Goal: Task Accomplishment & Management: Manage account settings

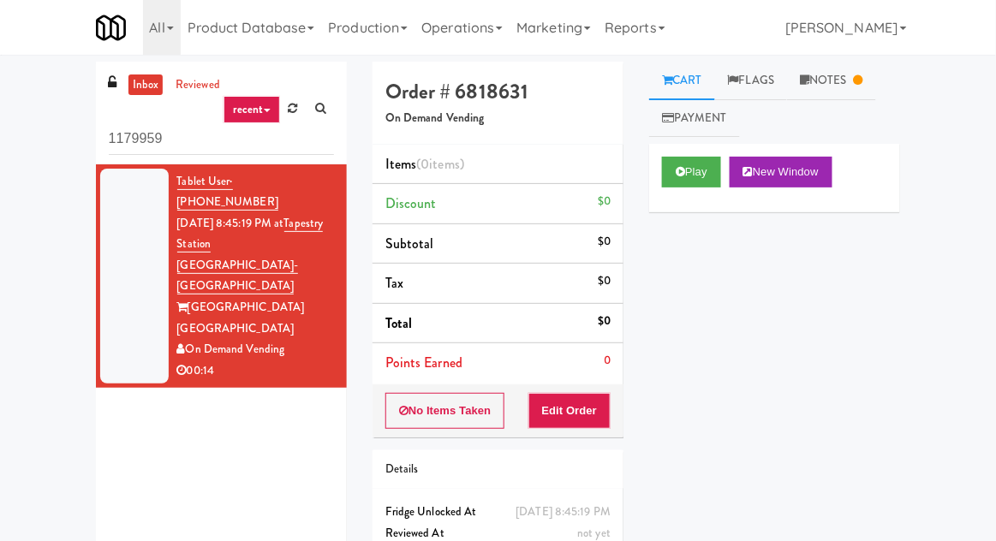
click at [468, 40] on link "Operations" at bounding box center [461, 27] width 95 height 55
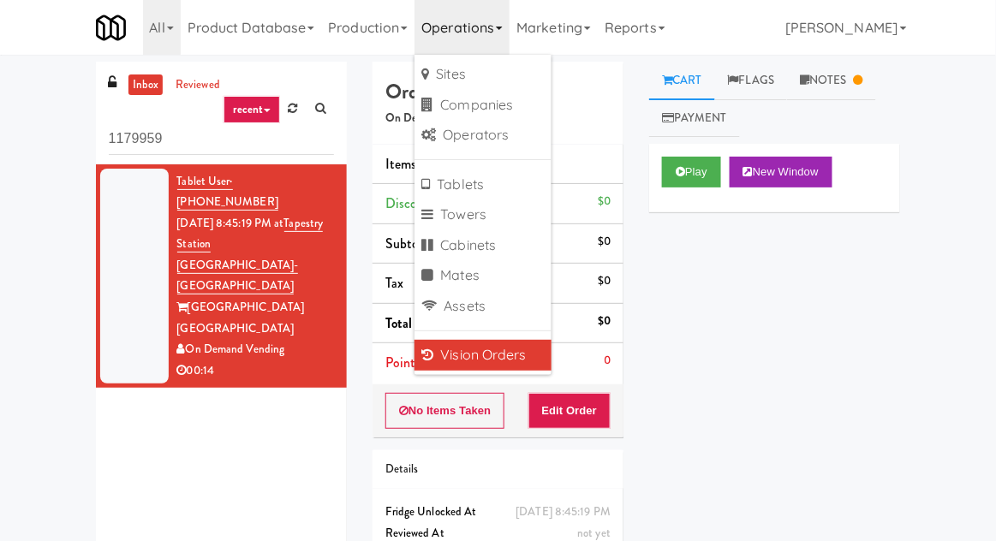
click at [453, 360] on link "Vision Orders" at bounding box center [482, 355] width 137 height 31
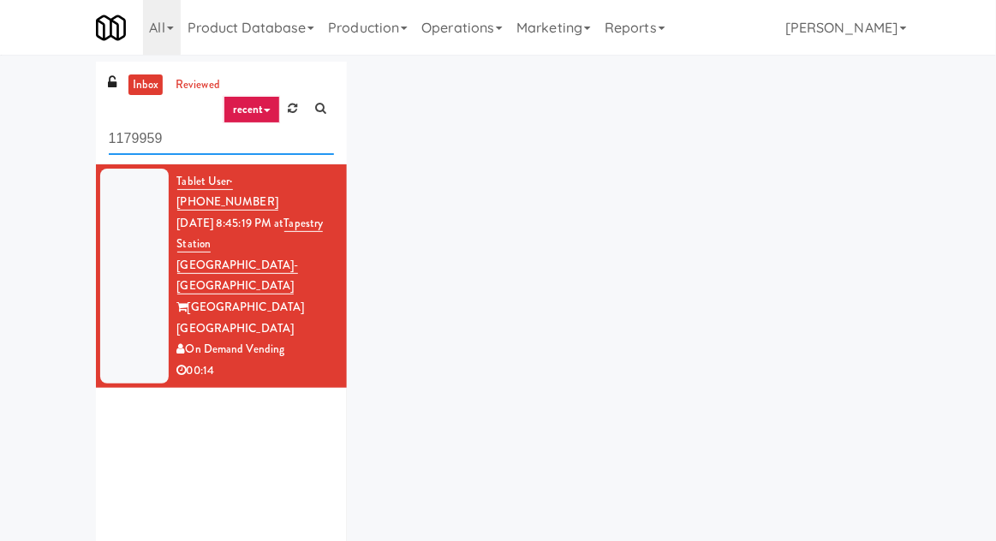
click at [149, 141] on input "1179959" at bounding box center [221, 139] width 225 height 32
click at [149, 137] on input "1179959" at bounding box center [221, 139] width 225 height 32
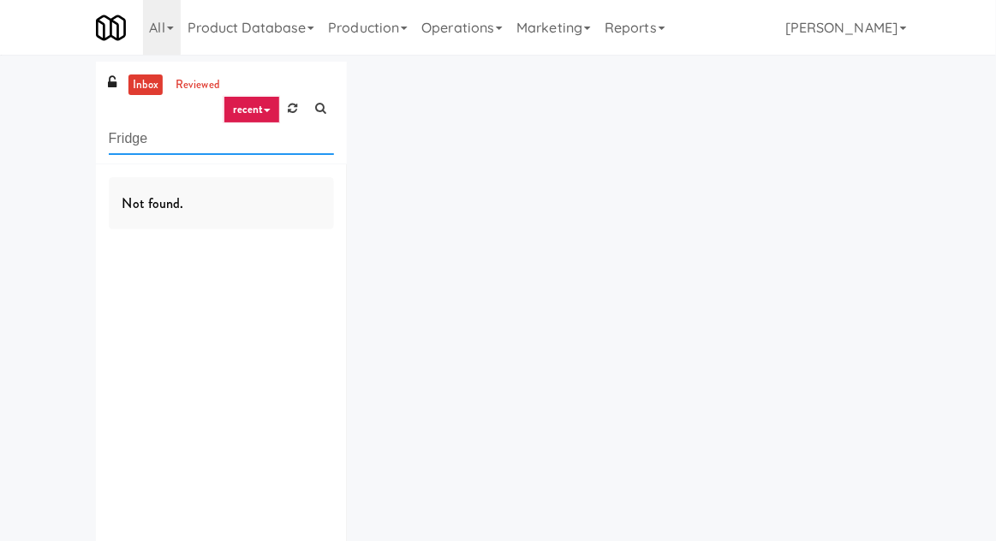
type input "Fridge"
click at [15, 51] on nav "Toggle navigation All 325 Vending [URL][DOMAIN_NAME] 901 Smrt Mrkt [URL][DOMAIN…" at bounding box center [498, 27] width 996 height 55
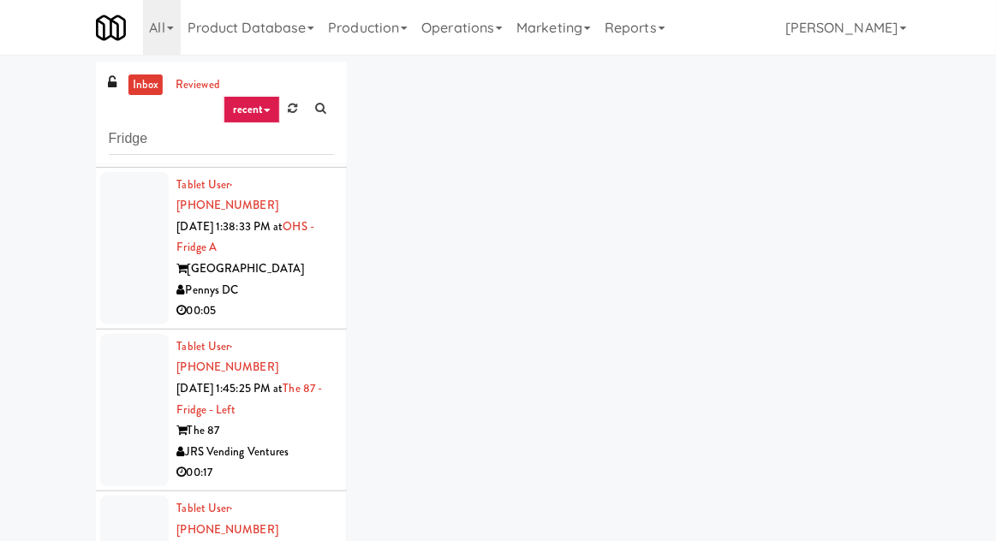
scroll to position [3249, 0]
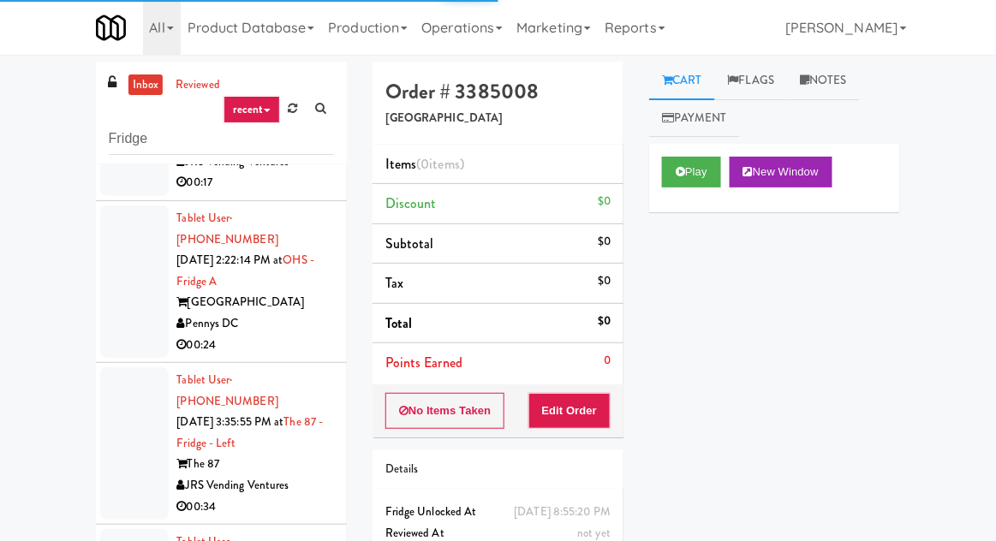
scroll to position [3531, 0]
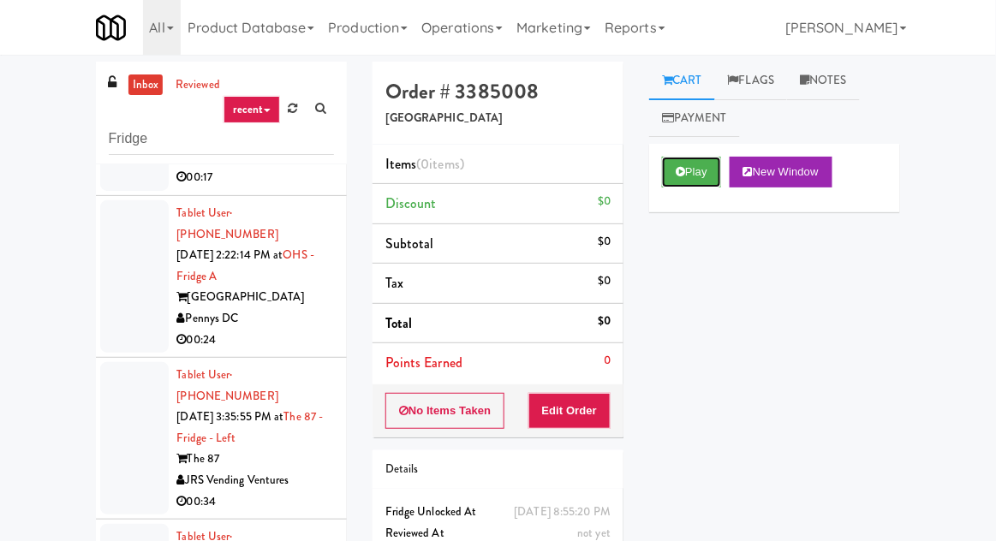
click at [705, 171] on button "Play" at bounding box center [691, 172] width 59 height 31
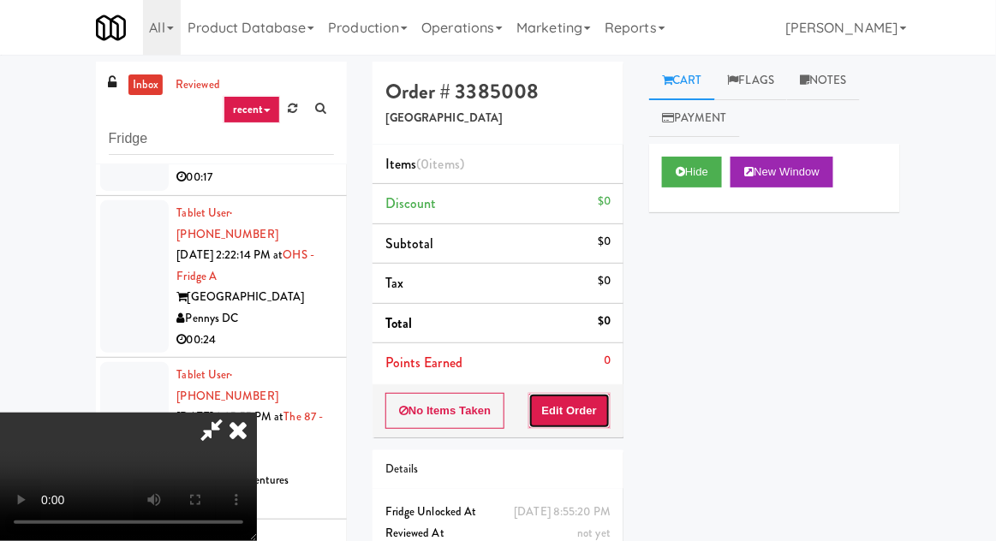
click at [588, 398] on button "Edit Order" at bounding box center [569, 411] width 83 height 36
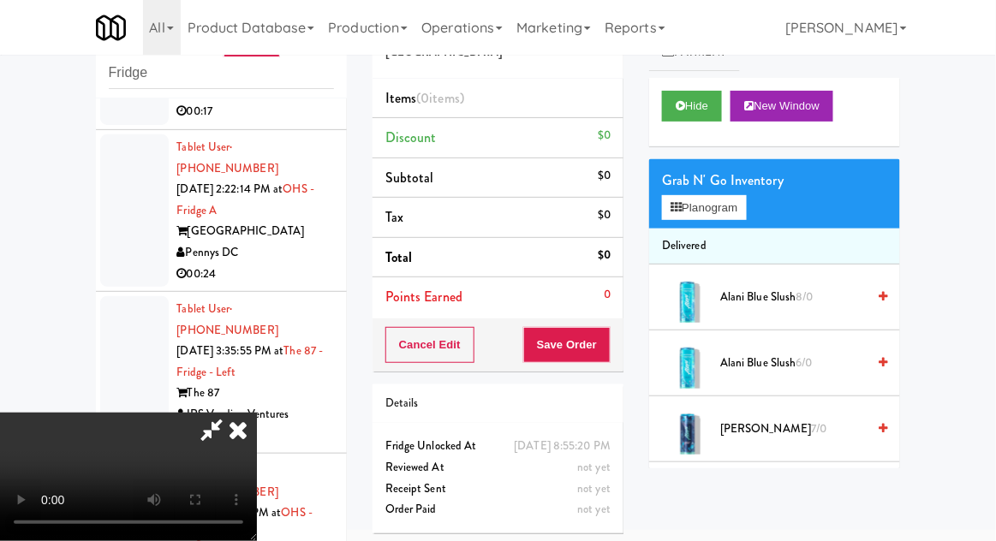
scroll to position [0, 0]
click at [746, 204] on button "Planogram" at bounding box center [704, 208] width 84 height 26
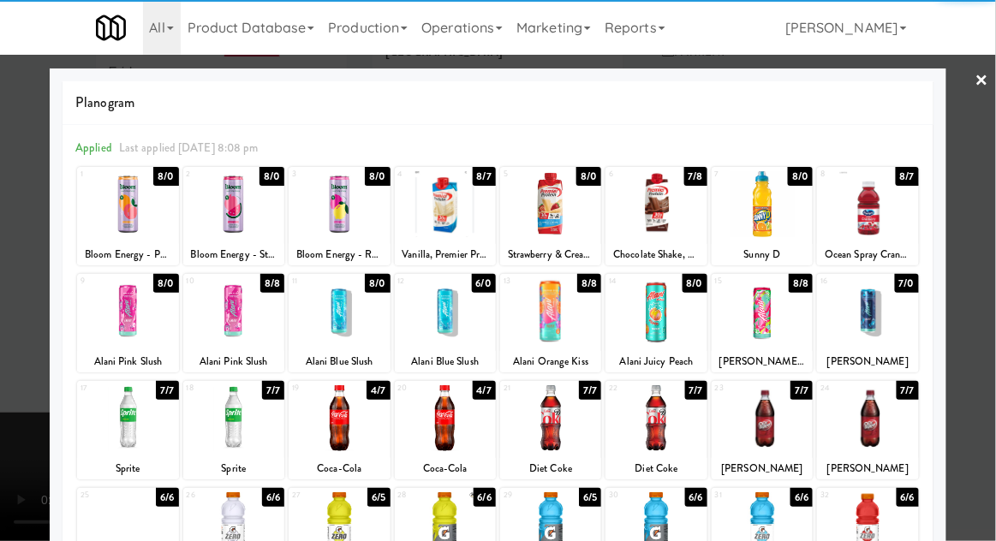
click at [570, 426] on div at bounding box center [550, 418] width 101 height 66
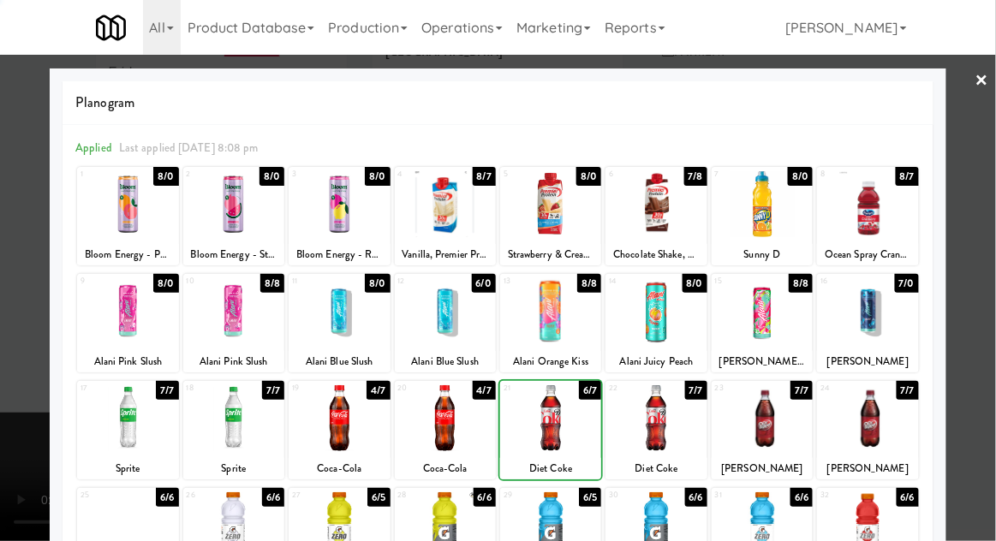
click at [6, 337] on div at bounding box center [498, 270] width 996 height 541
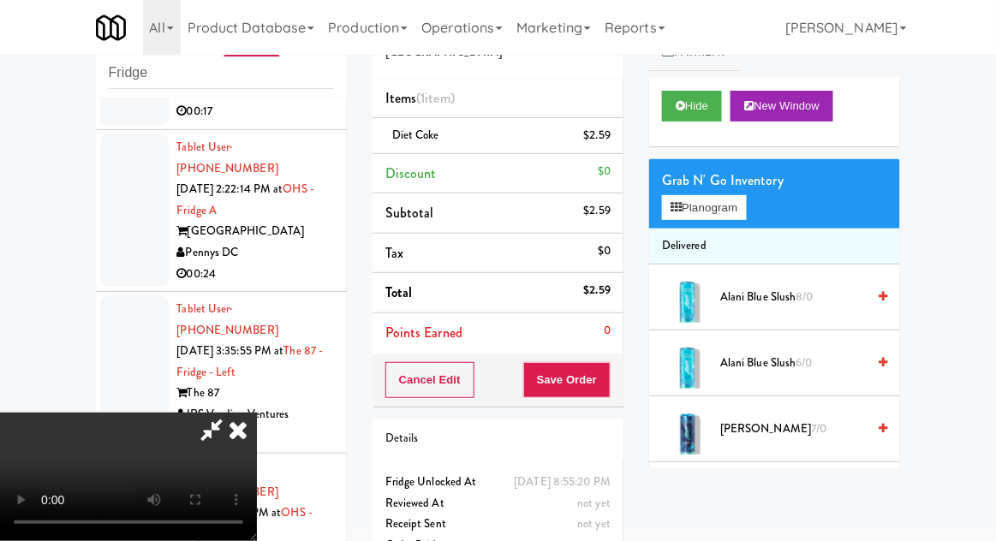
scroll to position [63, 0]
click at [607, 382] on button "Save Order" at bounding box center [566, 380] width 87 height 36
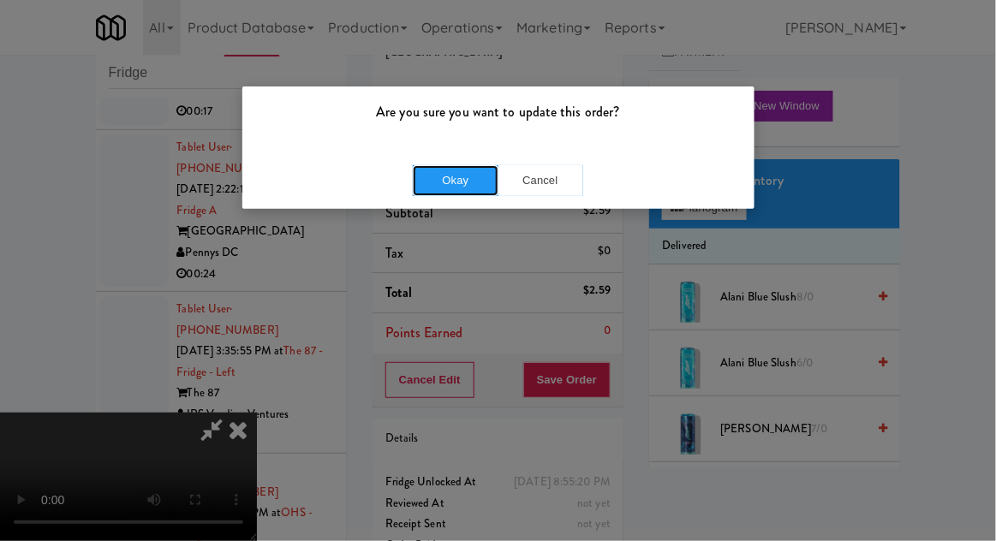
click at [444, 183] on button "Okay" at bounding box center [456, 180] width 86 height 31
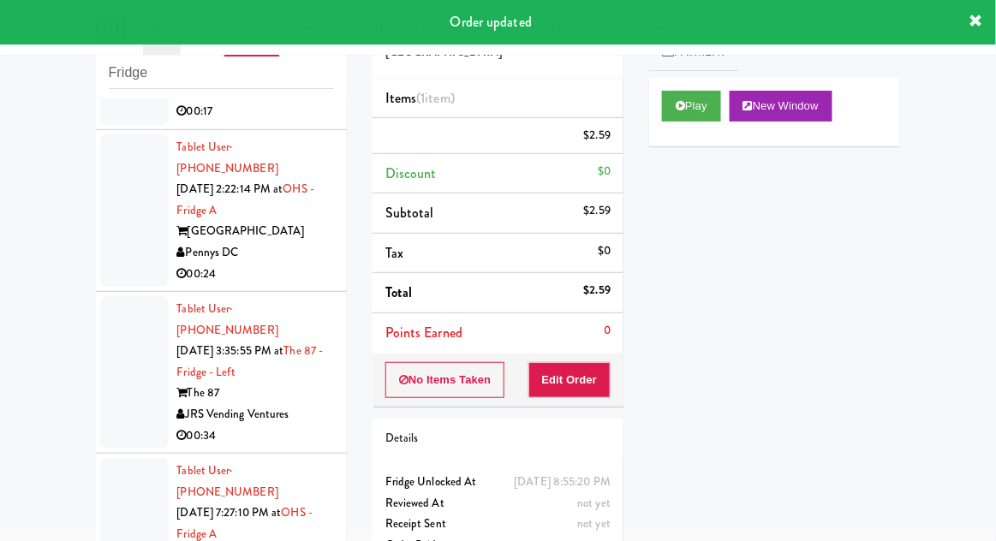
scroll to position [0, 0]
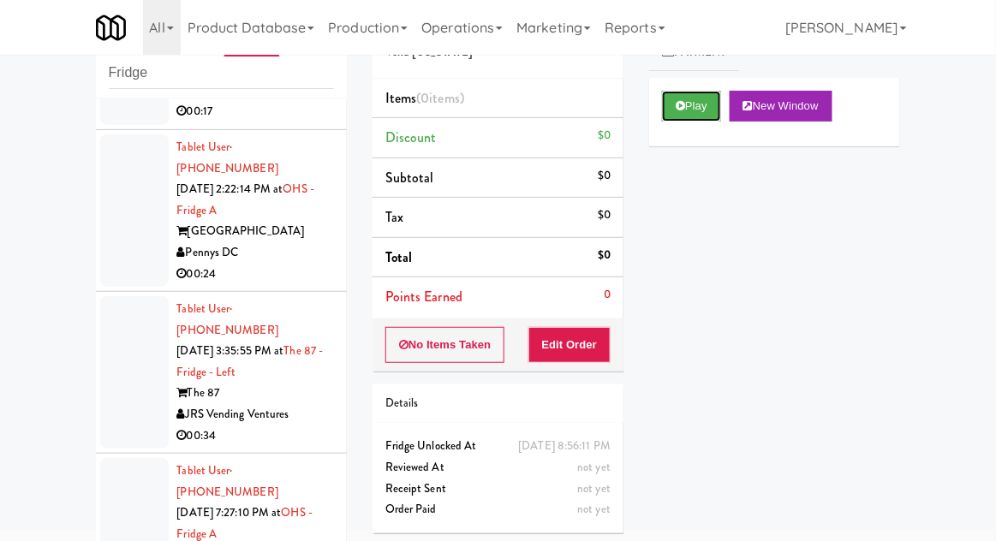
click at [695, 108] on button "Play" at bounding box center [691, 106] width 59 height 31
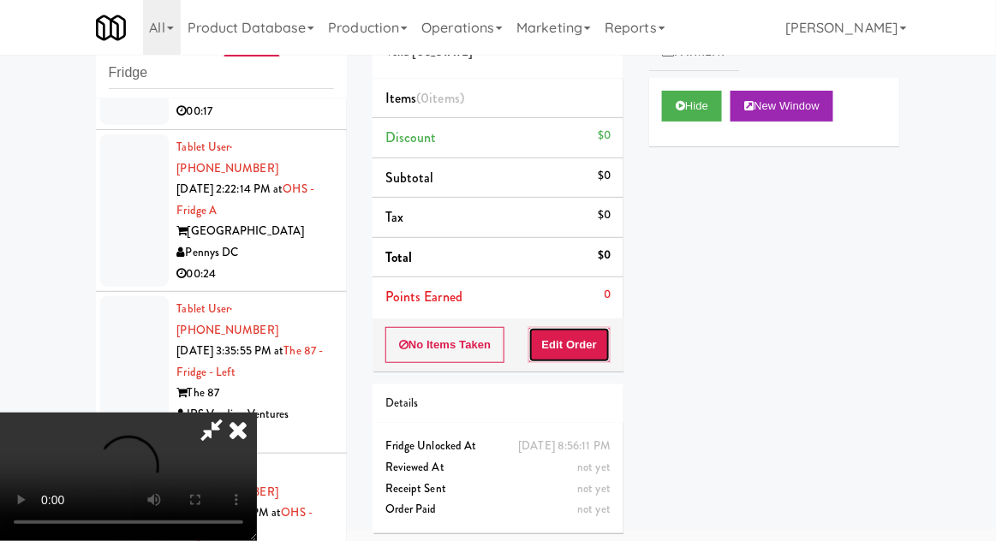
click at [570, 354] on button "Edit Order" at bounding box center [569, 345] width 83 height 36
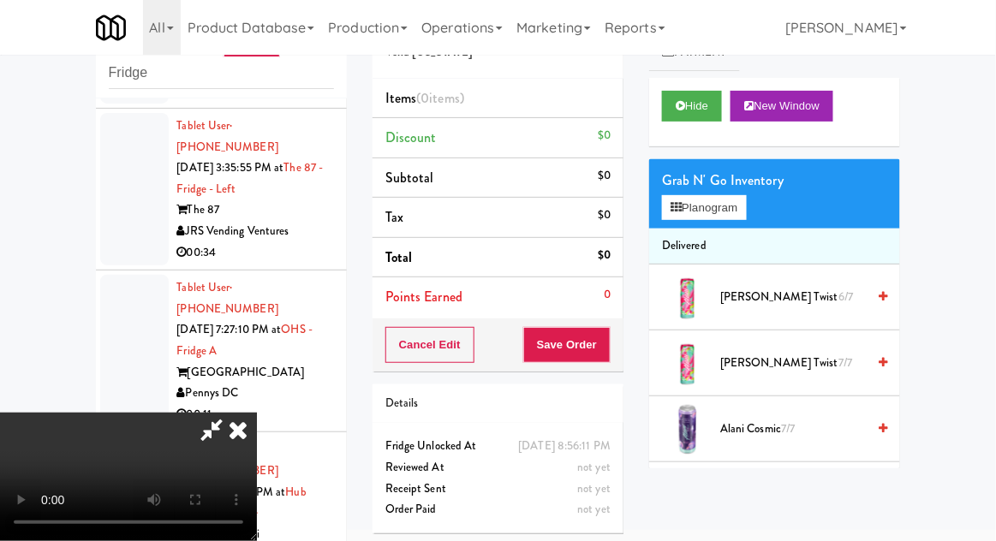
scroll to position [3713, 0]
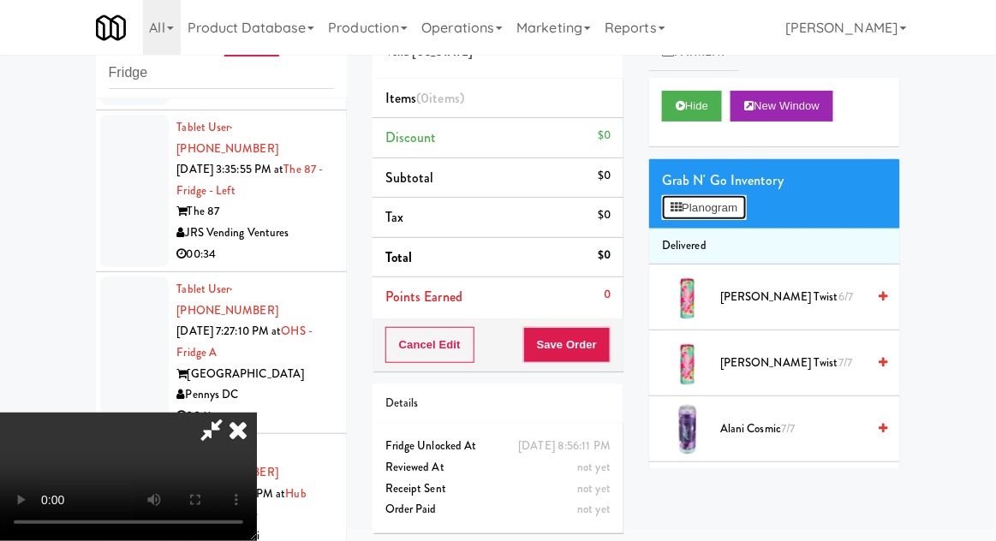
click at [736, 219] on button "Planogram" at bounding box center [704, 208] width 84 height 26
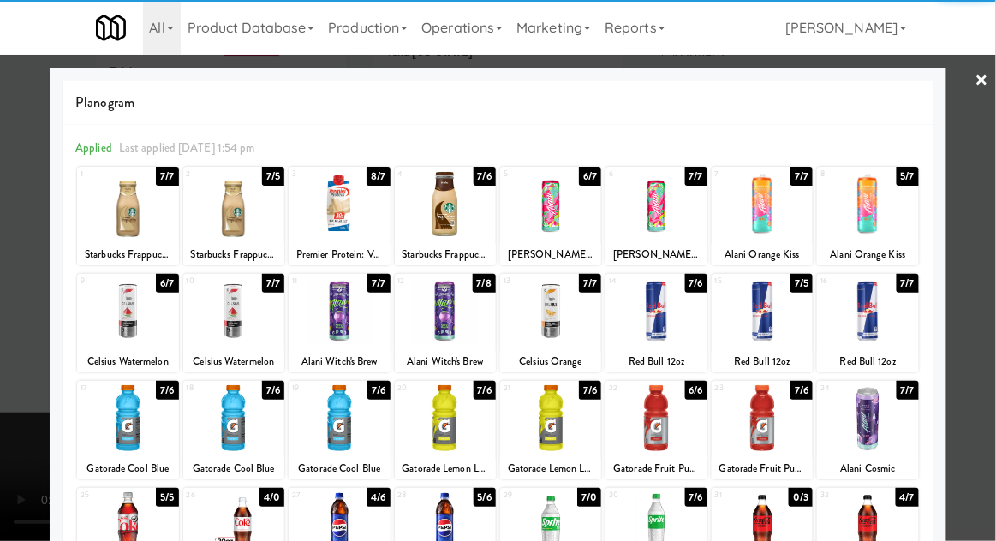
click at [777, 228] on div at bounding box center [762, 204] width 101 height 66
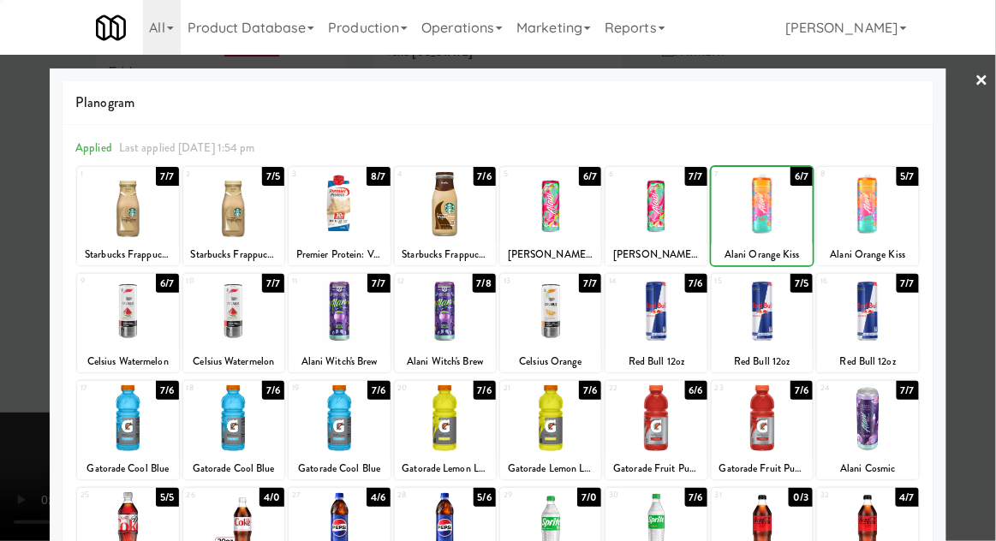
click at [7, 350] on div at bounding box center [498, 270] width 996 height 541
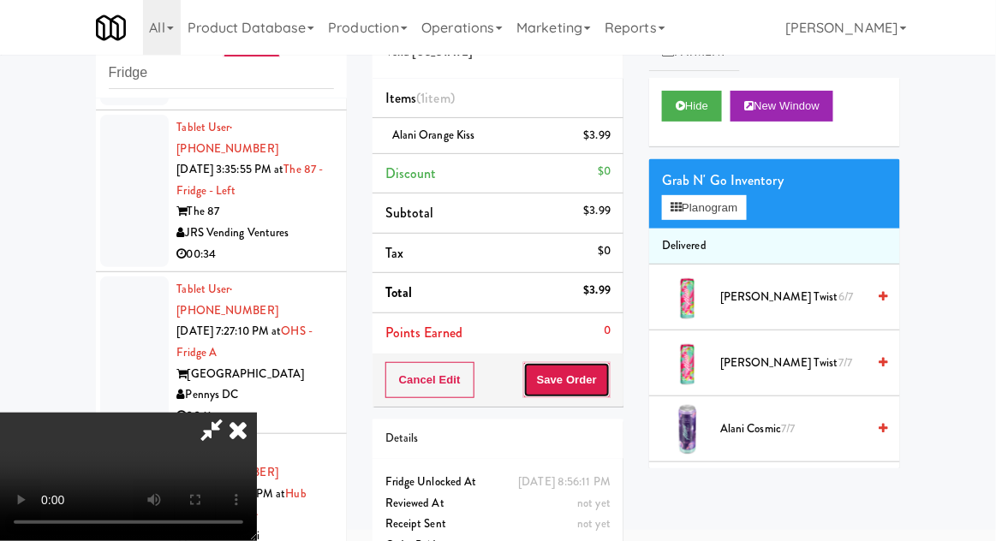
click at [606, 392] on button "Save Order" at bounding box center [566, 380] width 87 height 36
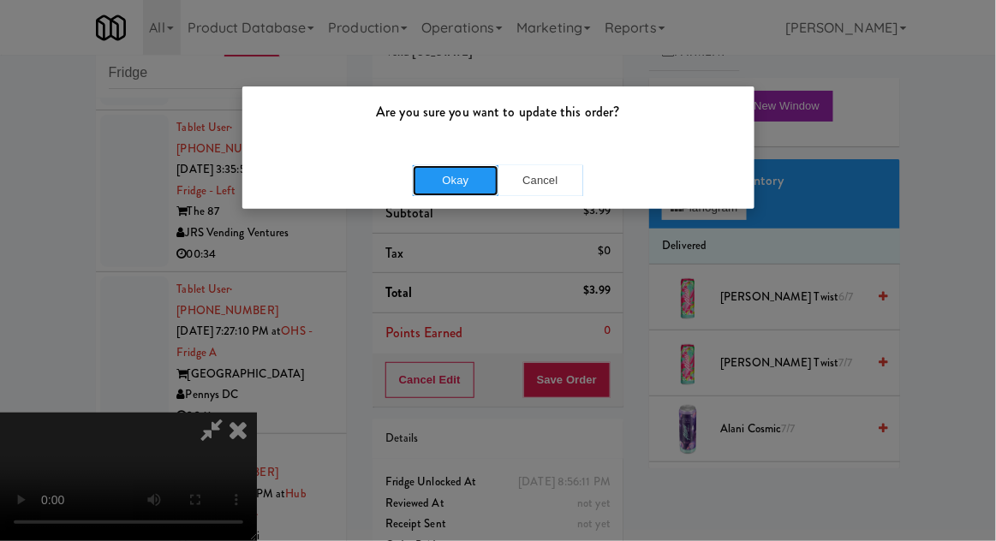
click at [440, 190] on button "Okay" at bounding box center [456, 180] width 86 height 31
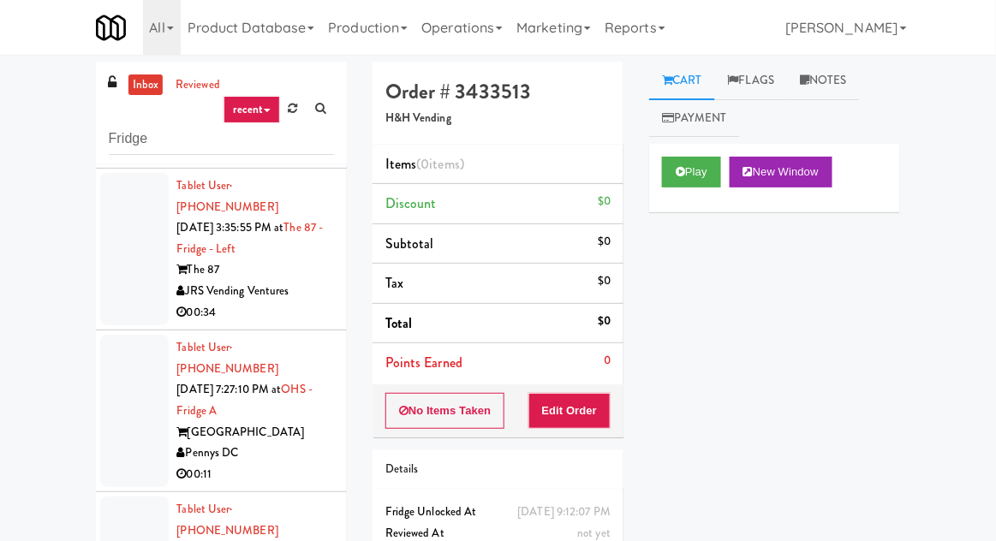
scroll to position [3725, 0]
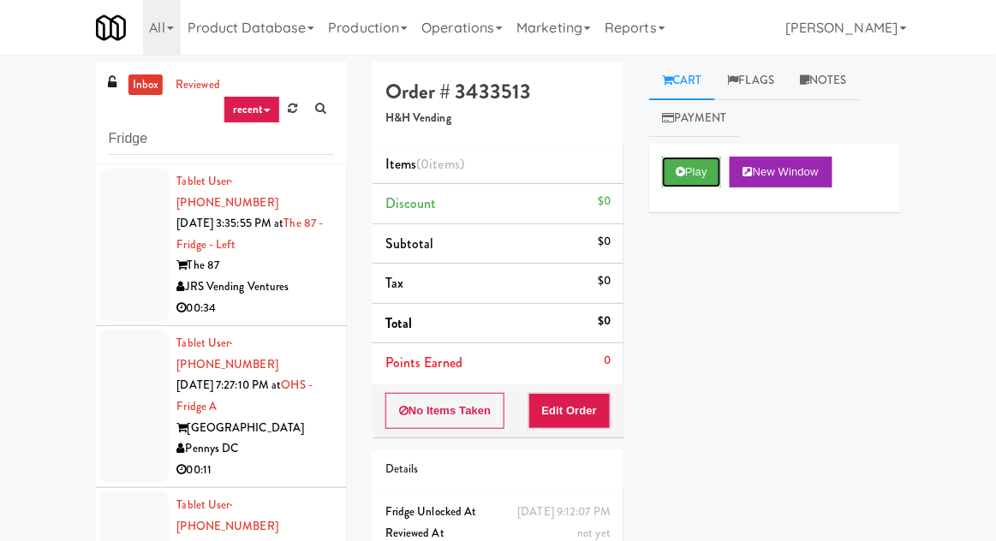
click at [711, 158] on button "Play" at bounding box center [691, 172] width 59 height 31
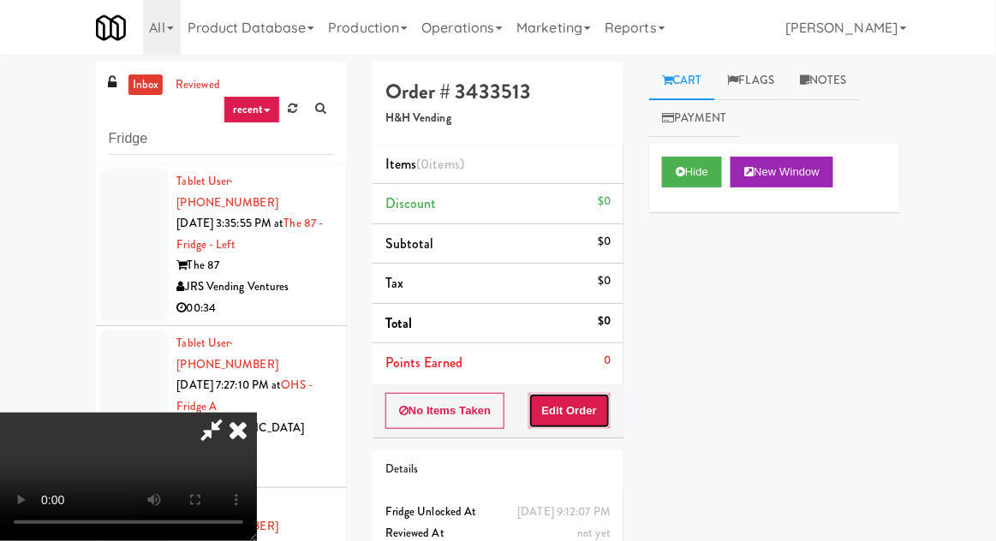
click at [598, 394] on button "Edit Order" at bounding box center [569, 411] width 83 height 36
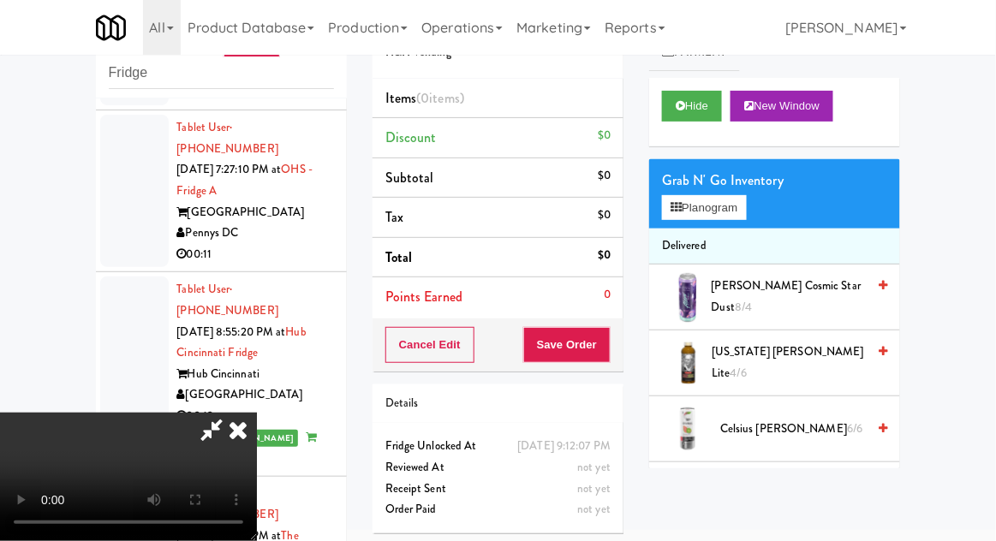
scroll to position [3877, 0]
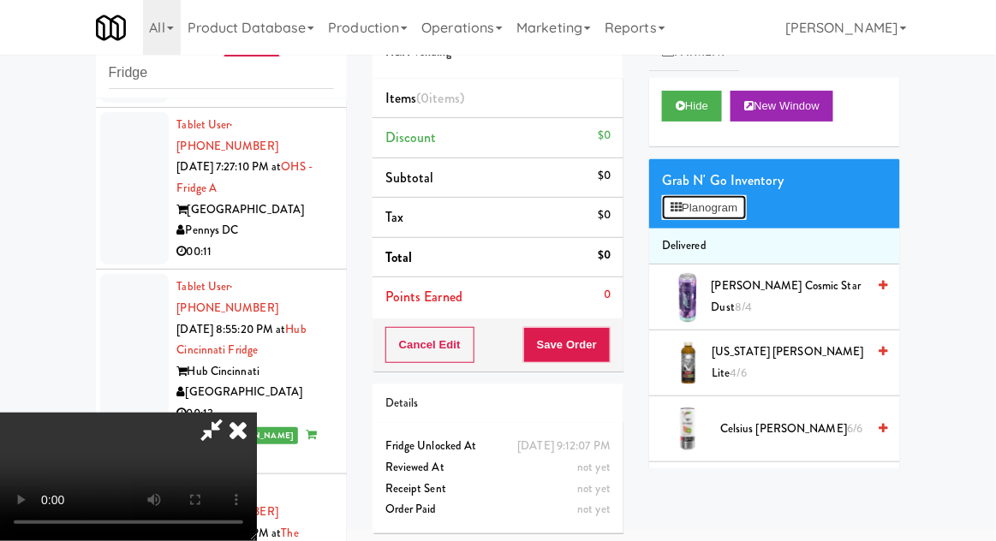
click at [739, 217] on button "Planogram" at bounding box center [704, 208] width 84 height 26
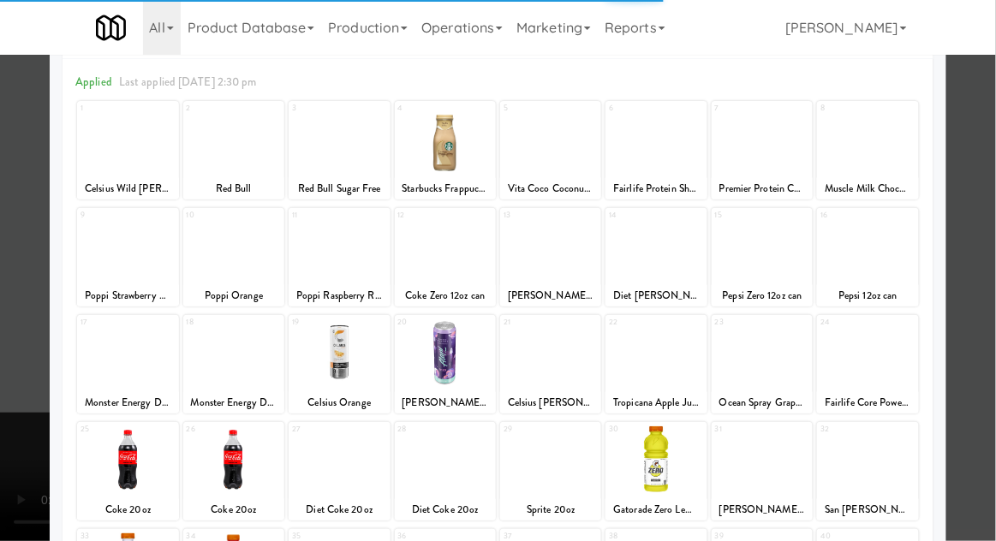
scroll to position [77, 0]
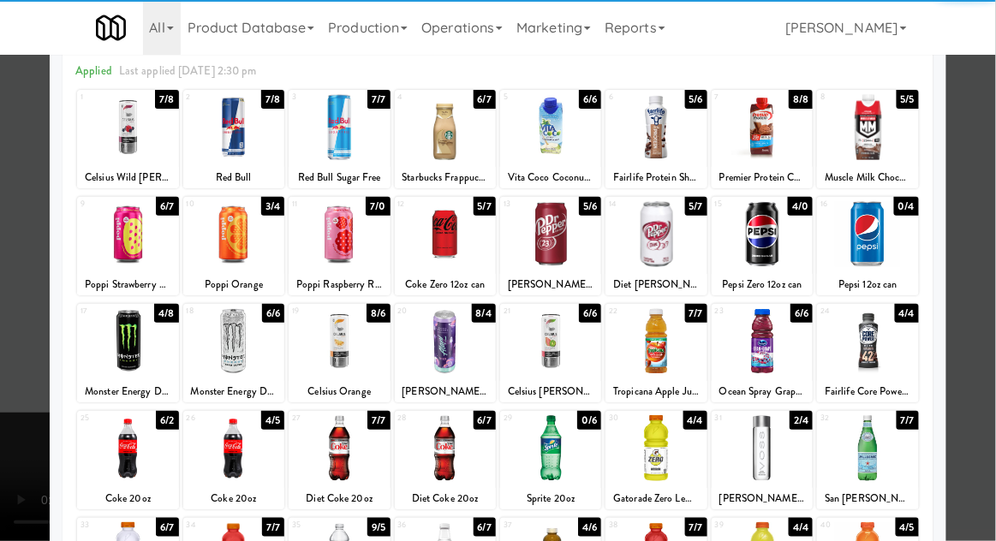
click at [773, 449] on div at bounding box center [762, 448] width 101 height 66
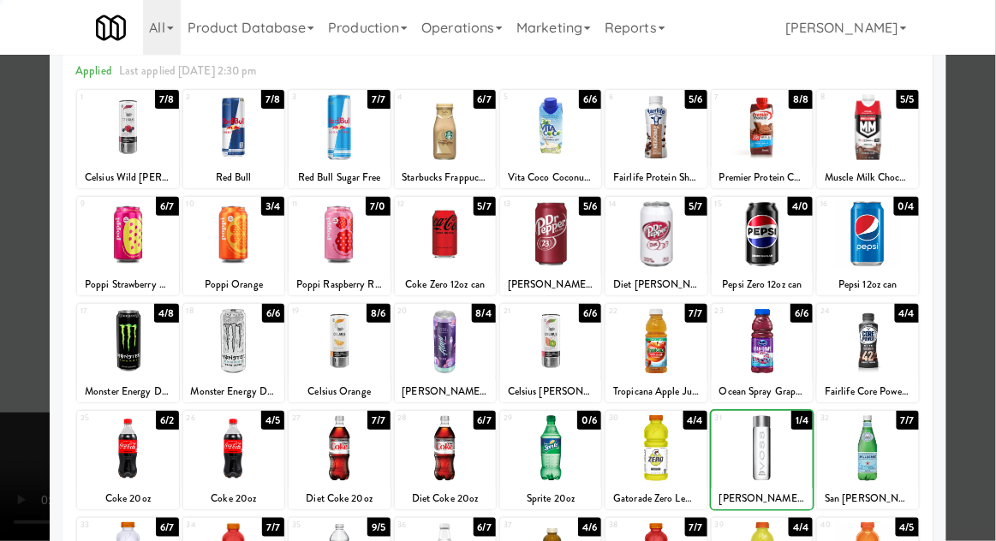
click at [10, 392] on div at bounding box center [498, 270] width 996 height 541
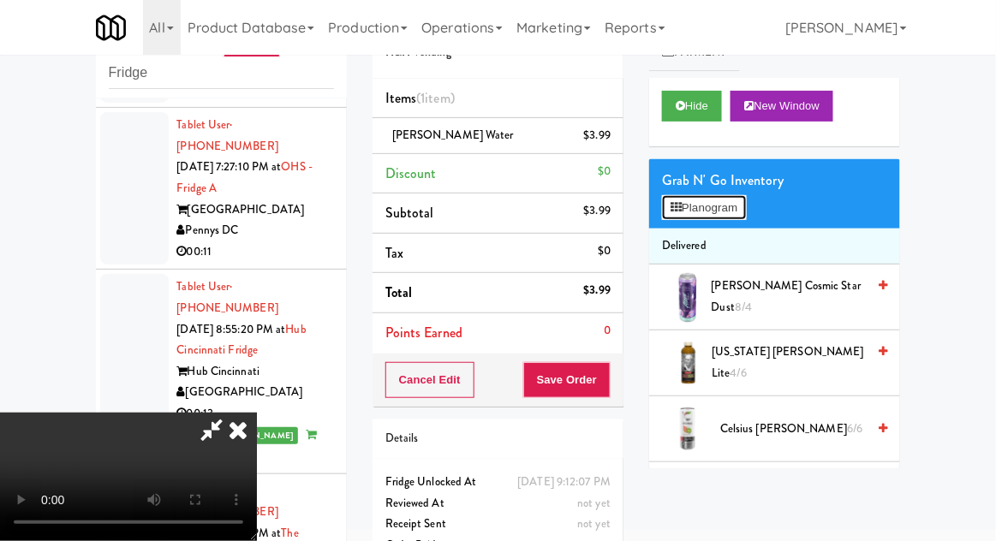
click at [740, 196] on button "Planogram" at bounding box center [704, 208] width 84 height 26
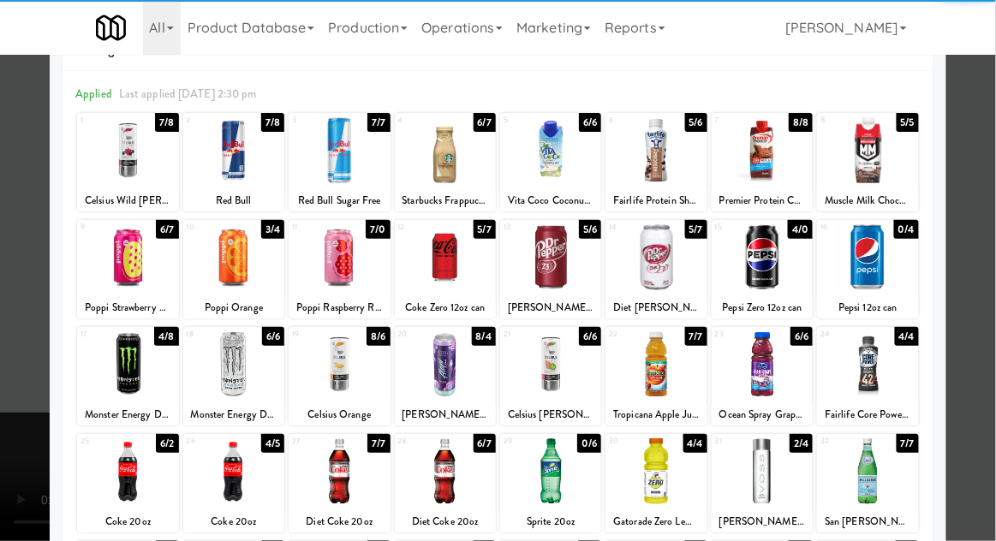
scroll to position [69, 0]
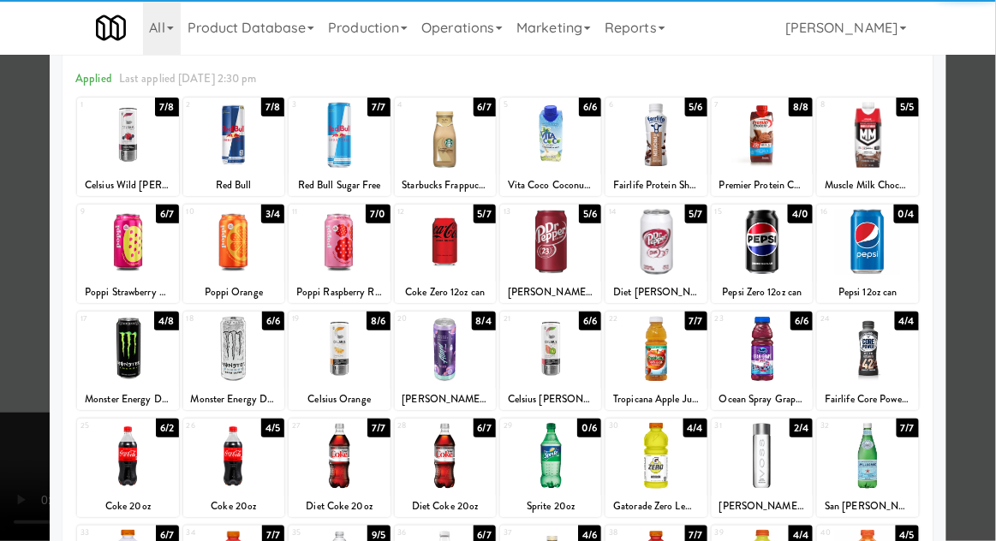
click at [241, 460] on div at bounding box center [233, 456] width 101 height 66
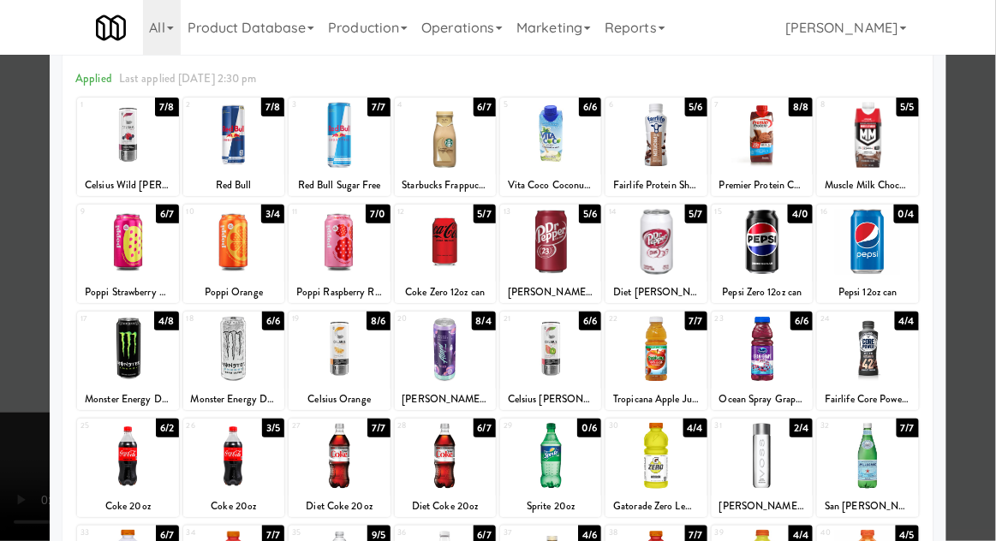
click at [986, 338] on div at bounding box center [498, 270] width 996 height 541
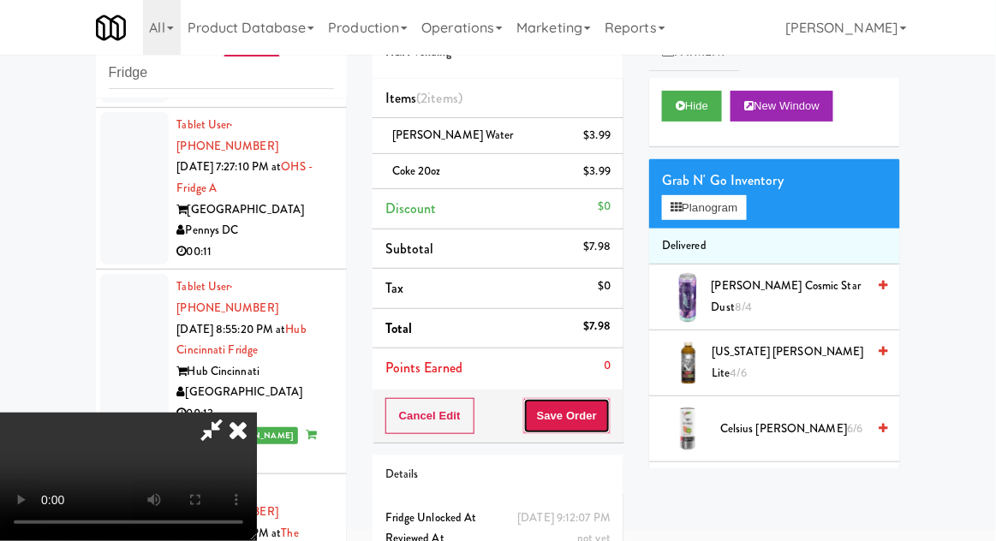
click at [608, 425] on button "Save Order" at bounding box center [566, 416] width 87 height 36
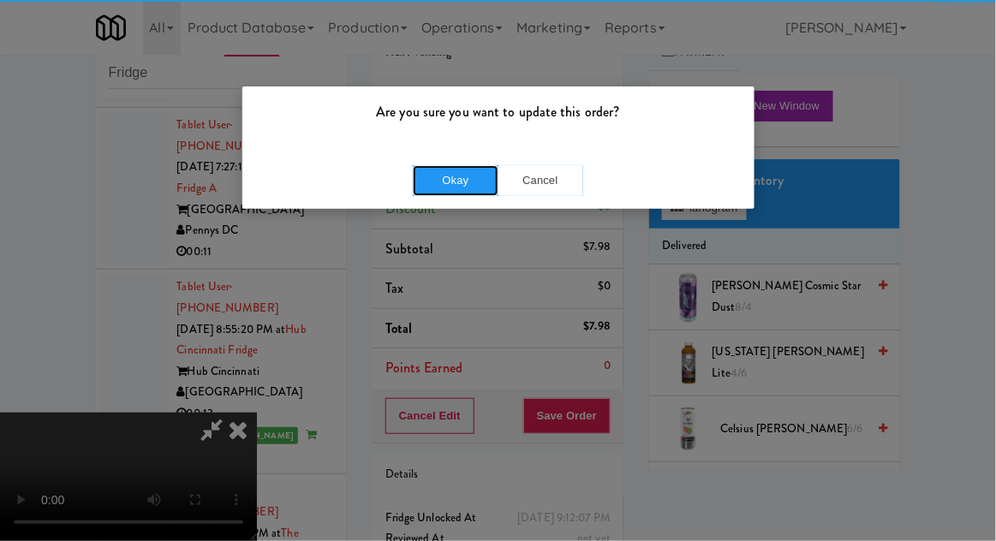
click at [456, 178] on button "Okay" at bounding box center [456, 180] width 86 height 31
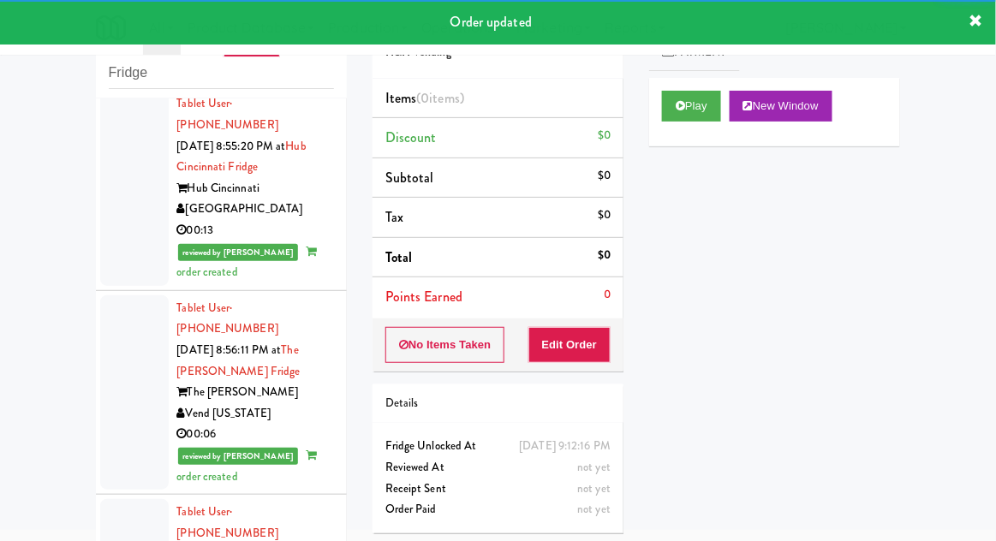
scroll to position [4064, 0]
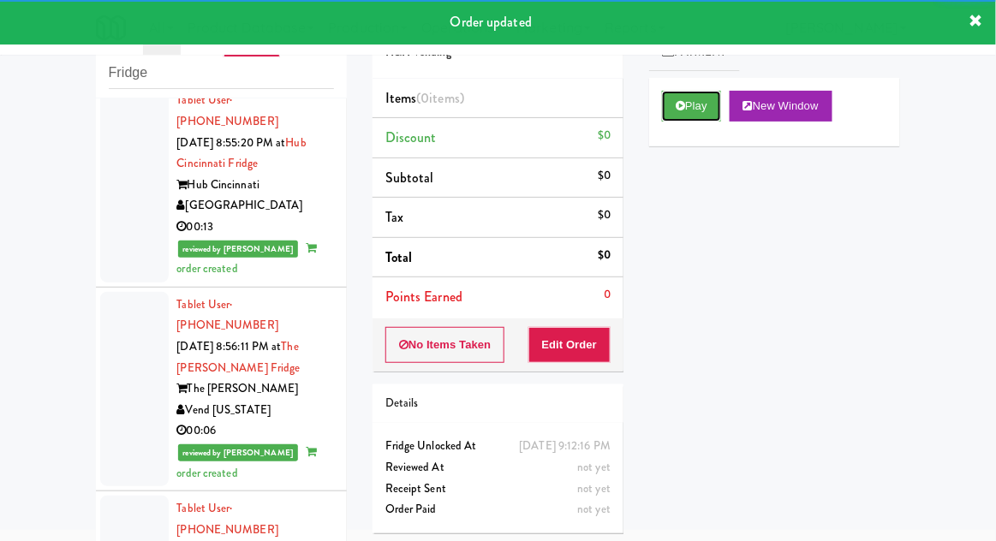
click at [699, 113] on button "Play" at bounding box center [691, 106] width 59 height 31
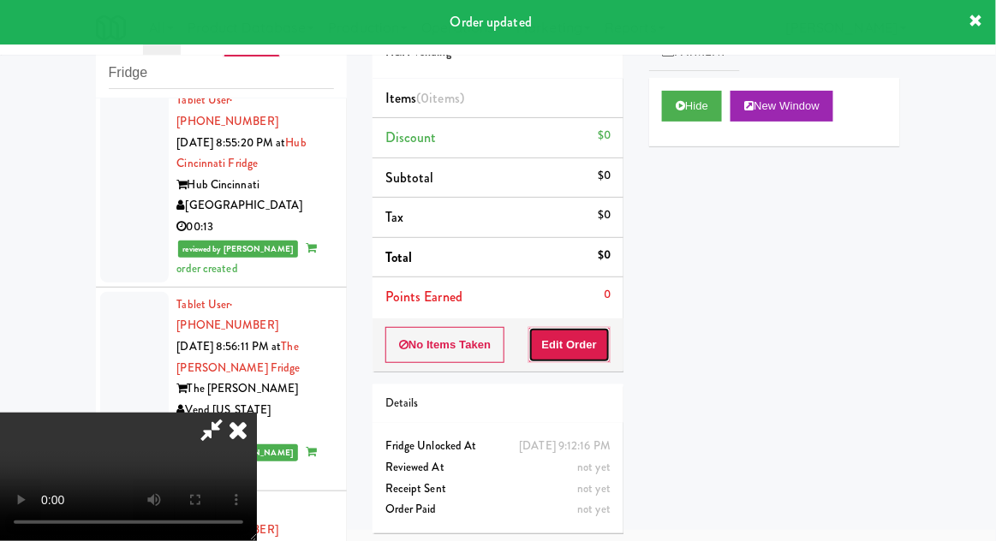
click at [605, 340] on button "Edit Order" at bounding box center [569, 345] width 83 height 36
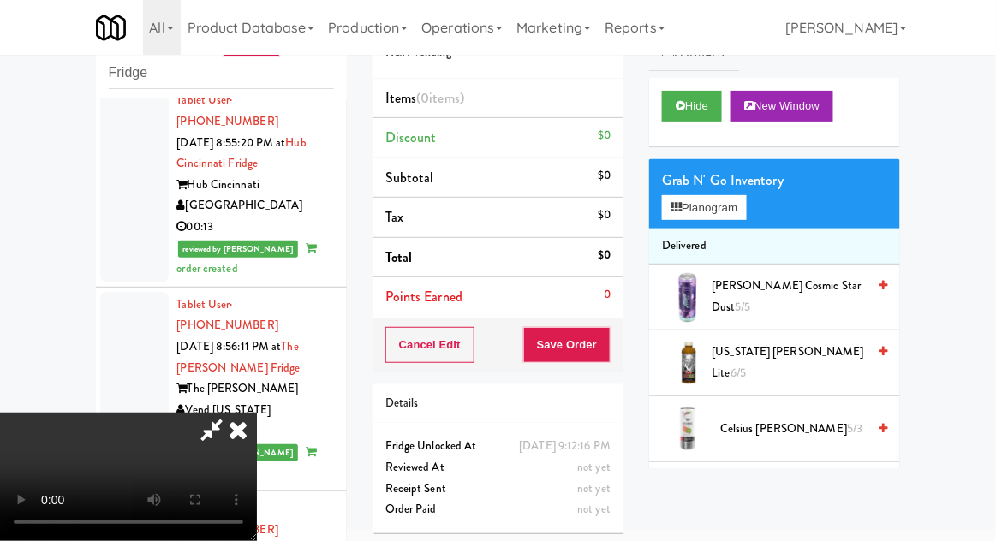
scroll to position [0, 0]
click at [725, 211] on button "Planogram" at bounding box center [704, 208] width 84 height 26
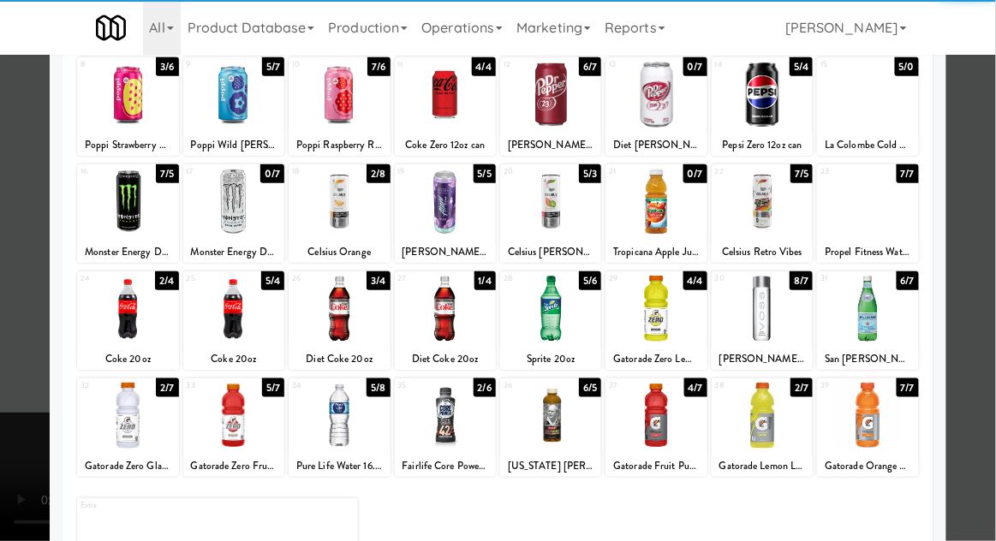
scroll to position [217, 0]
click at [339, 432] on div at bounding box center [339, 416] width 101 height 66
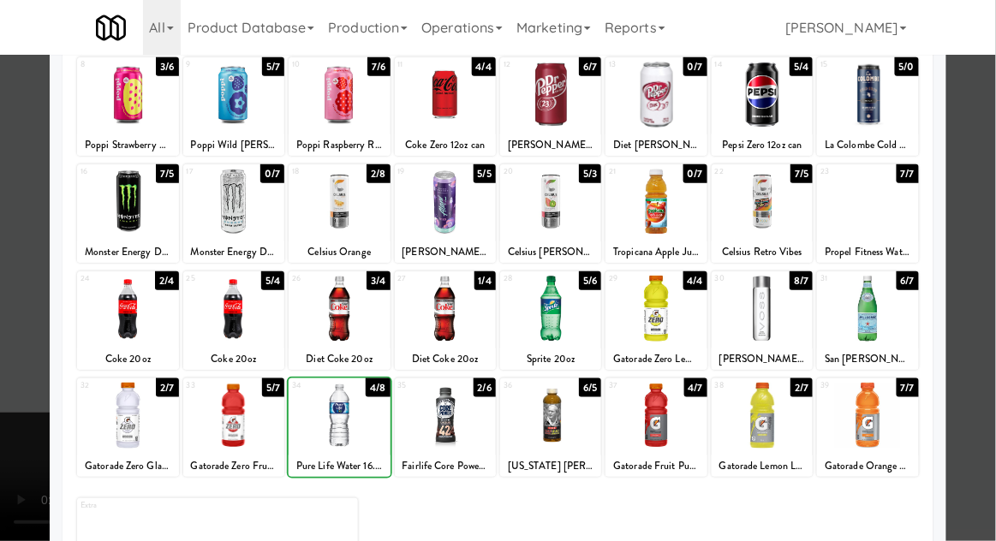
click at [976, 334] on div at bounding box center [498, 270] width 996 height 541
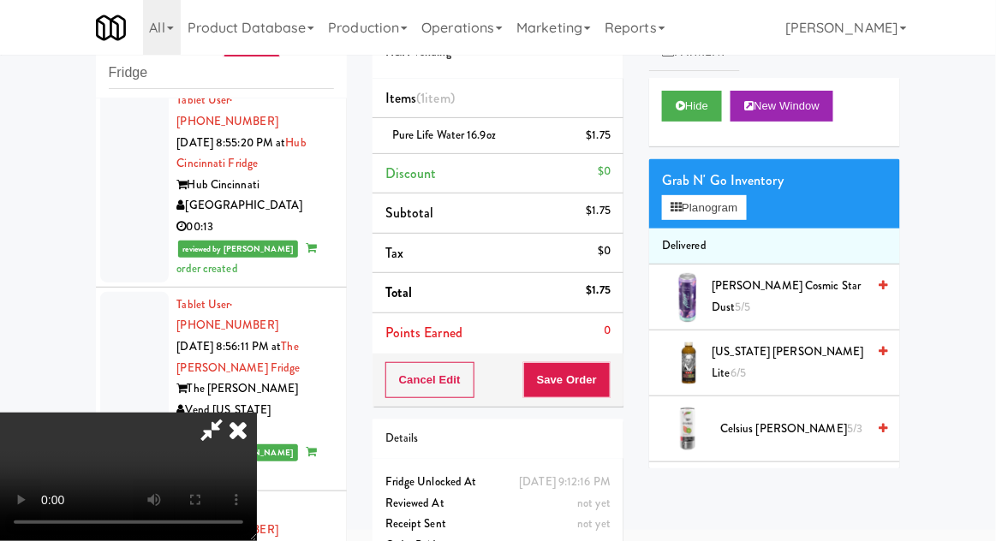
scroll to position [63, 0]
click at [610, 388] on button "Save Order" at bounding box center [566, 380] width 87 height 36
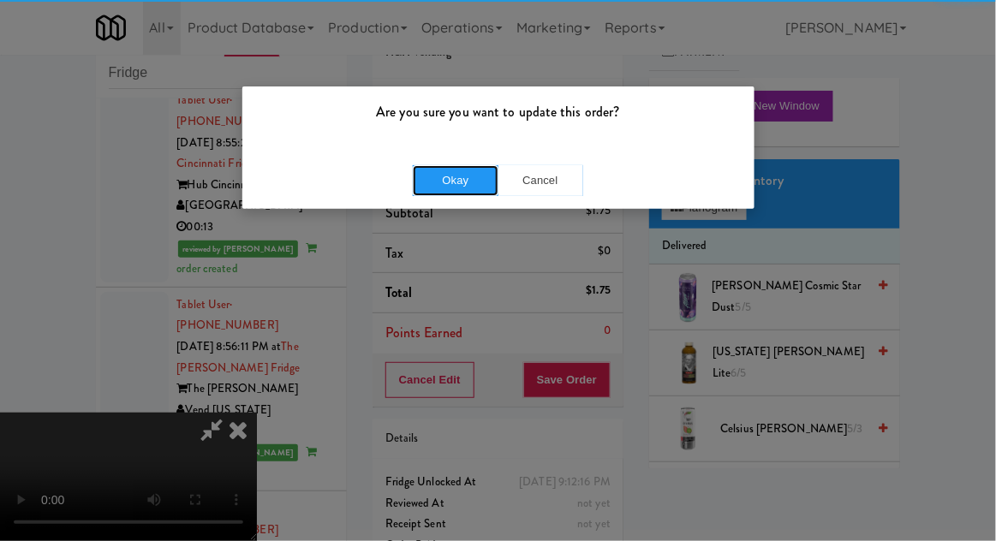
click at [428, 173] on button "Okay" at bounding box center [456, 180] width 86 height 31
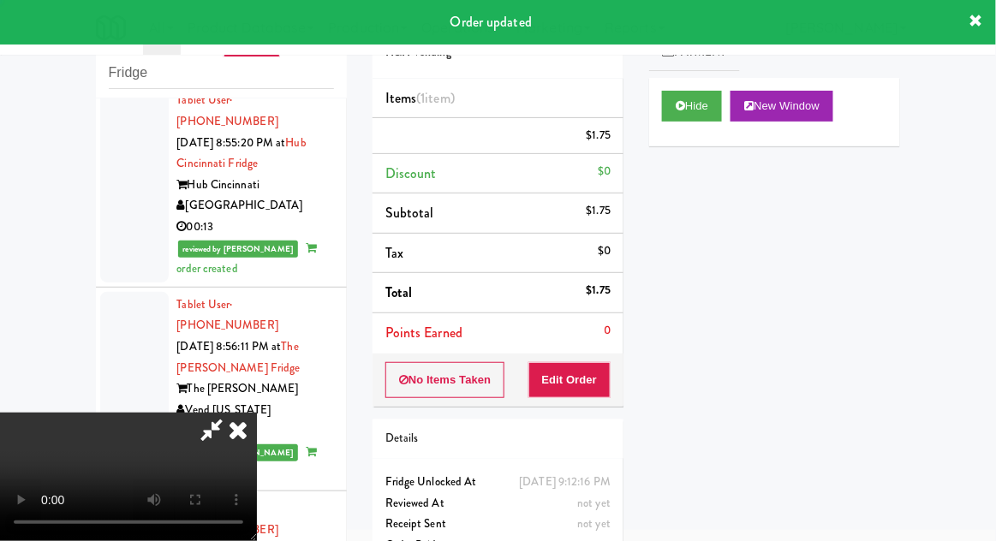
scroll to position [0, 0]
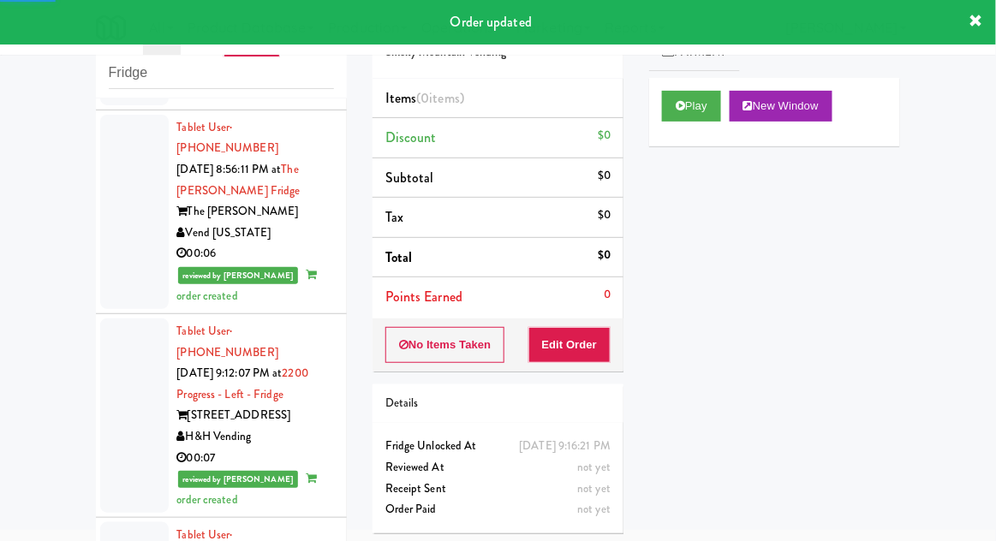
scroll to position [4244, 0]
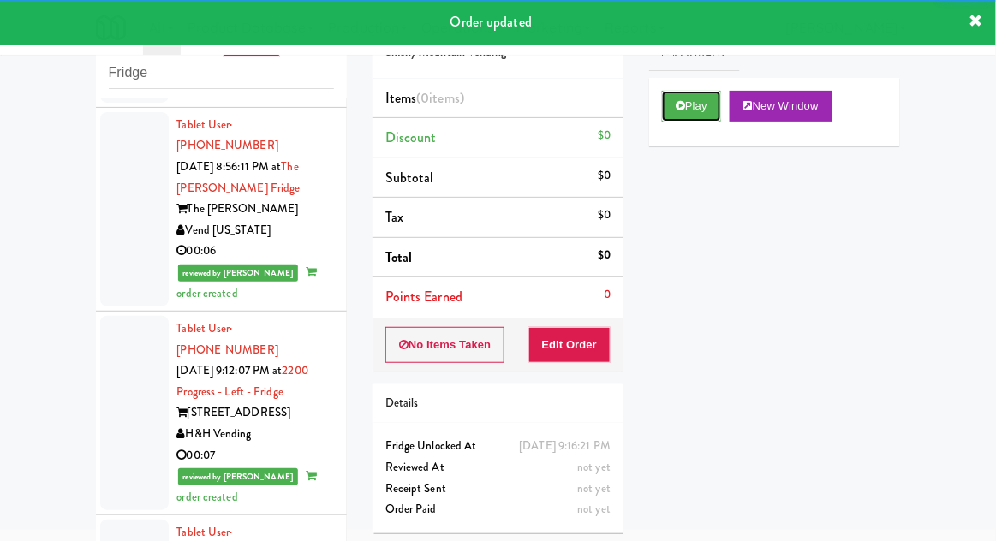
click at [698, 94] on button "Play" at bounding box center [691, 106] width 59 height 31
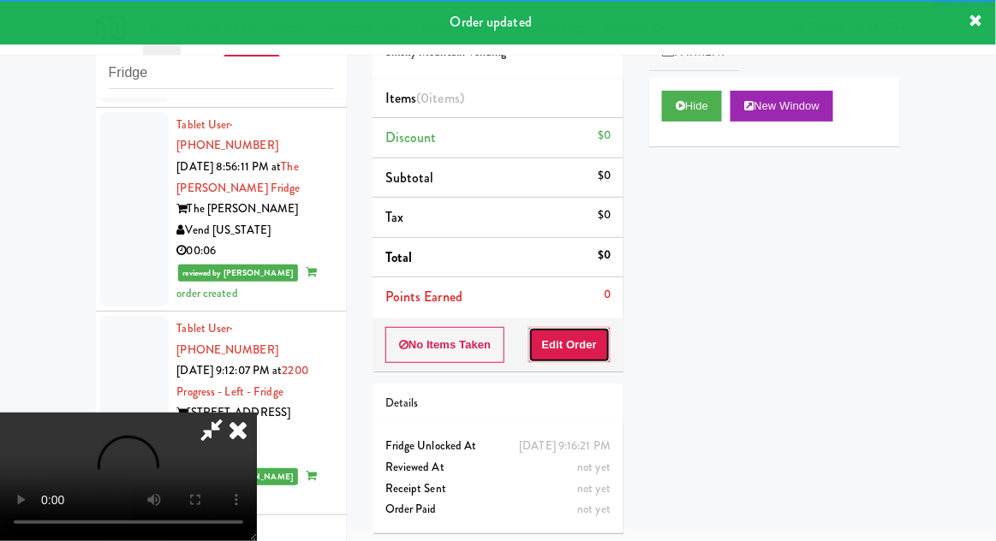
click at [593, 340] on button "Edit Order" at bounding box center [569, 345] width 83 height 36
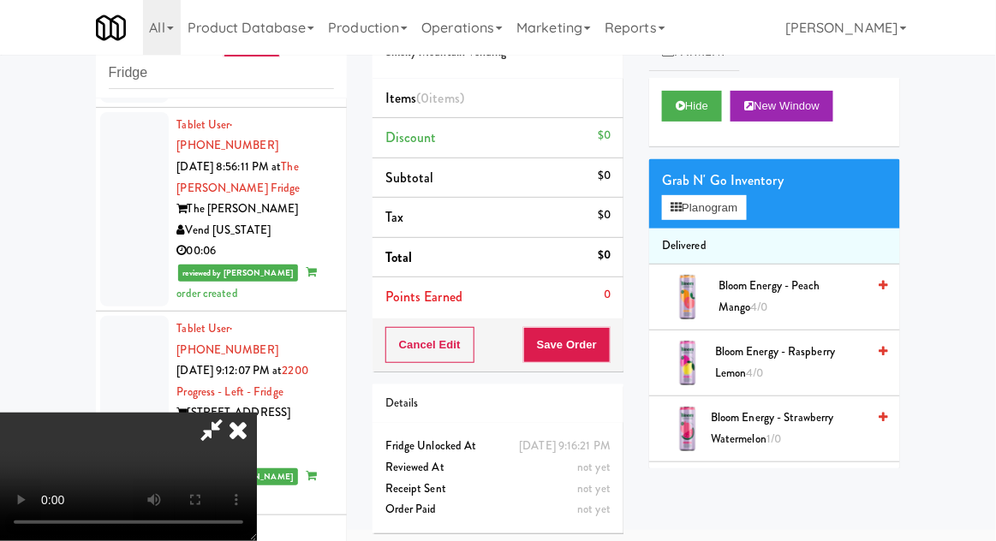
scroll to position [0, 0]
click at [738, 203] on button "Planogram" at bounding box center [704, 208] width 84 height 26
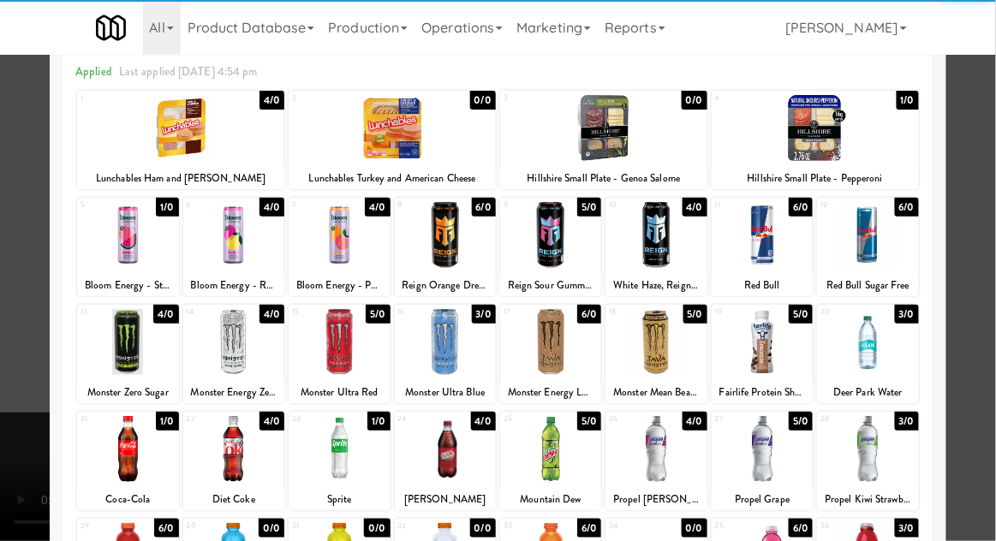
scroll to position [86, 0]
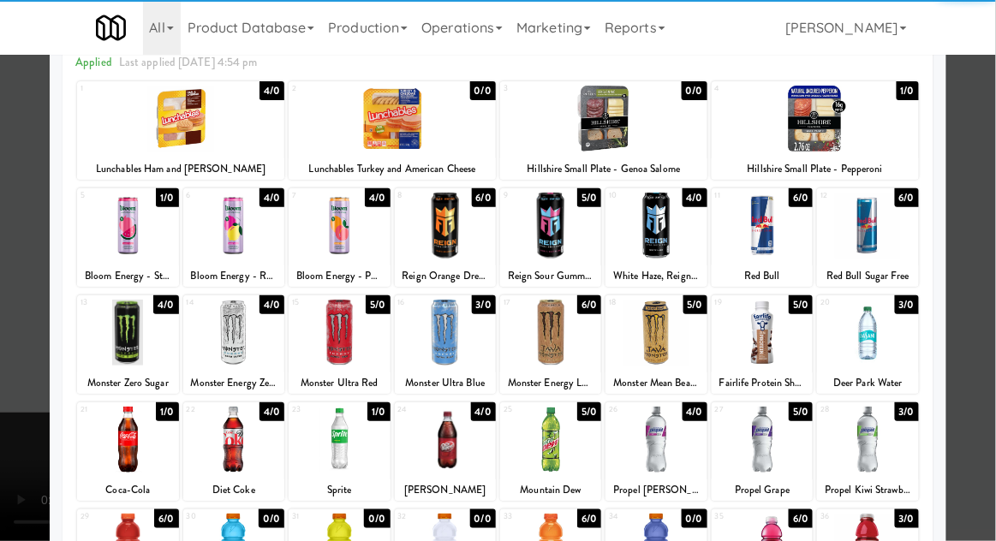
click at [442, 438] on div at bounding box center [445, 440] width 101 height 66
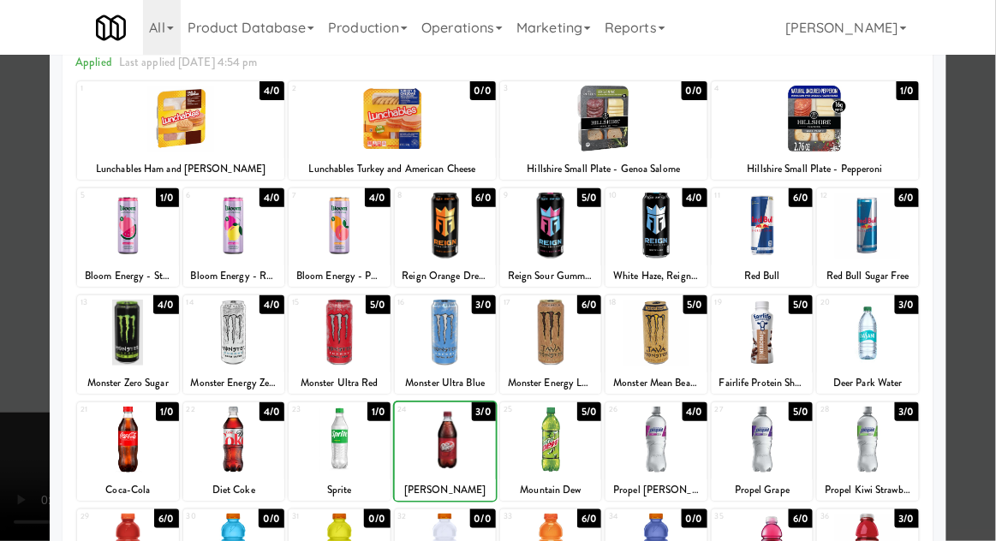
click at [994, 297] on div at bounding box center [498, 270] width 996 height 541
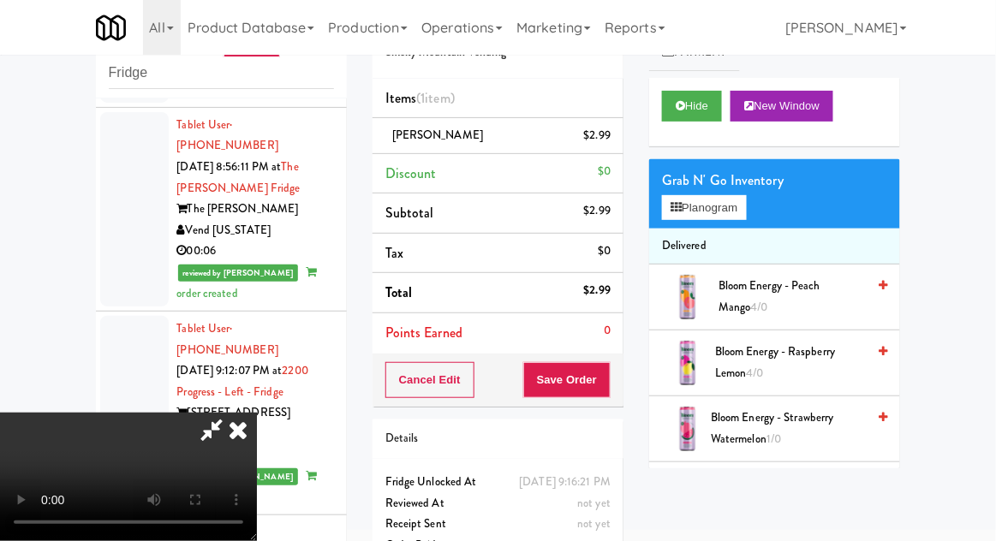
scroll to position [63, 0]
click at [608, 372] on button "Save Order" at bounding box center [566, 380] width 87 height 36
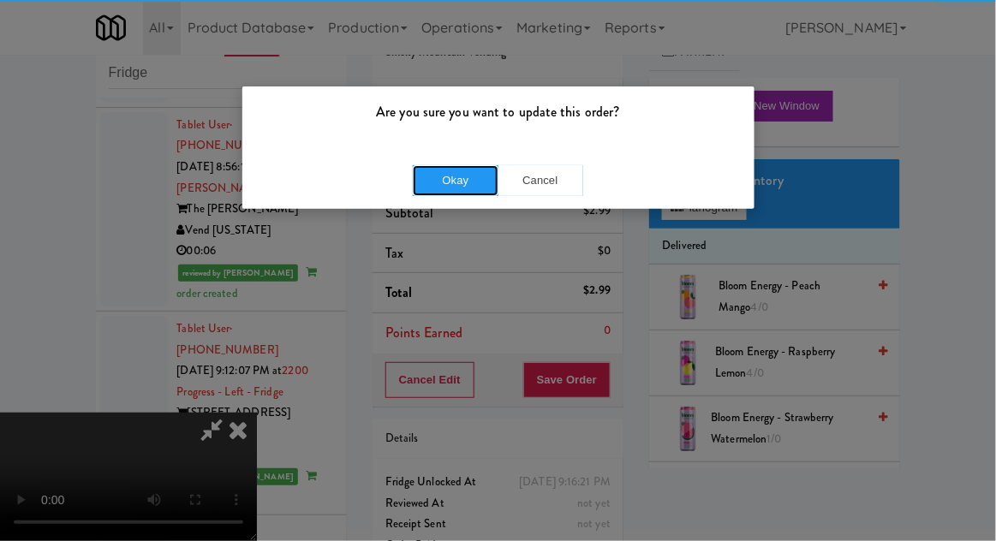
click at [426, 187] on button "Okay" at bounding box center [456, 180] width 86 height 31
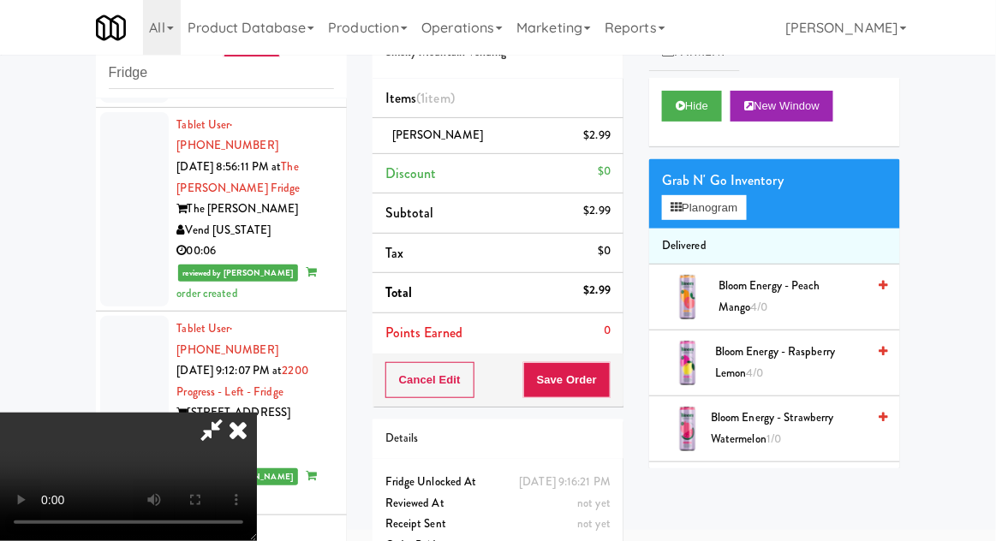
scroll to position [0, 0]
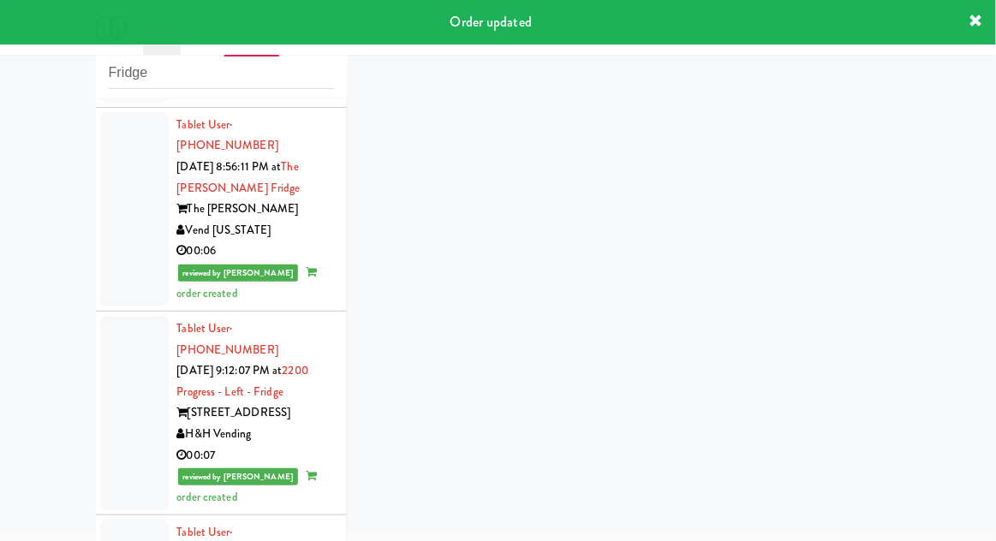
scroll to position [4363, 0]
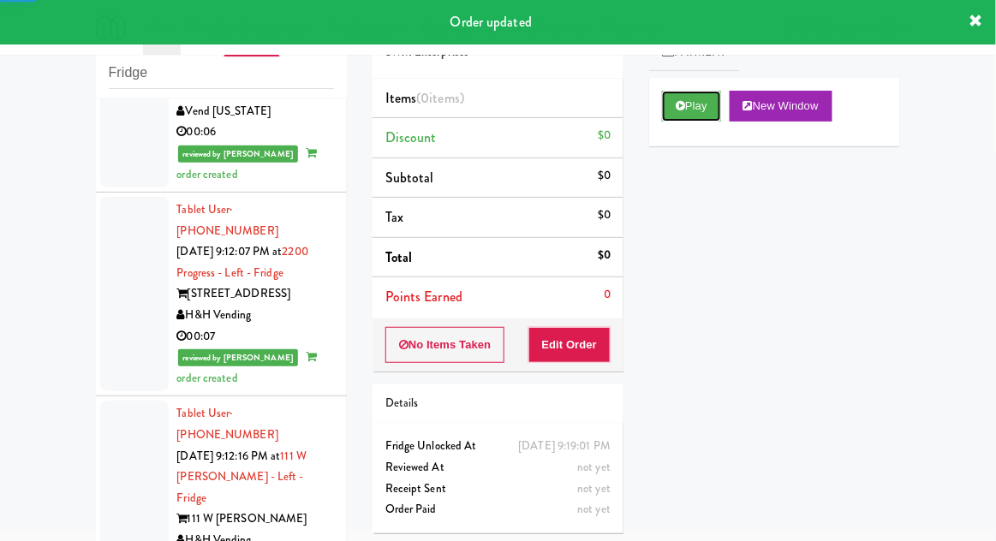
click at [701, 110] on button "Play" at bounding box center [691, 106] width 59 height 31
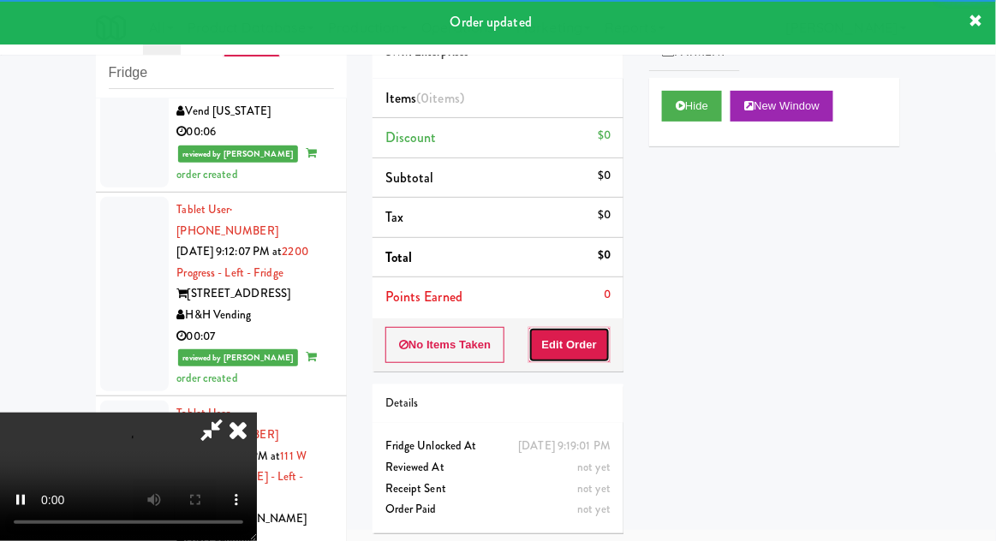
click at [593, 336] on button "Edit Order" at bounding box center [569, 345] width 83 height 36
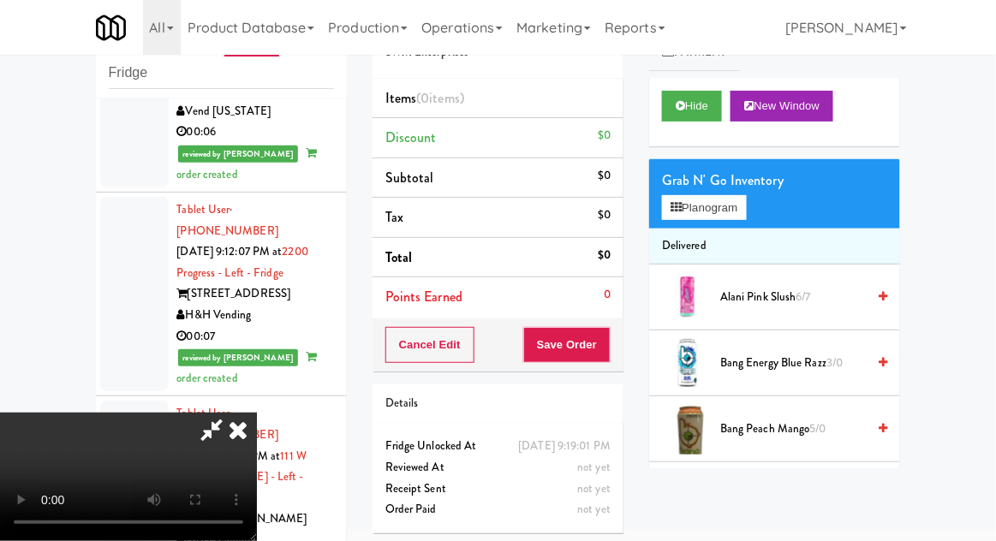
scroll to position [0, 0]
click at [729, 210] on button "Planogram" at bounding box center [704, 208] width 84 height 26
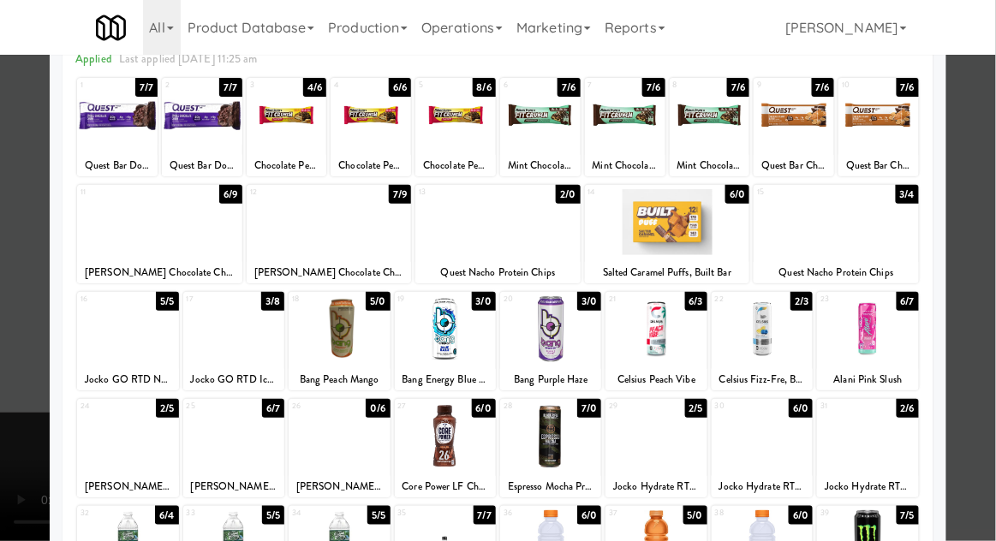
scroll to position [86, 0]
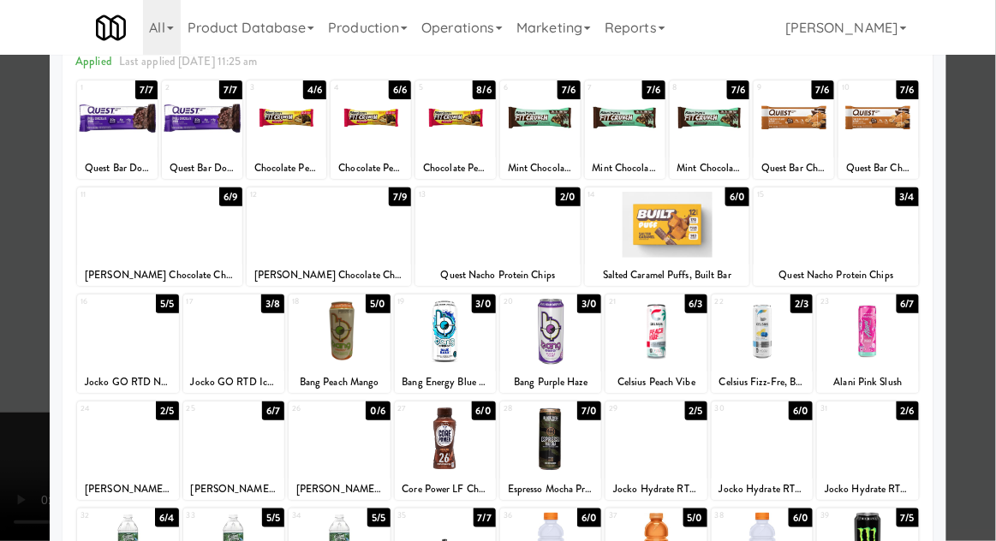
click at [230, 446] on div at bounding box center [233, 439] width 101 height 66
click at [987, 333] on div at bounding box center [498, 270] width 996 height 541
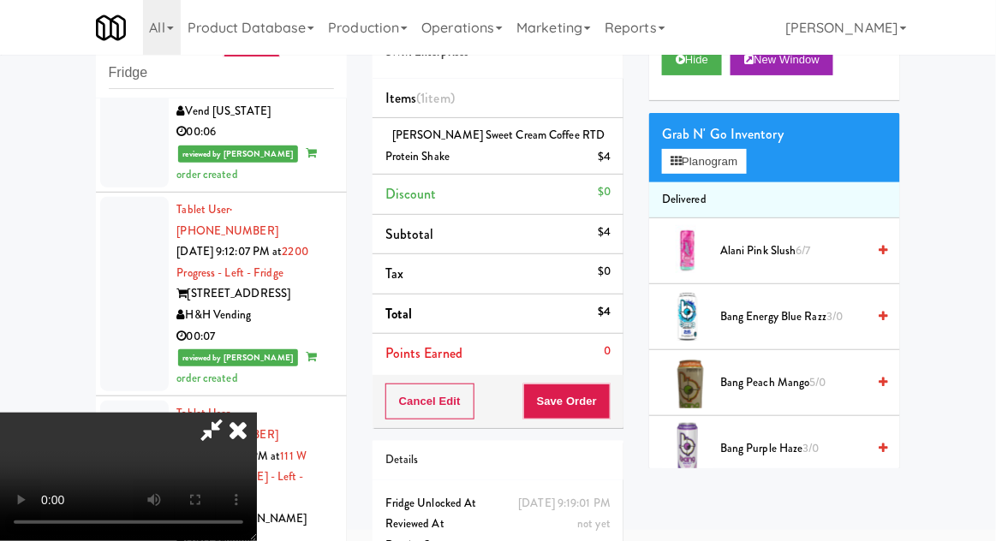
scroll to position [48, 0]
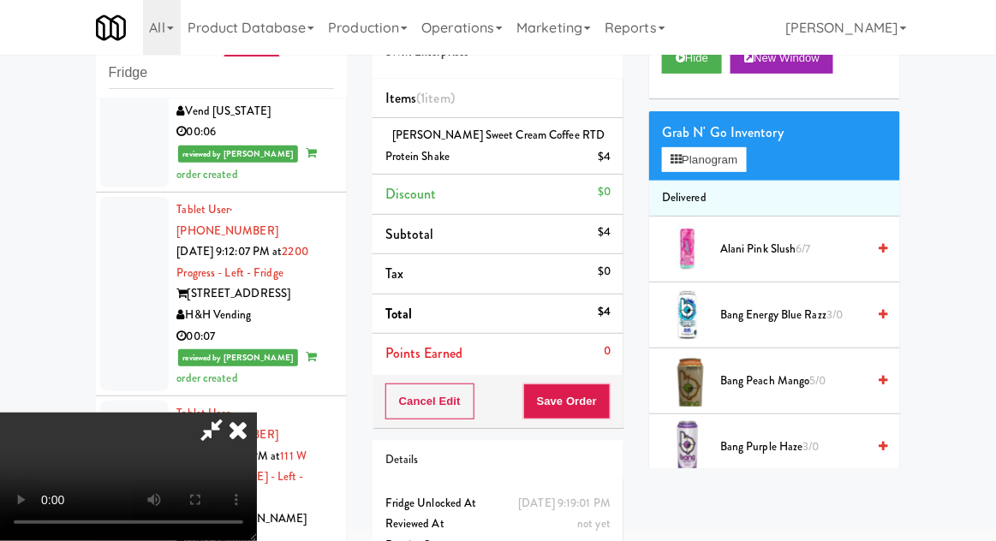
click at [231, 413] on icon at bounding box center [211, 430] width 39 height 34
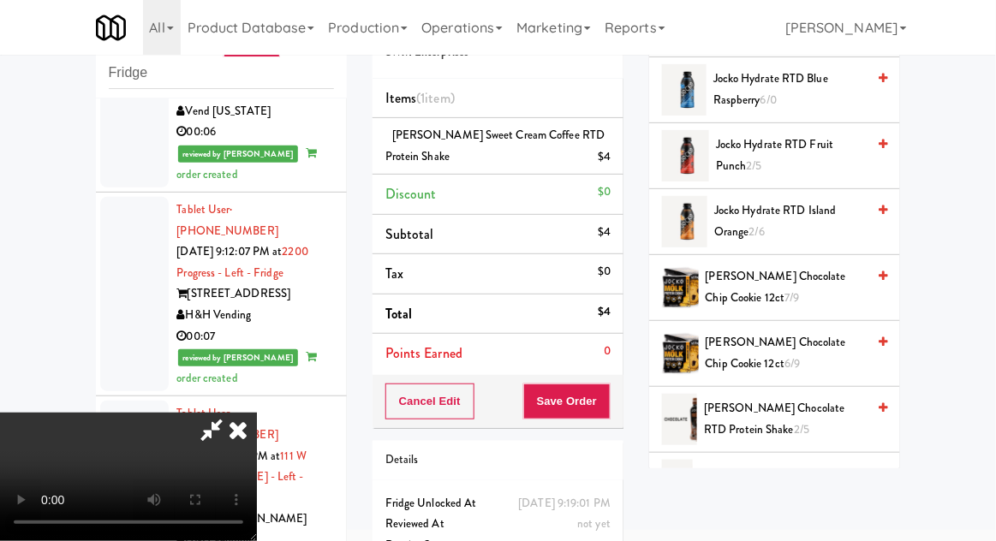
scroll to position [0, 0]
click at [637, 155] on div "Cart Flags Notes Payment Hide New Window Grab N' Go Inventory Planogram Deliver…" at bounding box center [774, 232] width 277 height 473
click at [618, 158] on li "[PERSON_NAME] Sweet Cream Coffee RTD Protein Shake $4" at bounding box center [497, 146] width 251 height 57
click at [614, 162] on icon at bounding box center [612, 163] width 9 height 11
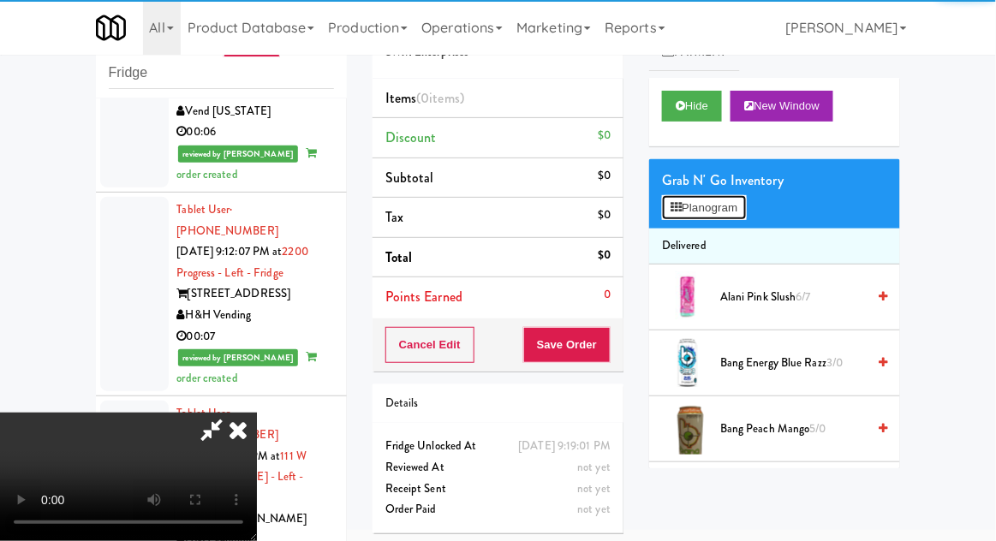
click at [736, 196] on button "Planogram" at bounding box center [704, 208] width 84 height 26
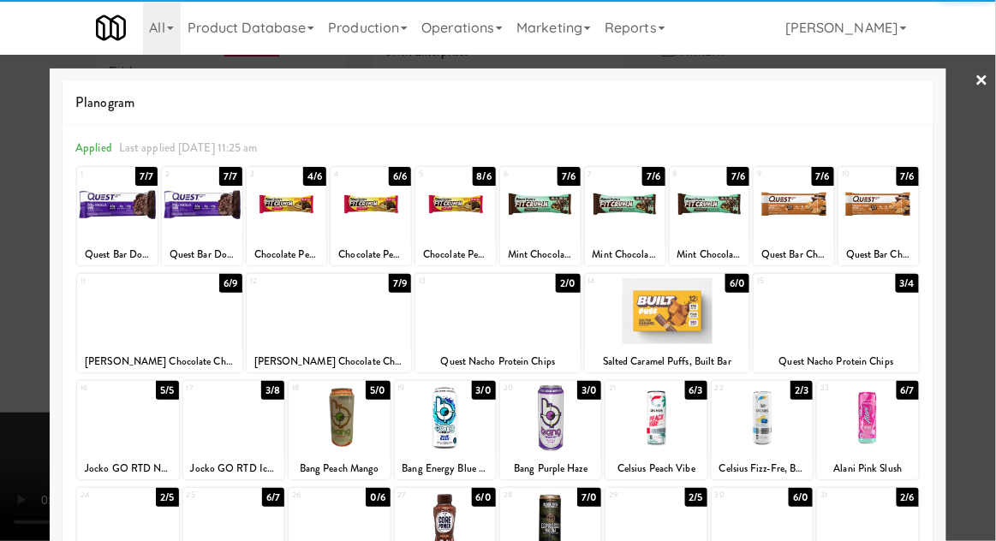
click at [231, 428] on div at bounding box center [233, 418] width 101 height 66
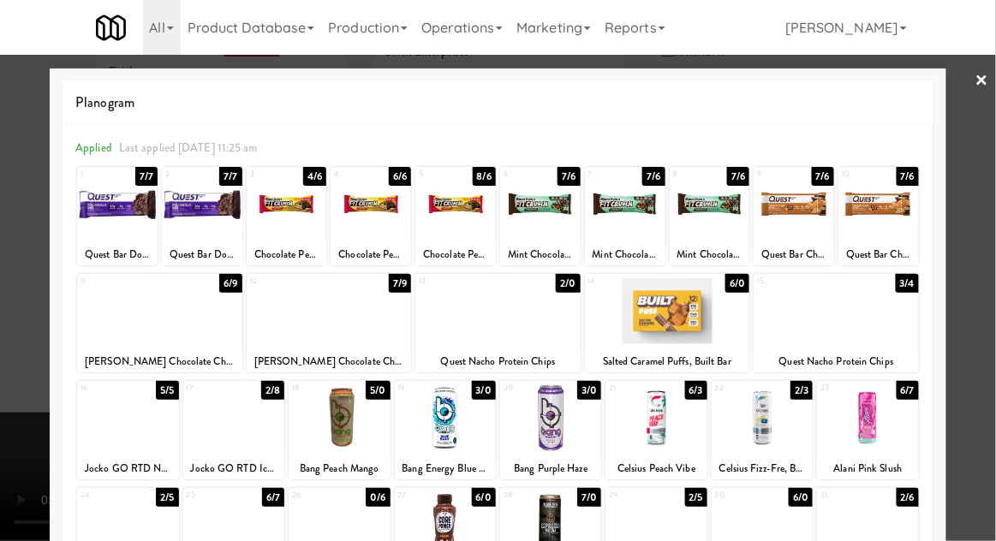
click at [990, 346] on div at bounding box center [498, 270] width 996 height 541
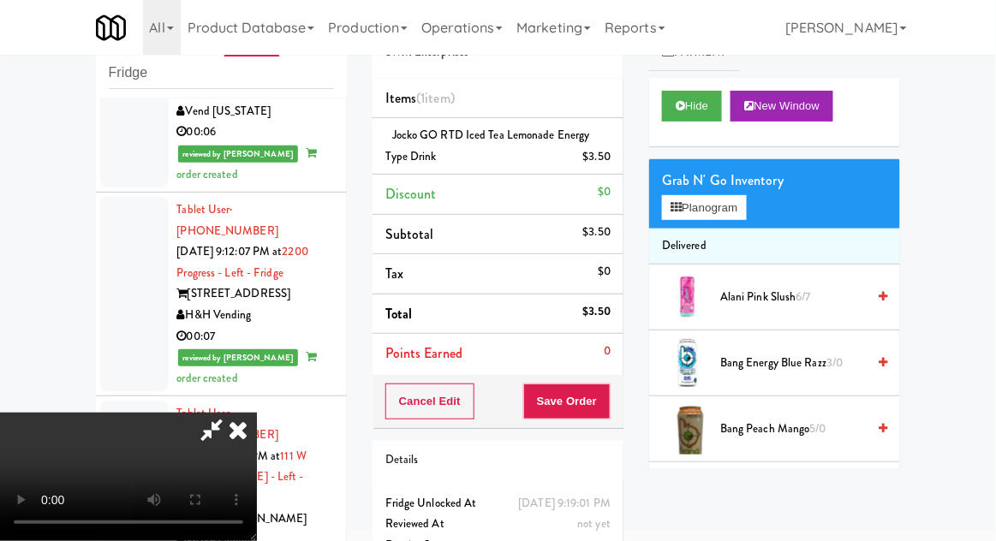
scroll to position [63, 0]
click at [610, 408] on button "Save Order" at bounding box center [566, 402] width 87 height 36
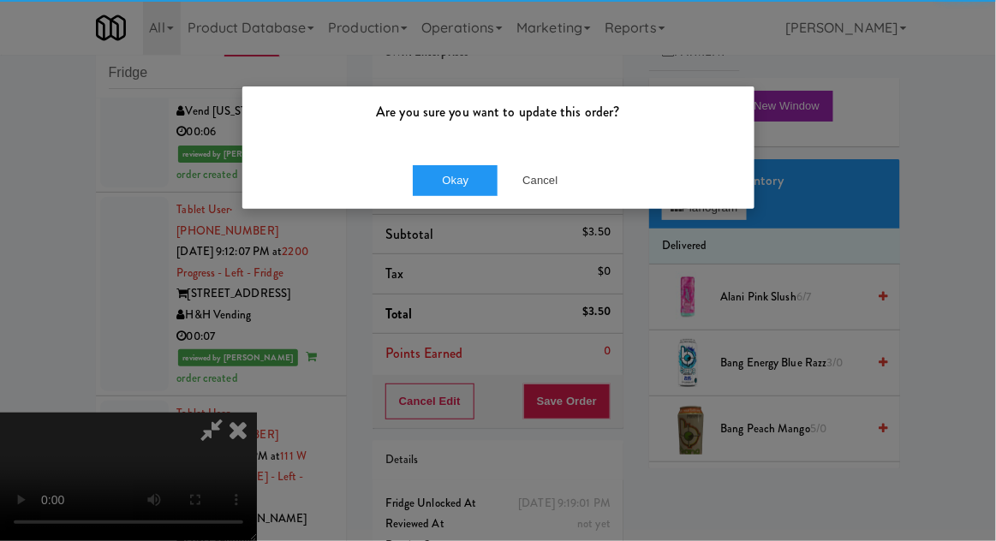
click at [24, 540] on div "Are you sure you want to update this order? Okay Cancel" at bounding box center [498, 270] width 996 height 541
click at [438, 207] on div "Okay Cancel" at bounding box center [498, 180] width 512 height 57
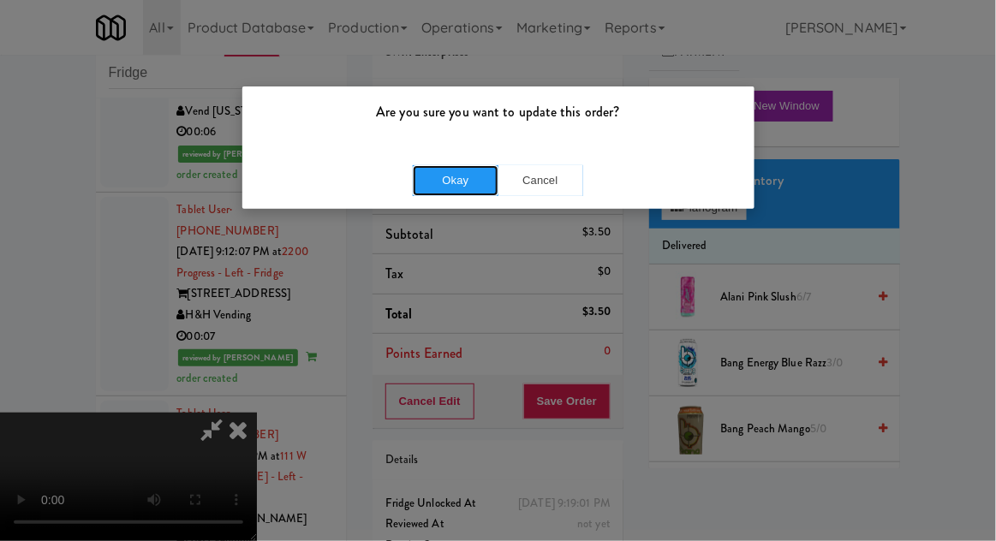
click at [436, 180] on button "Okay" at bounding box center [456, 180] width 86 height 31
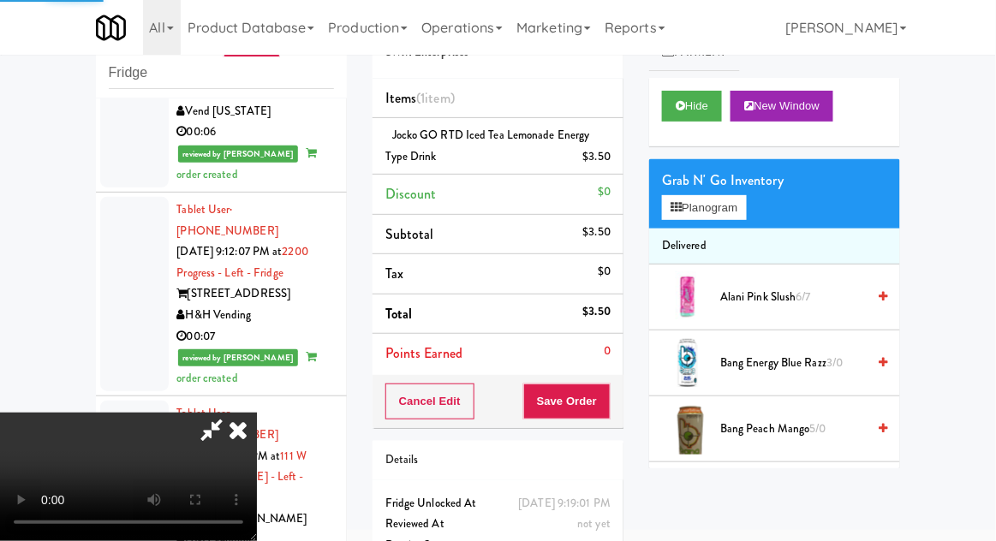
scroll to position [0, 0]
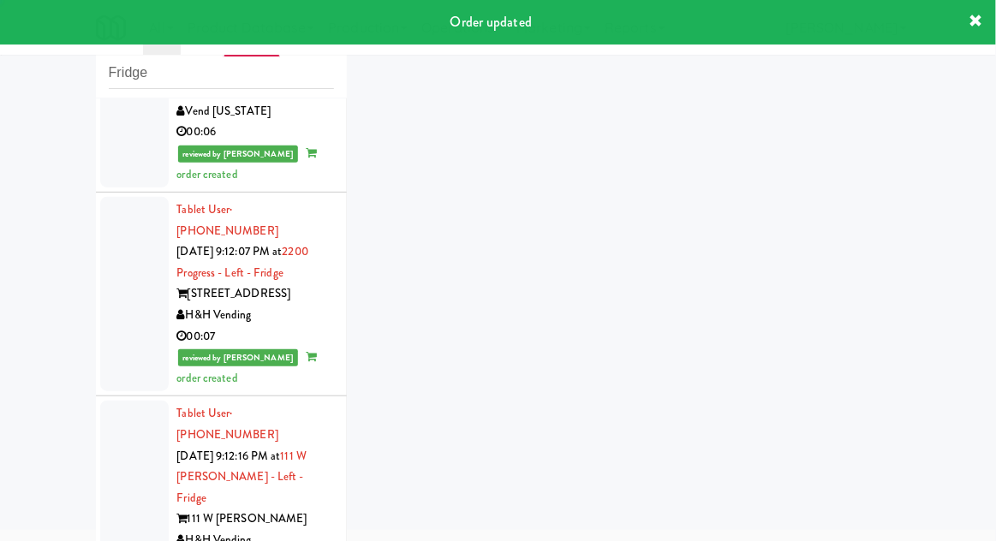
scroll to position [4404, 0]
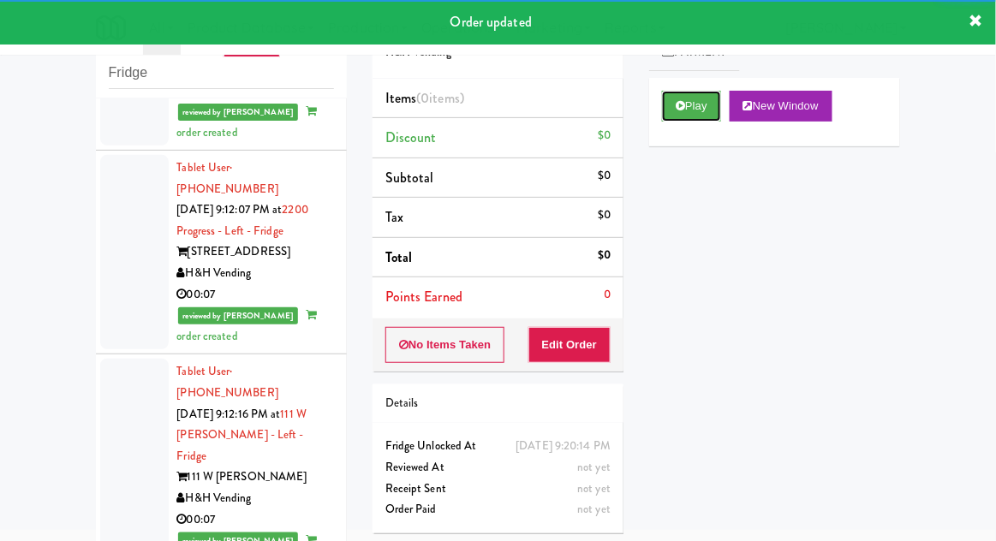
click at [697, 96] on button "Play" at bounding box center [691, 106] width 59 height 31
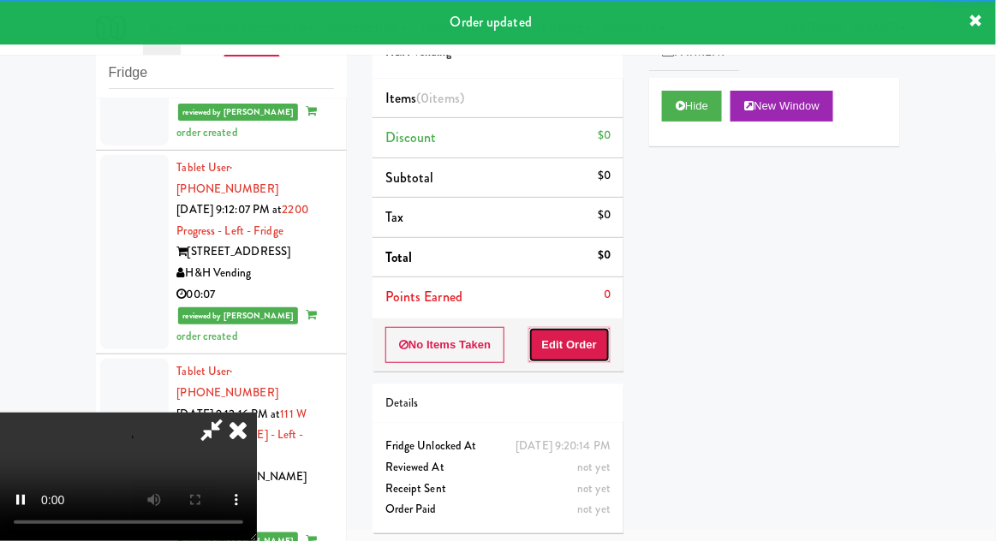
click at [585, 346] on button "Edit Order" at bounding box center [569, 345] width 83 height 36
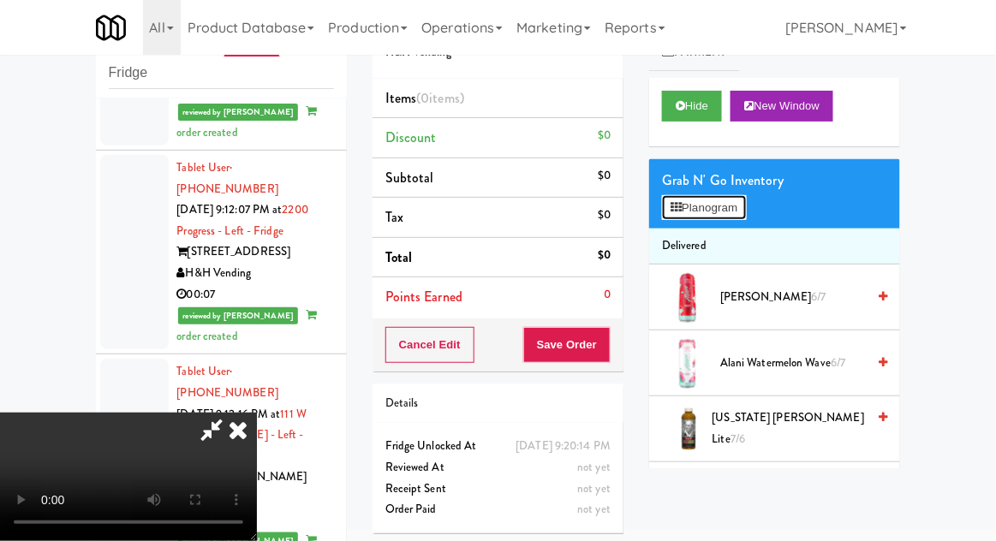
click at [724, 216] on button "Planogram" at bounding box center [704, 208] width 84 height 26
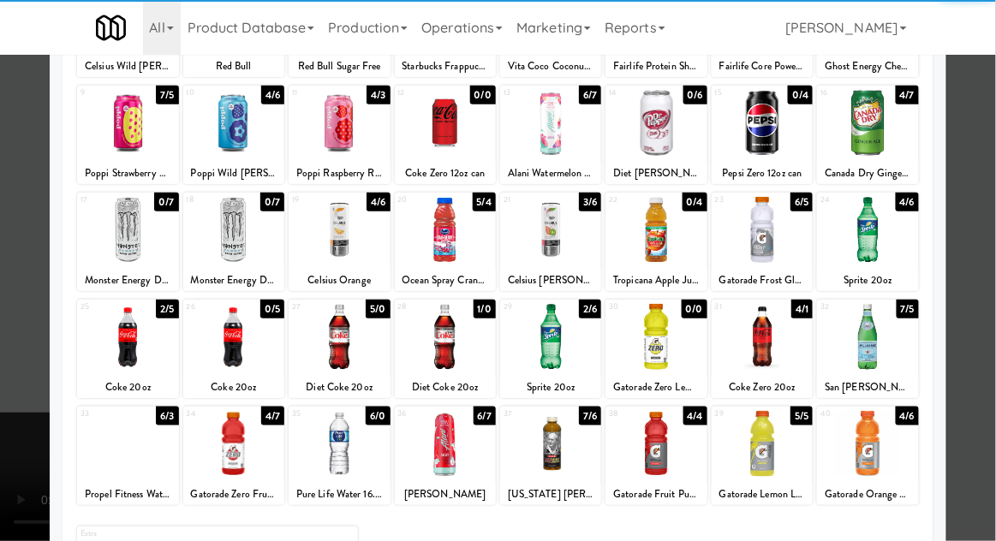
scroll to position [217, 0]
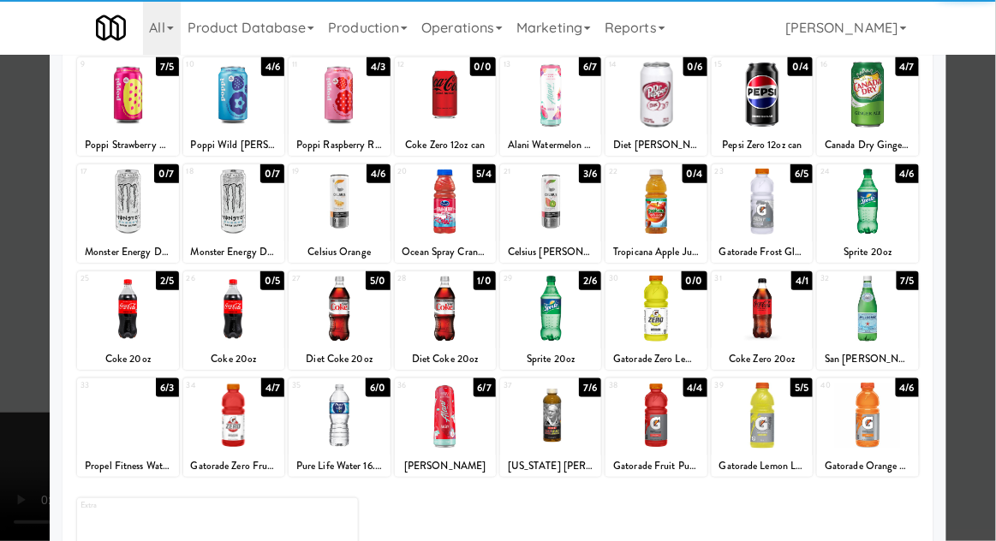
click at [682, 419] on div at bounding box center [655, 416] width 101 height 66
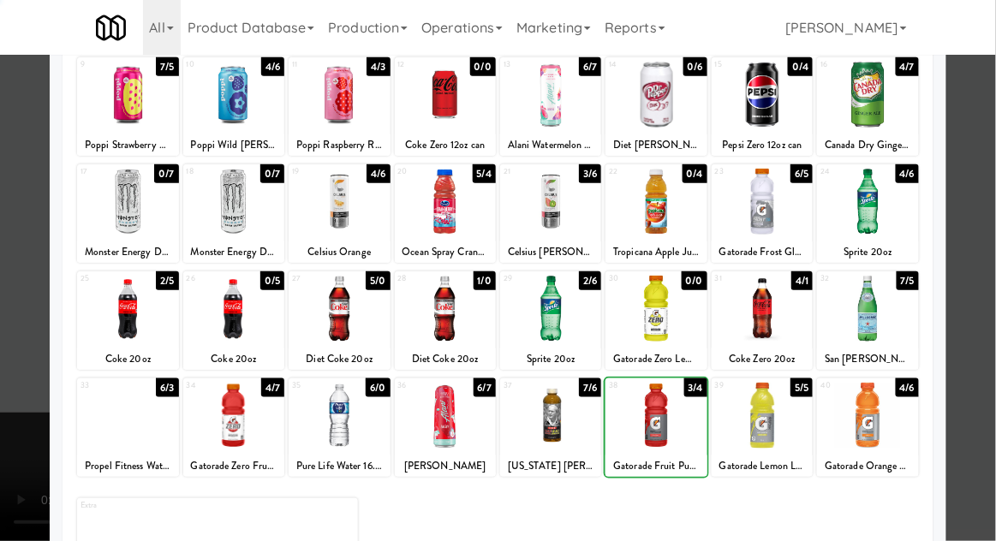
click at [7, 400] on div at bounding box center [498, 270] width 996 height 541
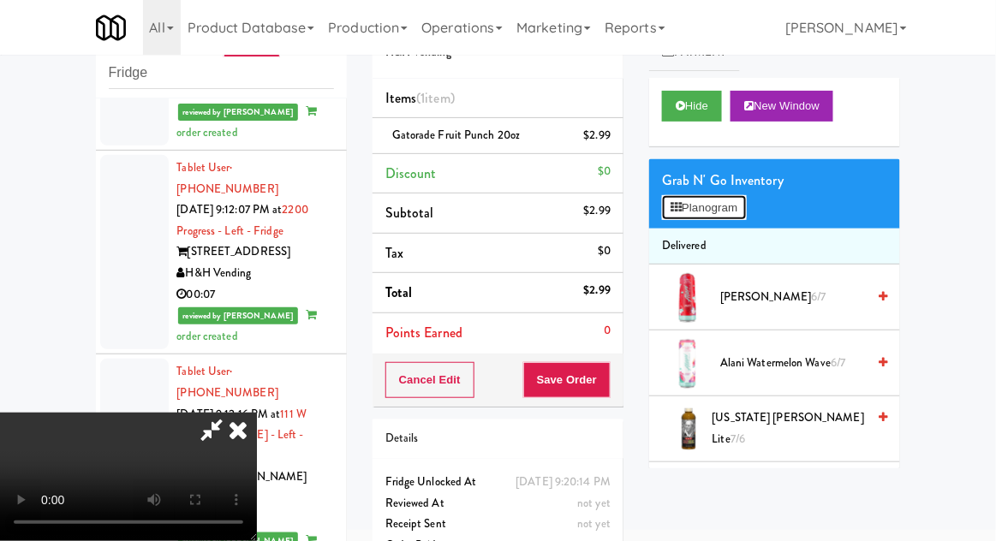
click at [730, 216] on button "Planogram" at bounding box center [704, 208] width 84 height 26
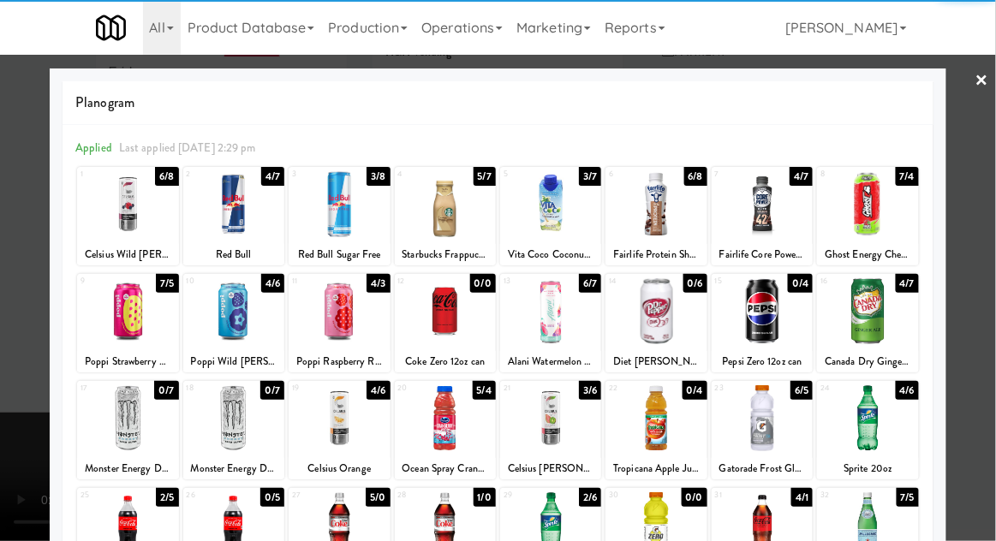
click at [115, 218] on div at bounding box center [127, 204] width 101 height 66
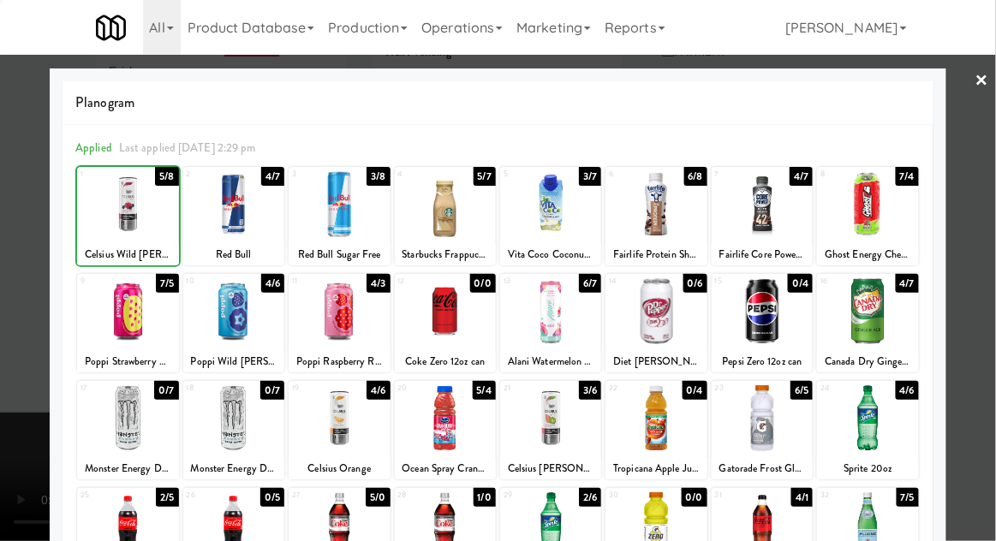
click at [986, 332] on div at bounding box center [498, 270] width 996 height 541
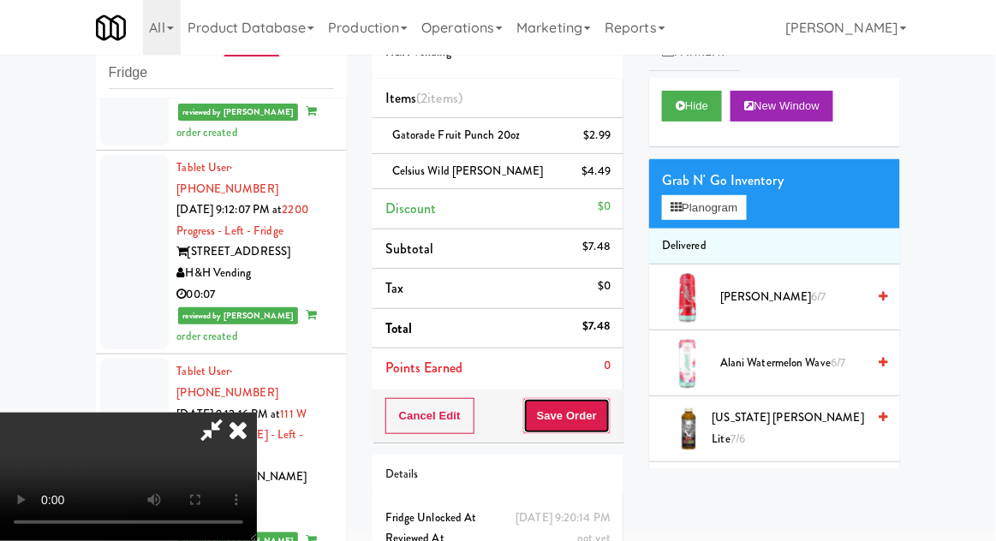
click at [610, 420] on button "Save Order" at bounding box center [566, 416] width 87 height 36
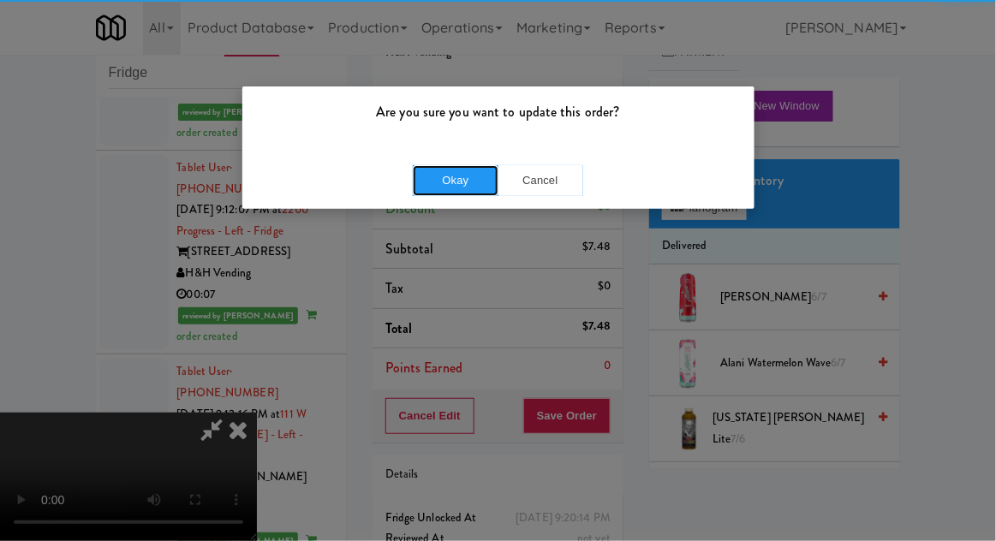
click at [432, 190] on button "Okay" at bounding box center [456, 180] width 86 height 31
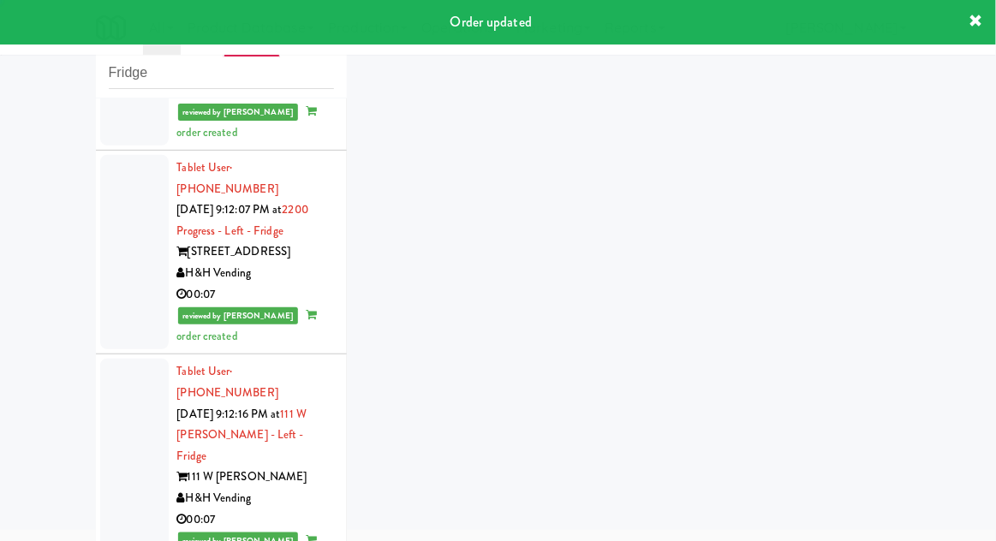
scroll to position [4446, 0]
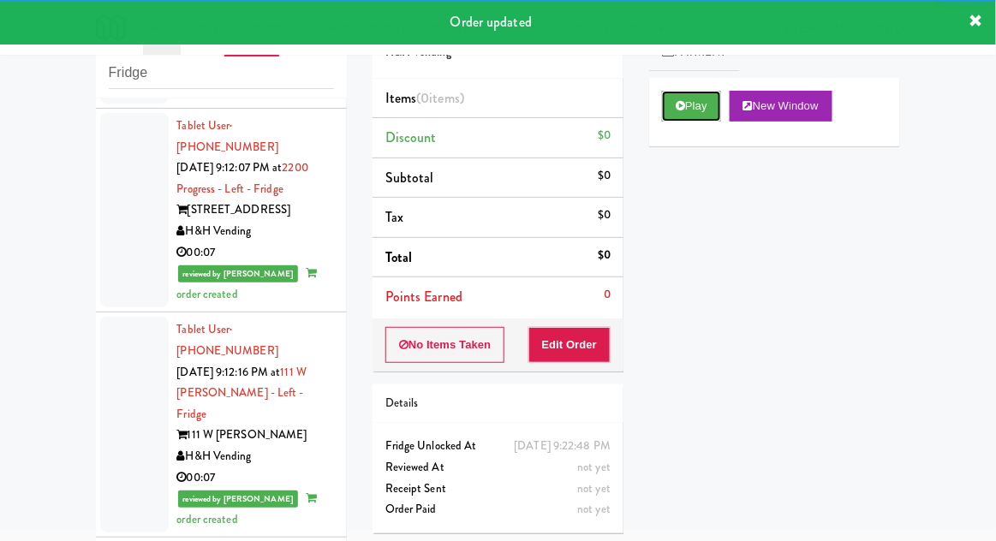
click at [698, 110] on button "Play" at bounding box center [691, 106] width 59 height 31
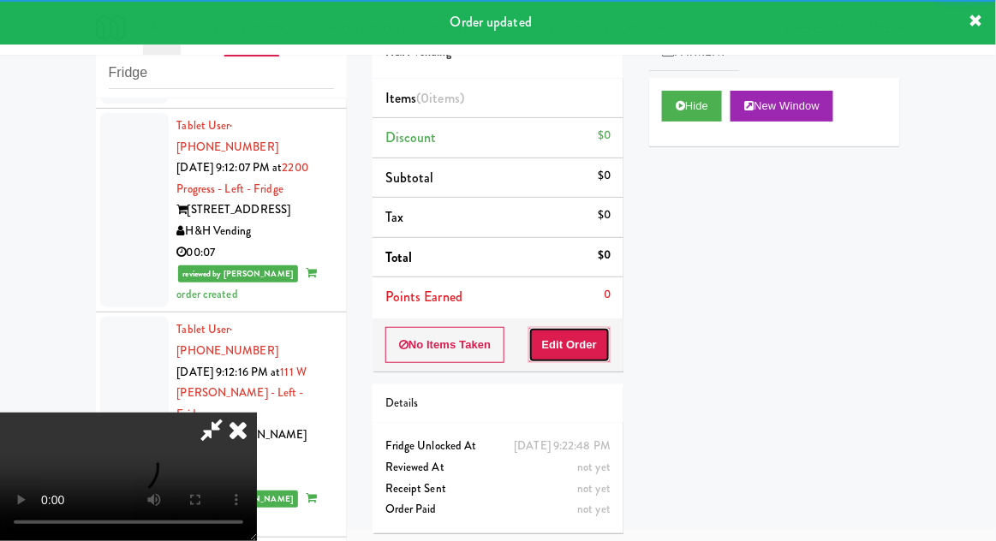
click at [596, 342] on button "Edit Order" at bounding box center [569, 345] width 83 height 36
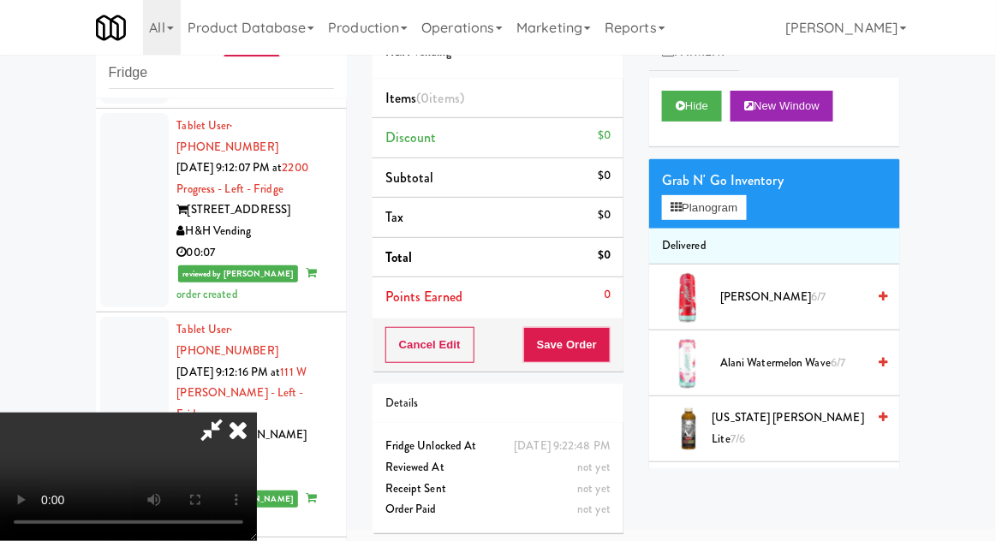
click at [738, 180] on div "Grab N' Go Inventory" at bounding box center [774, 181] width 225 height 26
click at [741, 213] on button "Planogram" at bounding box center [704, 208] width 84 height 26
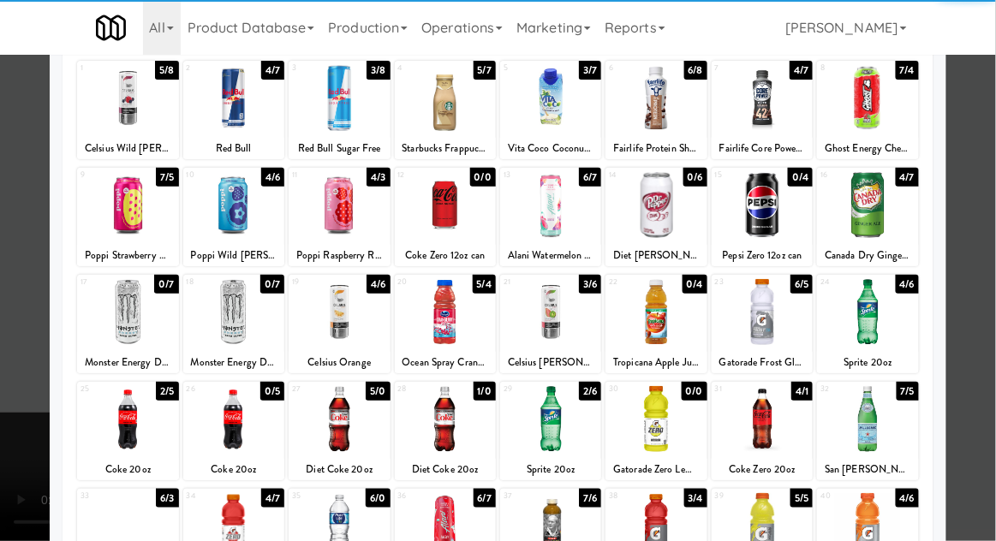
scroll to position [106, 0]
click at [323, 514] on div at bounding box center [339, 526] width 101 height 66
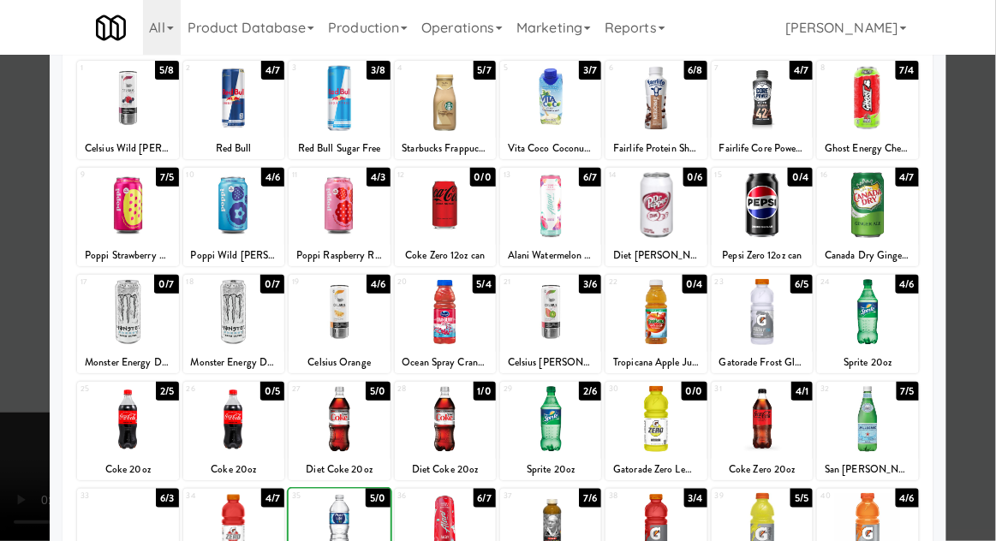
click at [974, 322] on div at bounding box center [498, 270] width 996 height 541
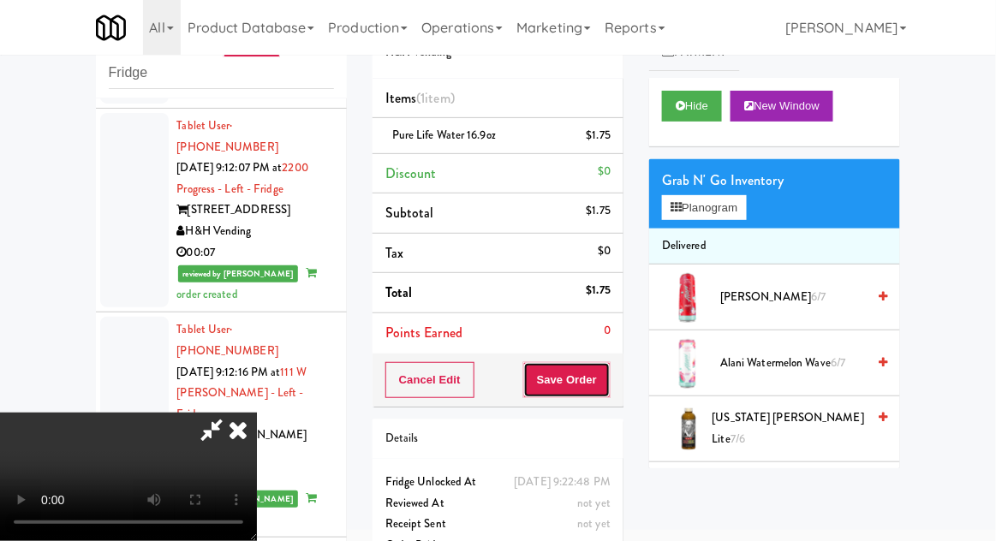
click at [607, 390] on button "Save Order" at bounding box center [566, 380] width 87 height 36
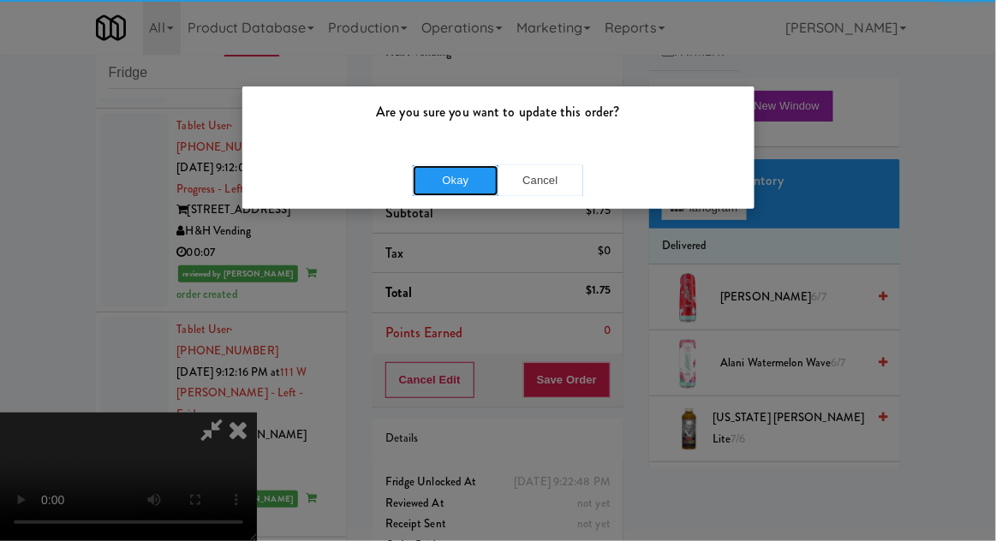
click at [444, 170] on button "Okay" at bounding box center [456, 180] width 86 height 31
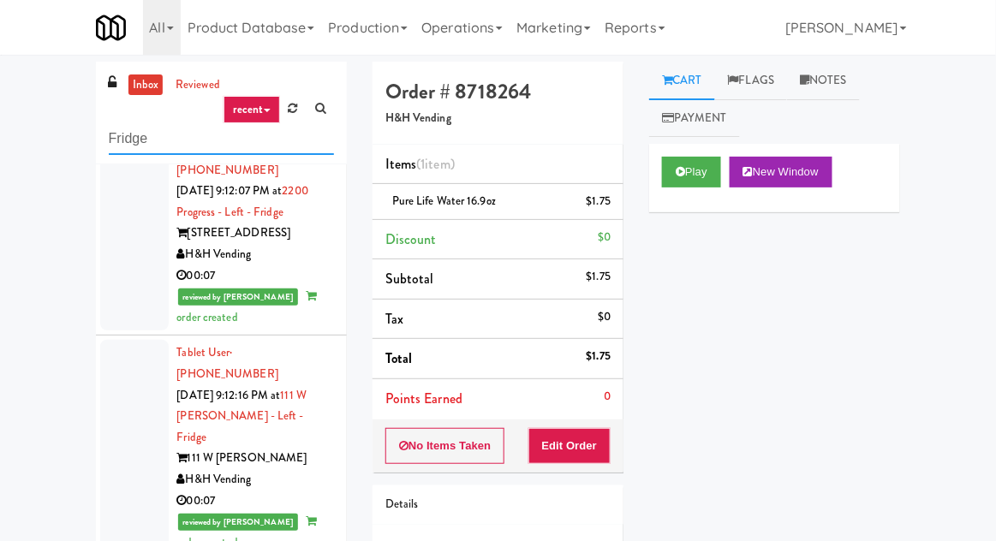
click at [123, 146] on input "Fridge" at bounding box center [221, 139] width 225 height 32
click at [120, 134] on input "Fridge" at bounding box center [221, 139] width 225 height 32
type input "Pantry"
click at [49, 144] on div "inbox reviewed recent all unclear take inventory issue suspicious failed recent…" at bounding box center [498, 376] width 996 height 629
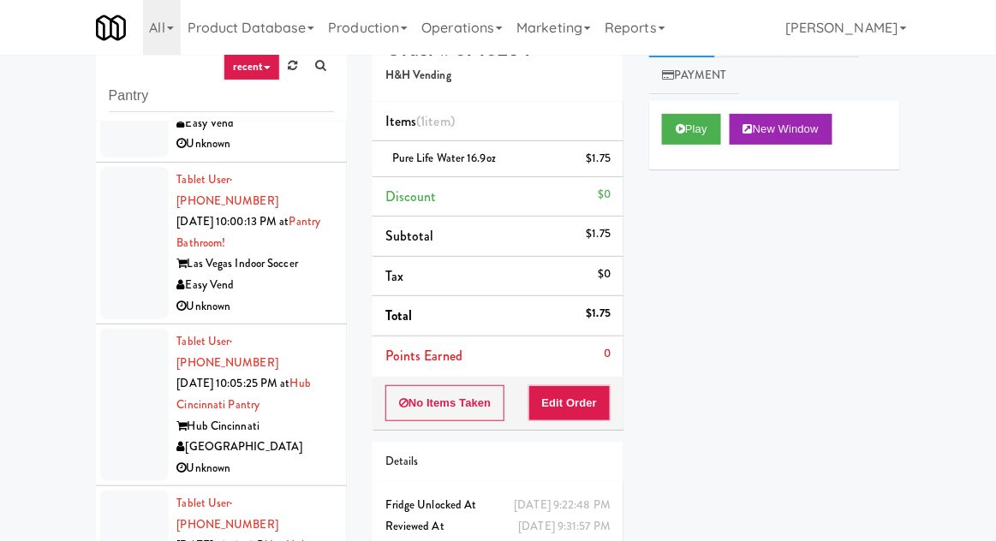
scroll to position [450, 0]
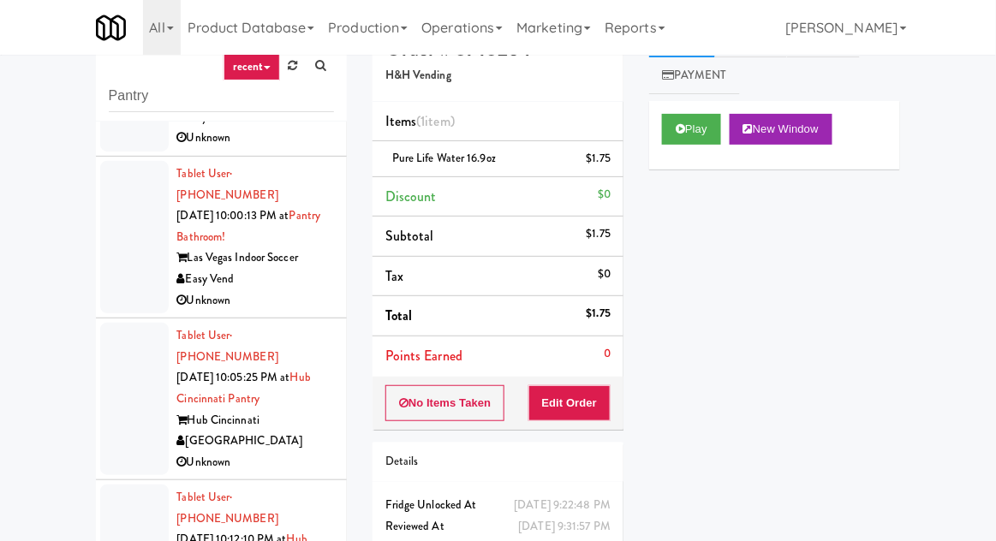
click at [110, 348] on div at bounding box center [134, 399] width 68 height 152
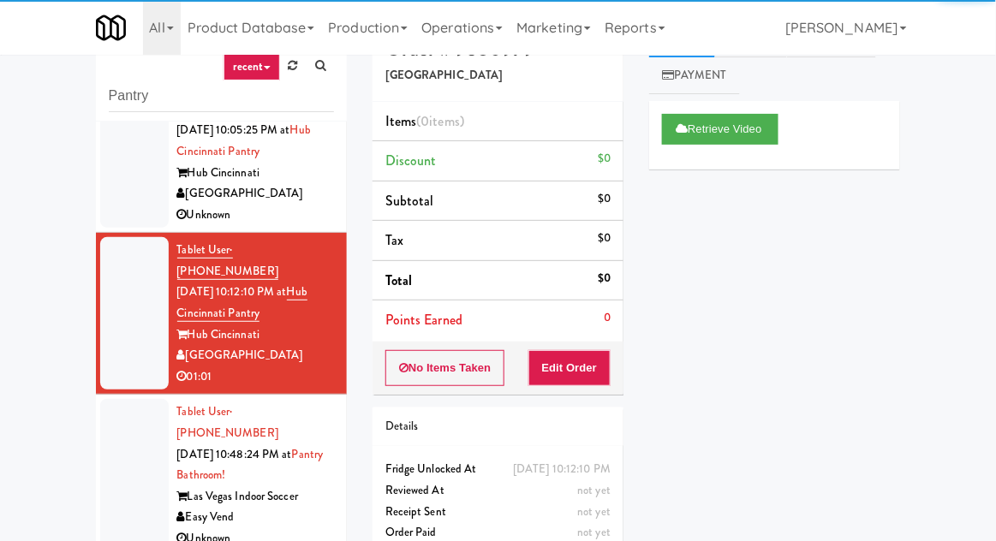
click at [113, 399] on div at bounding box center [134, 475] width 68 height 152
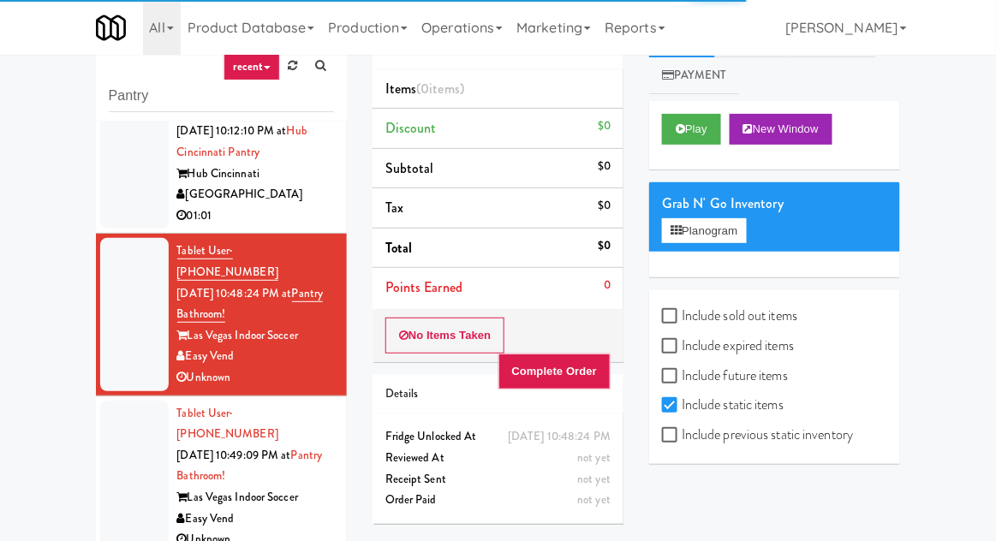
click at [106, 401] on div at bounding box center [134, 477] width 68 height 152
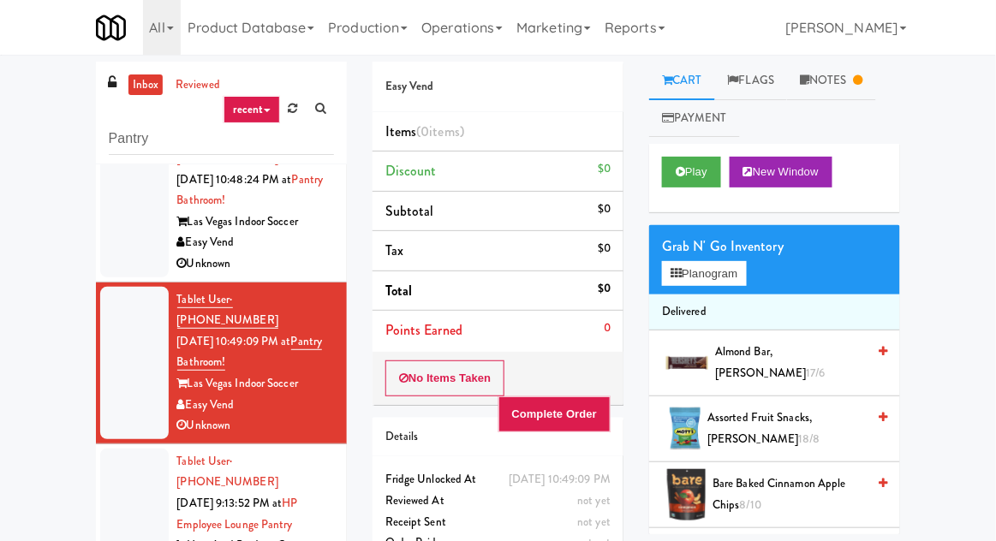
click at [839, 93] on link "Notes" at bounding box center [831, 81] width 89 height 39
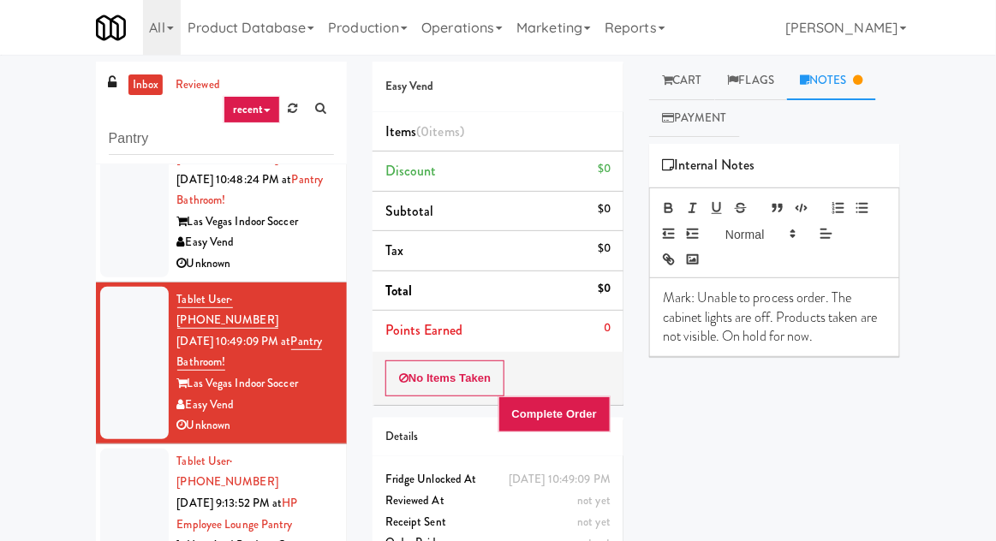
click at [682, 86] on link "Cart" at bounding box center [682, 81] width 66 height 39
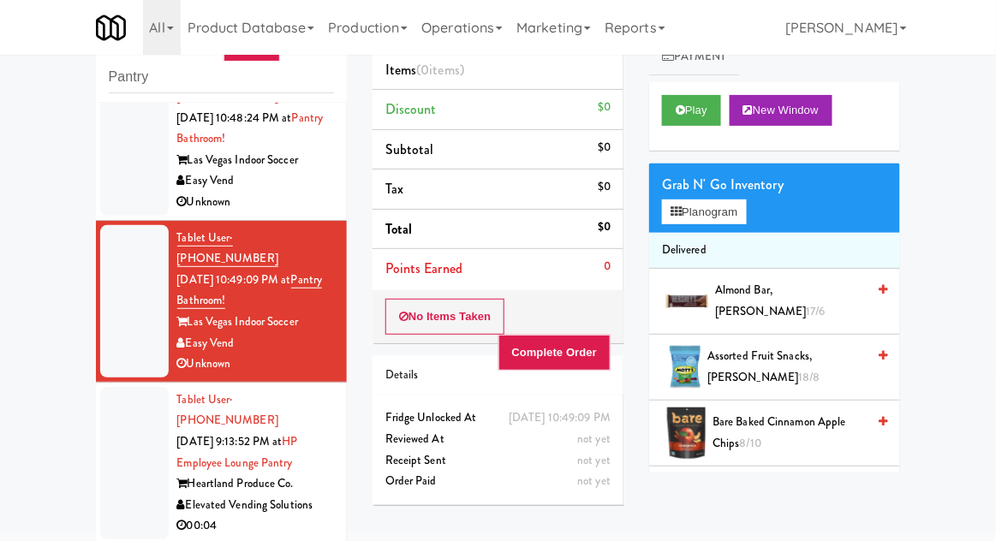
scroll to position [66, 0]
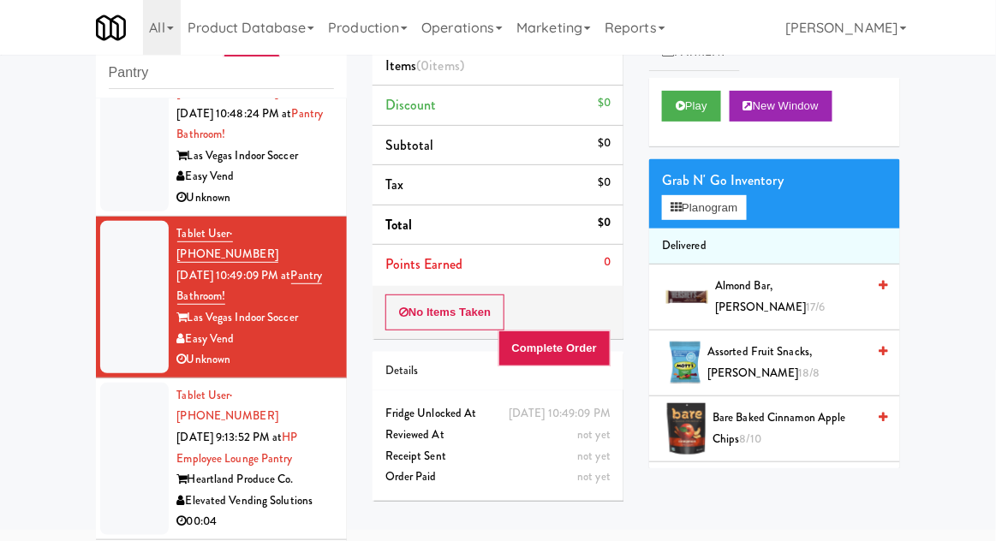
click at [115, 383] on div at bounding box center [134, 459] width 68 height 152
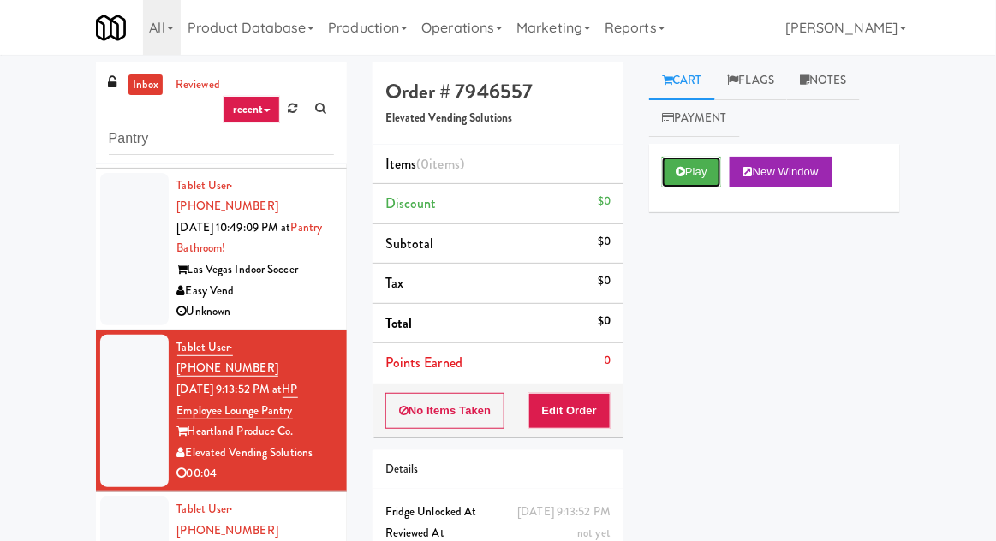
click at [712, 166] on button "Play" at bounding box center [691, 172] width 59 height 31
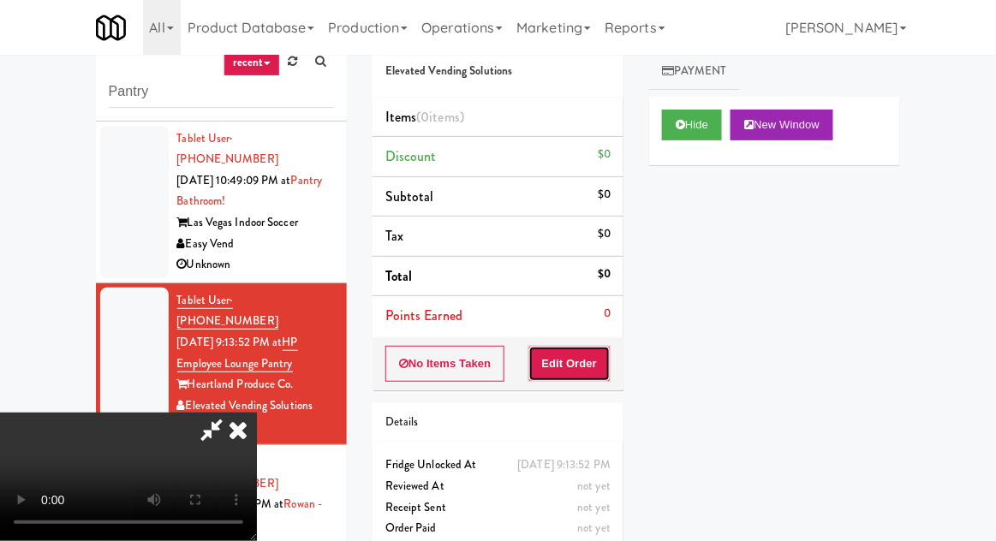
click at [594, 372] on button "Edit Order" at bounding box center [569, 364] width 83 height 36
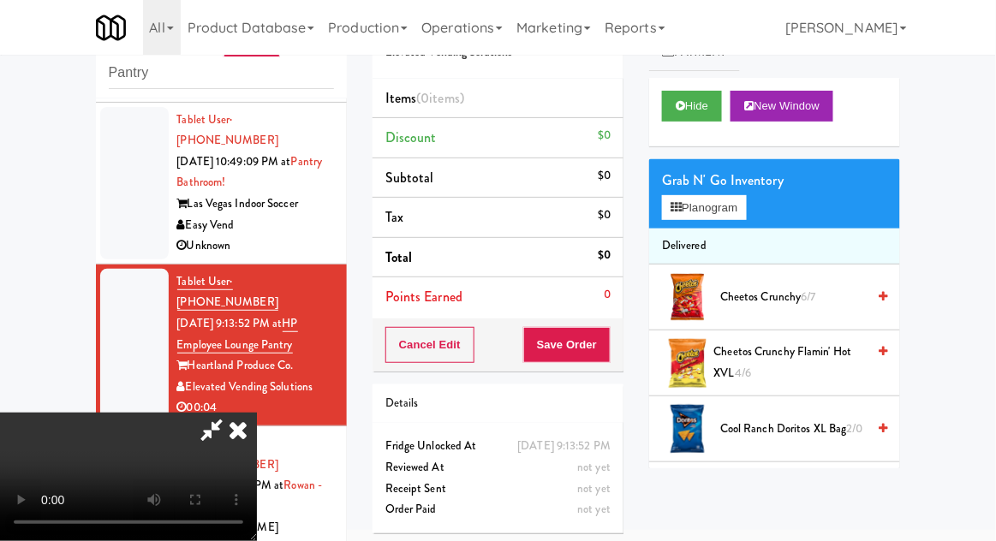
scroll to position [63, 0]
click at [744, 206] on button "Planogram" at bounding box center [704, 208] width 84 height 26
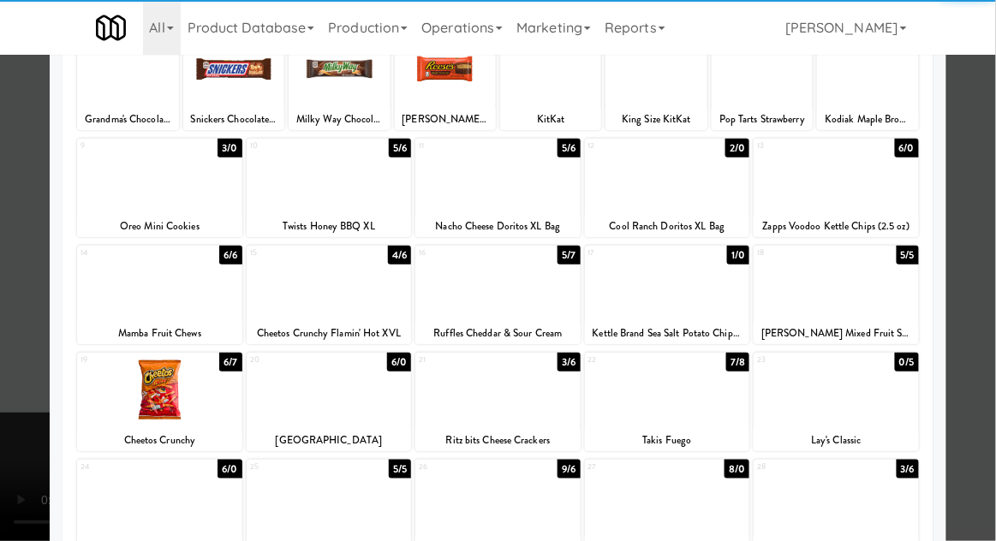
scroll to position [217, 0]
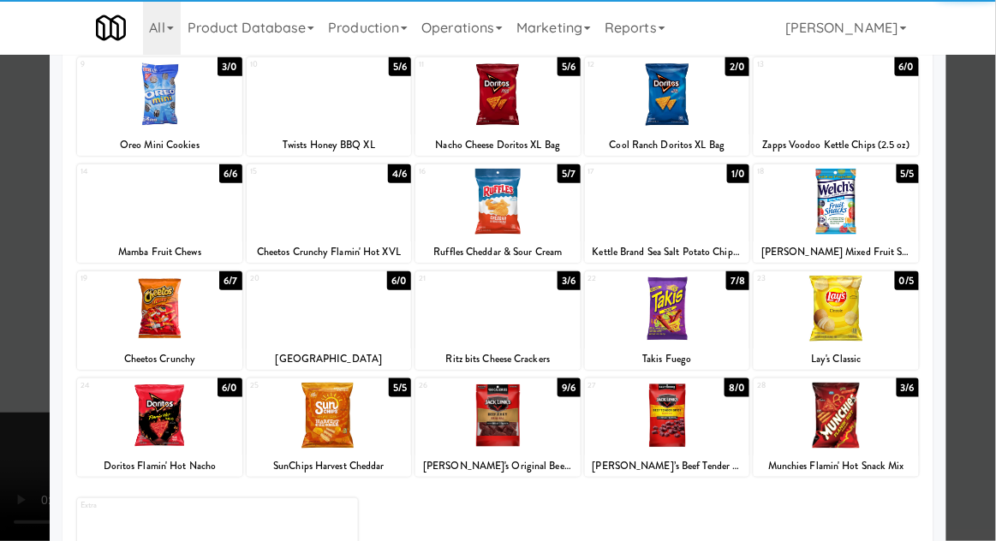
click at [719, 302] on div at bounding box center [667, 309] width 165 height 66
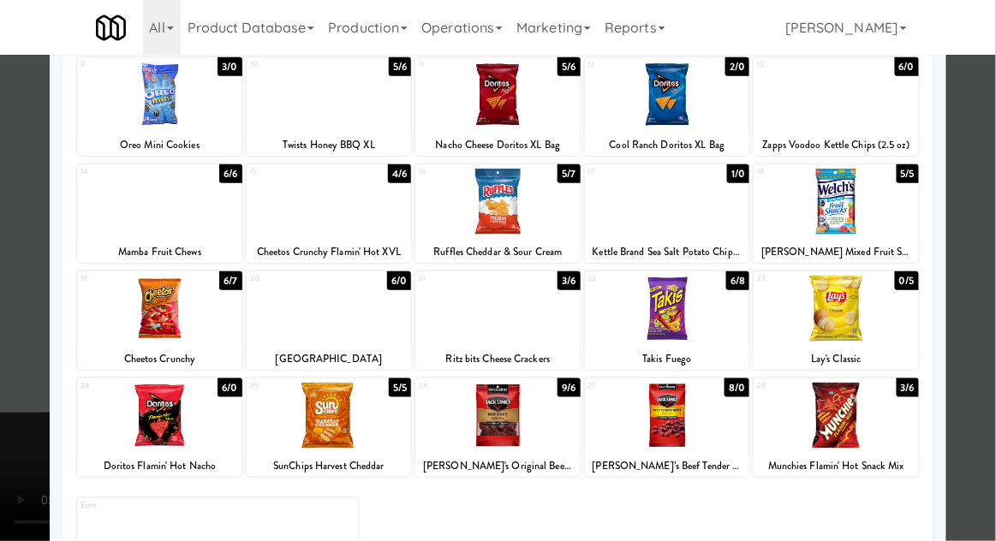
click at [5, 344] on div at bounding box center [498, 270] width 996 height 541
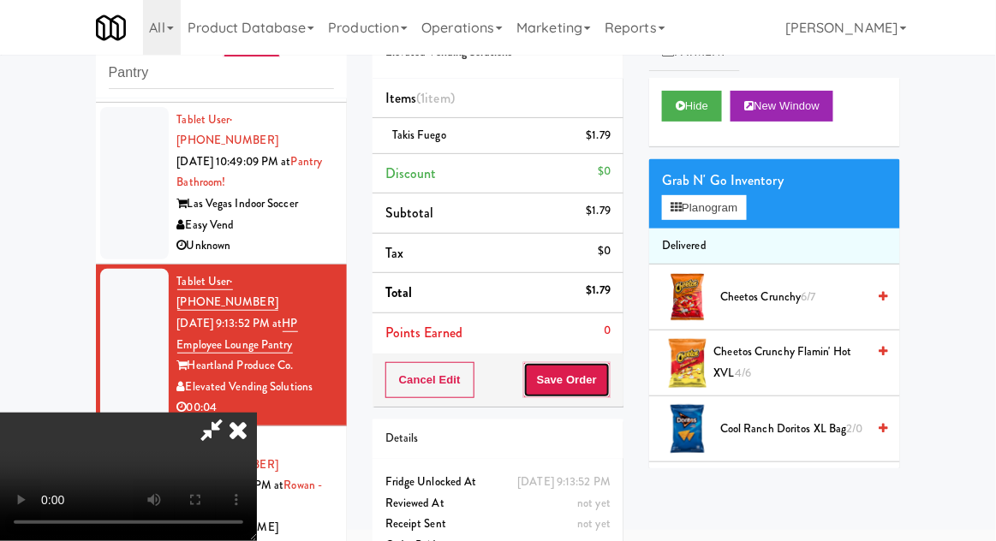
click at [602, 394] on button "Save Order" at bounding box center [566, 380] width 87 height 36
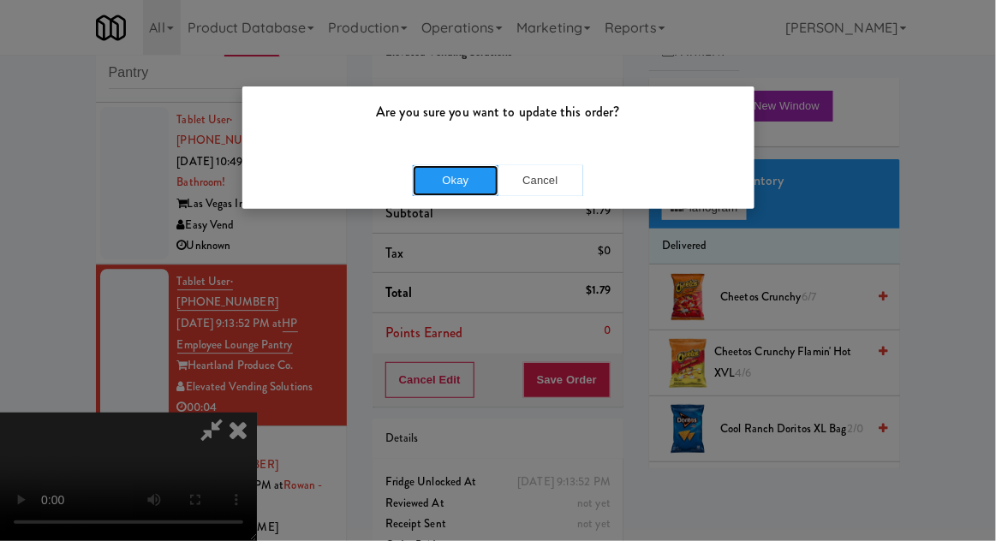
click at [436, 181] on button "Okay" at bounding box center [456, 180] width 86 height 31
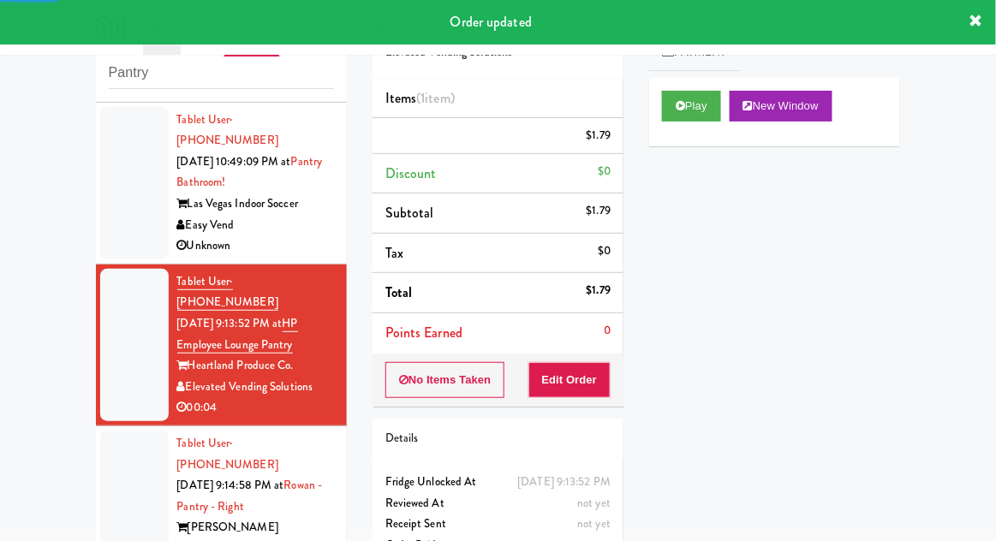
click at [109, 431] on div at bounding box center [134, 507] width 68 height 152
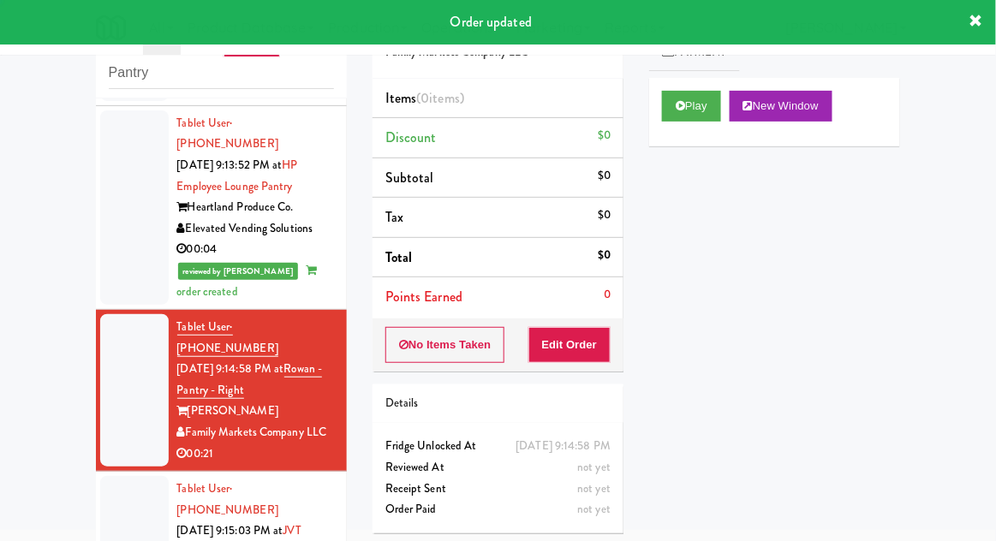
scroll to position [1295, 0]
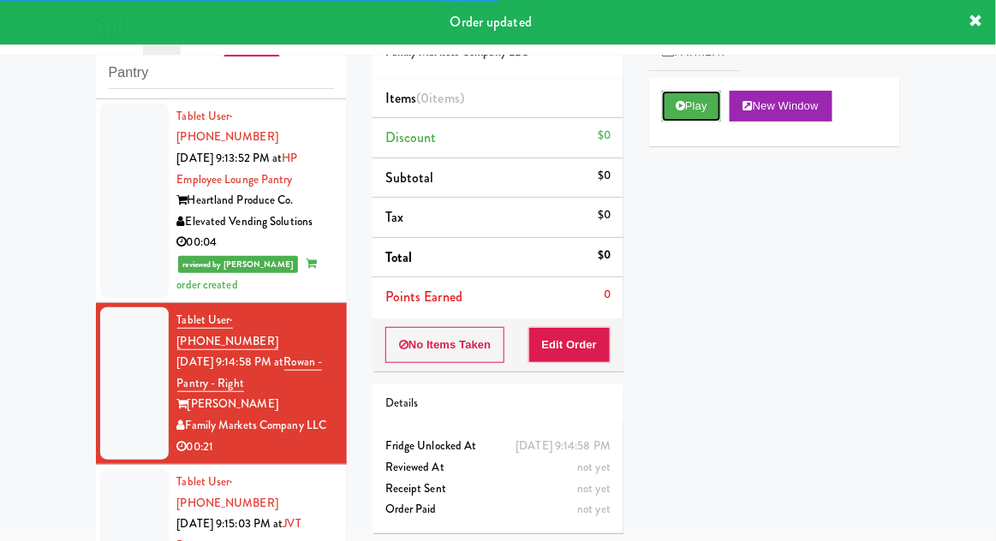
click at [700, 107] on button "Play" at bounding box center [691, 106] width 59 height 31
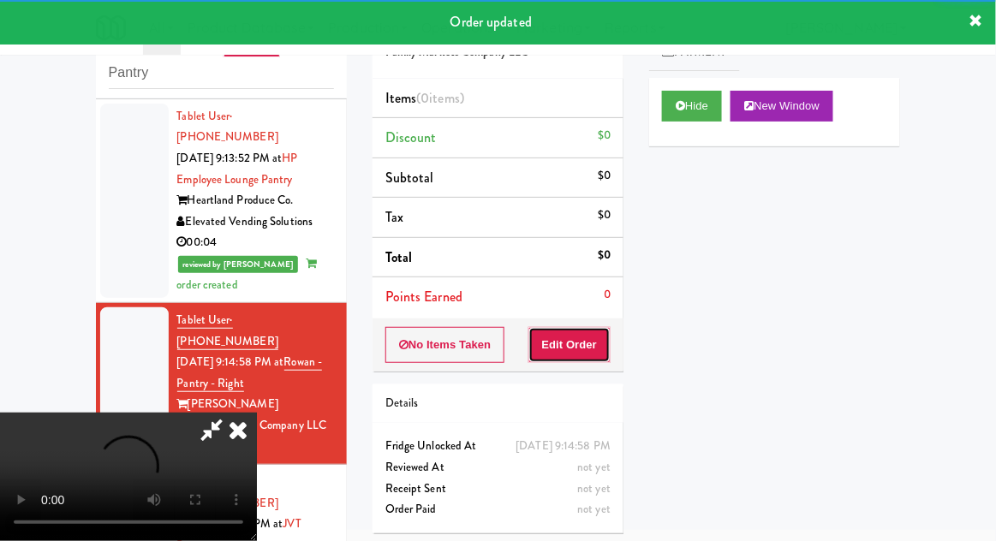
click at [588, 331] on button "Edit Order" at bounding box center [569, 345] width 83 height 36
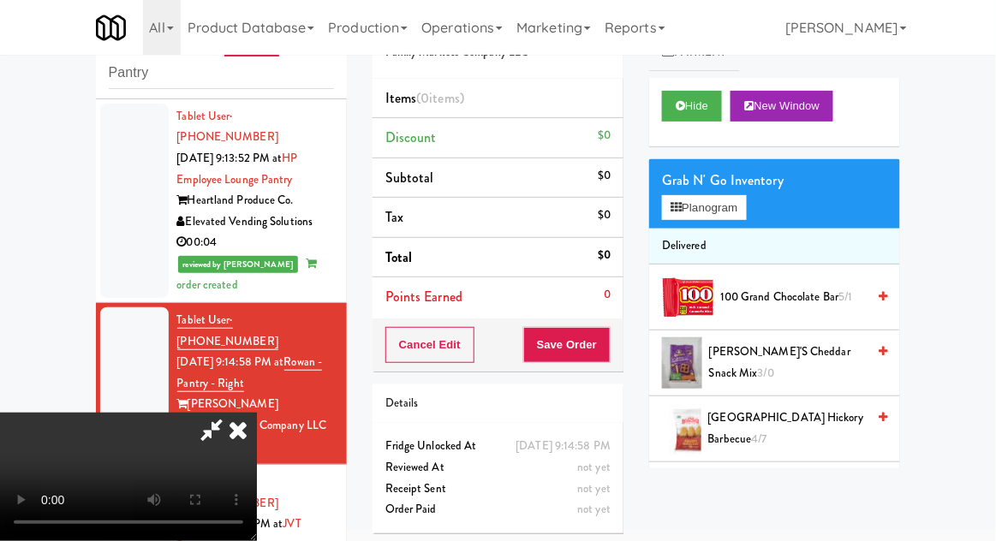
scroll to position [0, 0]
click at [734, 211] on button "Planogram" at bounding box center [704, 208] width 84 height 26
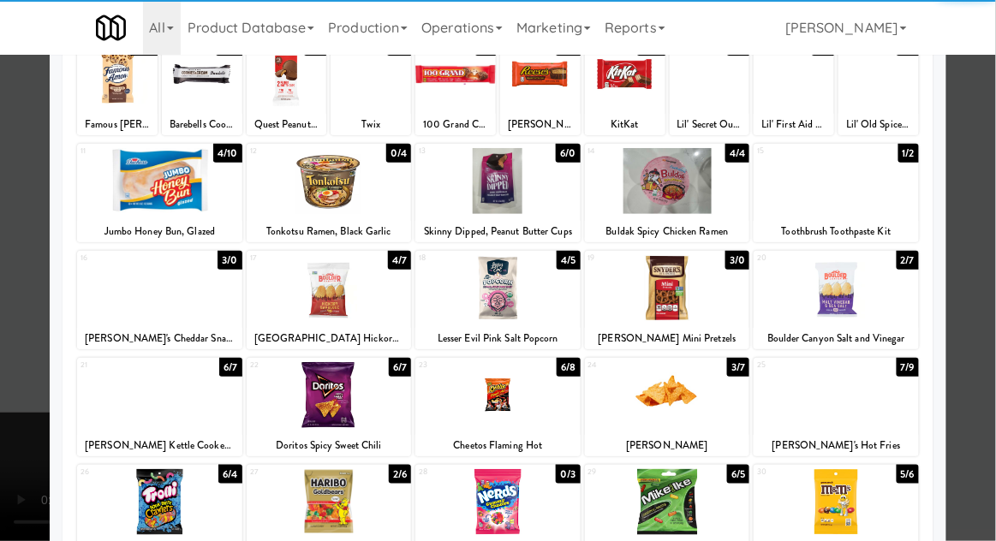
scroll to position [217, 0]
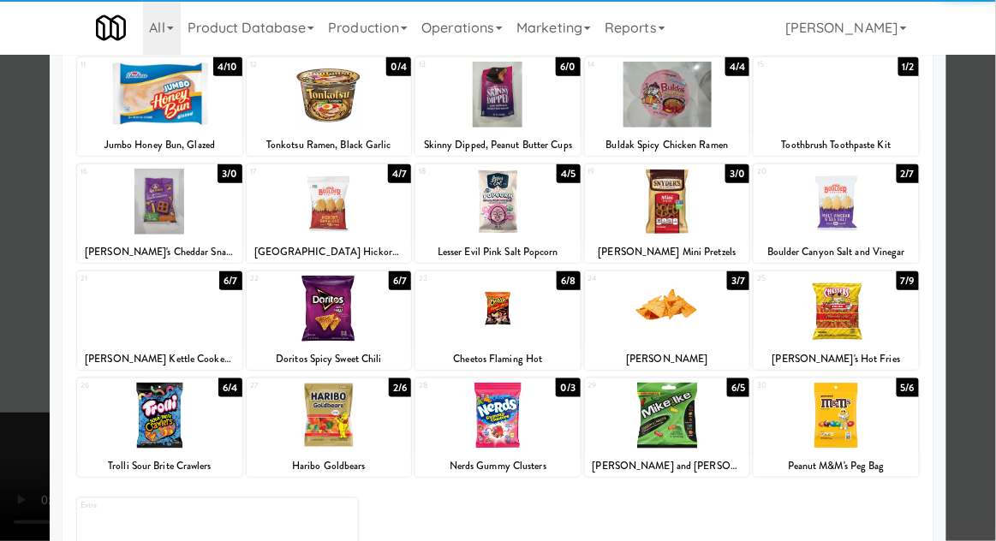
click at [289, 327] on div at bounding box center [329, 309] width 165 height 66
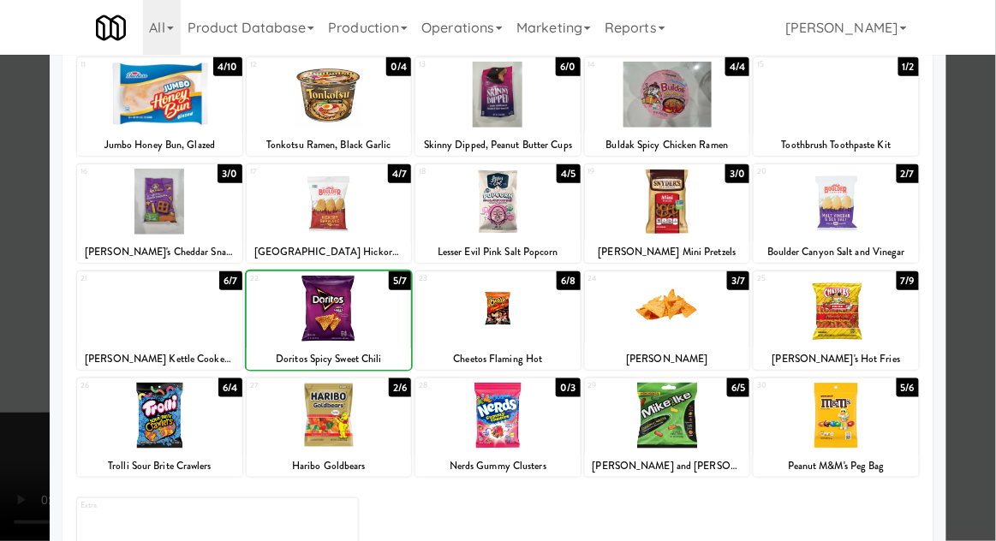
click at [990, 305] on div at bounding box center [498, 270] width 996 height 541
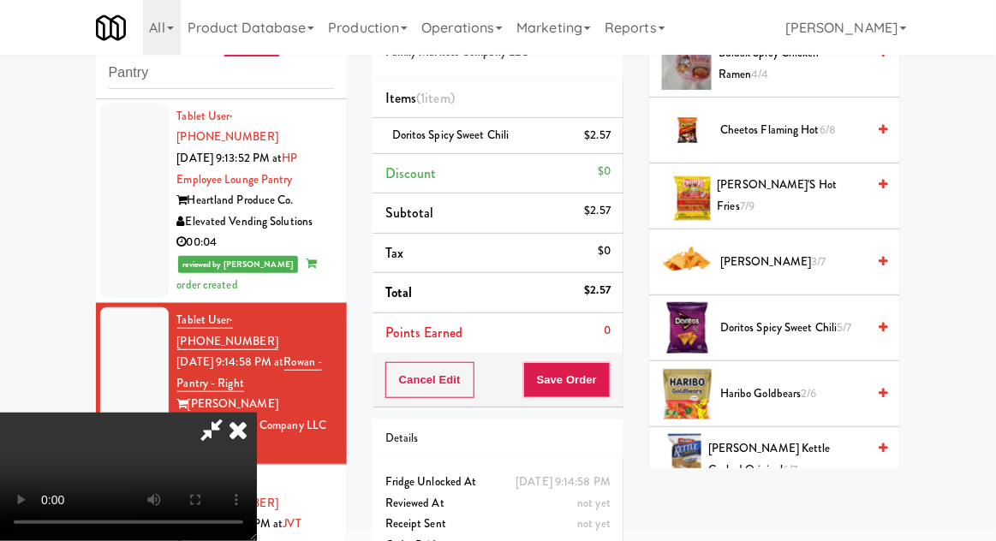
scroll to position [497, 0]
click at [837, 321] on span "Doritos Spicy Sweet Chili 5/7" at bounding box center [793, 327] width 146 height 21
click at [610, 389] on button "Save Order" at bounding box center [566, 380] width 87 height 36
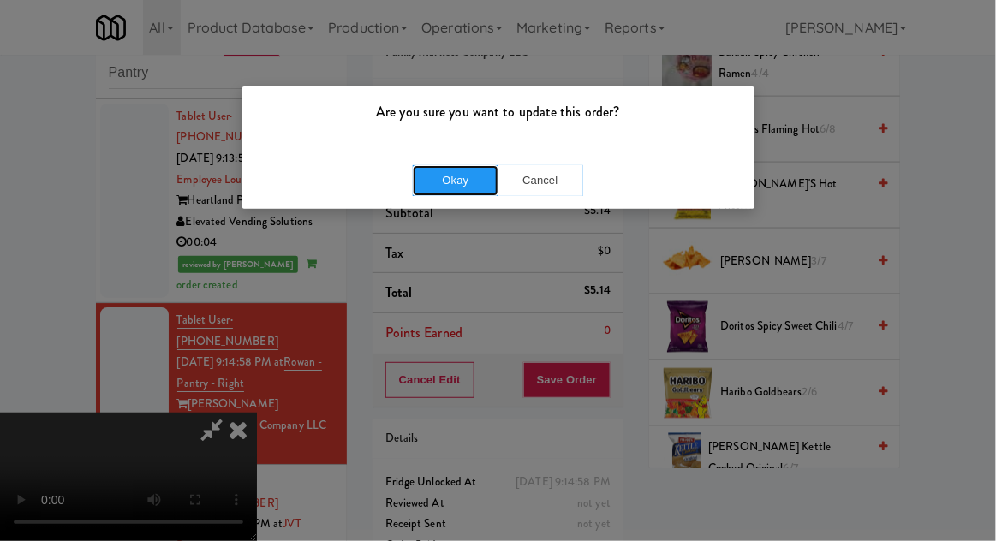
click at [425, 175] on button "Okay" at bounding box center [456, 180] width 86 height 31
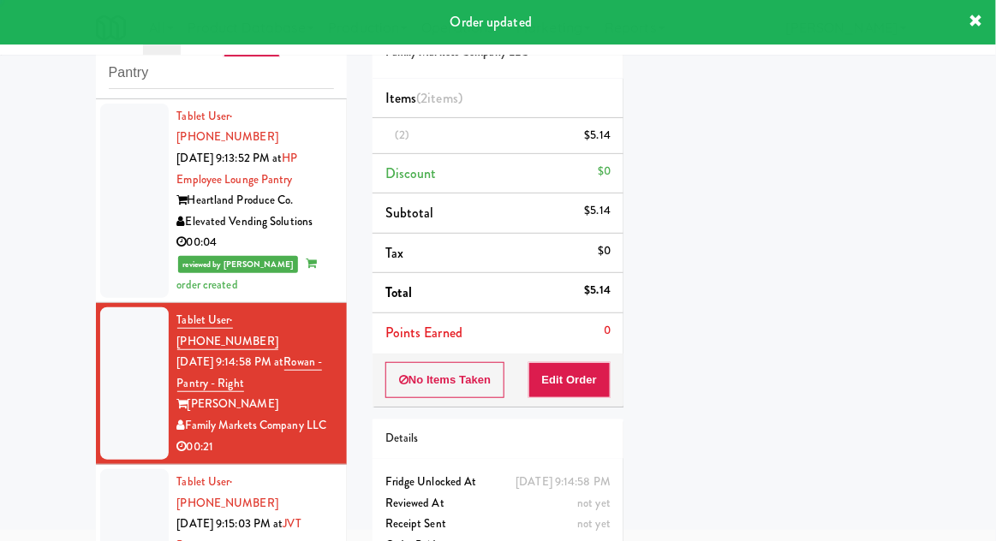
scroll to position [0, 0]
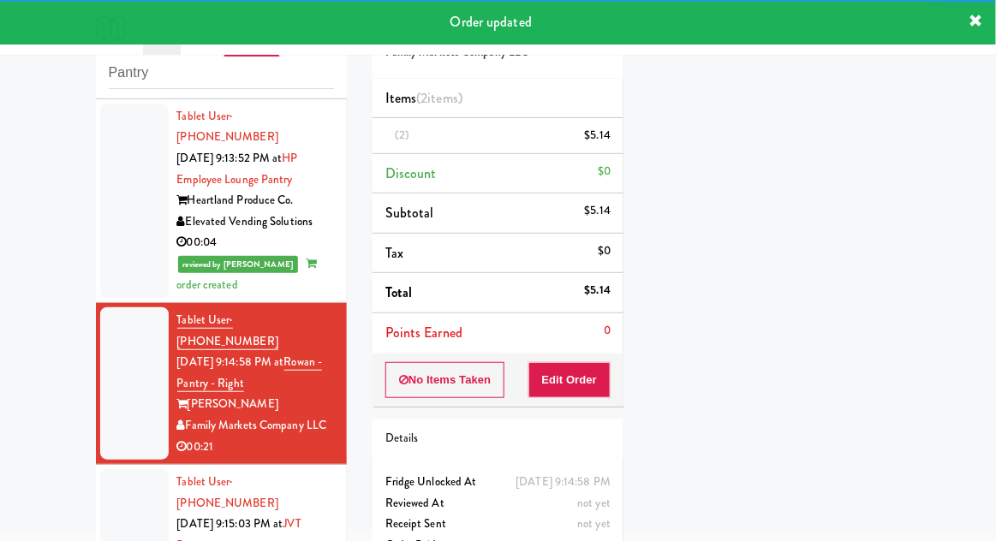
click at [110, 469] on div at bounding box center [134, 545] width 68 height 152
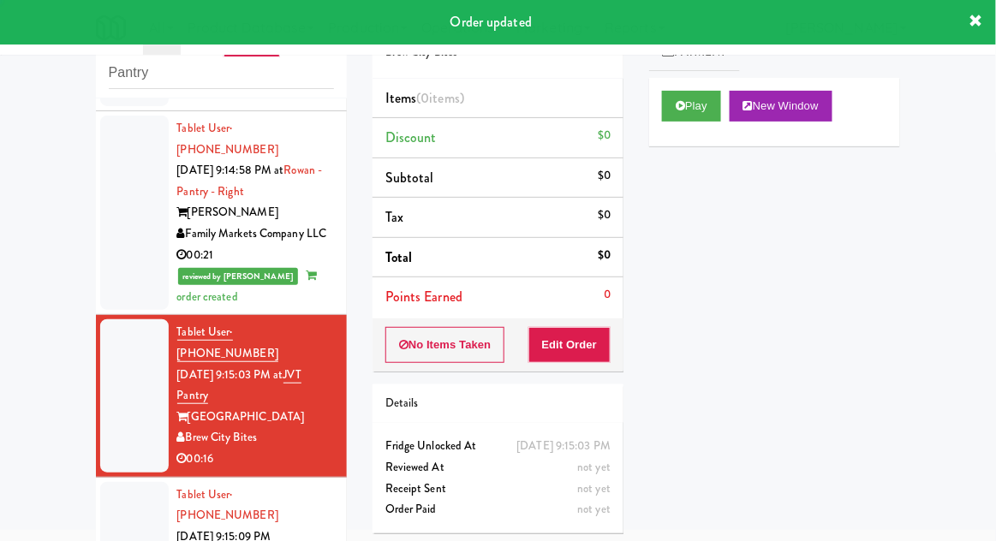
scroll to position [1504, 0]
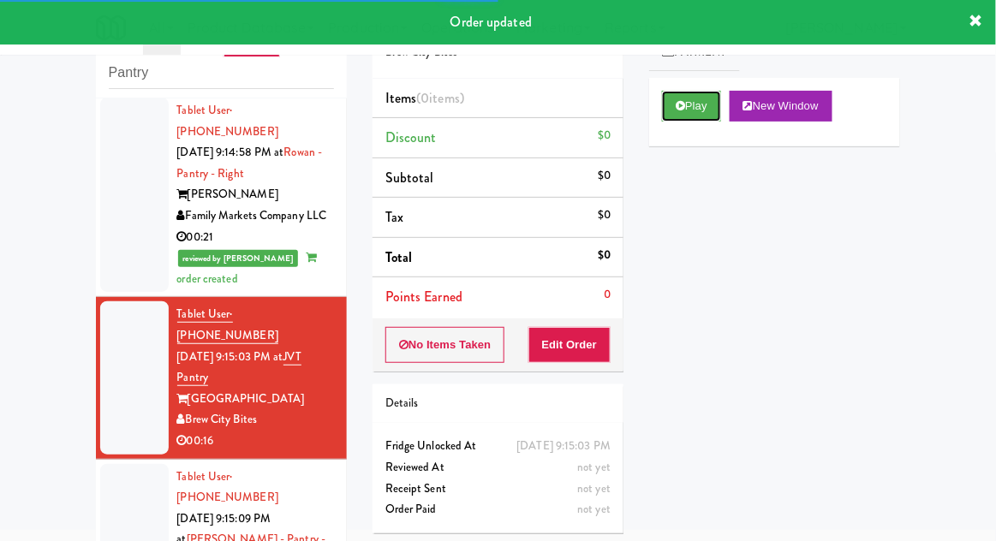
click at [699, 118] on button "Play" at bounding box center [691, 106] width 59 height 31
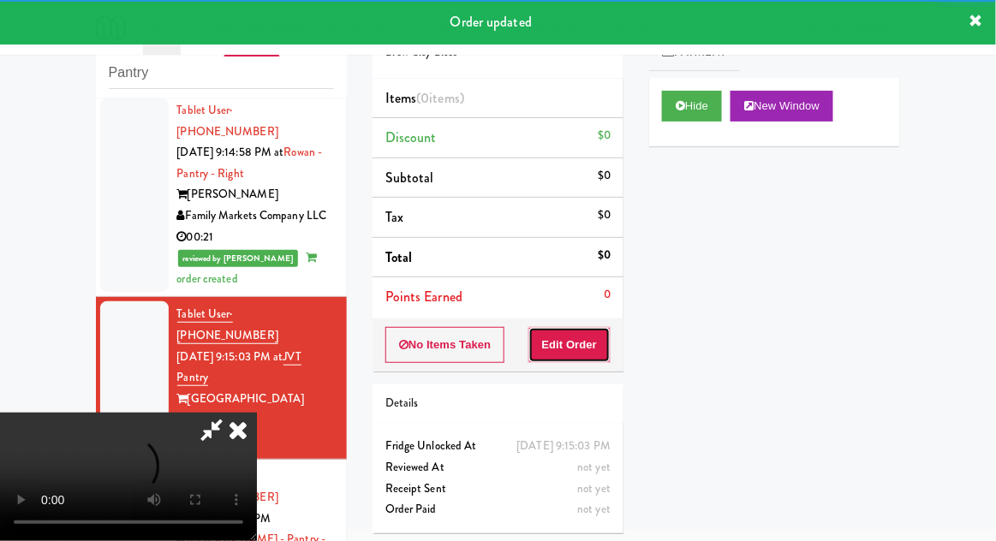
click at [596, 341] on button "Edit Order" at bounding box center [569, 345] width 83 height 36
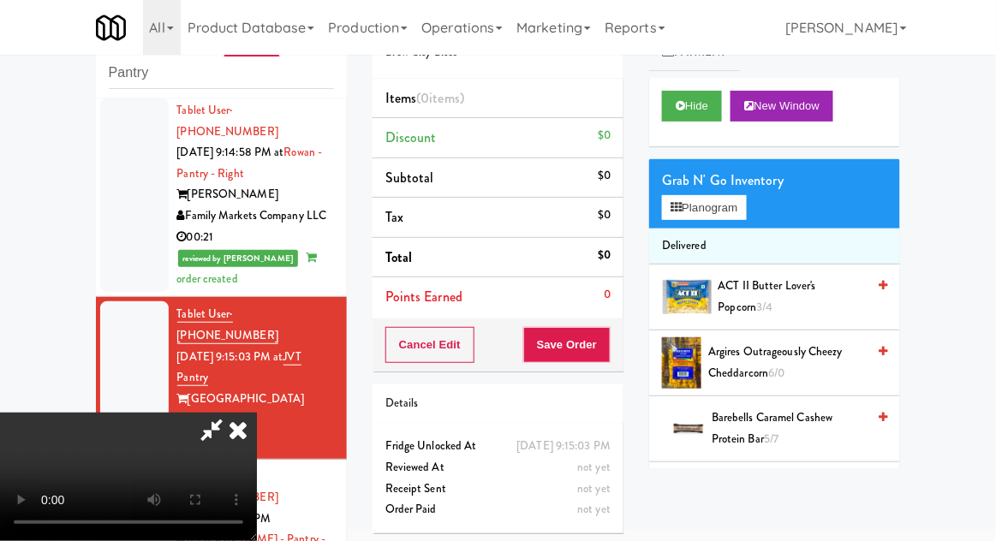
scroll to position [0, 0]
click at [734, 202] on button "Planogram" at bounding box center [704, 208] width 84 height 26
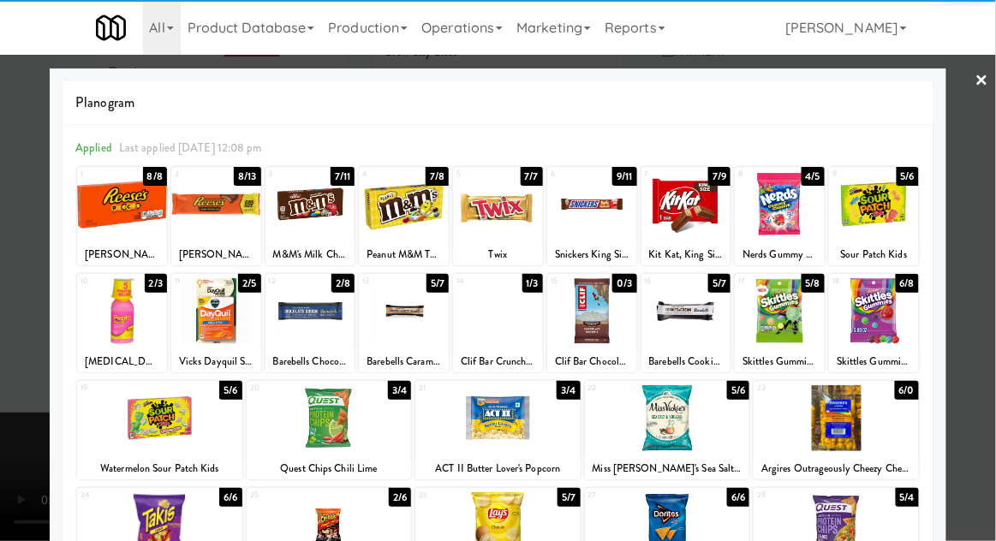
click at [124, 418] on div at bounding box center [159, 418] width 165 height 66
click at [989, 323] on div at bounding box center [498, 270] width 996 height 541
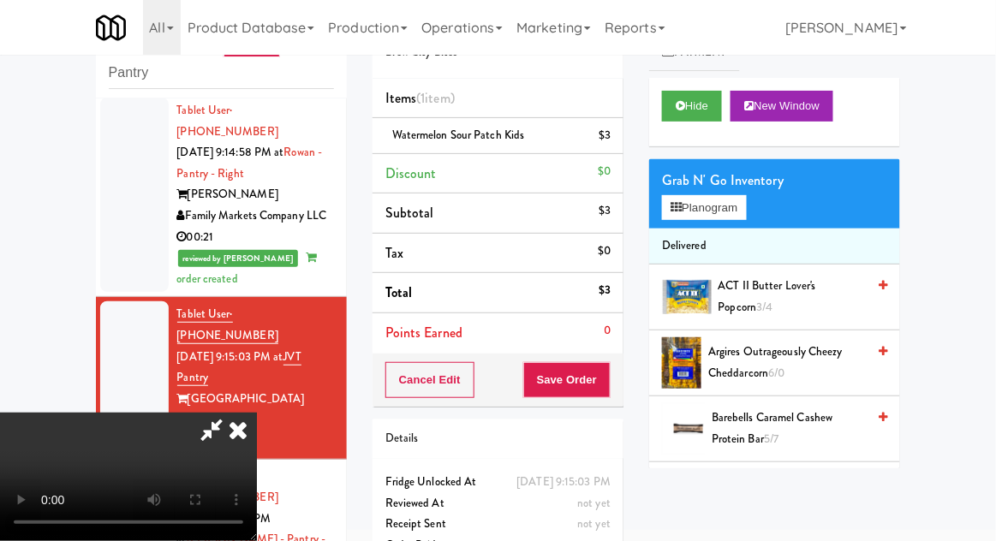
scroll to position [63, 0]
click at [608, 381] on button "Save Order" at bounding box center [566, 380] width 87 height 36
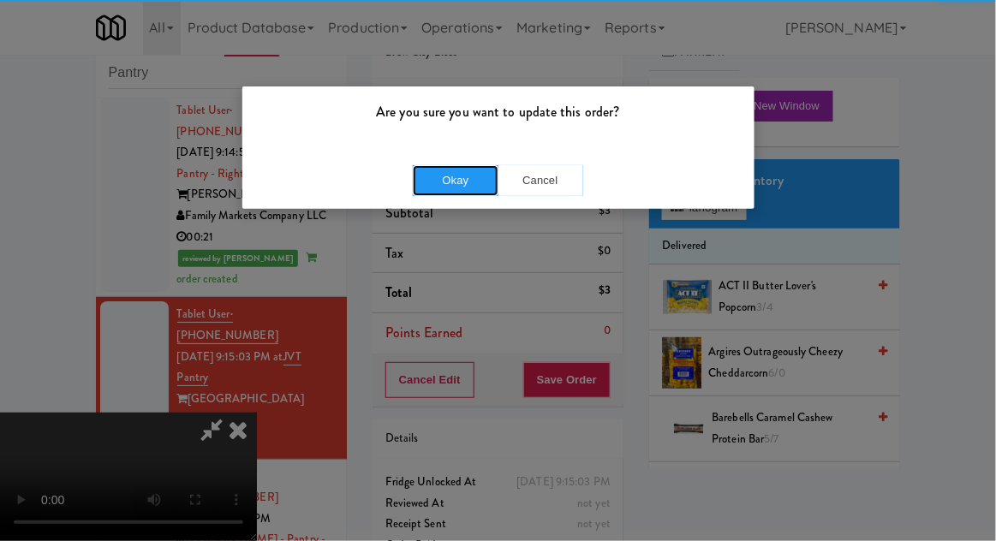
click at [427, 184] on button "Okay" at bounding box center [456, 180] width 86 height 31
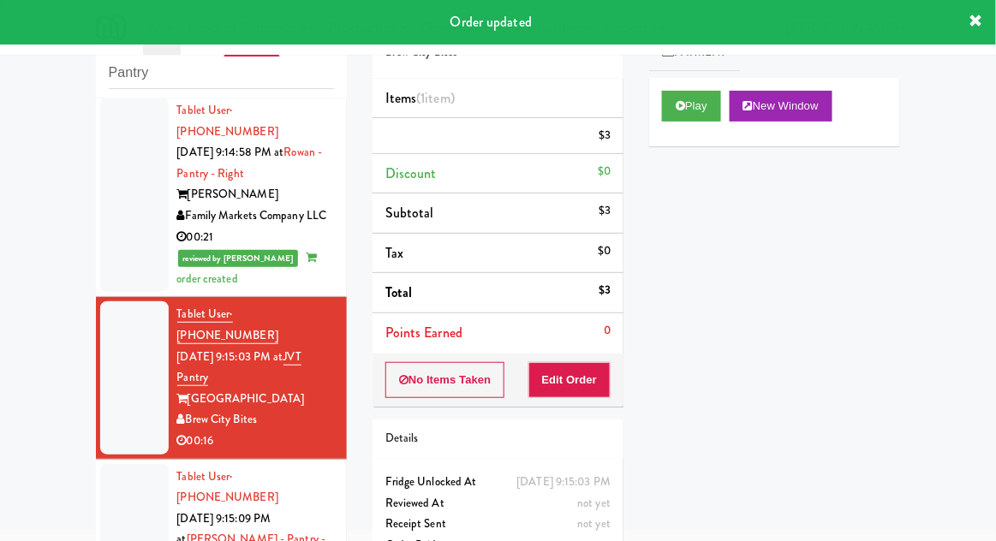
scroll to position [0, 0]
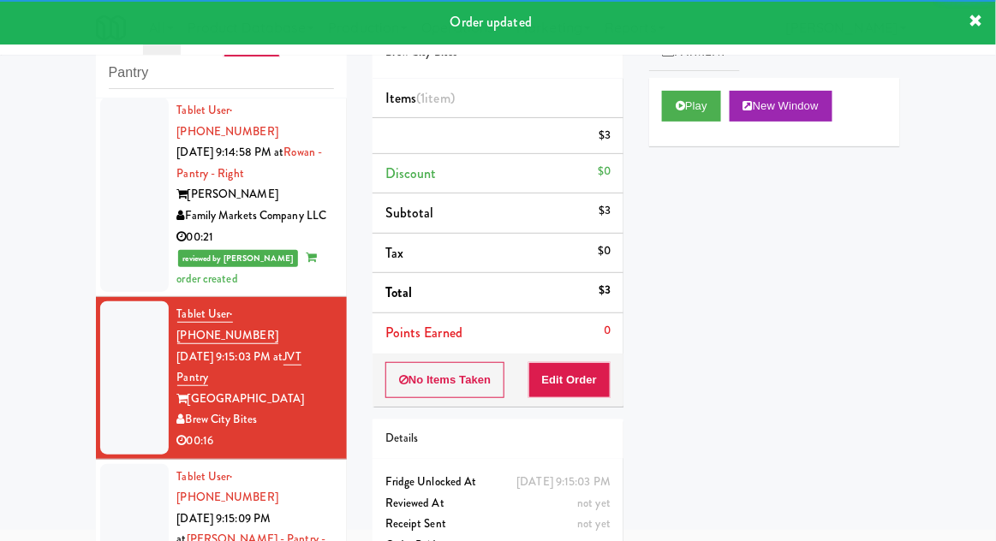
click at [101, 464] on div at bounding box center [134, 551] width 68 height 174
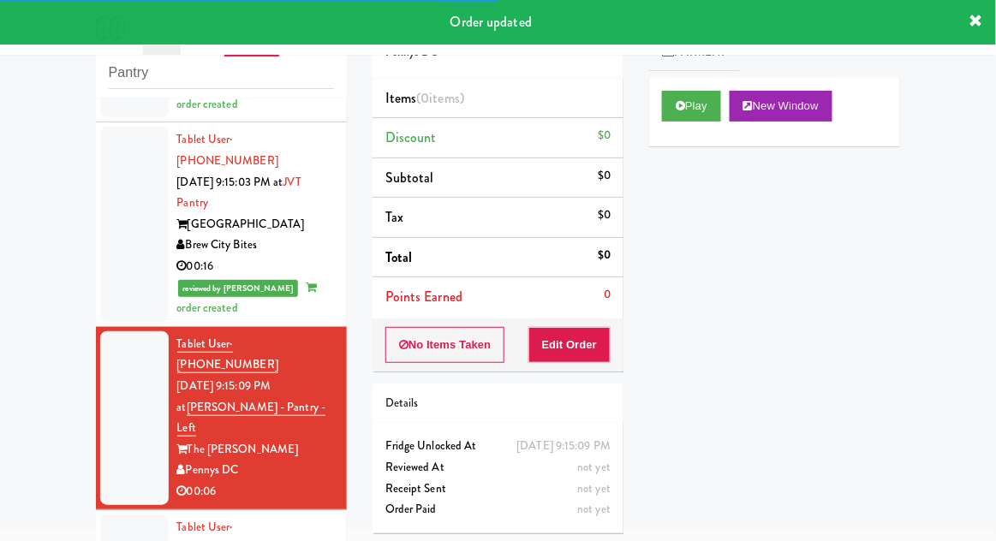
scroll to position [1688, 0]
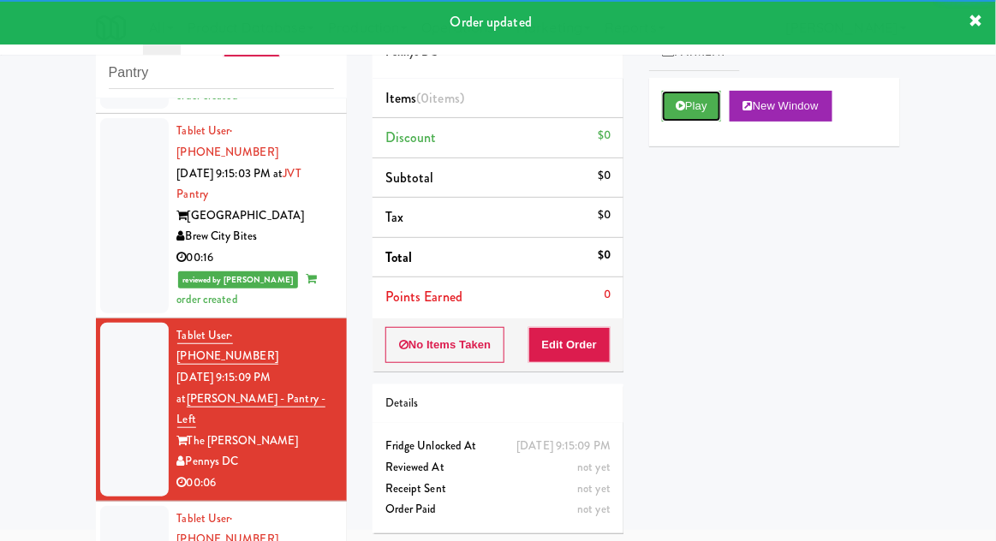
click at [702, 98] on button "Play" at bounding box center [691, 106] width 59 height 31
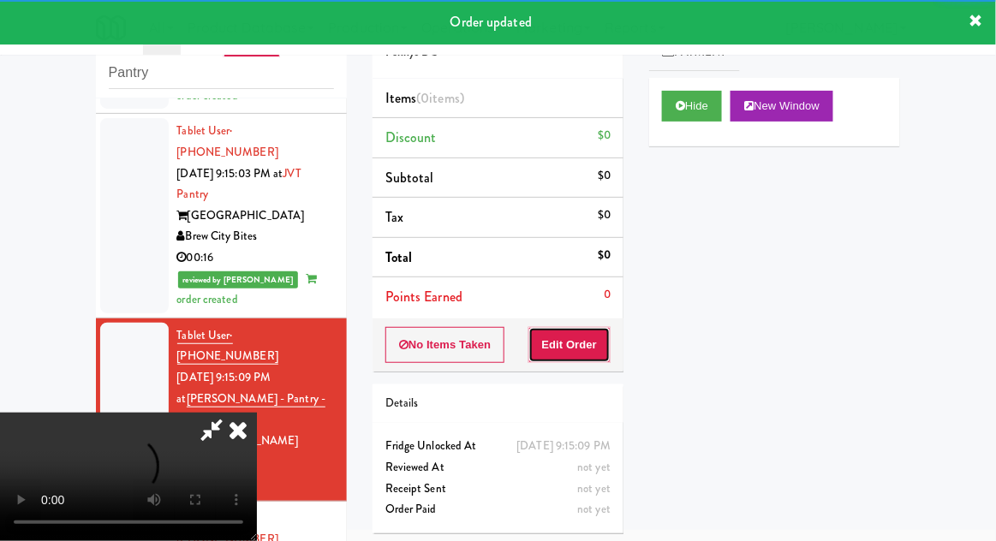
click at [594, 347] on button "Edit Order" at bounding box center [569, 345] width 83 height 36
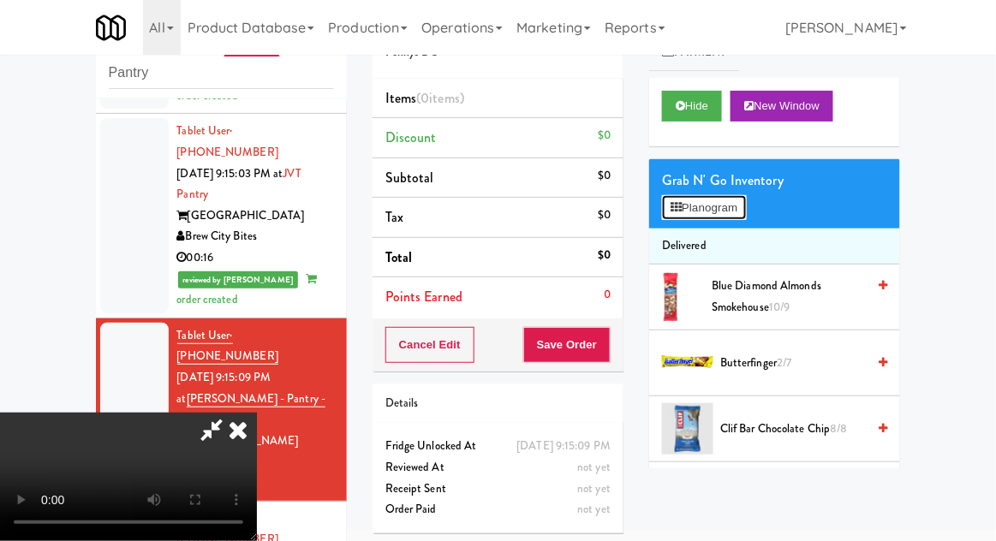
click at [746, 201] on button "Planogram" at bounding box center [704, 208] width 84 height 26
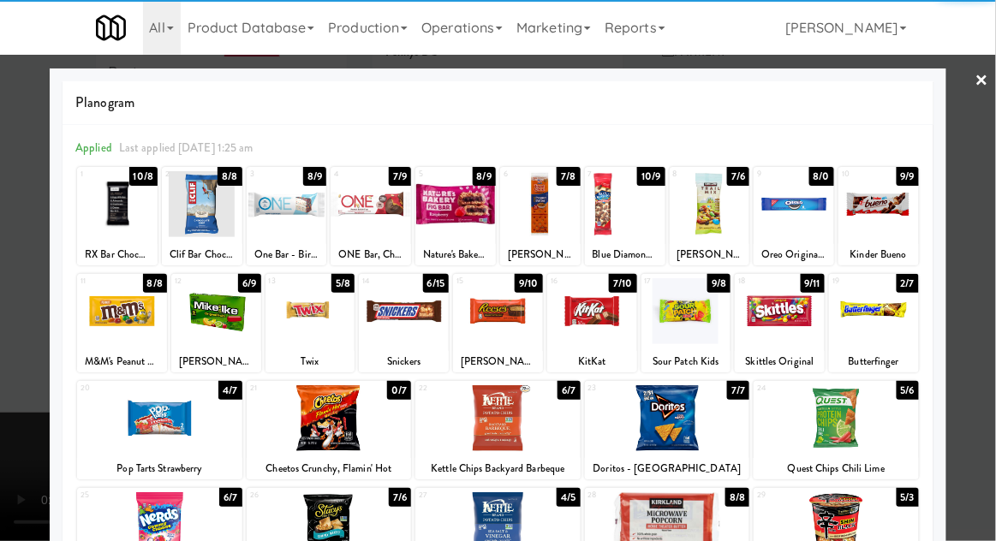
click at [693, 331] on div at bounding box center [686, 311] width 90 height 66
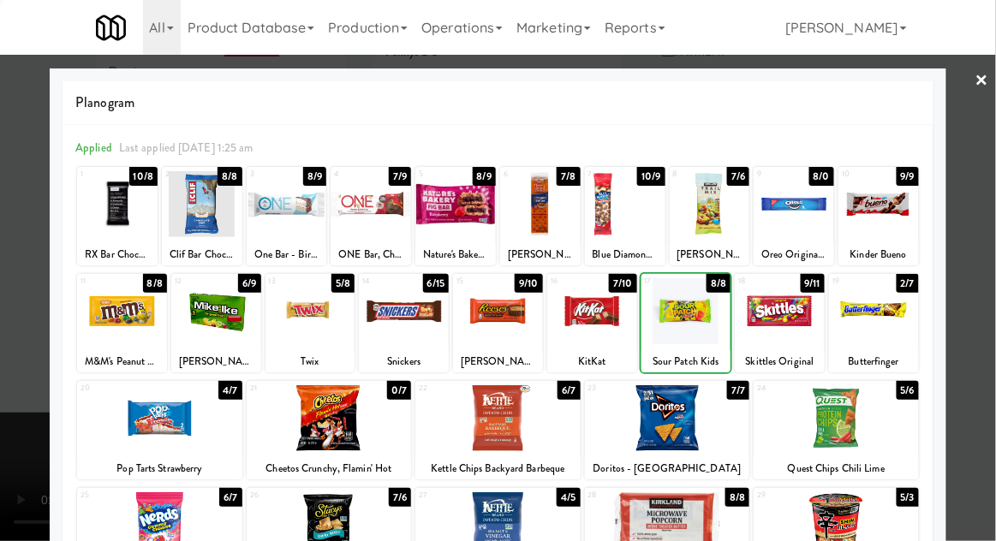
click at [15, 372] on div at bounding box center [498, 270] width 996 height 541
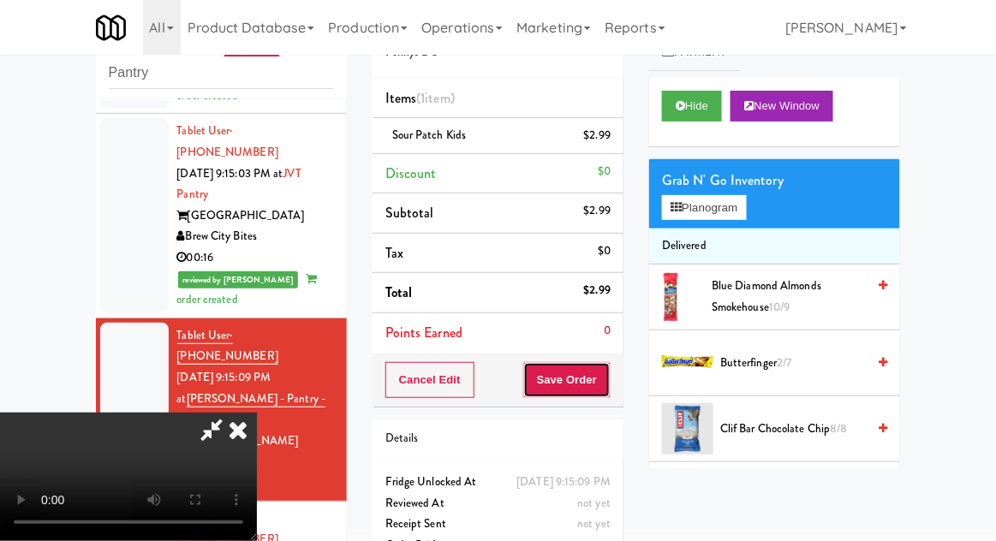
click at [606, 393] on button "Save Order" at bounding box center [566, 380] width 87 height 36
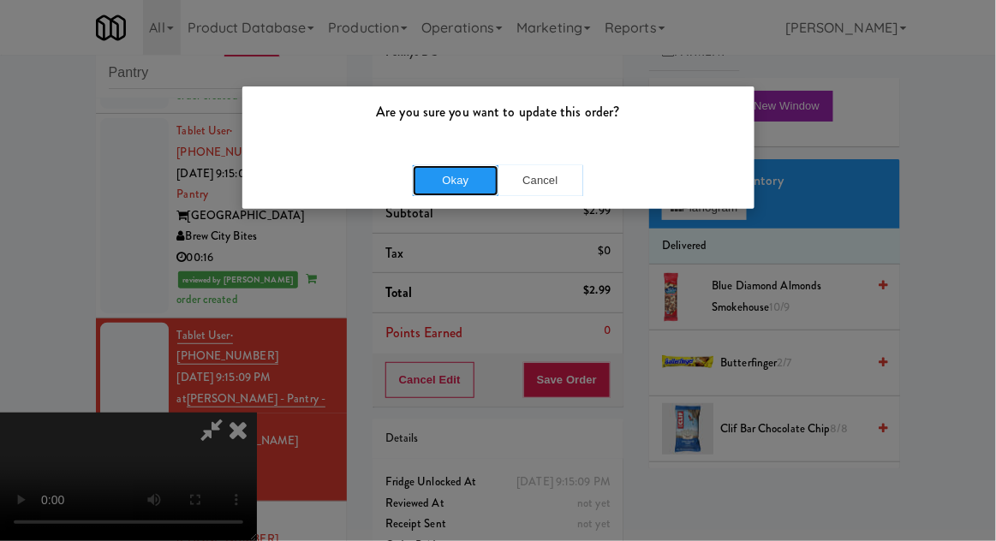
click at [444, 190] on button "Okay" at bounding box center [456, 180] width 86 height 31
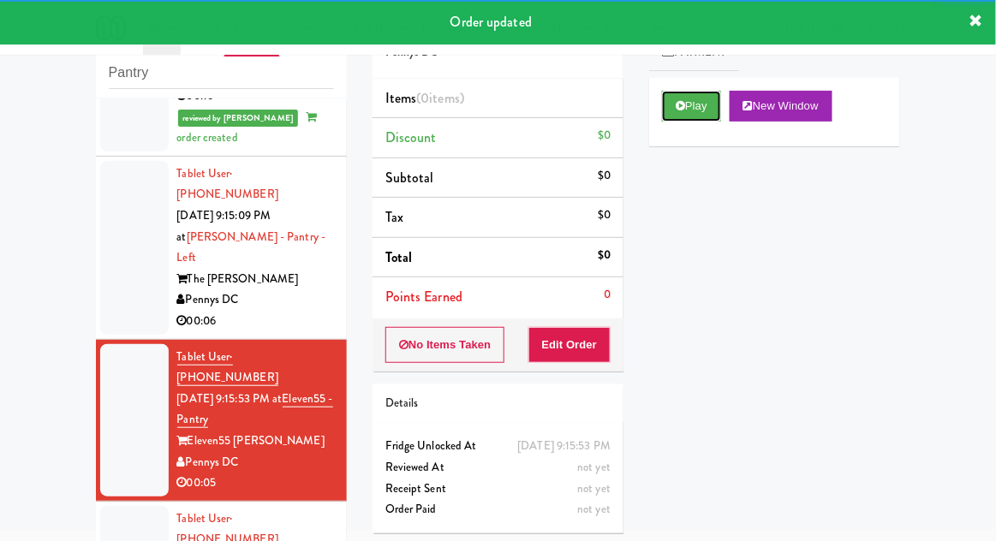
click at [705, 102] on button "Play" at bounding box center [691, 106] width 59 height 31
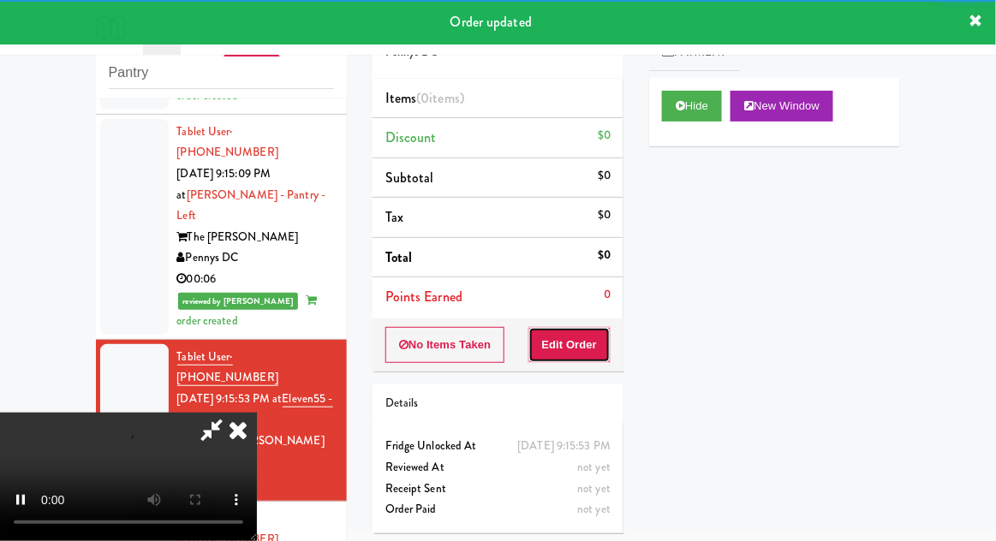
click at [587, 354] on button "Edit Order" at bounding box center [569, 345] width 83 height 36
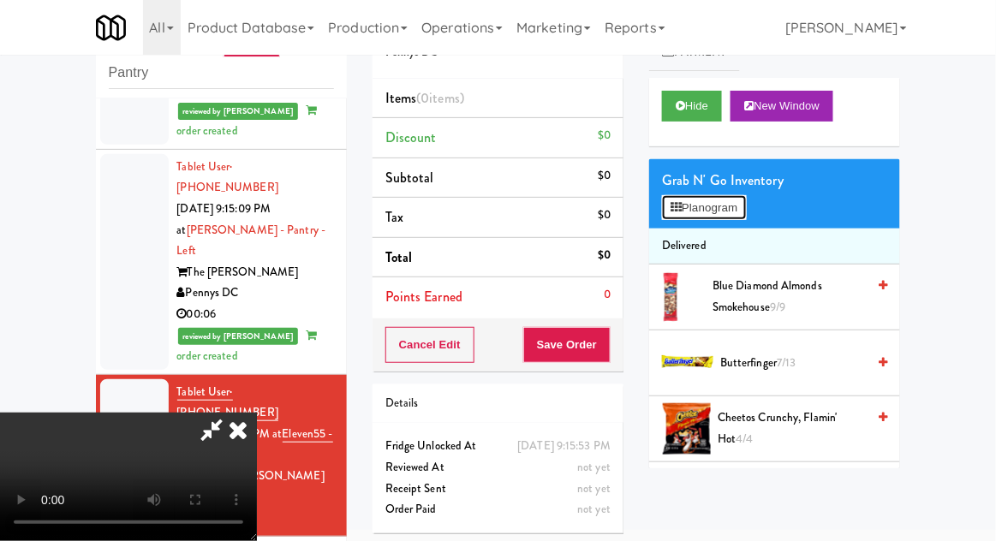
click at [743, 197] on button "Planogram" at bounding box center [704, 208] width 84 height 26
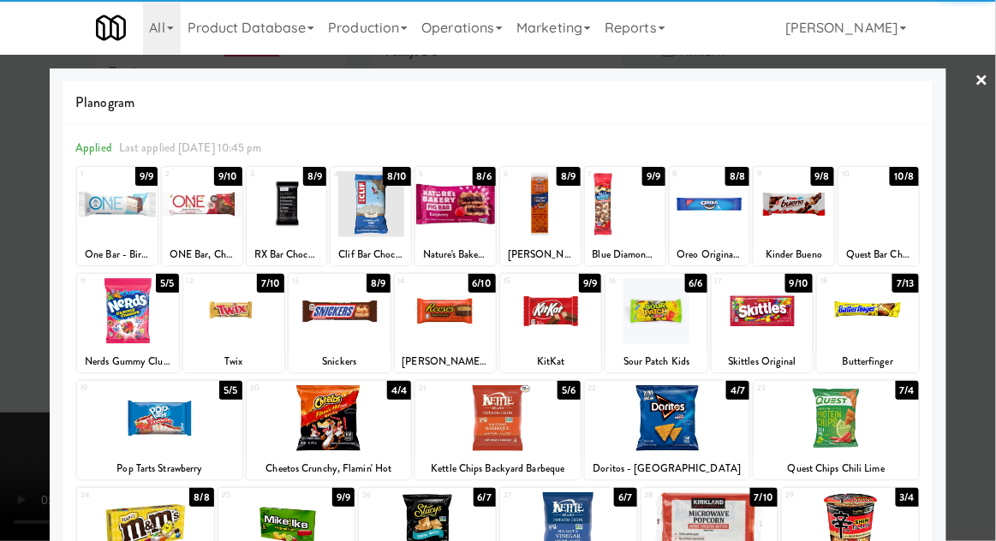
click at [720, 228] on div at bounding box center [710, 204] width 80 height 66
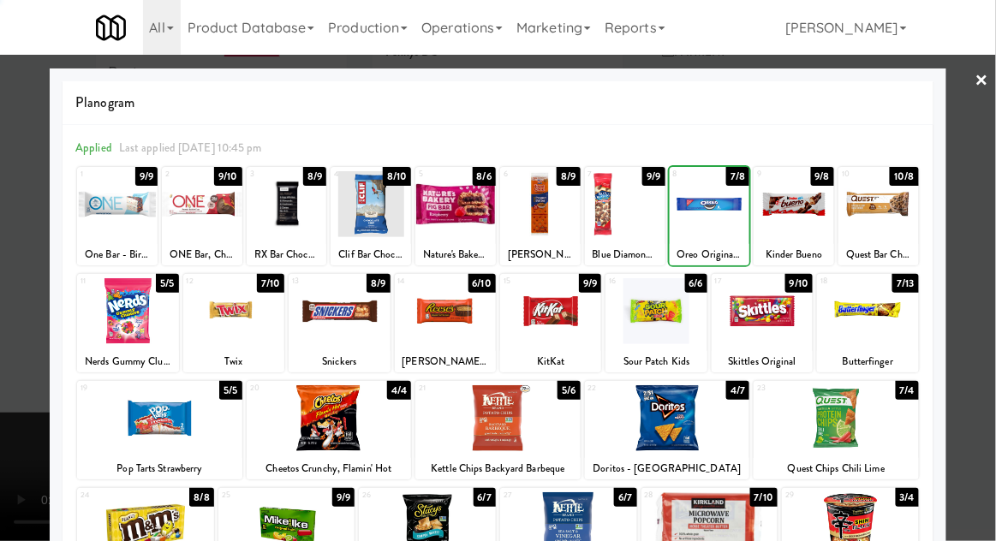
click at [723, 223] on div at bounding box center [710, 204] width 80 height 66
click at [3, 319] on div at bounding box center [498, 270] width 996 height 541
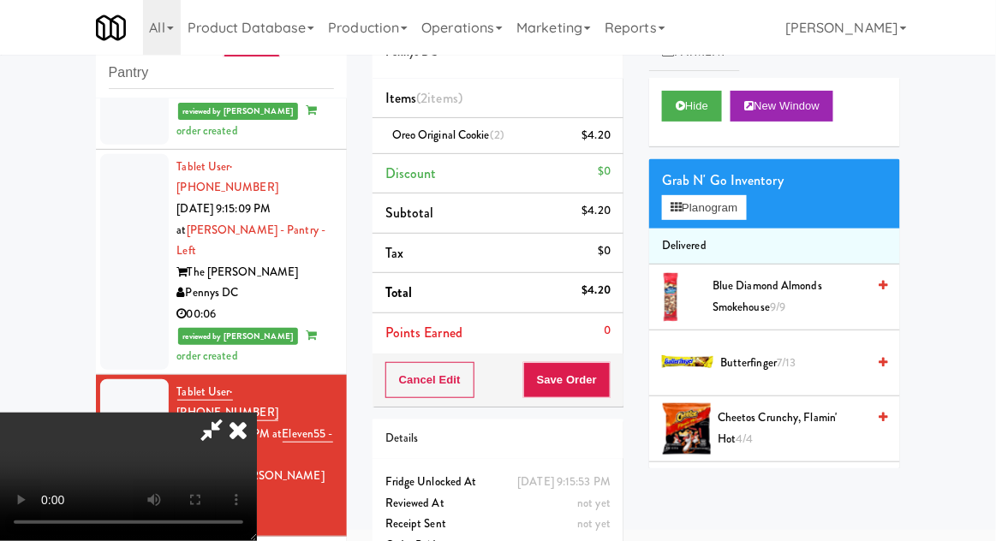
scroll to position [63, 0]
click at [607, 384] on button "Save Order" at bounding box center [566, 380] width 87 height 36
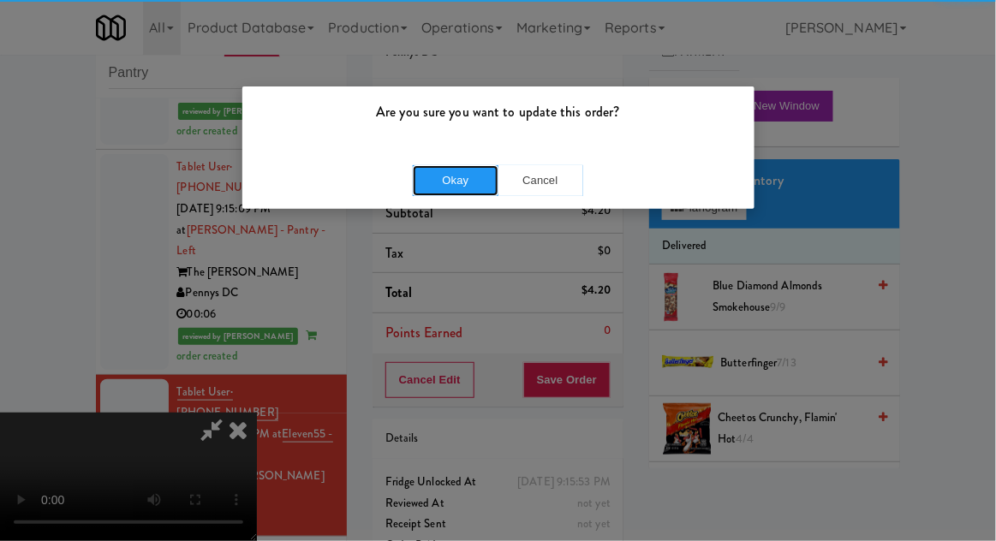
click at [434, 188] on button "Okay" at bounding box center [456, 180] width 86 height 31
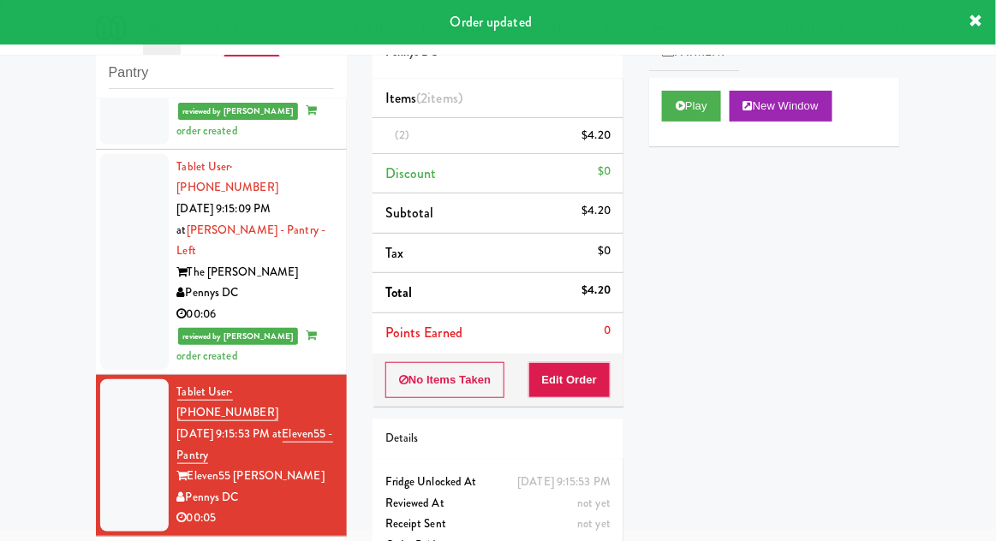
scroll to position [0, 0]
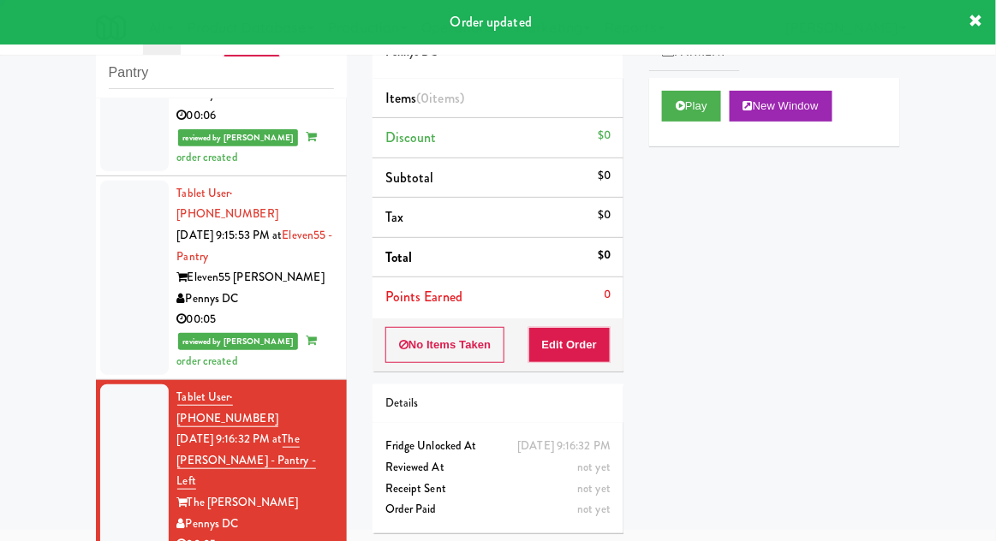
scroll to position [2058, 0]
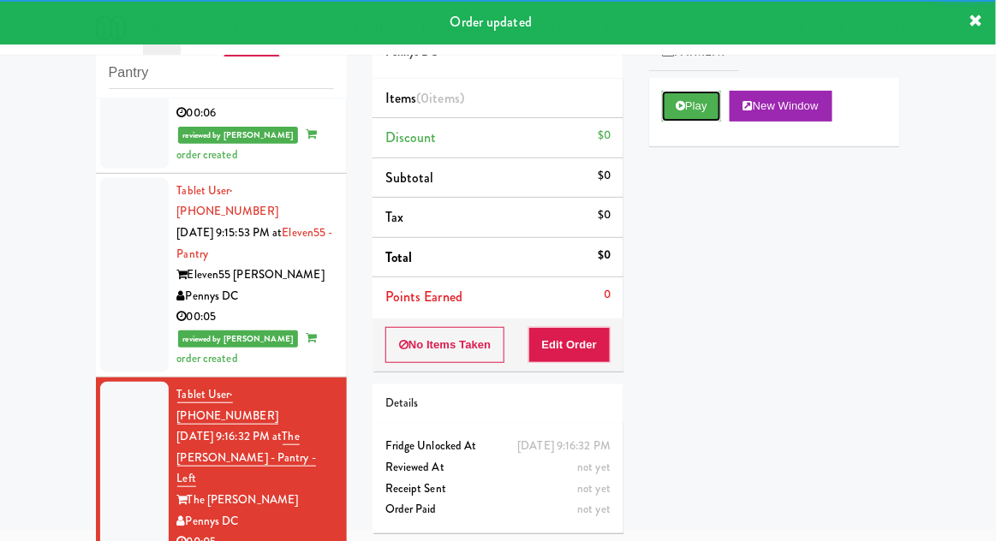
click at [700, 100] on button "Play" at bounding box center [691, 106] width 59 height 31
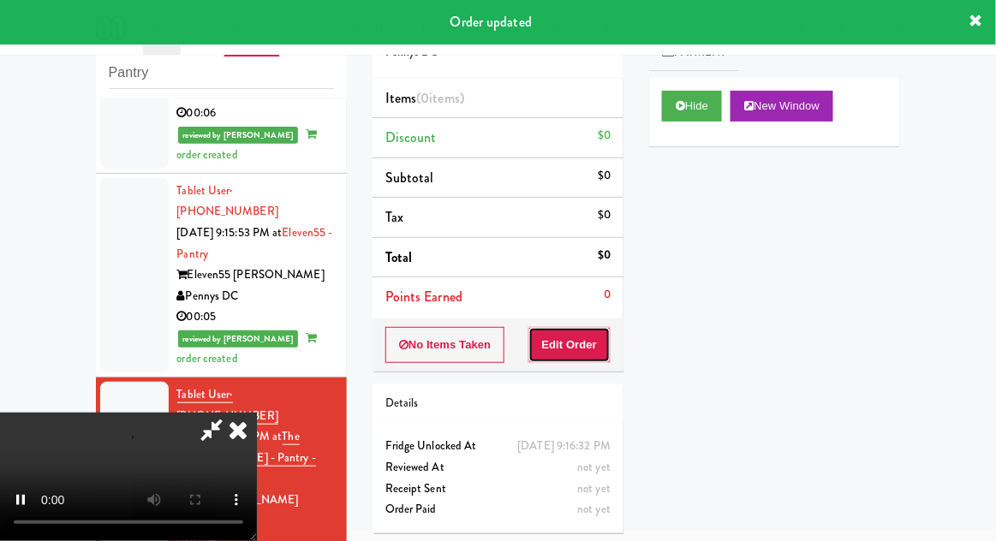
click at [587, 340] on button "Edit Order" at bounding box center [569, 345] width 83 height 36
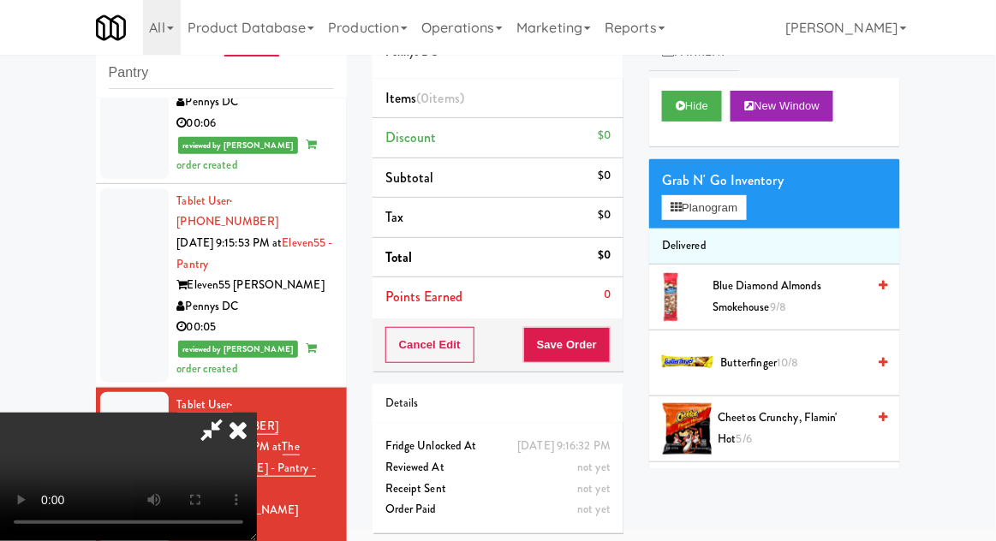
scroll to position [0, 0]
click at [724, 217] on button "Planogram" at bounding box center [704, 208] width 84 height 26
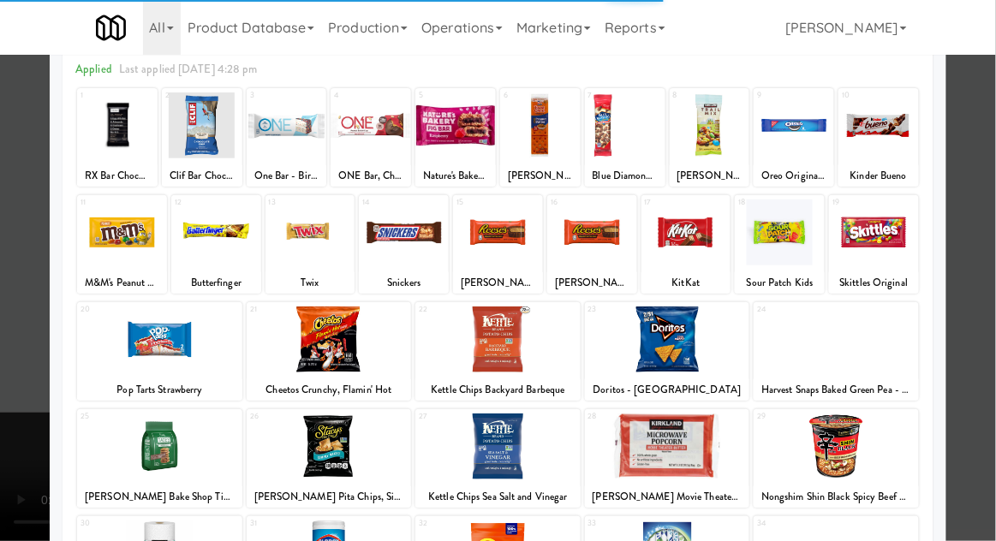
scroll to position [91, 0]
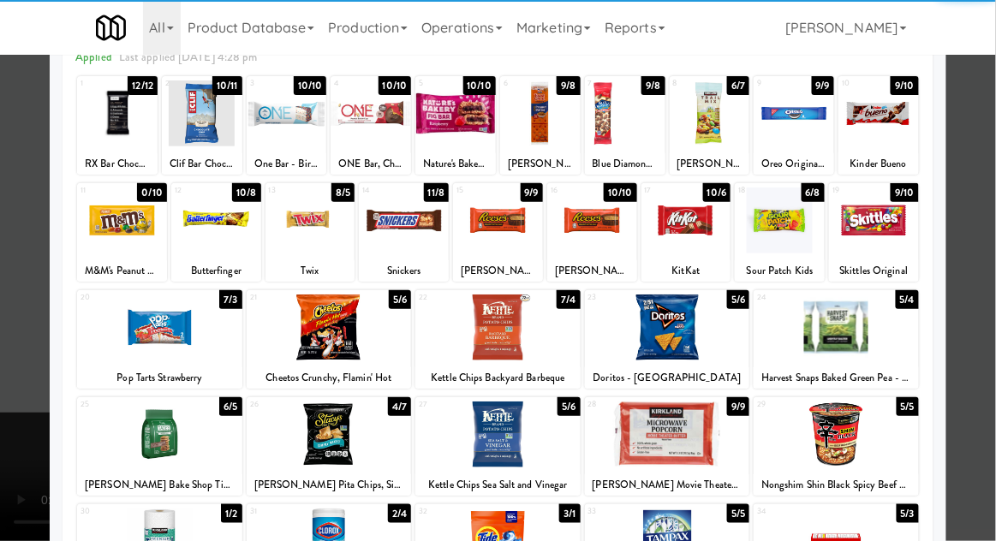
click at [786, 236] on div at bounding box center [780, 221] width 90 height 66
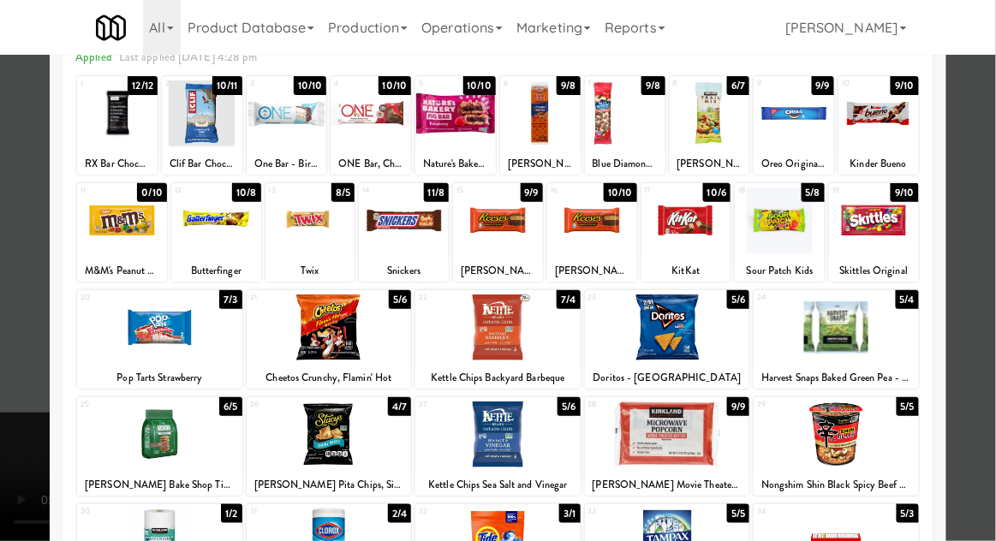
click at [7, 328] on div at bounding box center [498, 270] width 996 height 541
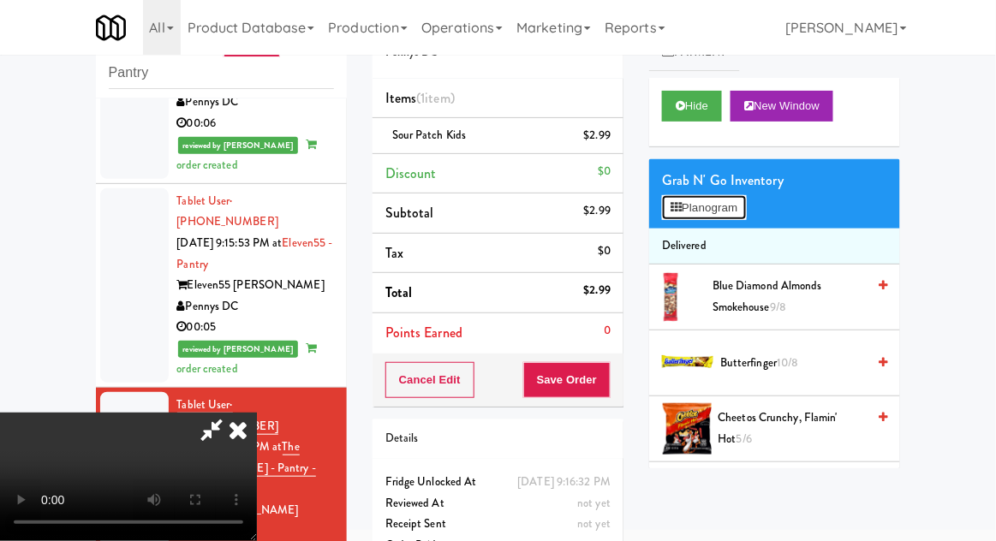
click at [729, 210] on button "Planogram" at bounding box center [704, 208] width 84 height 26
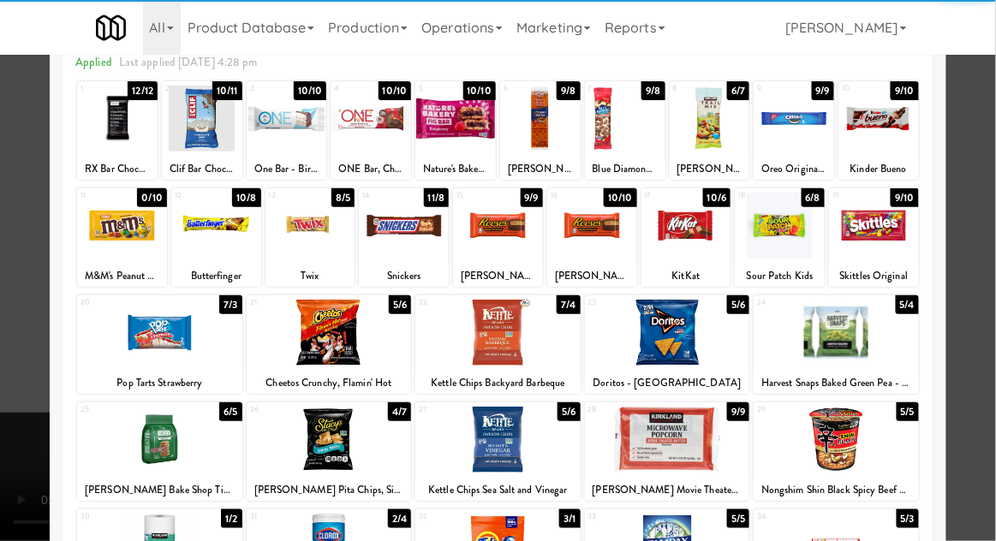
scroll to position [86, 0]
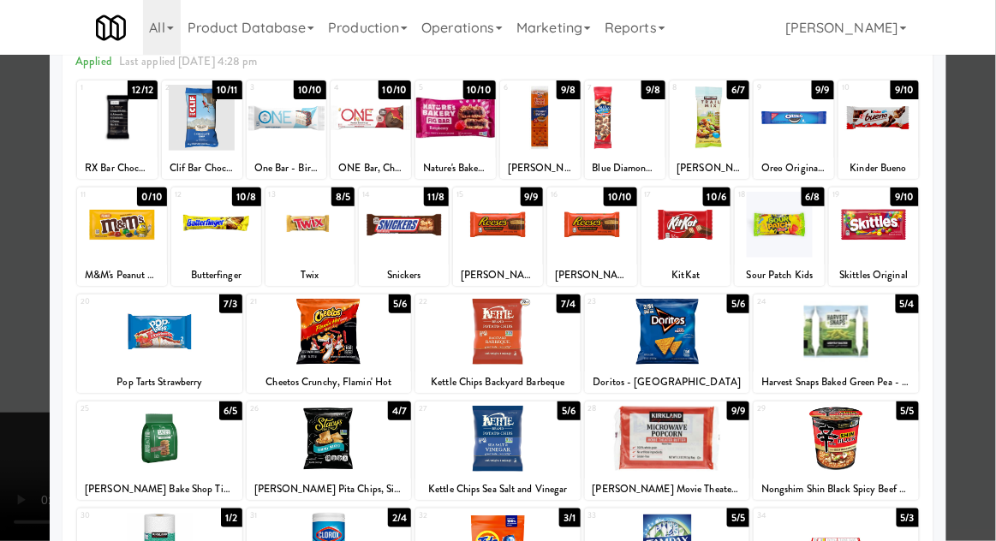
click at [469, 433] on div at bounding box center [497, 439] width 165 height 66
click at [991, 303] on div at bounding box center [498, 270] width 996 height 541
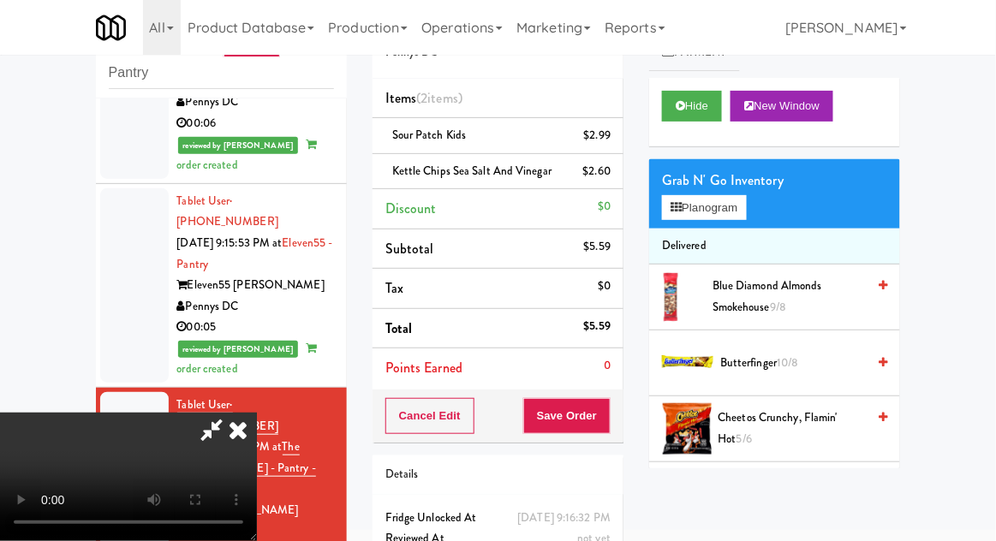
scroll to position [63, 0]
click at [610, 419] on button "Save Order" at bounding box center [566, 416] width 87 height 36
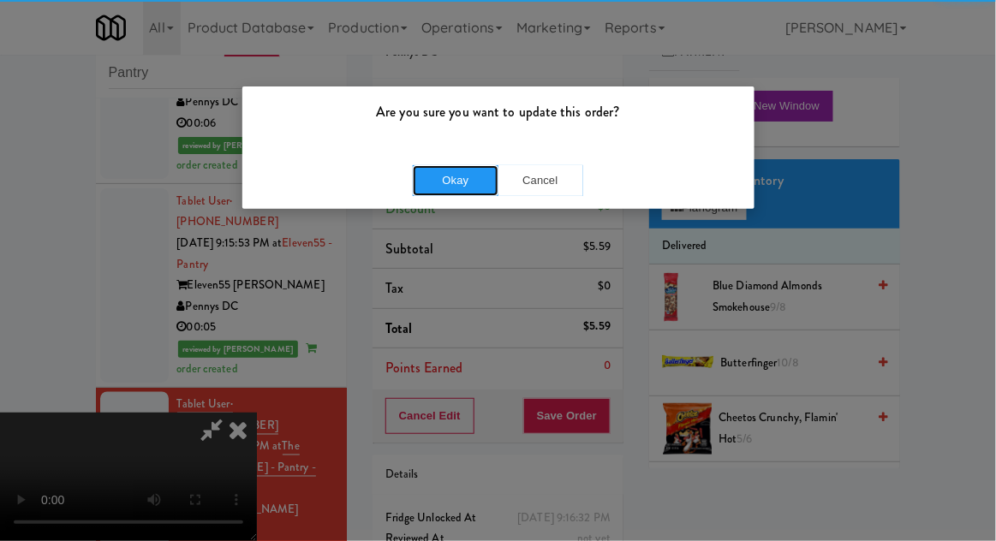
click at [446, 182] on button "Okay" at bounding box center [456, 180] width 86 height 31
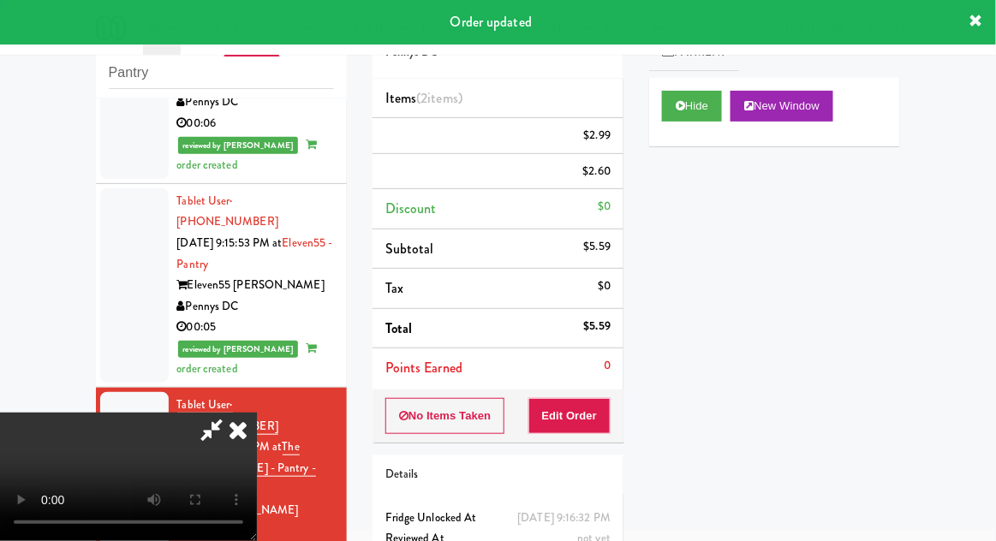
scroll to position [0, 0]
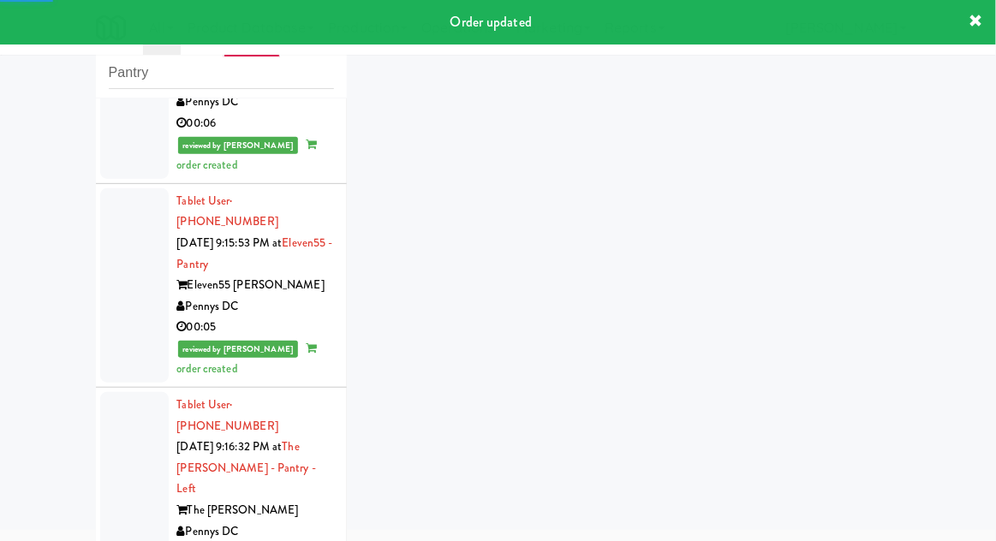
scroll to position [2131, 0]
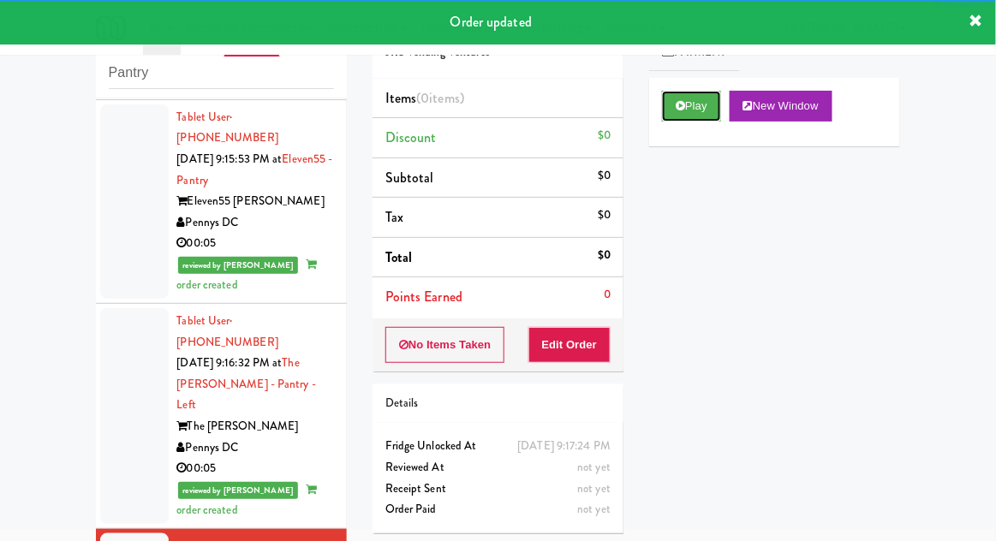
click at [712, 104] on button "Play" at bounding box center [691, 106] width 59 height 31
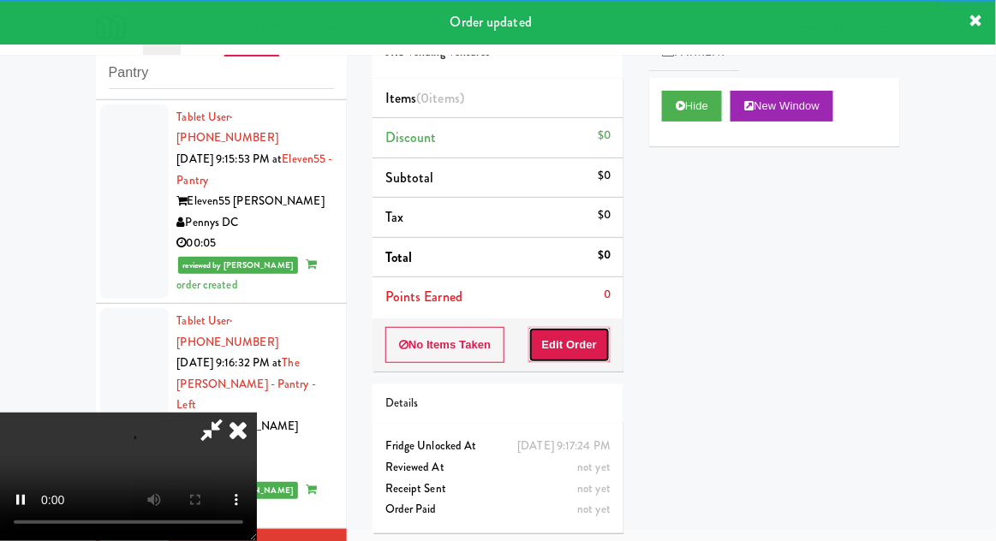
click at [601, 341] on button "Edit Order" at bounding box center [569, 345] width 83 height 36
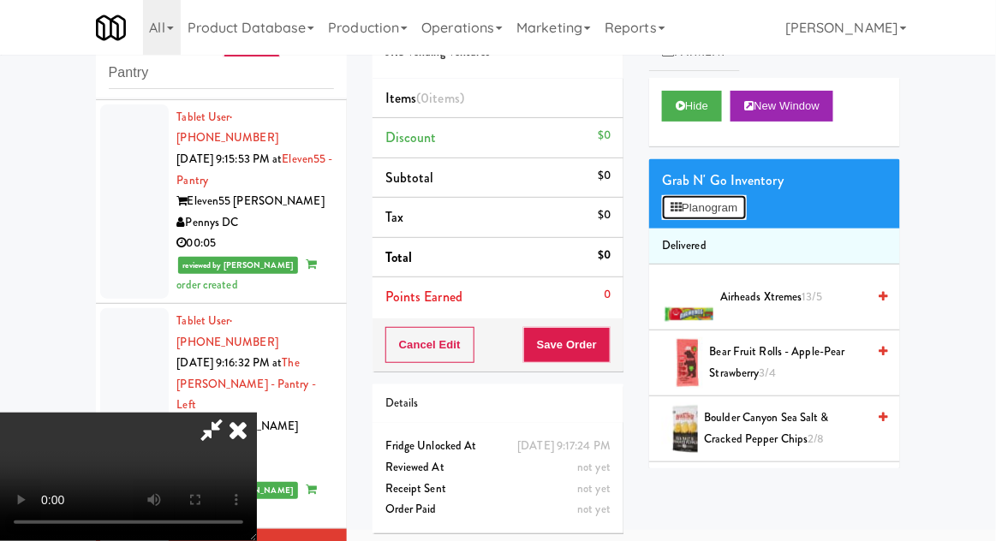
click at [733, 214] on button "Planogram" at bounding box center [704, 208] width 84 height 26
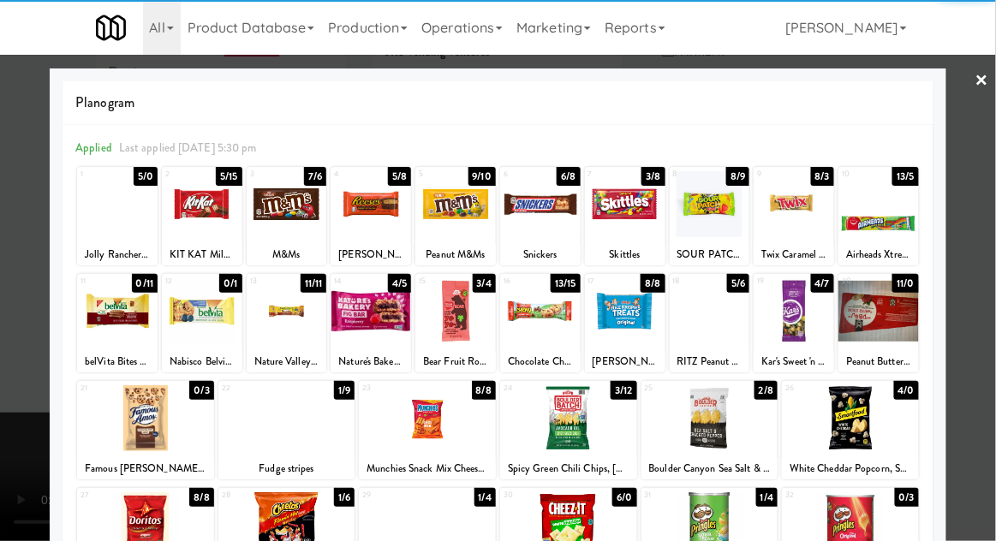
click at [722, 218] on div at bounding box center [710, 204] width 80 height 66
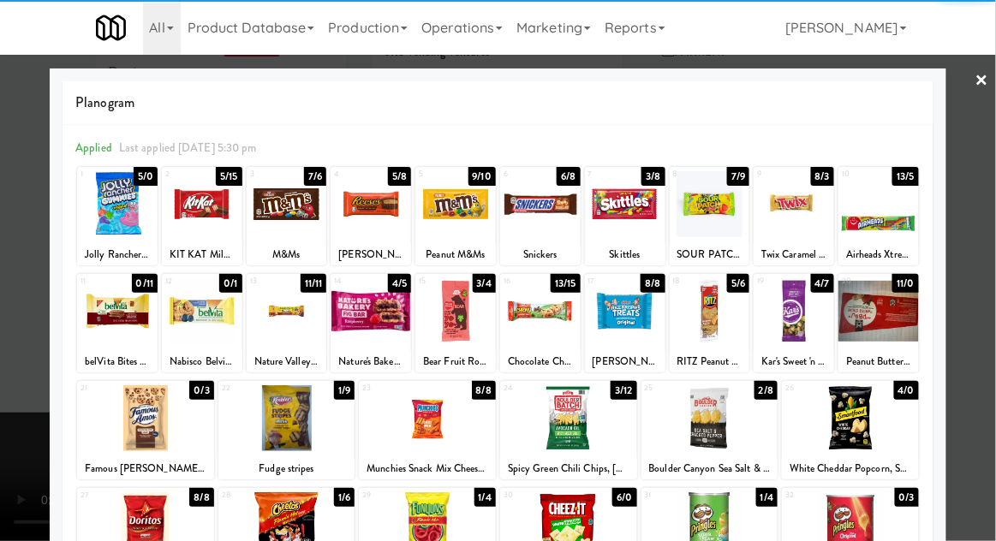
click at [14, 365] on div at bounding box center [498, 270] width 996 height 541
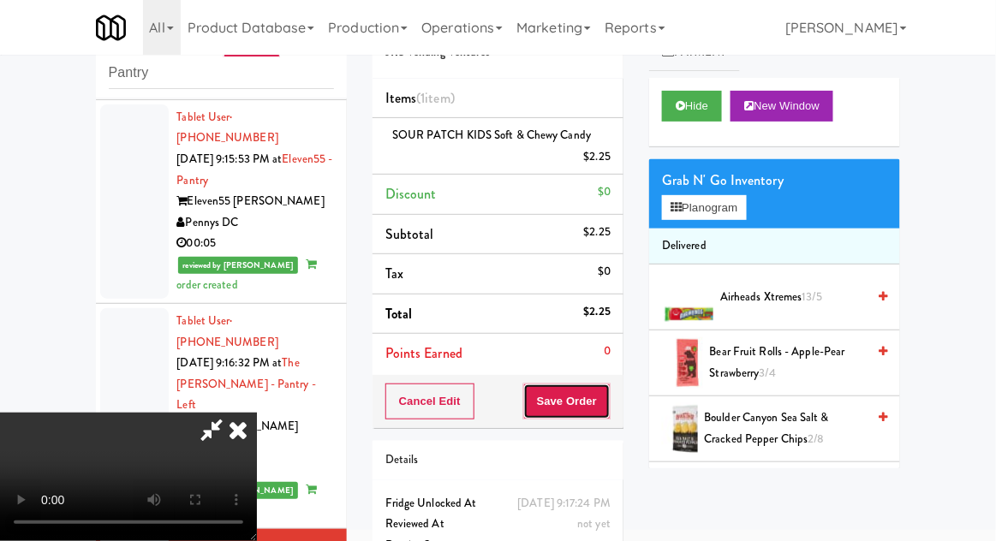
click at [608, 408] on button "Save Order" at bounding box center [566, 402] width 87 height 36
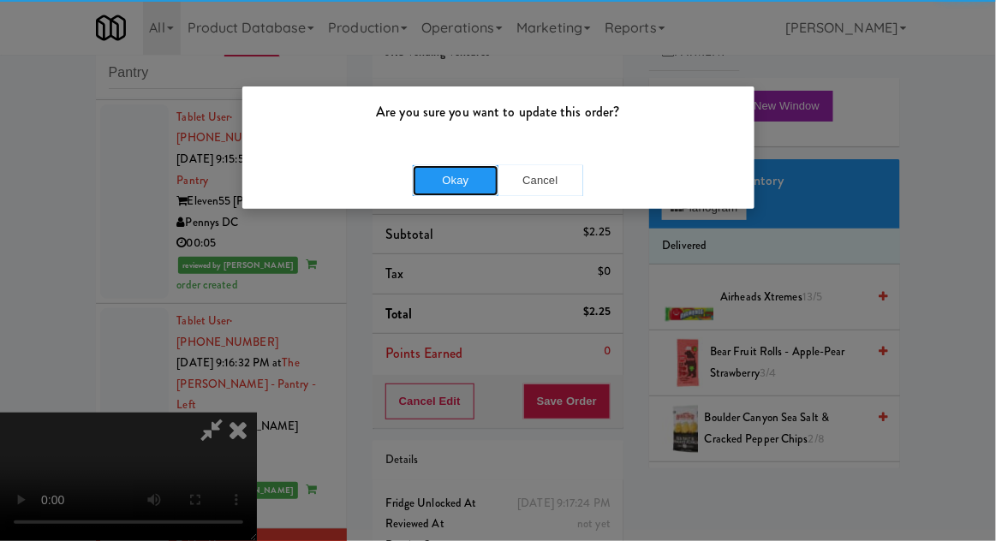
click at [419, 192] on button "Okay" at bounding box center [456, 180] width 86 height 31
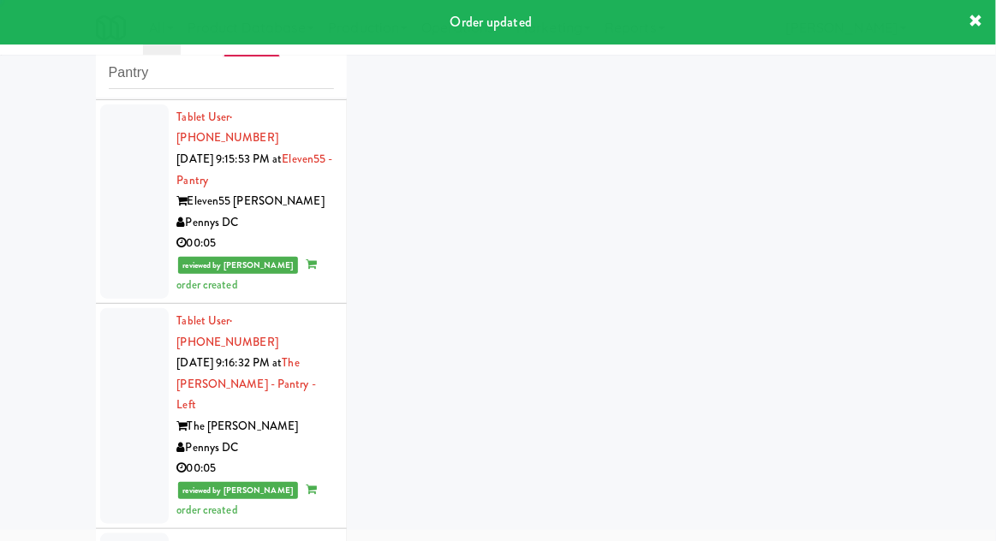
scroll to position [2173, 0]
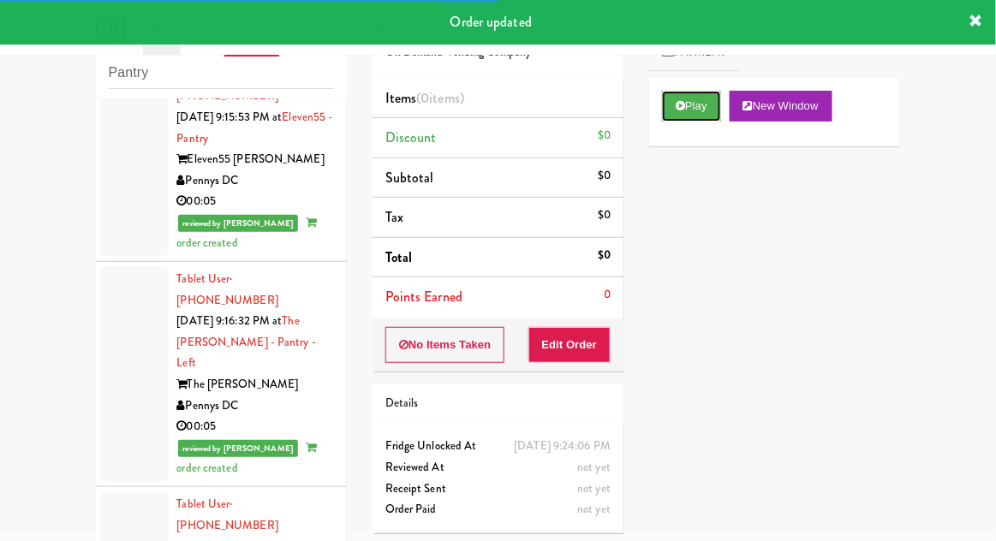
click at [704, 120] on button "Play" at bounding box center [691, 106] width 59 height 31
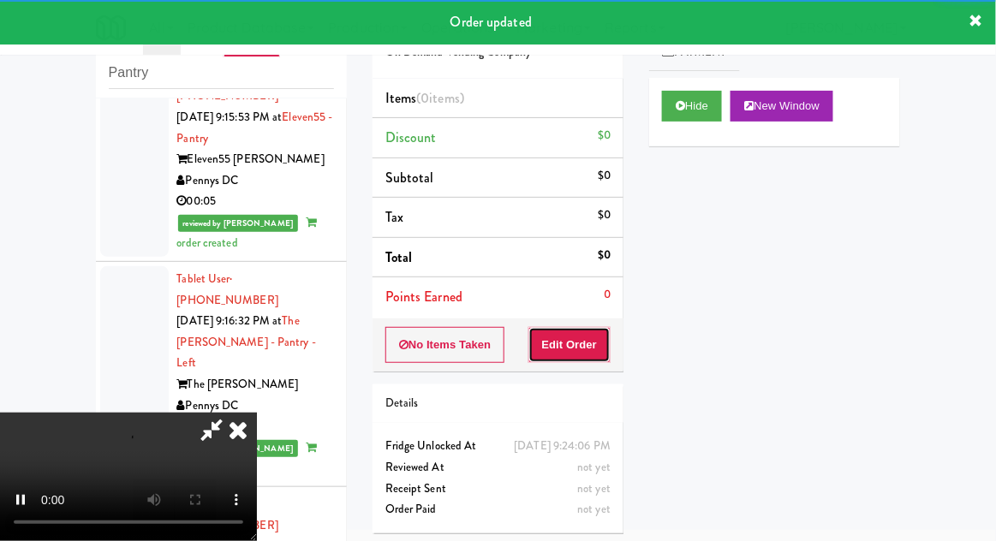
click at [593, 347] on button "Edit Order" at bounding box center [569, 345] width 83 height 36
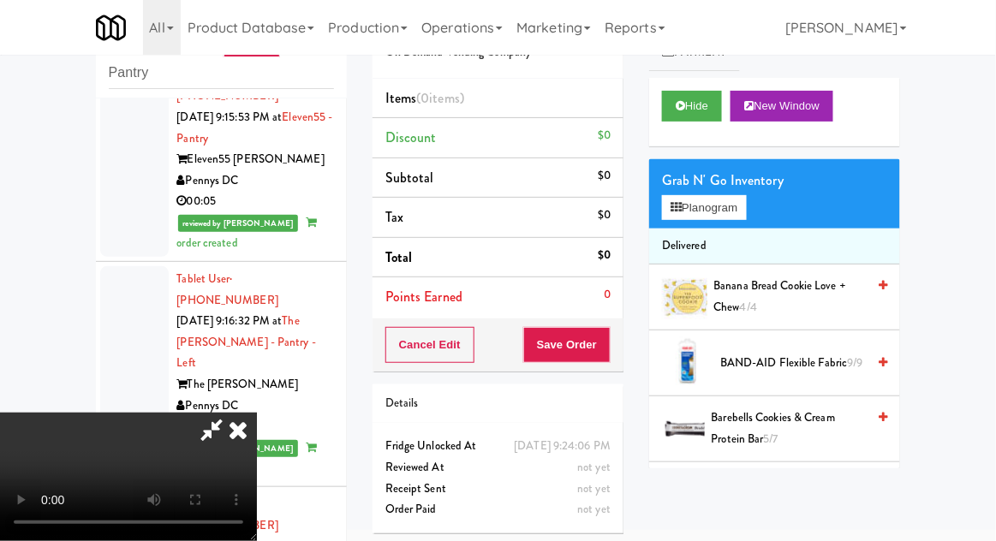
scroll to position [0, 0]
click at [730, 200] on button "Planogram" at bounding box center [704, 208] width 84 height 26
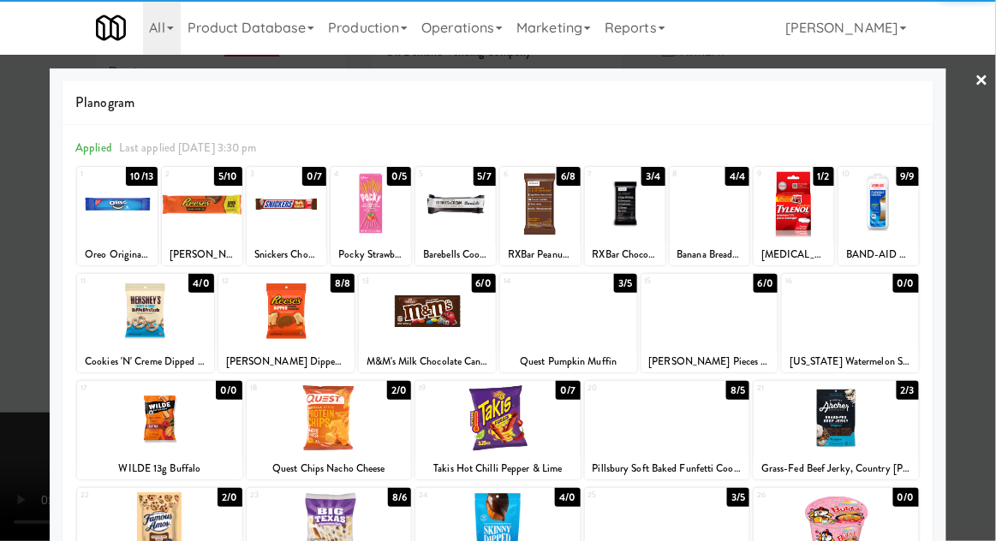
click at [411, 319] on div at bounding box center [427, 311] width 137 height 66
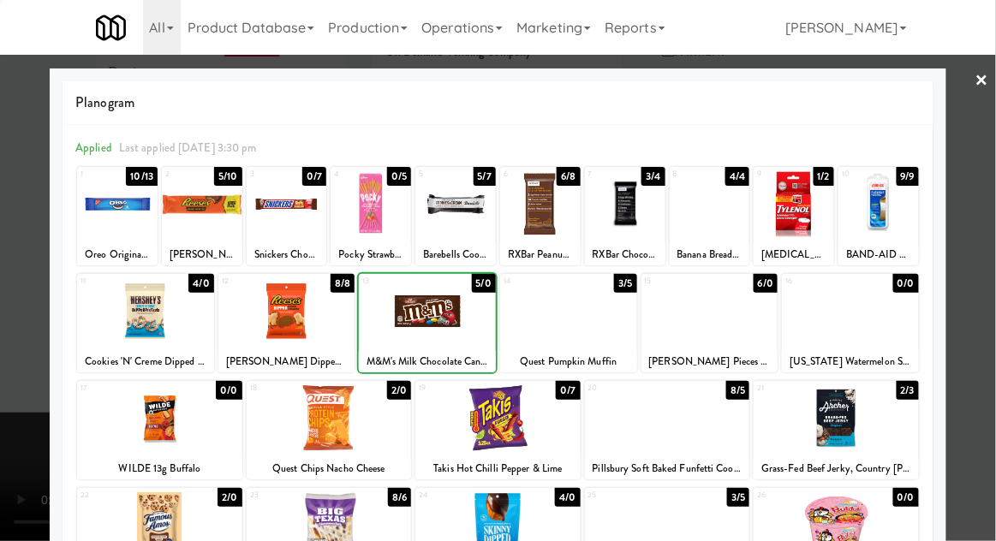
click at [994, 305] on div at bounding box center [498, 270] width 996 height 541
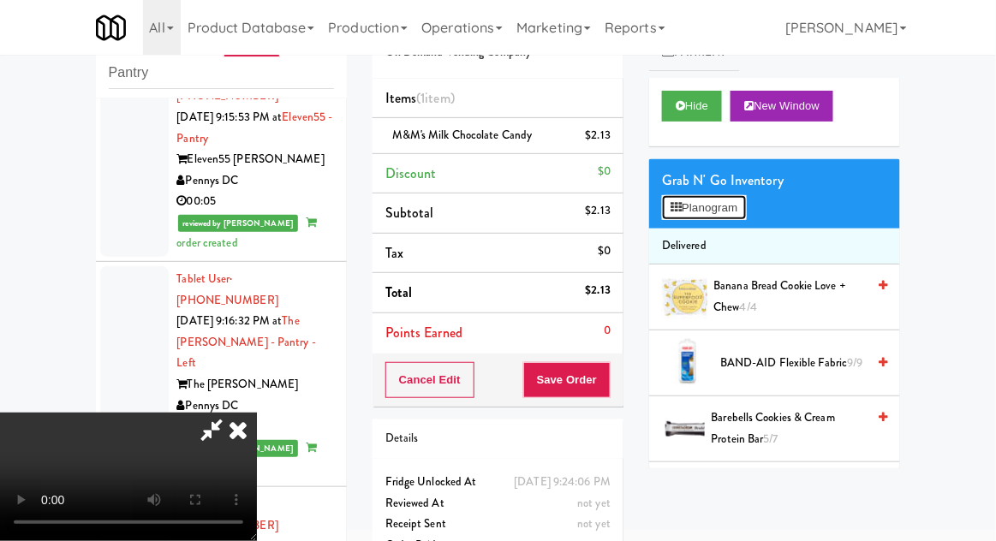
click at [732, 209] on button "Planogram" at bounding box center [704, 208] width 84 height 26
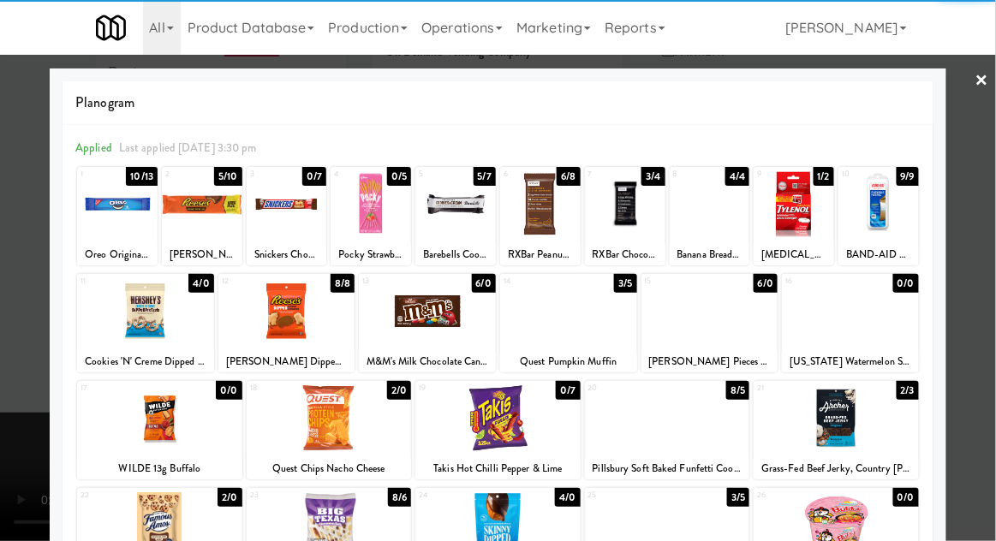
click at [403, 322] on div at bounding box center [427, 311] width 137 height 66
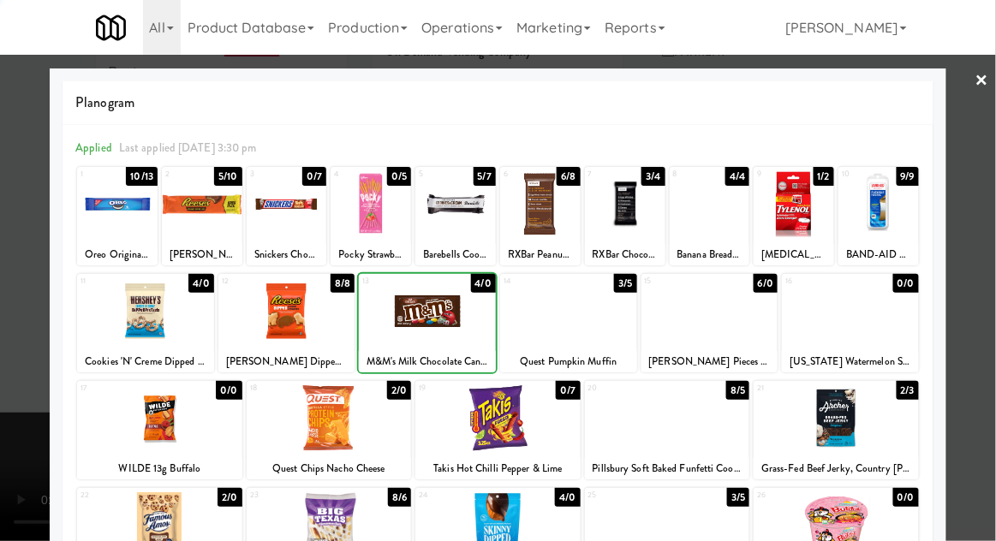
click at [987, 313] on div at bounding box center [498, 270] width 996 height 541
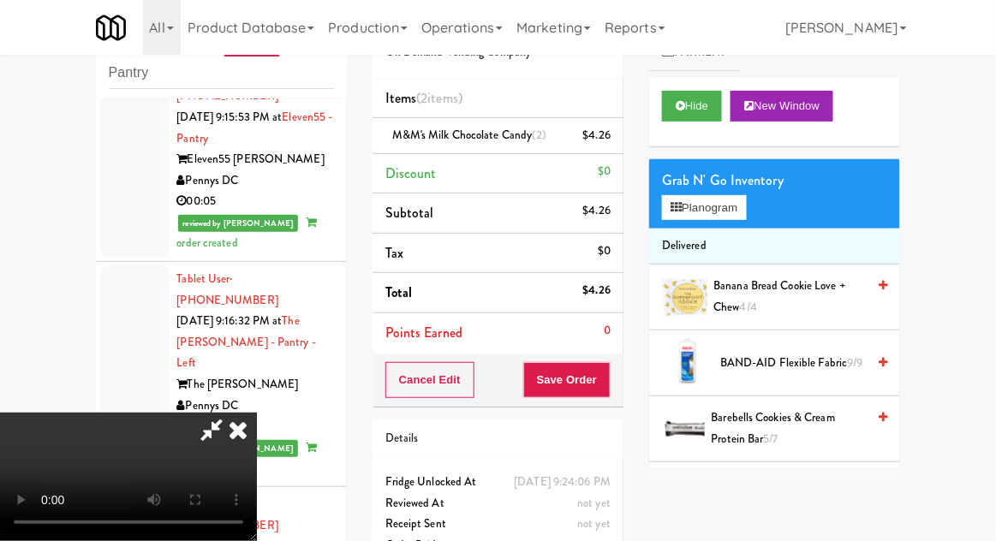
scroll to position [63, 0]
click at [610, 389] on button "Save Order" at bounding box center [566, 380] width 87 height 36
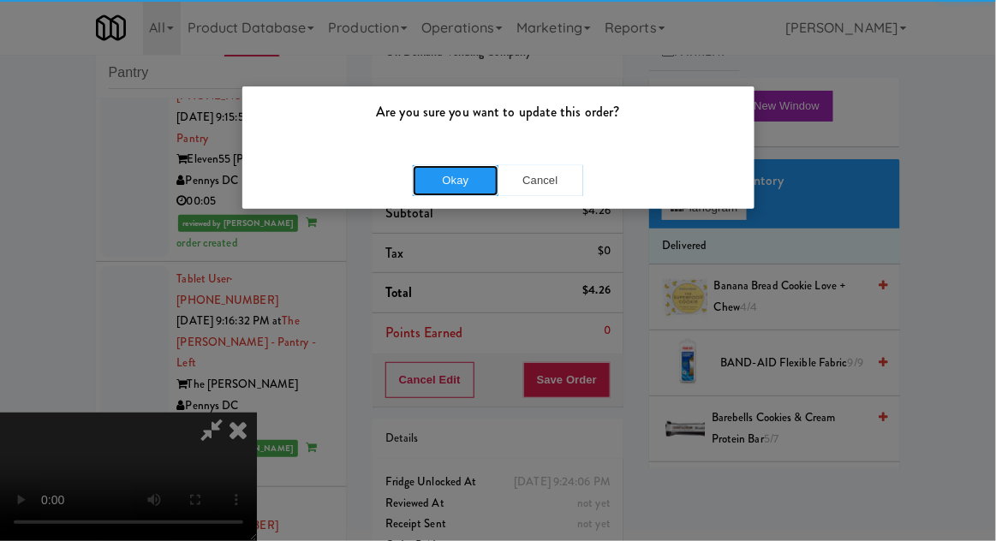
click at [440, 169] on button "Okay" at bounding box center [456, 180] width 86 height 31
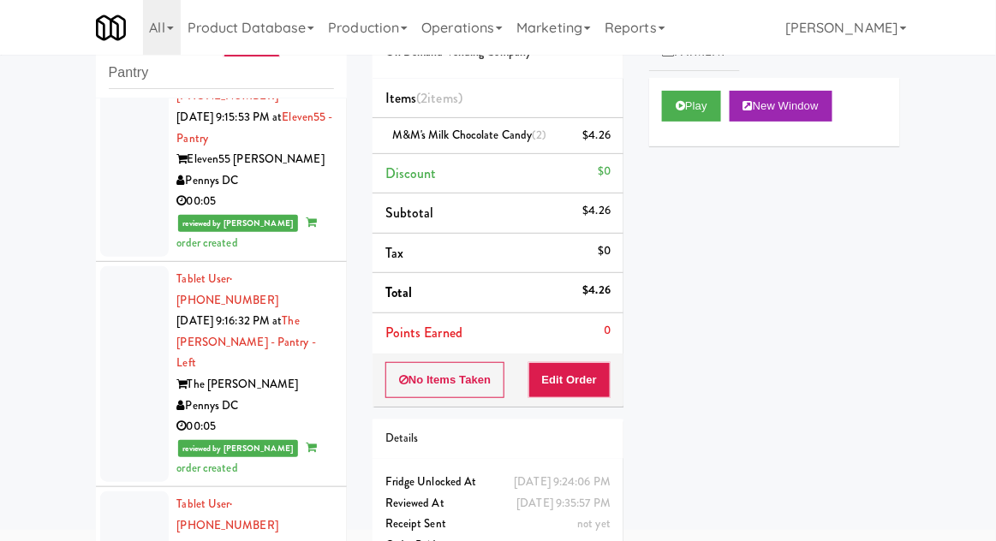
scroll to position [2216, 0]
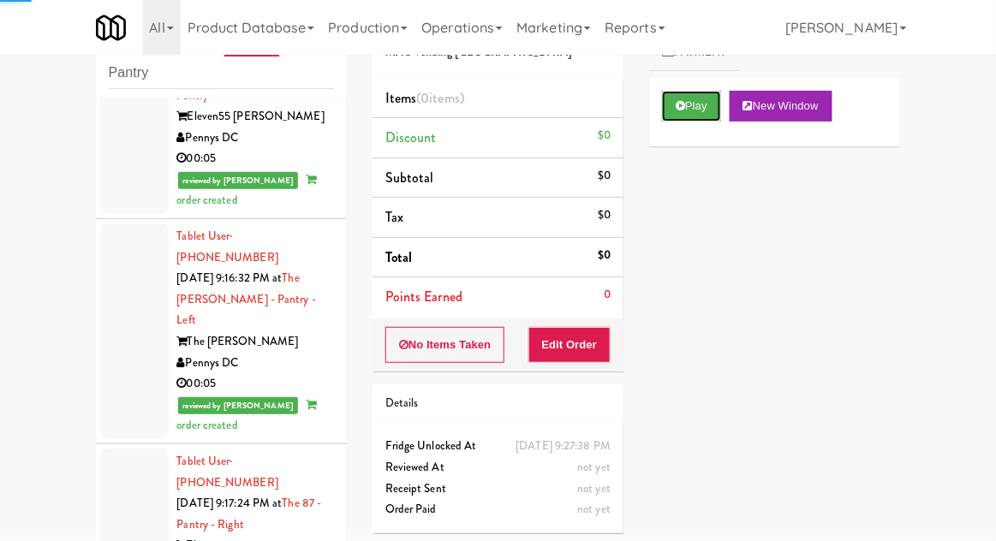
click at [700, 92] on button "Play" at bounding box center [691, 106] width 59 height 31
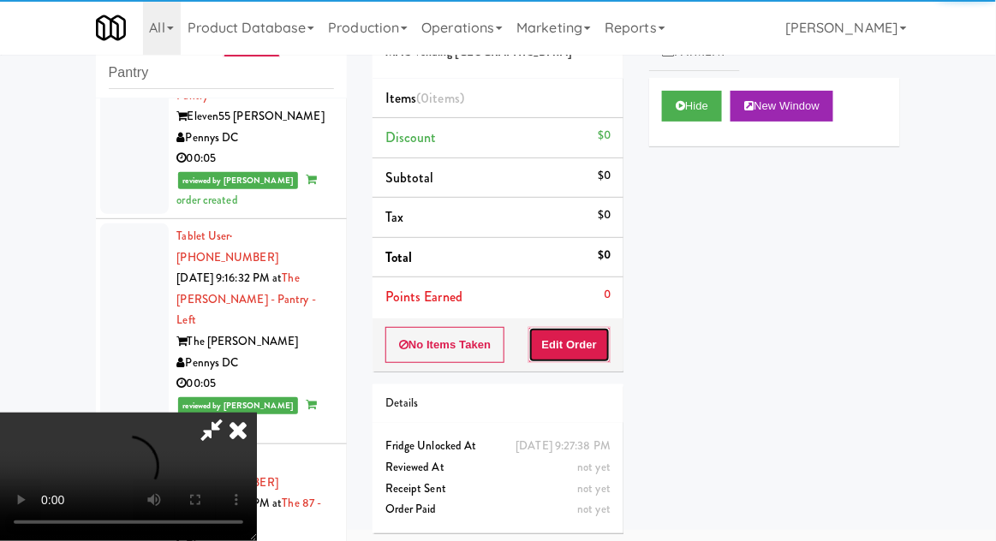
click at [581, 327] on button "Edit Order" at bounding box center [569, 345] width 83 height 36
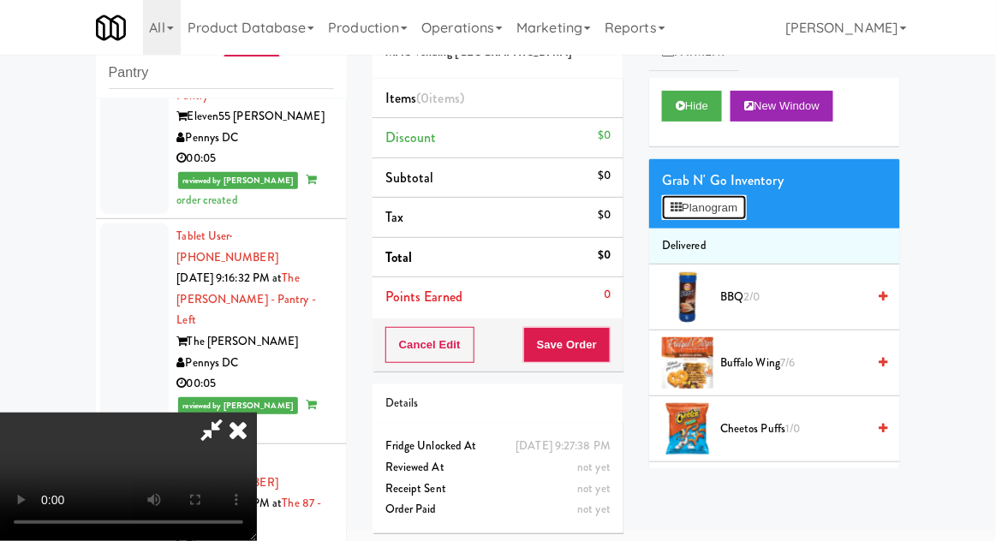
click at [734, 217] on button "Planogram" at bounding box center [704, 208] width 84 height 26
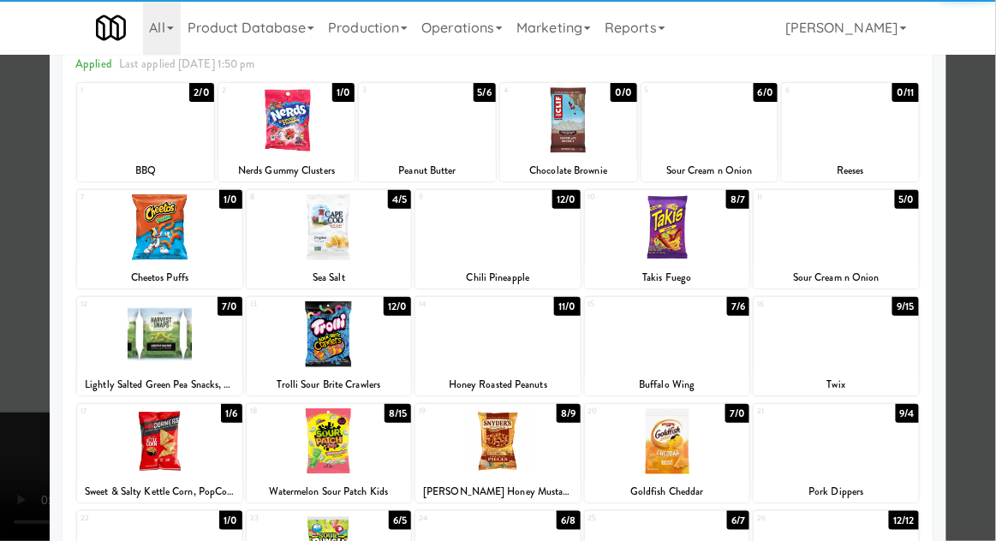
scroll to position [110, 0]
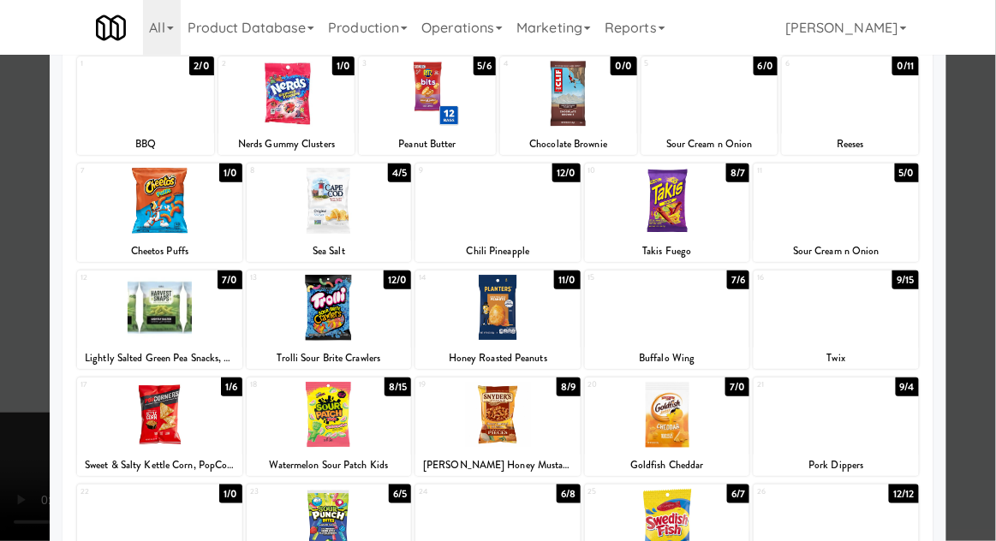
click at [867, 336] on div at bounding box center [835, 308] width 165 height 66
click at [984, 340] on div at bounding box center [498, 270] width 996 height 541
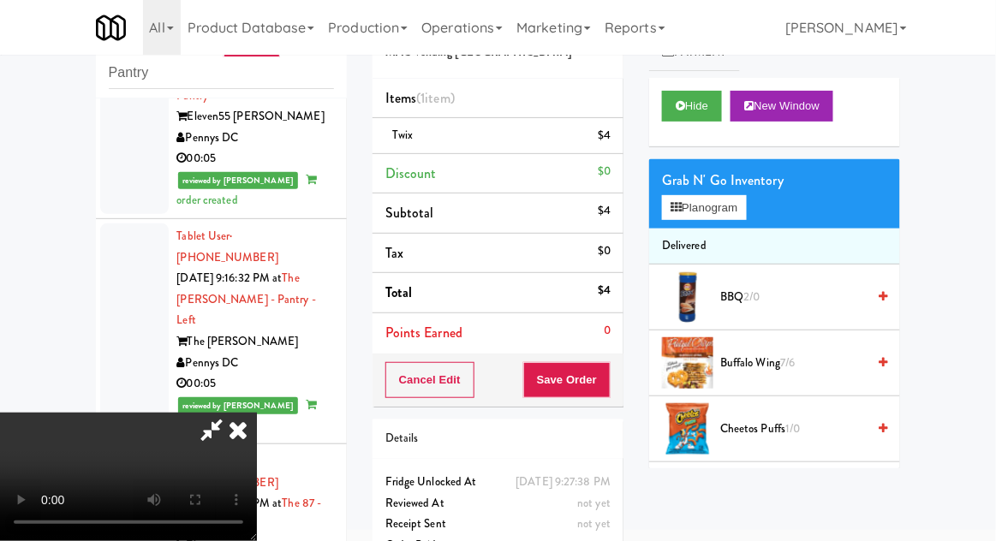
scroll to position [63, 0]
click at [736, 211] on button "Planogram" at bounding box center [704, 208] width 84 height 26
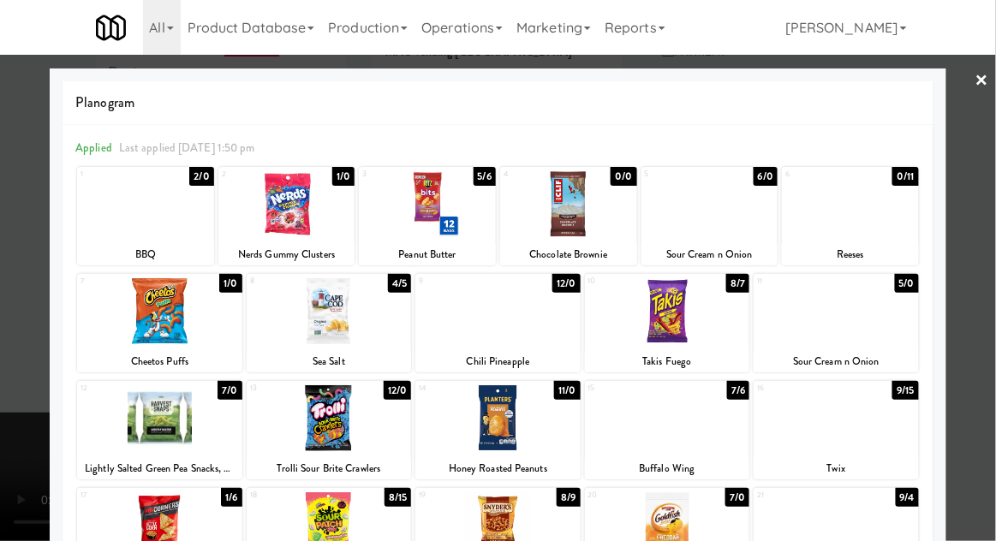
click at [986, 384] on div at bounding box center [498, 270] width 996 height 541
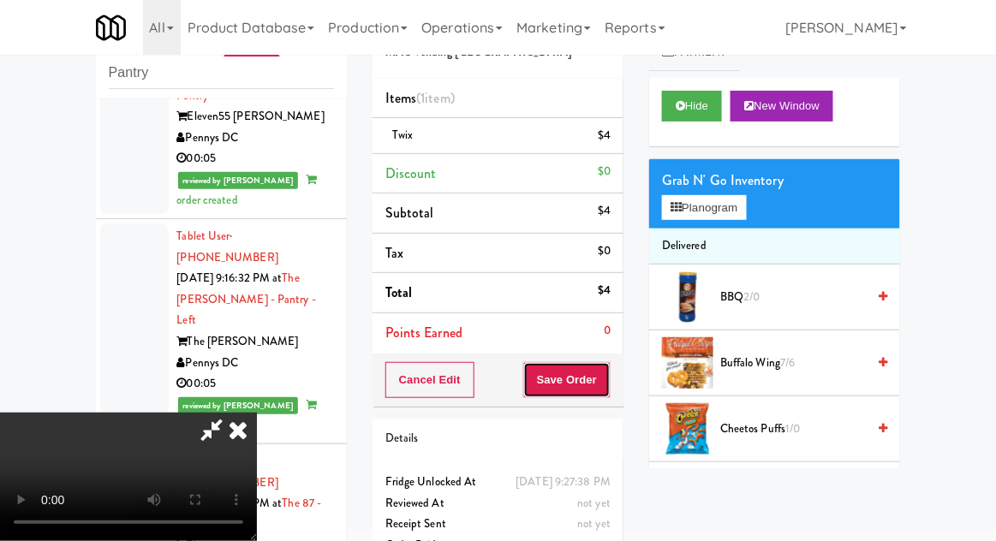
click at [607, 389] on button "Save Order" at bounding box center [566, 380] width 87 height 36
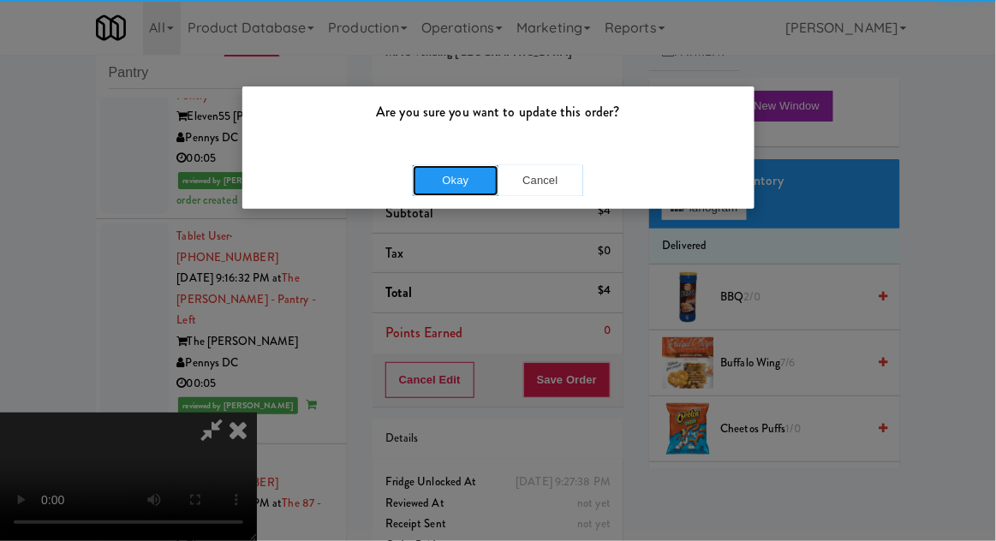
click at [433, 173] on button "Okay" at bounding box center [456, 180] width 86 height 31
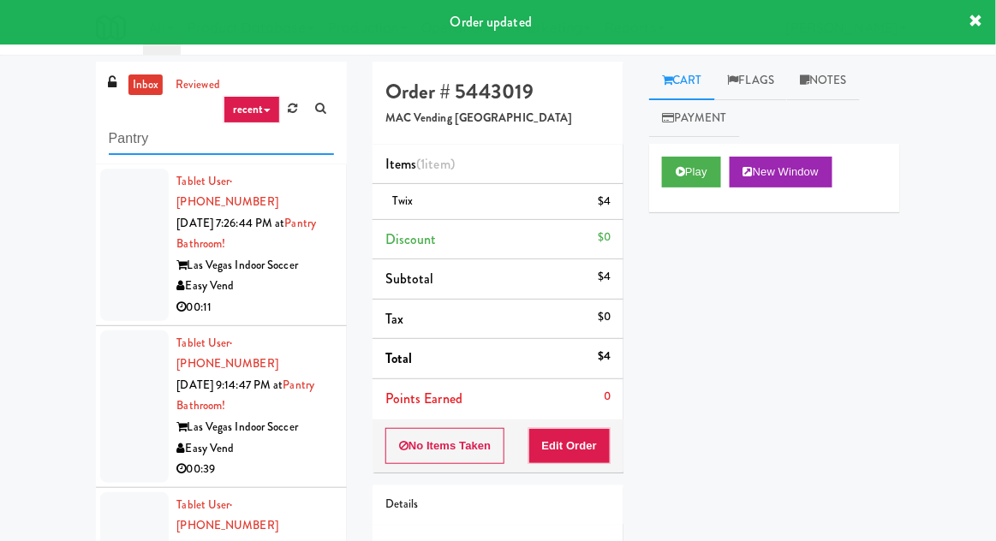
click at [135, 140] on input "Pantry" at bounding box center [221, 139] width 225 height 32
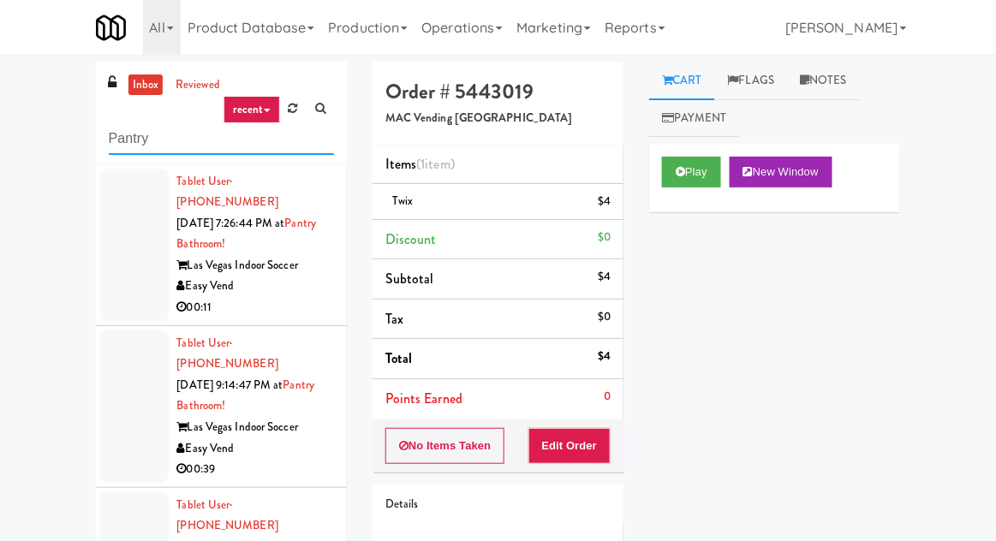
click at [110, 151] on input "Pantry" at bounding box center [221, 139] width 225 height 32
click at [97, 138] on div "inbox reviewed recent all unclear take inventory issue suspicious failed recent…" at bounding box center [221, 113] width 251 height 103
click at [120, 138] on input "Pantry" at bounding box center [221, 139] width 225 height 32
click at [117, 136] on input "Pantry" at bounding box center [221, 139] width 225 height 32
type input "Ambient"
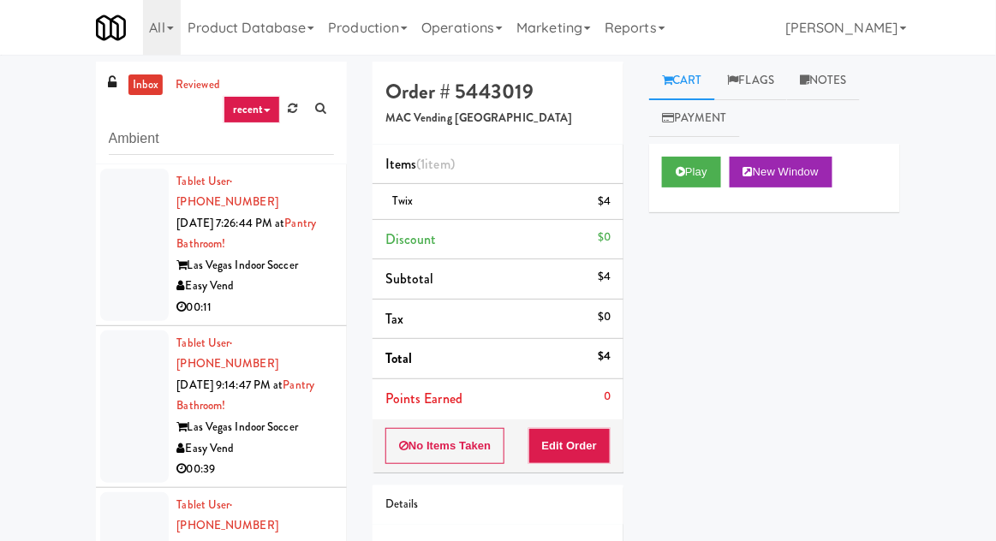
click at [6, 52] on nav "Toggle navigation All 325 Vending [URL][DOMAIN_NAME] 901 Smrt Mrkt [URL][DOMAIN…" at bounding box center [498, 27] width 996 height 55
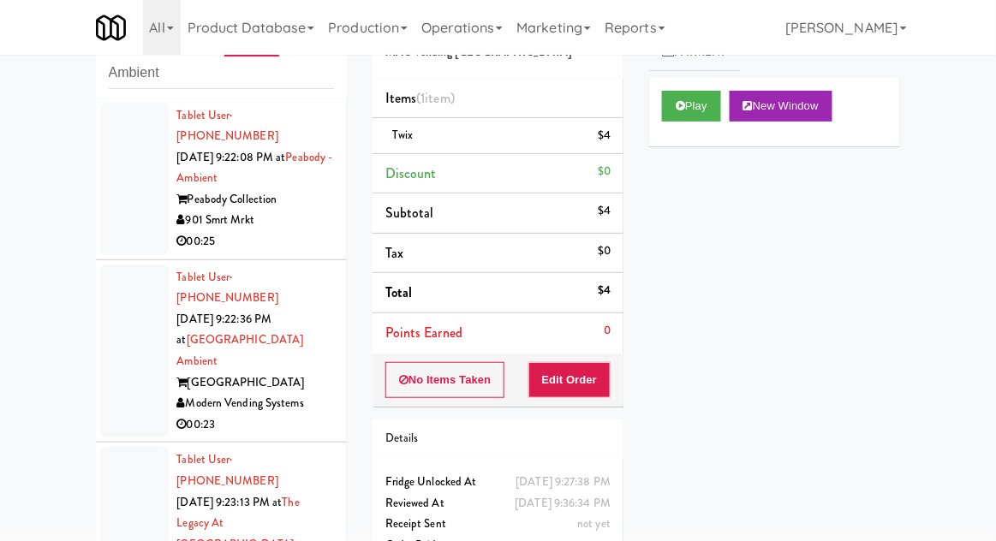
click at [107, 265] on div at bounding box center [134, 352] width 68 height 174
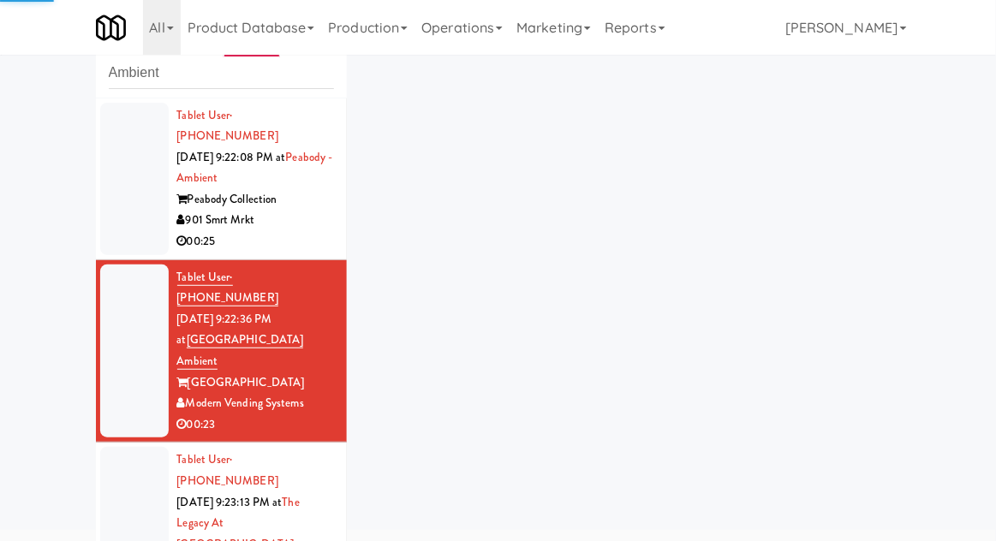
click at [117, 226] on div at bounding box center [134, 179] width 68 height 152
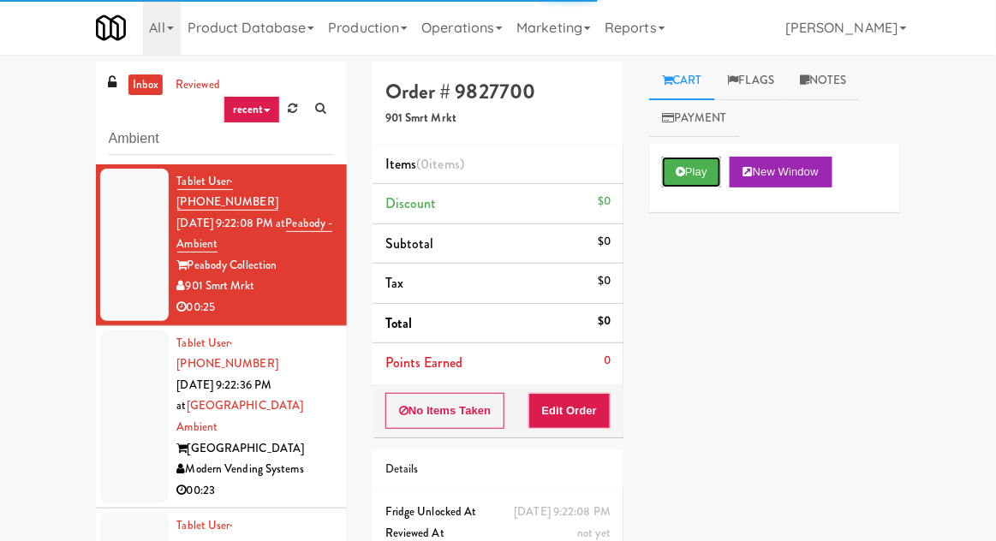
click at [711, 180] on button "Play" at bounding box center [691, 172] width 59 height 31
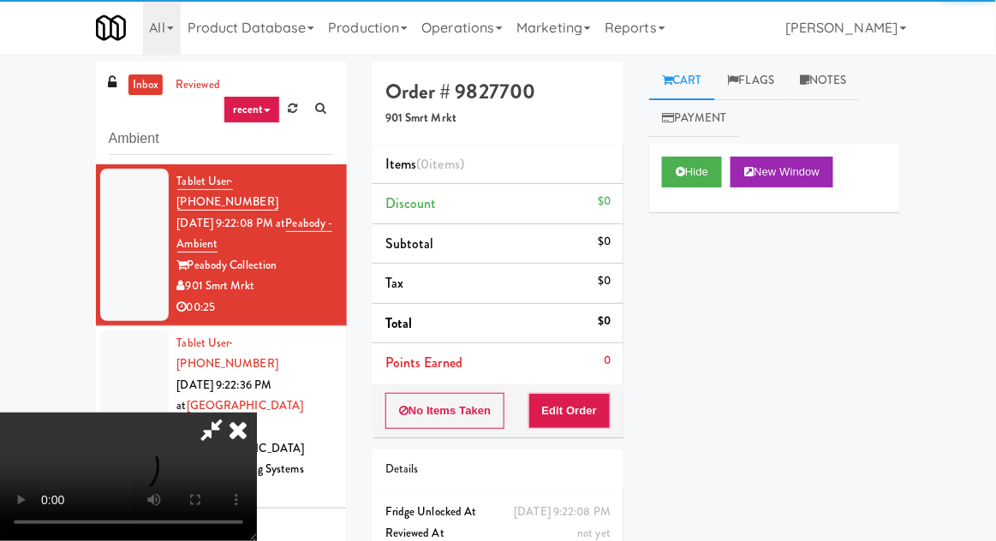
click at [592, 396] on button "Edit Order" at bounding box center [569, 411] width 83 height 36
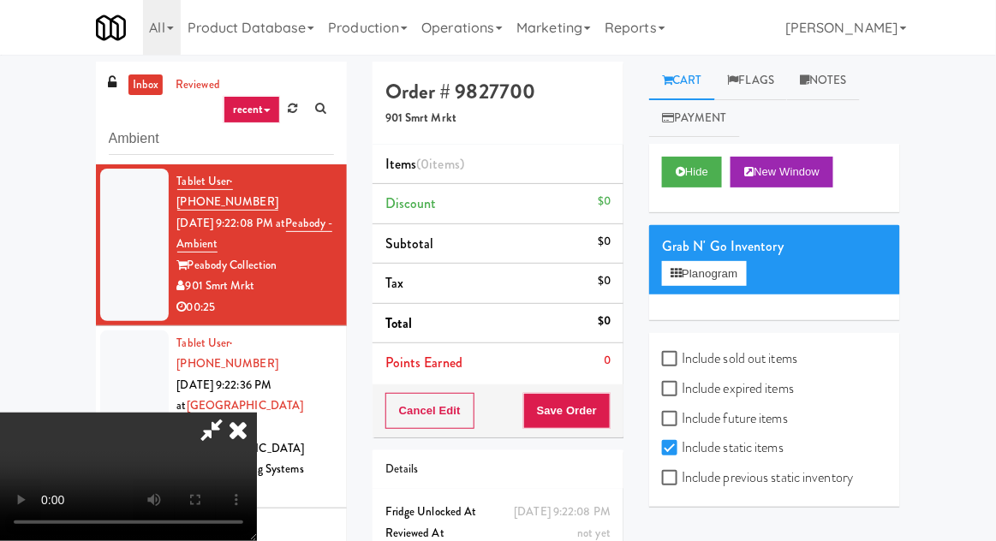
scroll to position [66, 0]
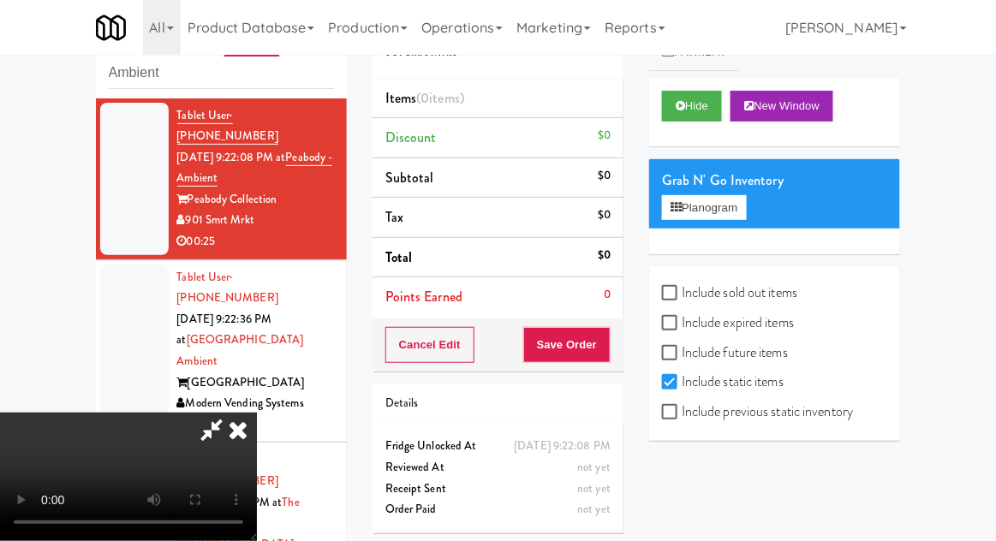
click at [772, 302] on label "Include sold out items" at bounding box center [729, 293] width 135 height 26
click at [682, 301] on input "Include sold out items" at bounding box center [672, 294] width 20 height 14
checkbox input "true"
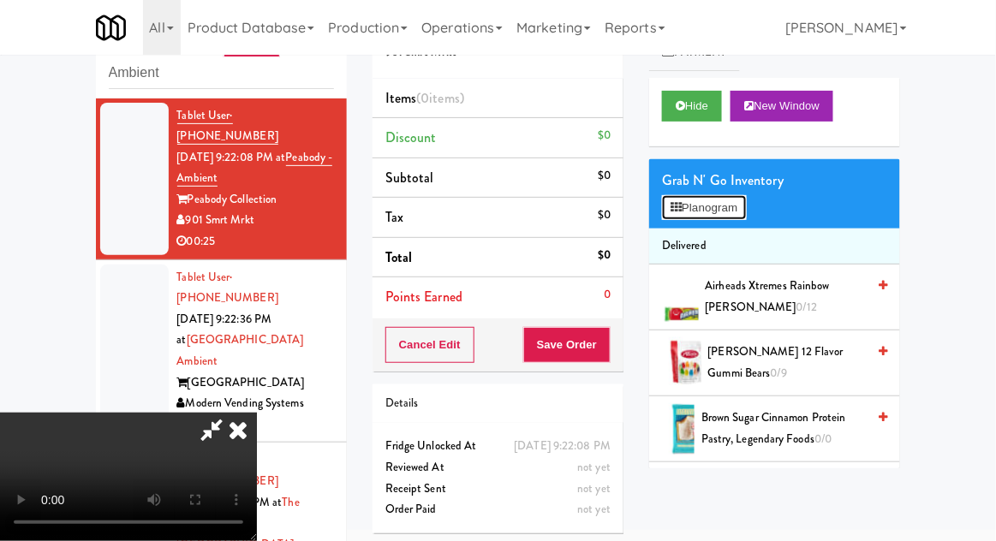
click at [740, 202] on button "Planogram" at bounding box center [704, 208] width 84 height 26
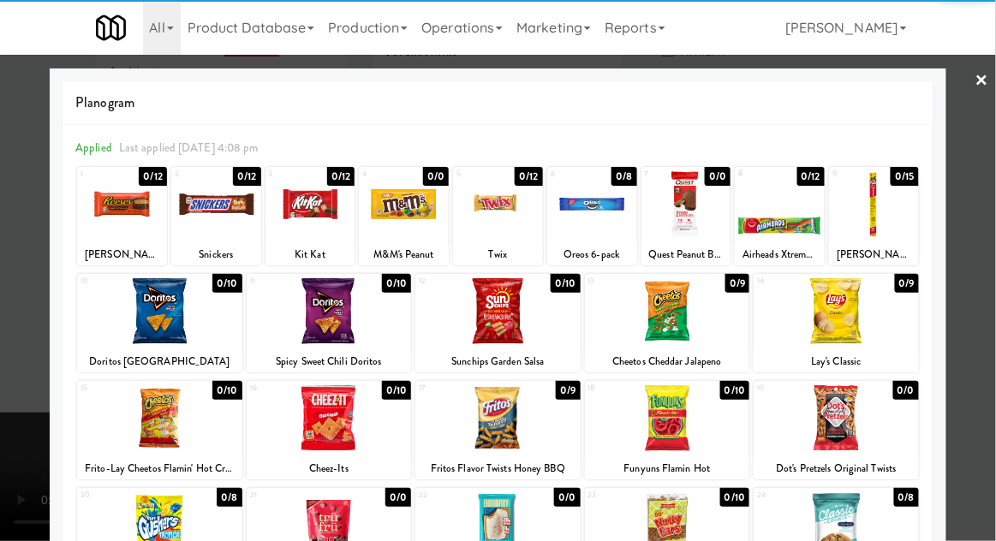
click at [120, 221] on div at bounding box center [122, 204] width 90 height 66
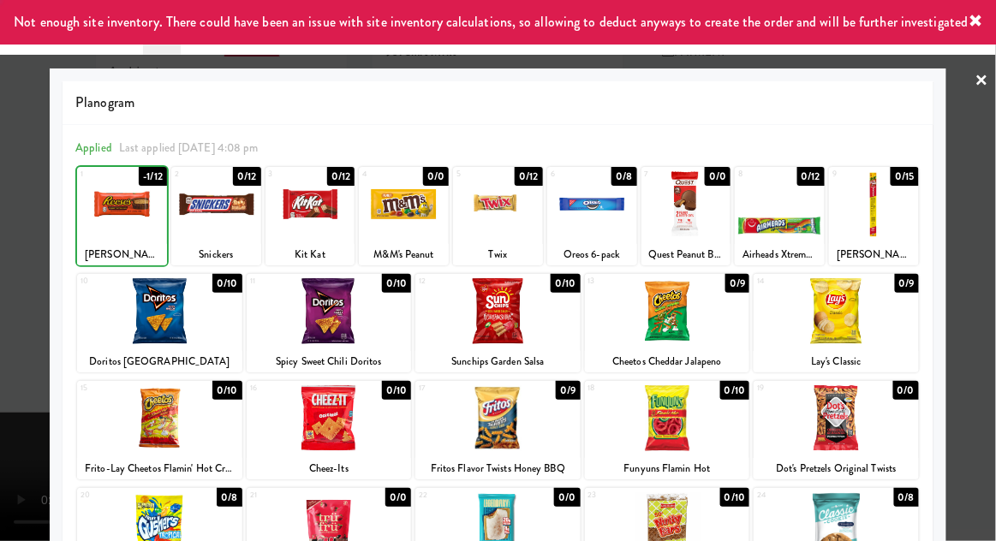
click at [991, 296] on div at bounding box center [498, 270] width 996 height 541
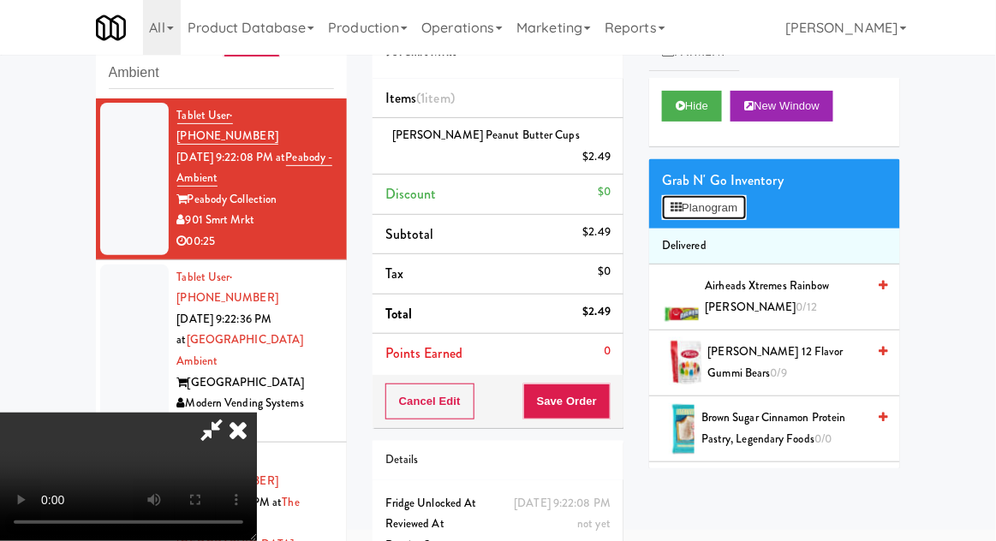
click at [723, 217] on button "Planogram" at bounding box center [704, 208] width 84 height 26
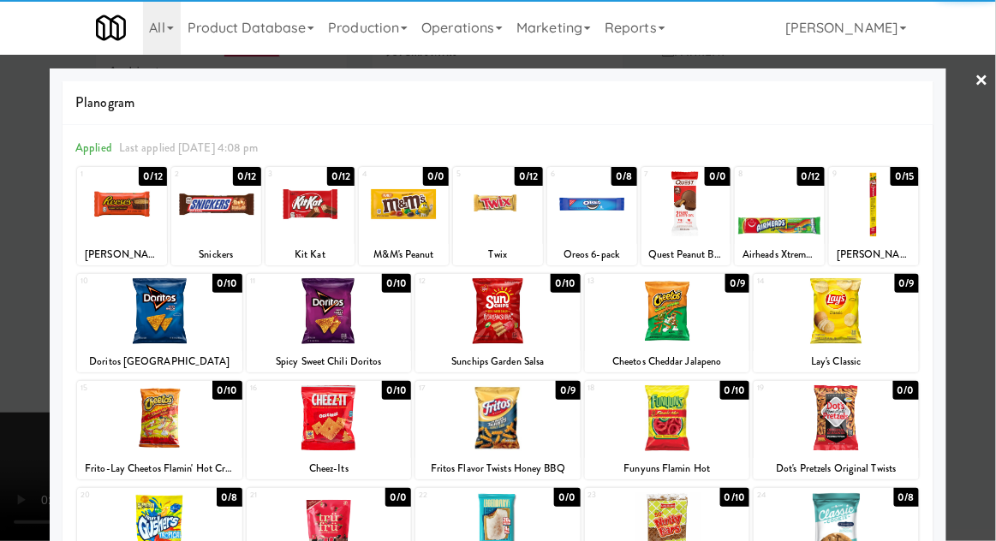
click at [471, 226] on div at bounding box center [498, 204] width 90 height 66
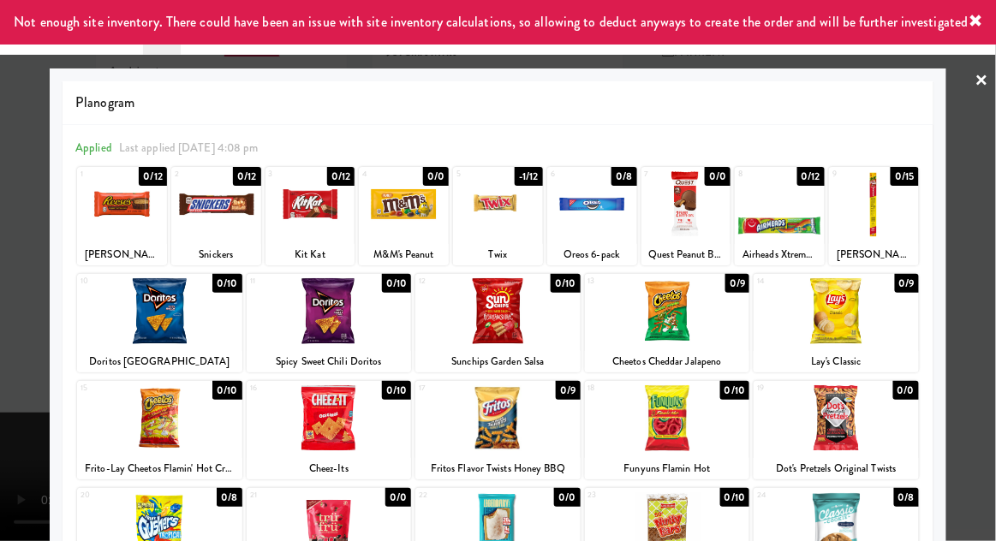
click at [987, 300] on div at bounding box center [498, 270] width 996 height 541
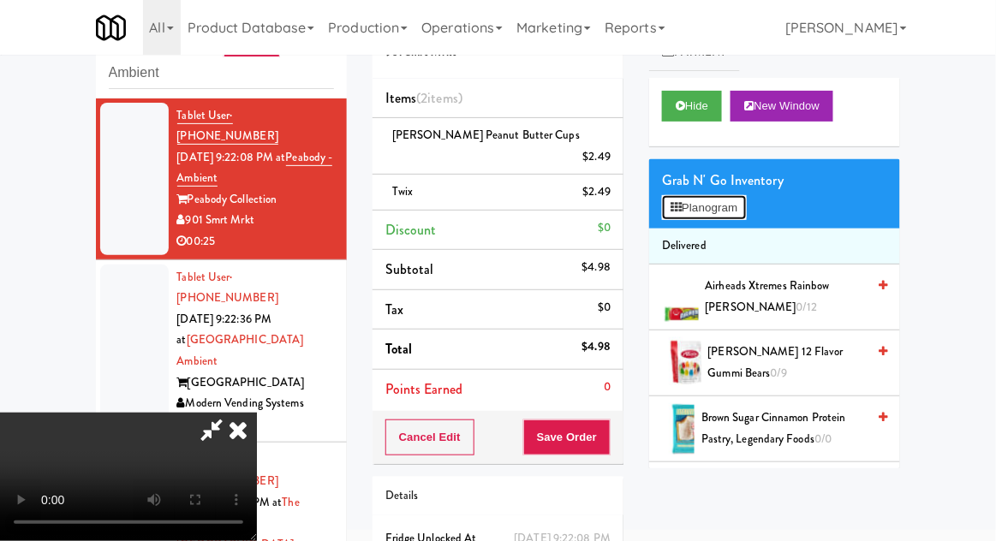
click at [735, 213] on button "Planogram" at bounding box center [704, 208] width 84 height 26
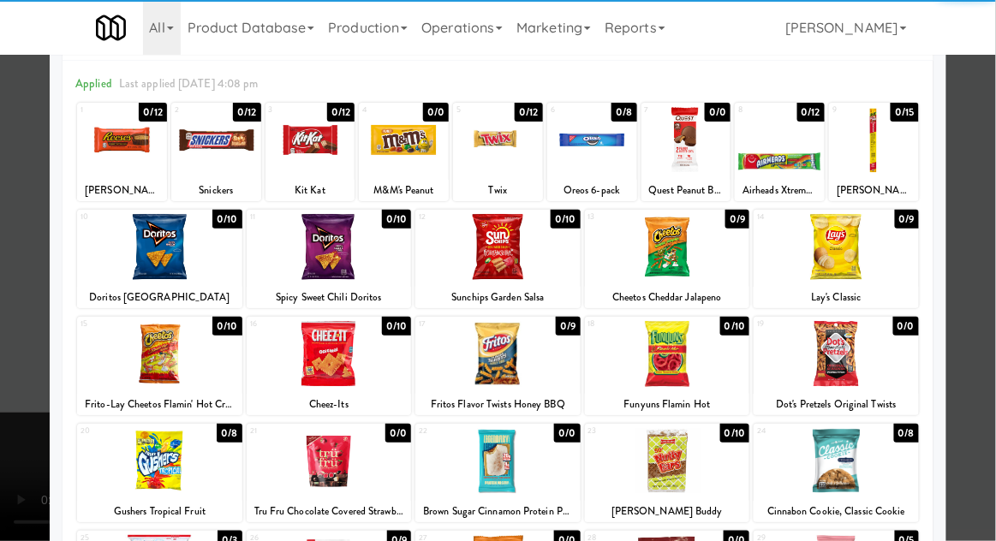
scroll to position [97, 0]
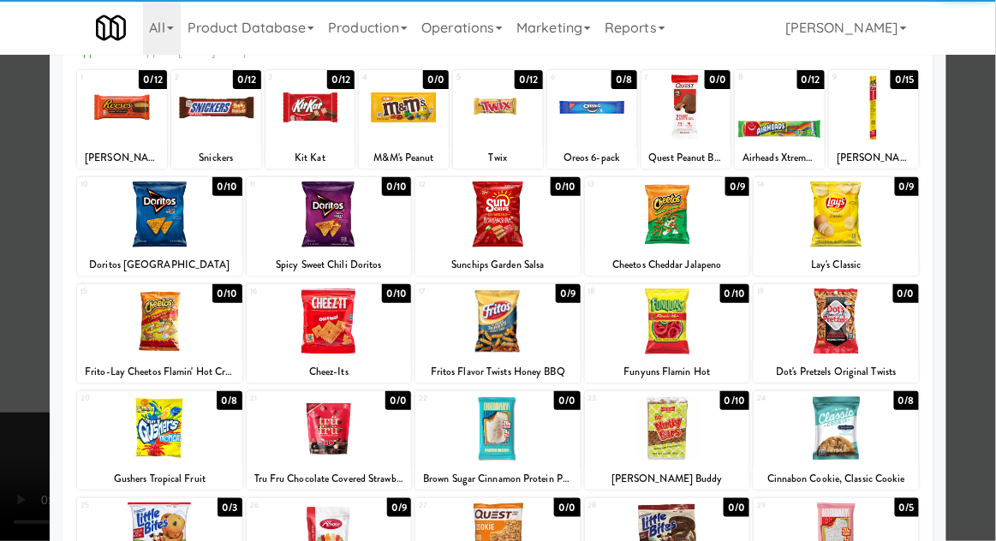
click at [700, 441] on div at bounding box center [667, 429] width 165 height 66
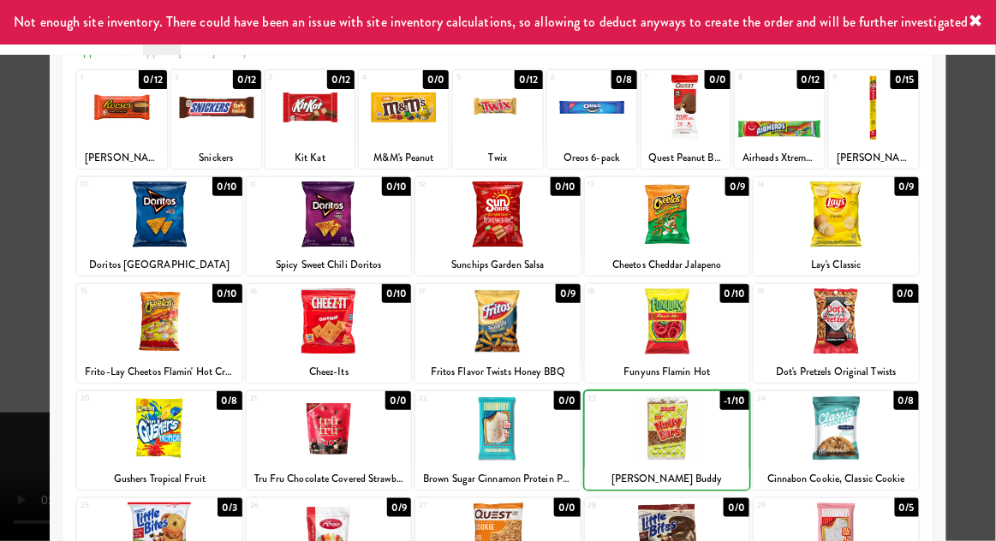
click at [4, 378] on div at bounding box center [498, 270] width 996 height 541
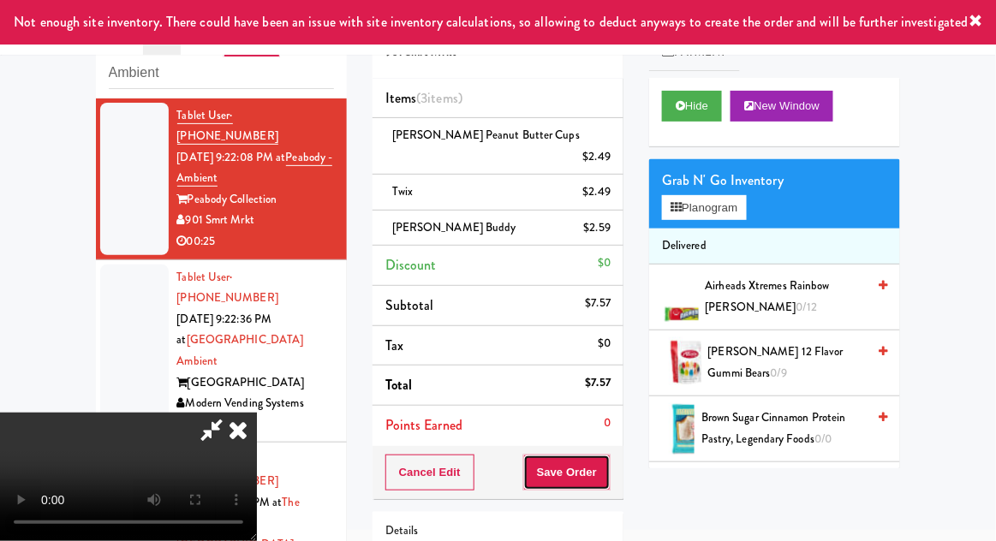
click at [606, 455] on button "Save Order" at bounding box center [566, 473] width 87 height 36
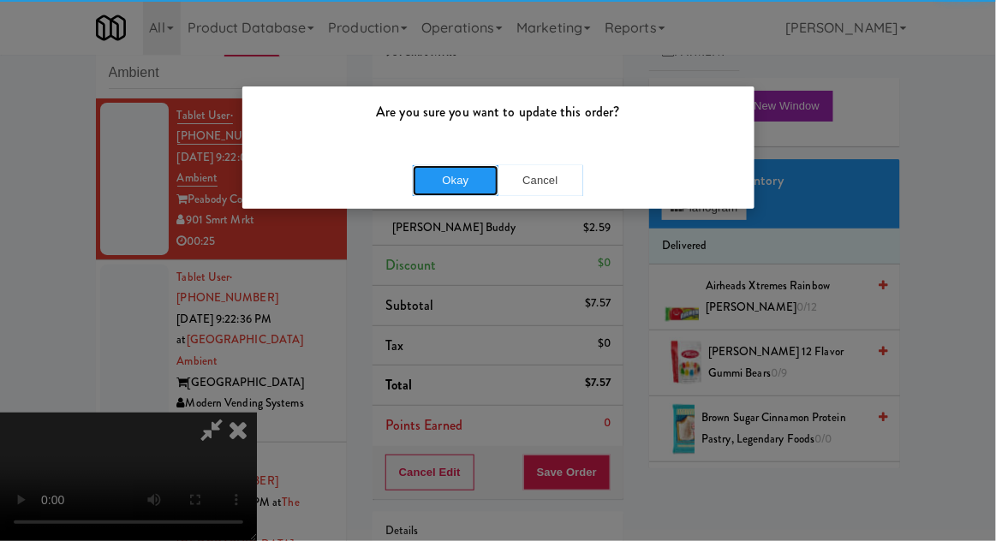
click at [419, 194] on button "Okay" at bounding box center [456, 180] width 86 height 31
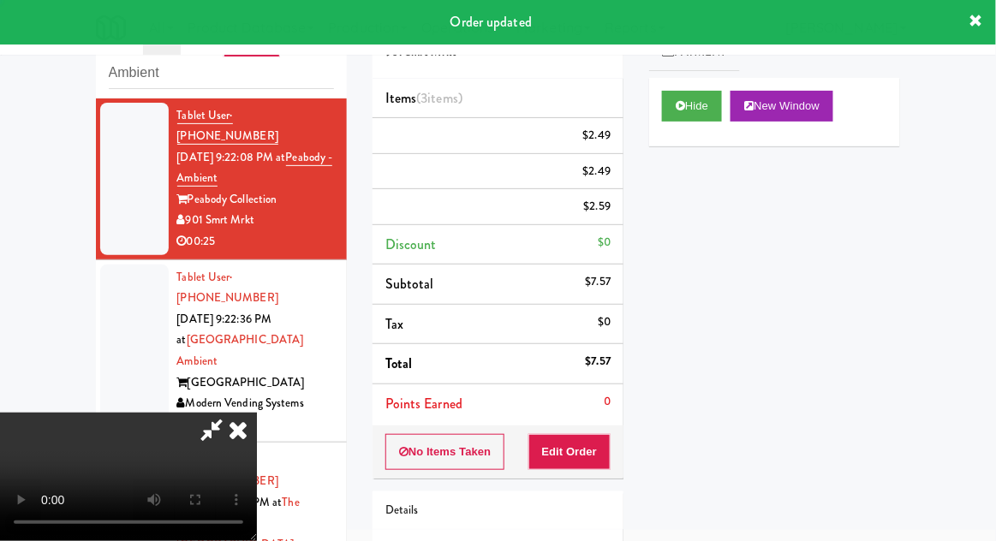
click at [99, 277] on li "Tablet User · (216) 310-2915 [DATE] 9:22:36 PM at [GEOGRAPHIC_DATA] Modern Vend…" at bounding box center [221, 351] width 251 height 183
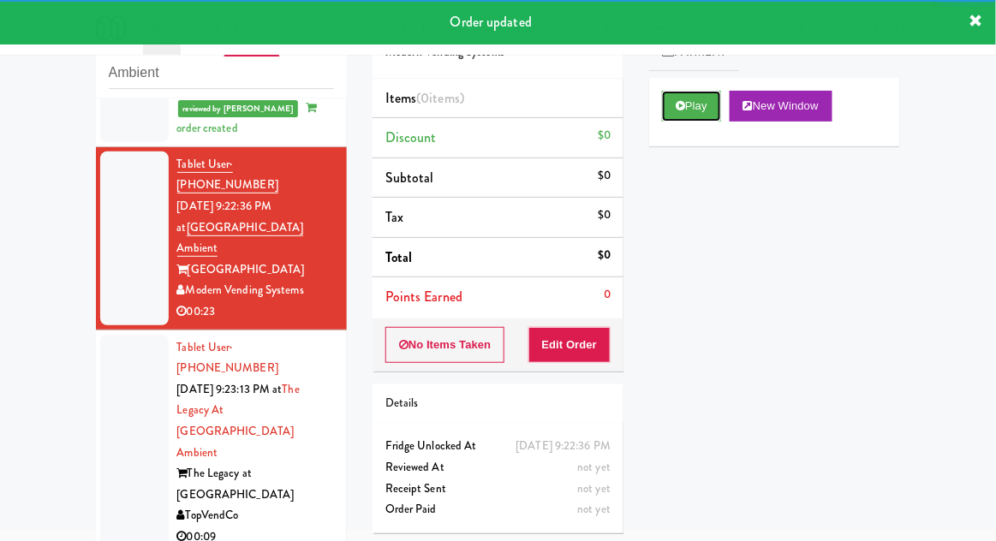
click at [713, 106] on button "Play" at bounding box center [691, 106] width 59 height 31
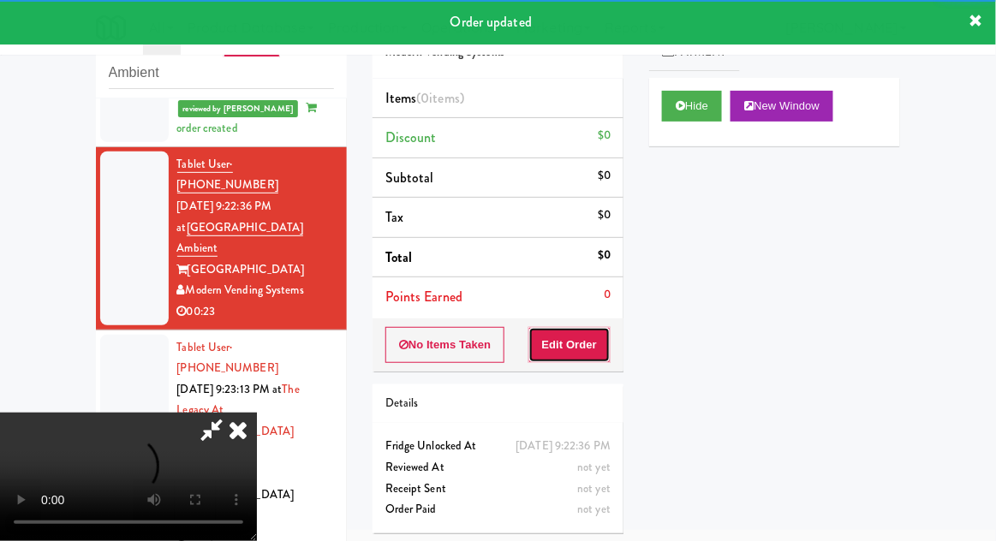
click at [593, 340] on button "Edit Order" at bounding box center [569, 345] width 83 height 36
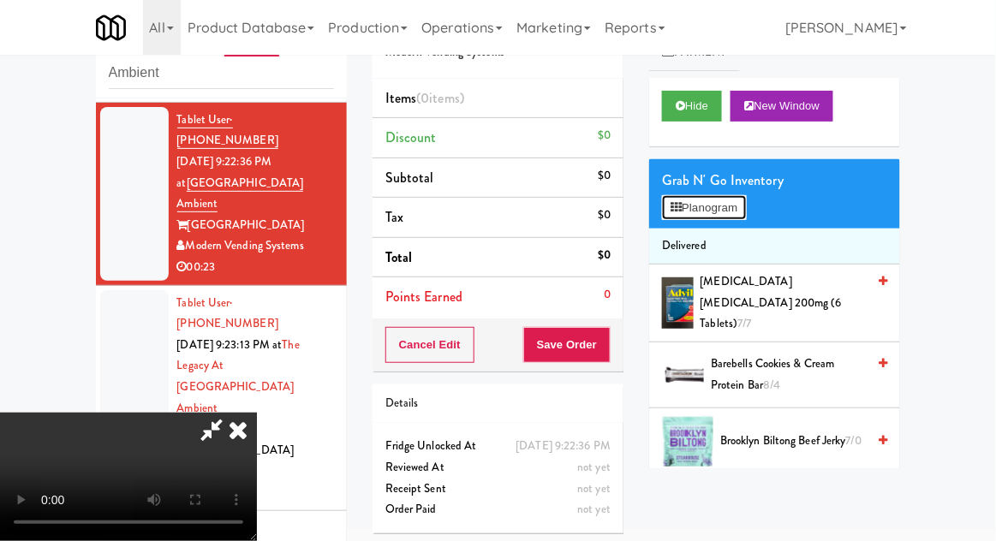
click at [728, 199] on button "Planogram" at bounding box center [704, 208] width 84 height 26
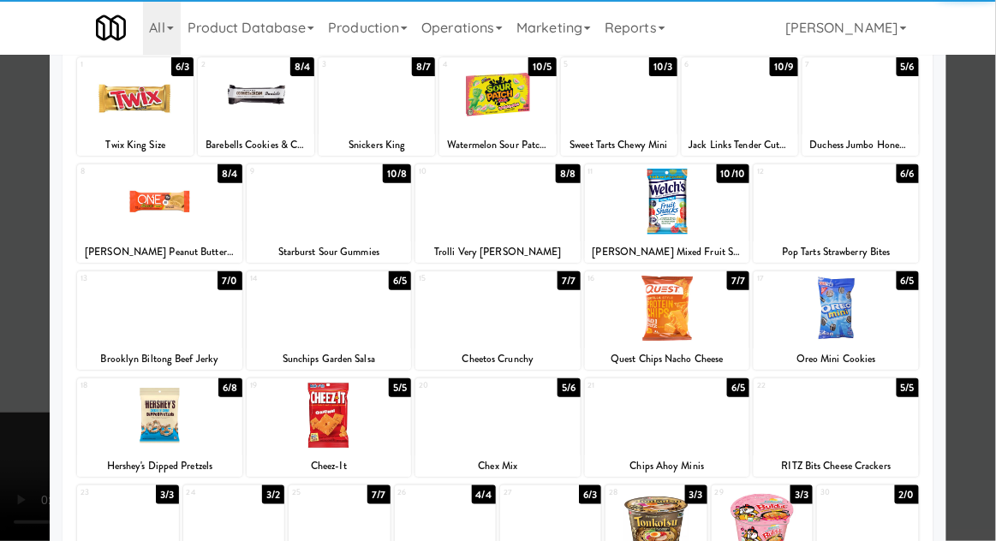
scroll to position [112, 0]
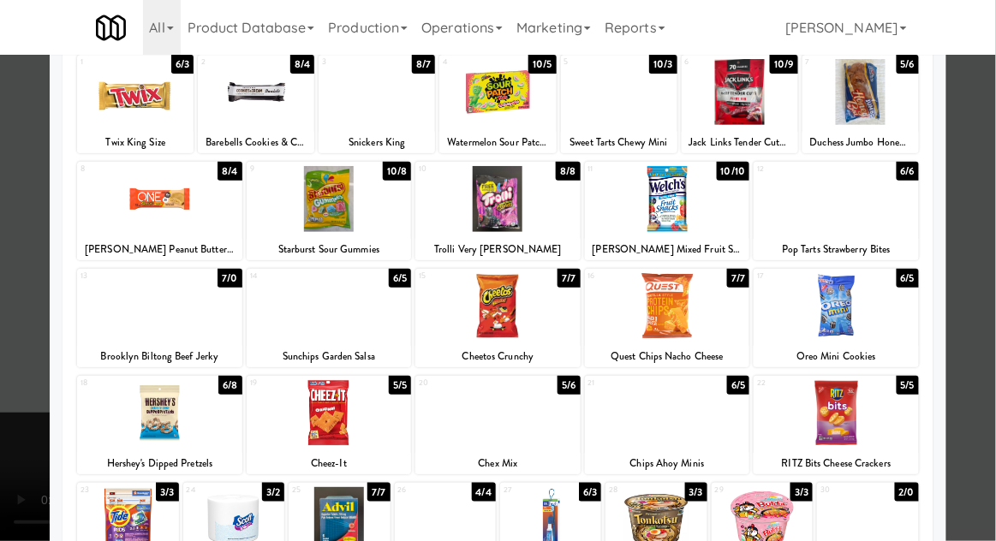
click at [887, 528] on div at bounding box center [867, 520] width 101 height 66
click at [979, 450] on div at bounding box center [498, 270] width 996 height 541
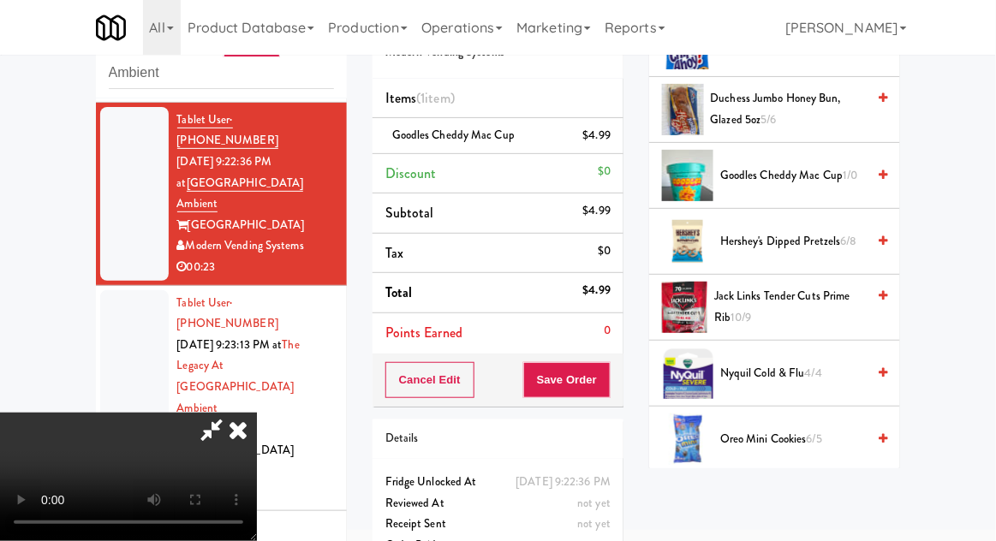
scroll to position [63, 0]
click at [603, 384] on button "Save Order" at bounding box center [566, 380] width 87 height 36
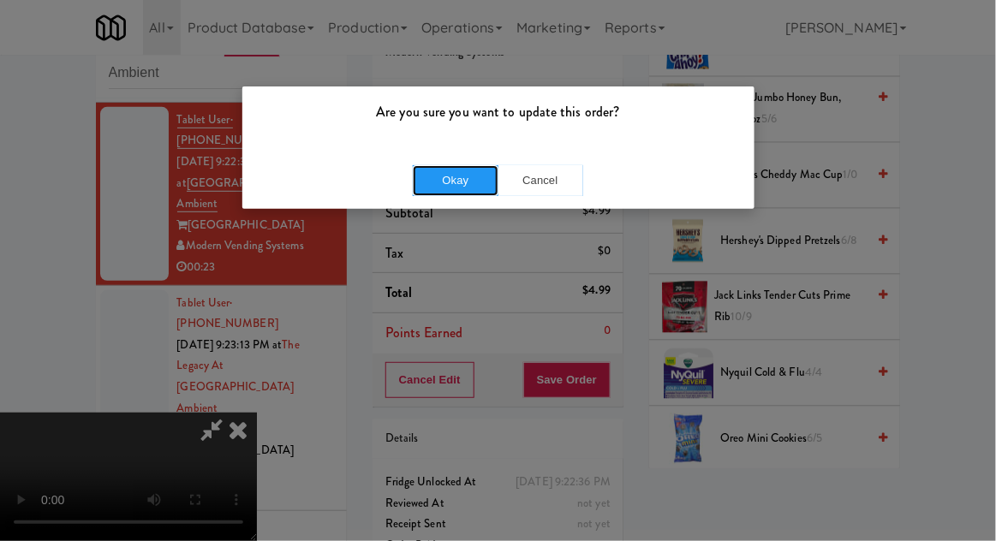
click at [436, 182] on button "Okay" at bounding box center [456, 180] width 86 height 31
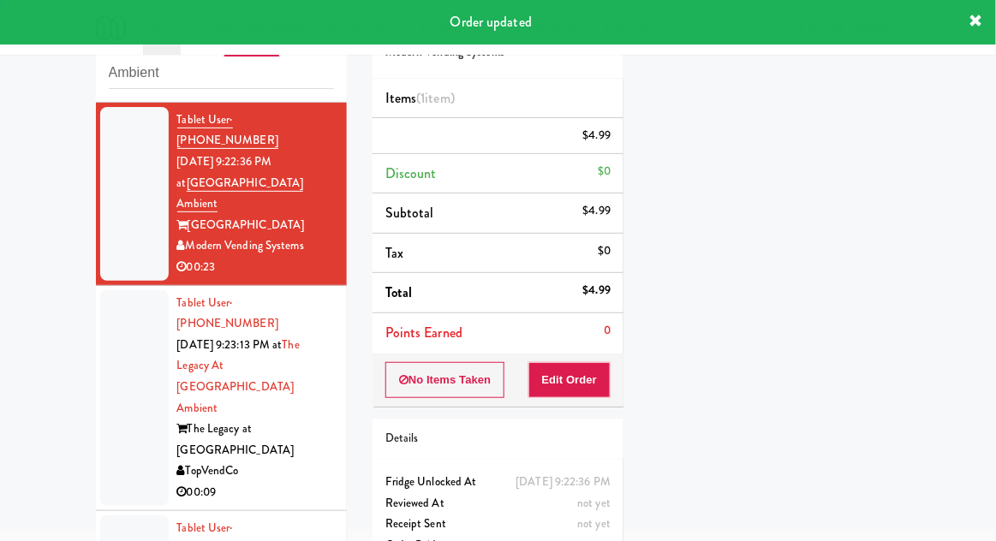
scroll to position [0, 0]
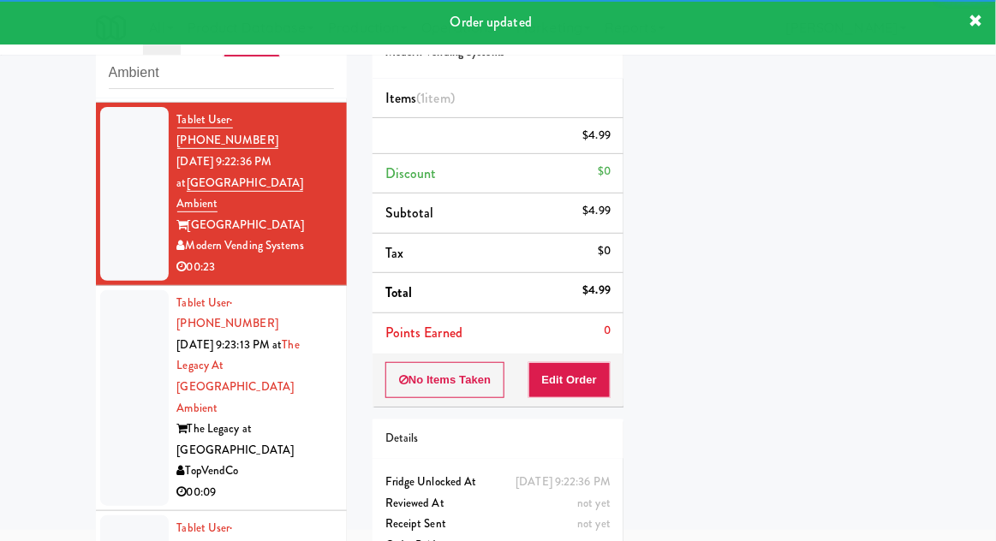
click at [97, 343] on li "Tablet User · (312) 989-2933 [DATE] 9:23:13 PM at The Legacy at [GEOGRAPHIC_DAT…" at bounding box center [221, 398] width 251 height 225
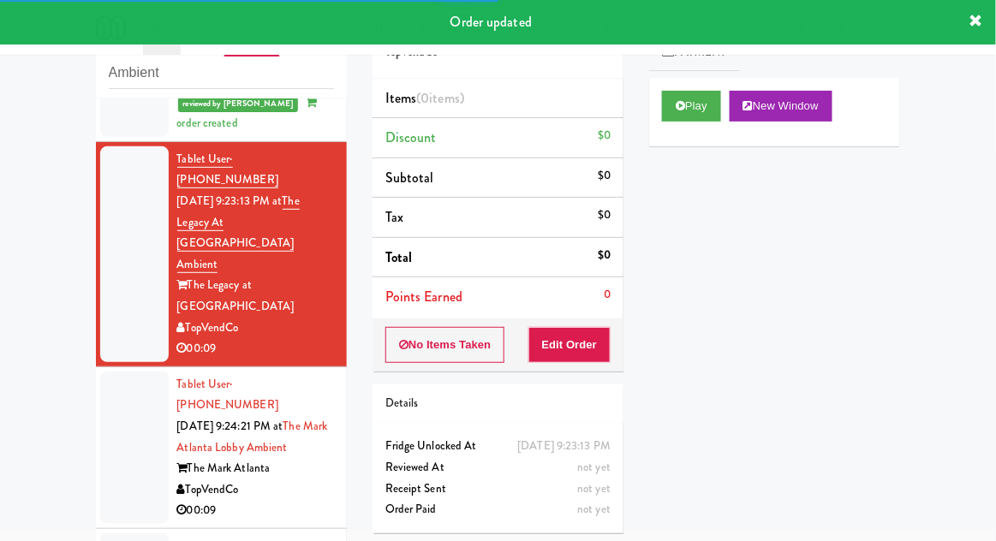
scroll to position [389, 0]
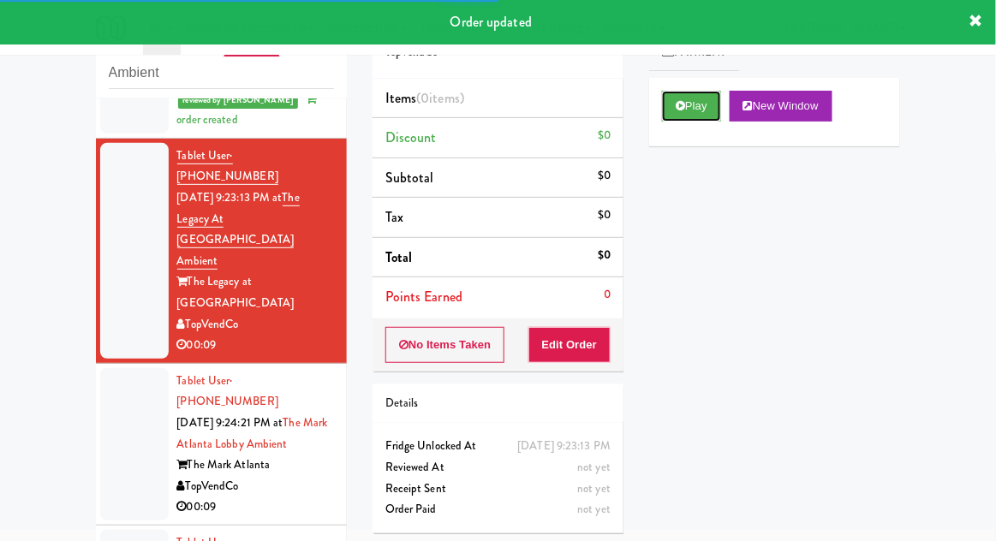
click at [705, 110] on button "Play" at bounding box center [691, 106] width 59 height 31
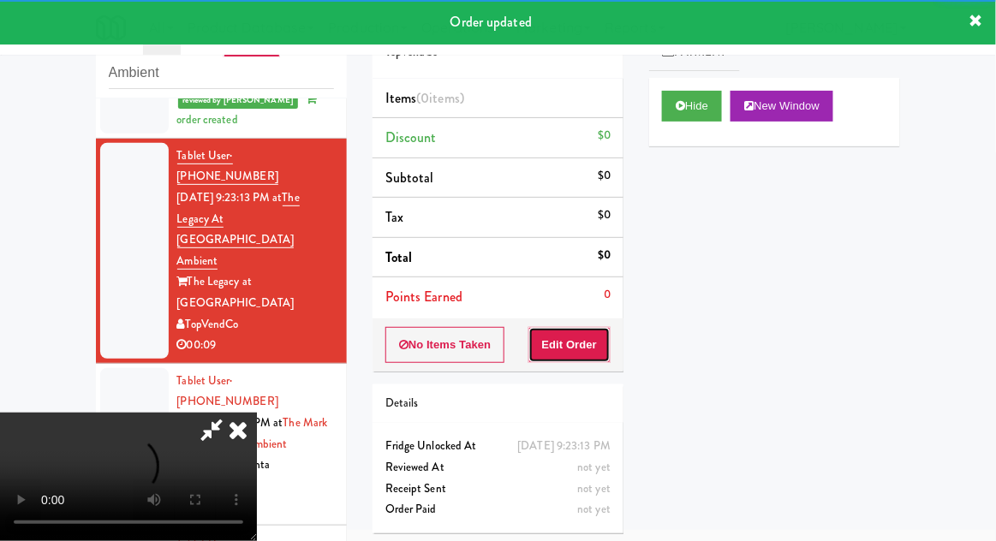
click at [597, 337] on button "Edit Order" at bounding box center [569, 345] width 83 height 36
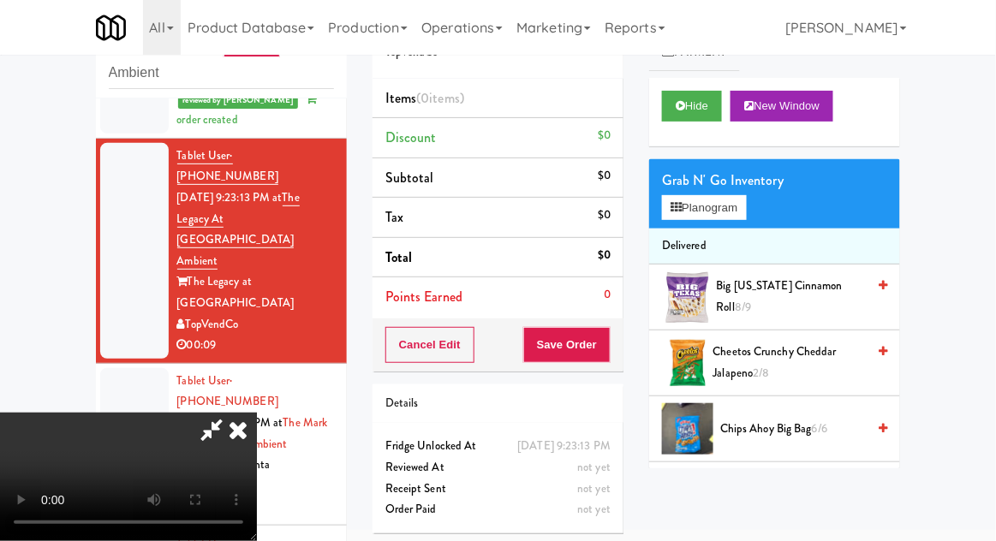
scroll to position [0, 0]
click at [711, 216] on button "Planogram" at bounding box center [704, 208] width 84 height 26
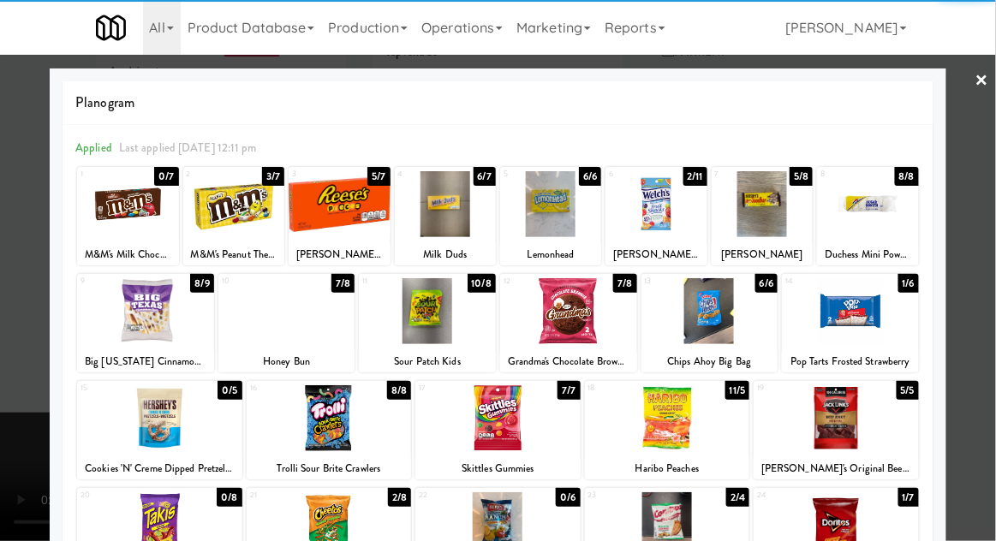
click at [771, 217] on div at bounding box center [762, 204] width 101 height 66
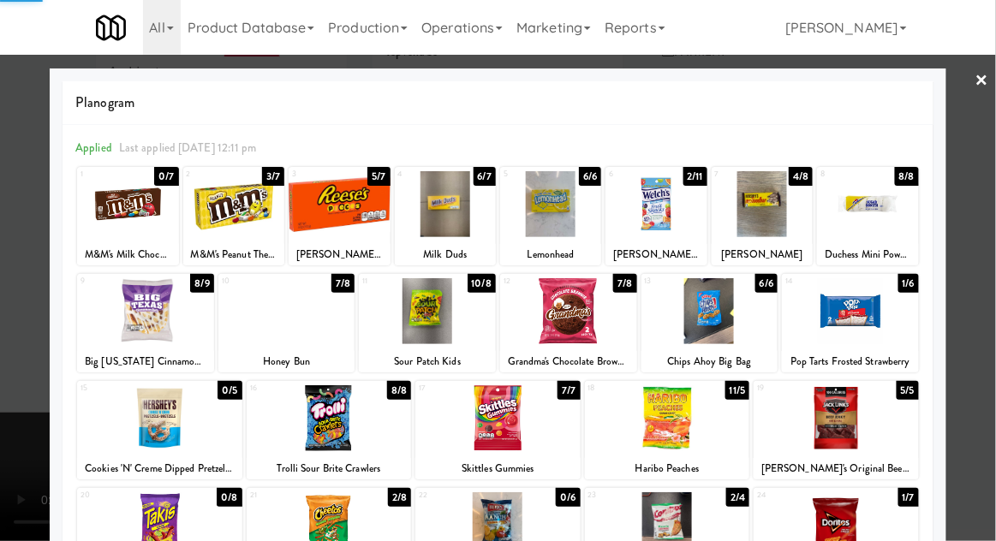
click at [777, 221] on div at bounding box center [762, 204] width 101 height 66
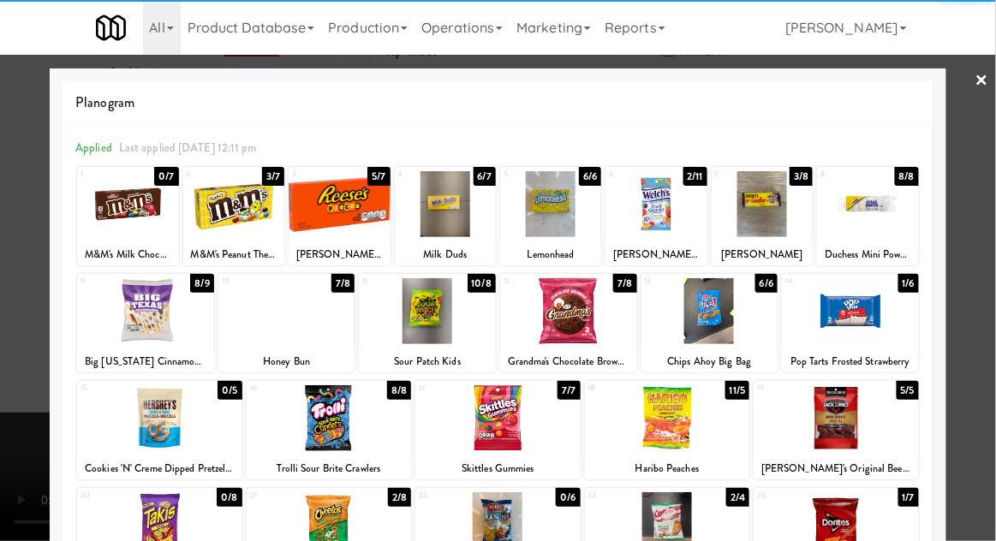
click at [991, 209] on div at bounding box center [498, 270] width 996 height 541
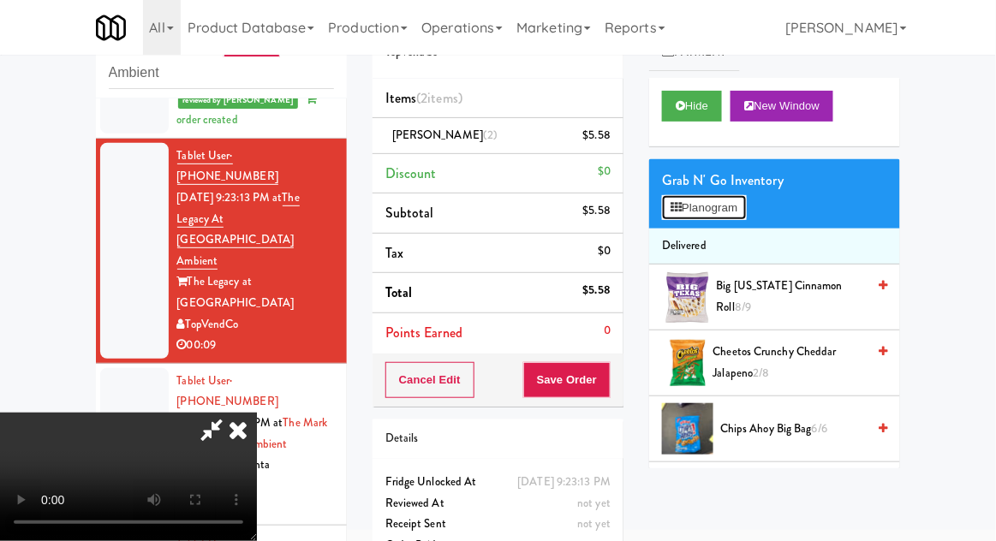
click at [739, 196] on button "Planogram" at bounding box center [704, 208] width 84 height 26
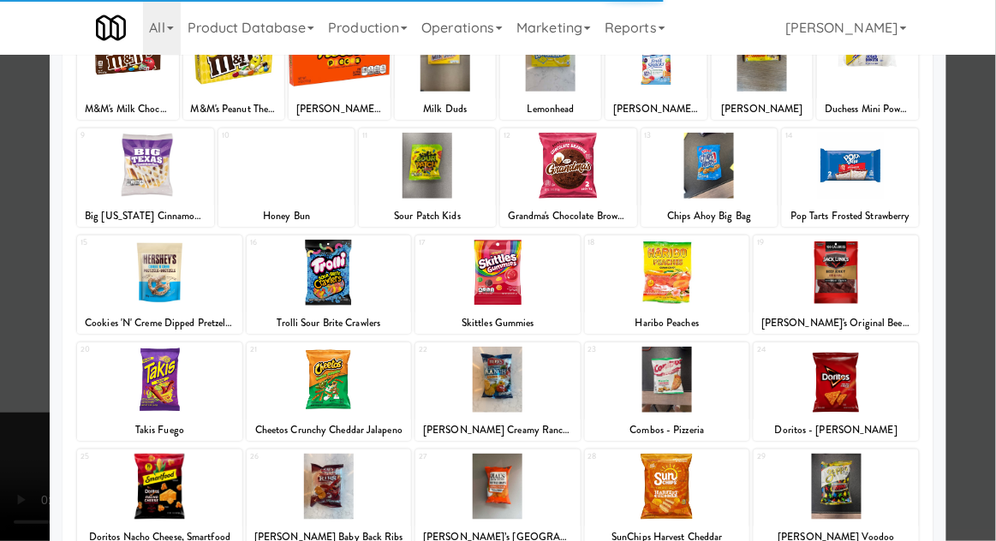
scroll to position [217, 0]
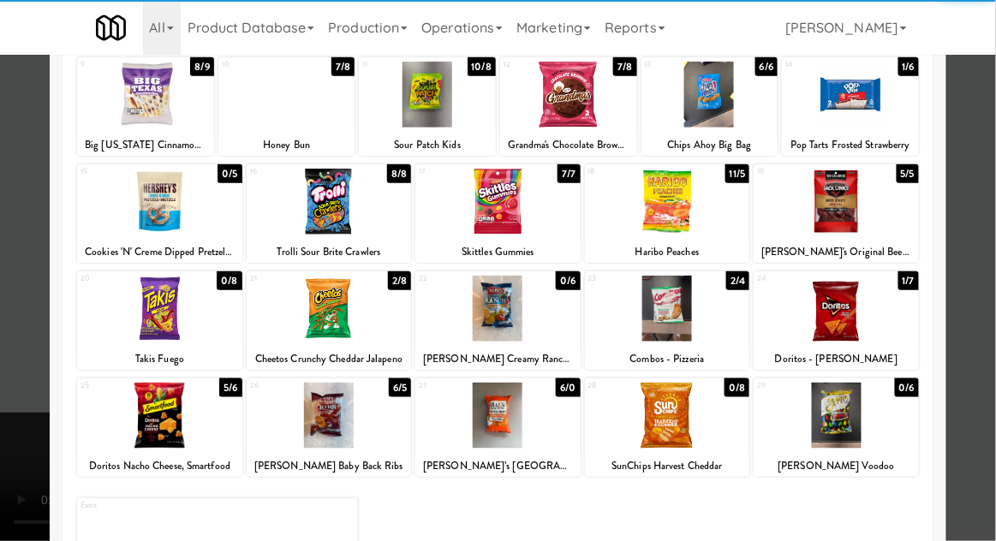
click at [138, 400] on div at bounding box center [159, 416] width 165 height 66
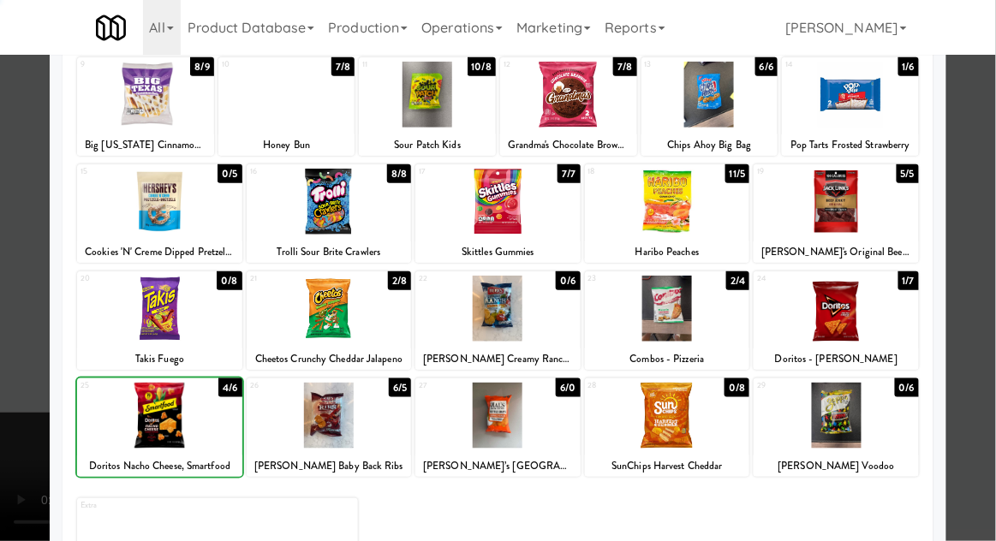
click at [994, 308] on div at bounding box center [498, 270] width 996 height 541
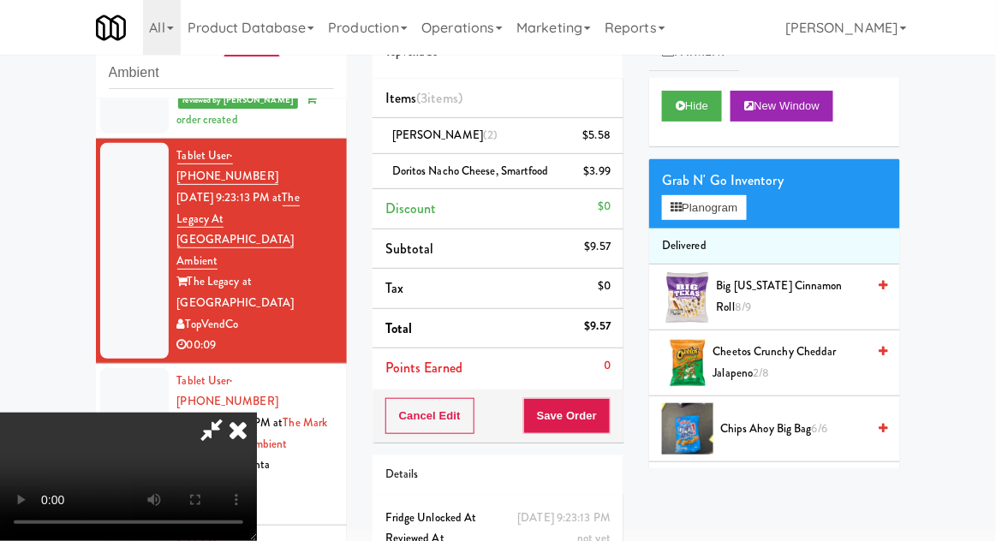
scroll to position [63, 0]
click at [607, 413] on button "Save Order" at bounding box center [566, 416] width 87 height 36
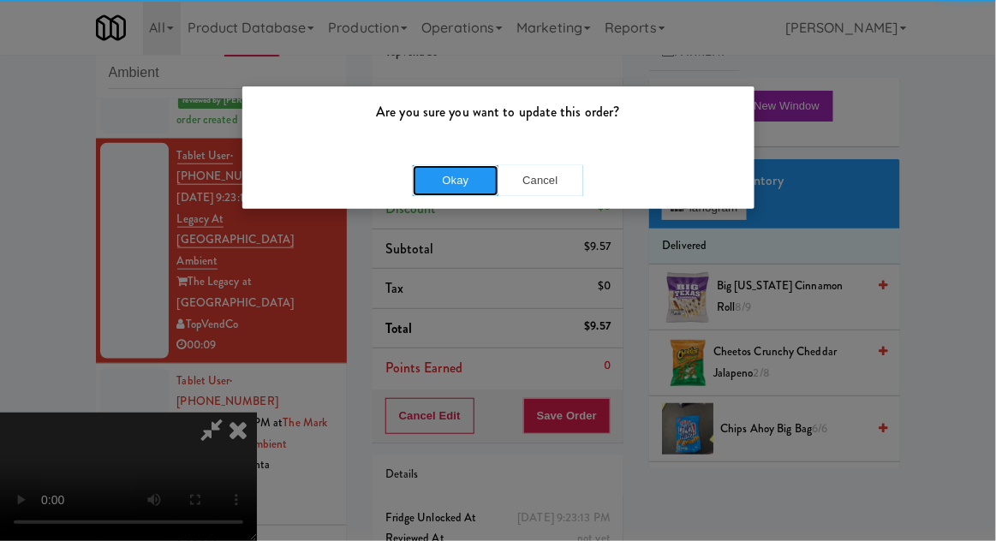
click at [449, 191] on button "Okay" at bounding box center [456, 180] width 86 height 31
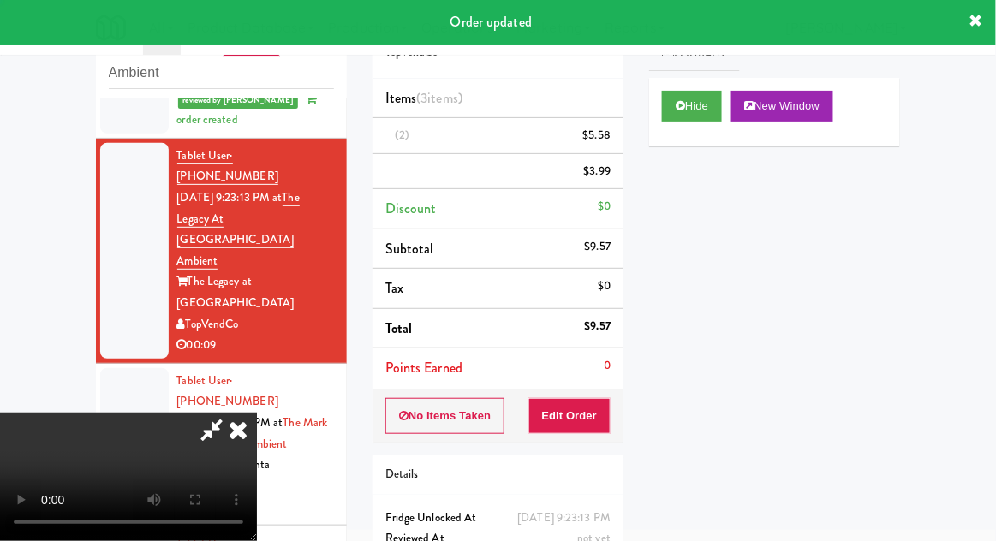
scroll to position [0, 0]
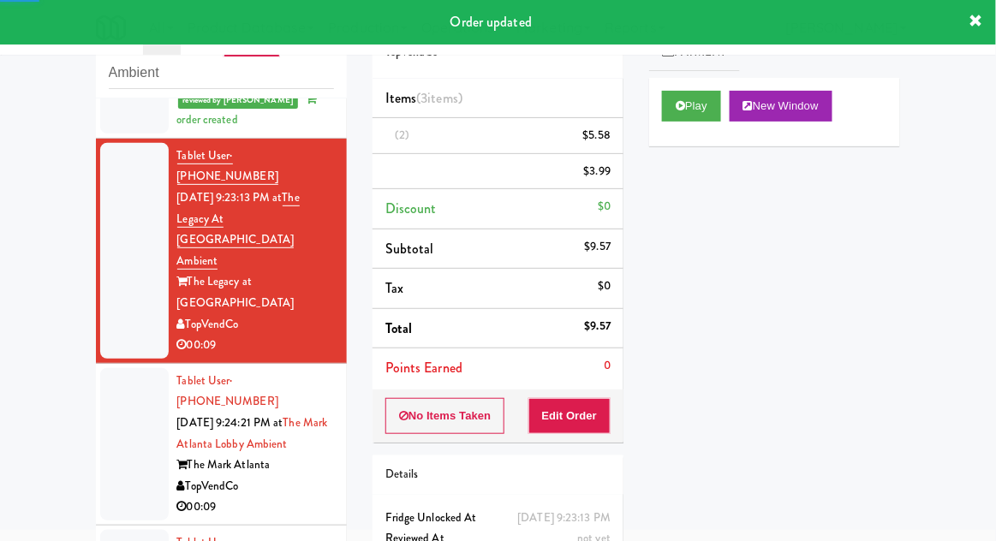
click at [117, 368] on div at bounding box center [134, 444] width 68 height 152
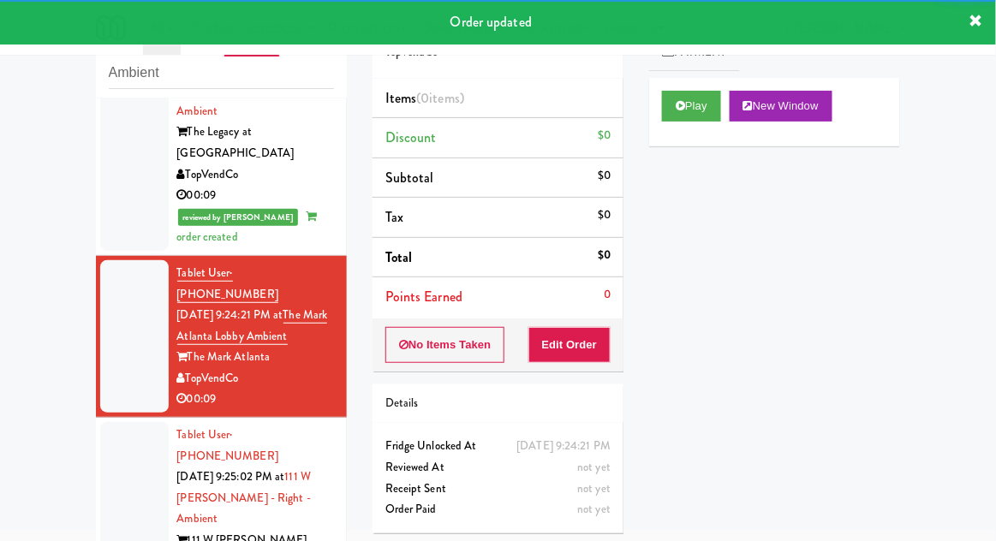
scroll to position [572, 0]
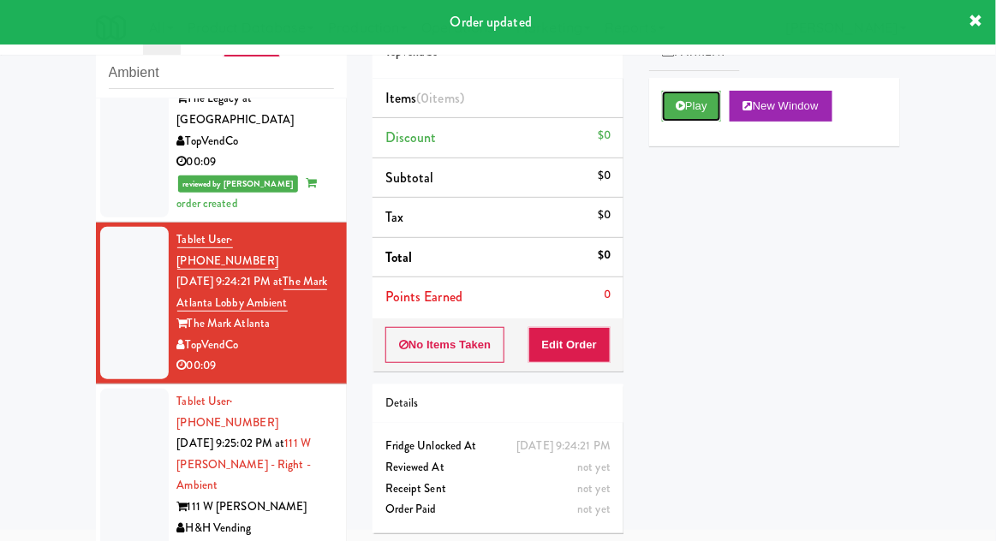
click at [698, 104] on button "Play" at bounding box center [691, 106] width 59 height 31
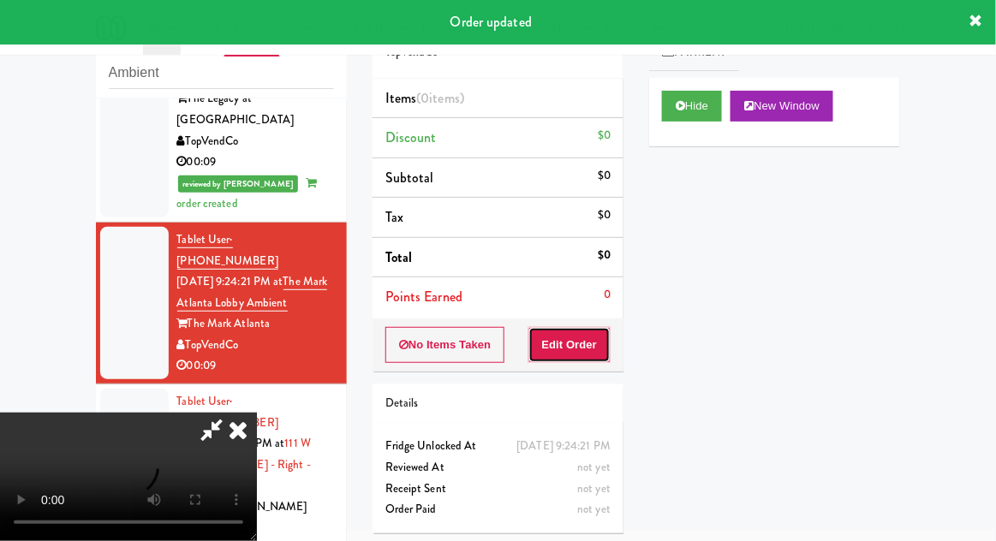
click at [584, 348] on button "Edit Order" at bounding box center [569, 345] width 83 height 36
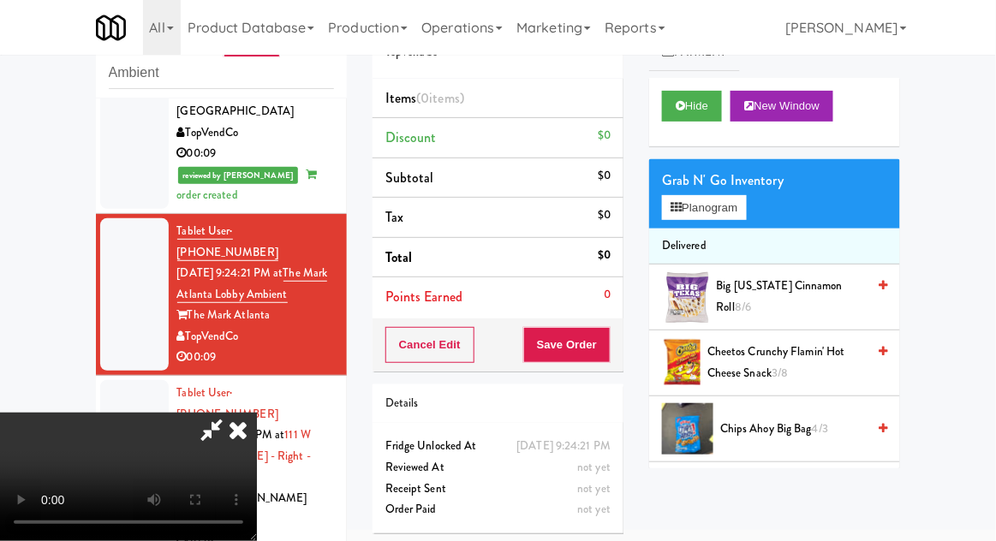
scroll to position [0, 0]
click at [724, 210] on button "Planogram" at bounding box center [704, 208] width 84 height 26
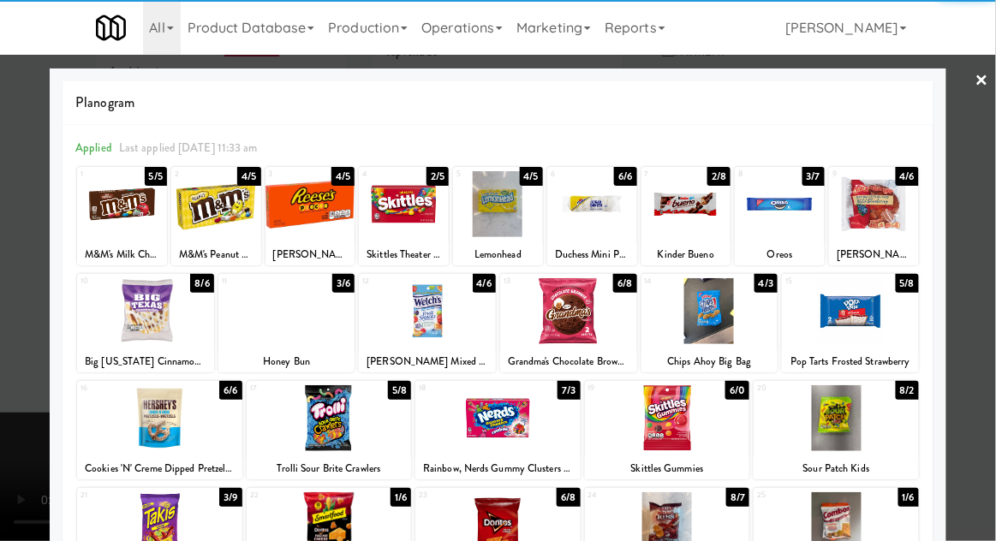
click at [392, 217] on div at bounding box center [404, 204] width 90 height 66
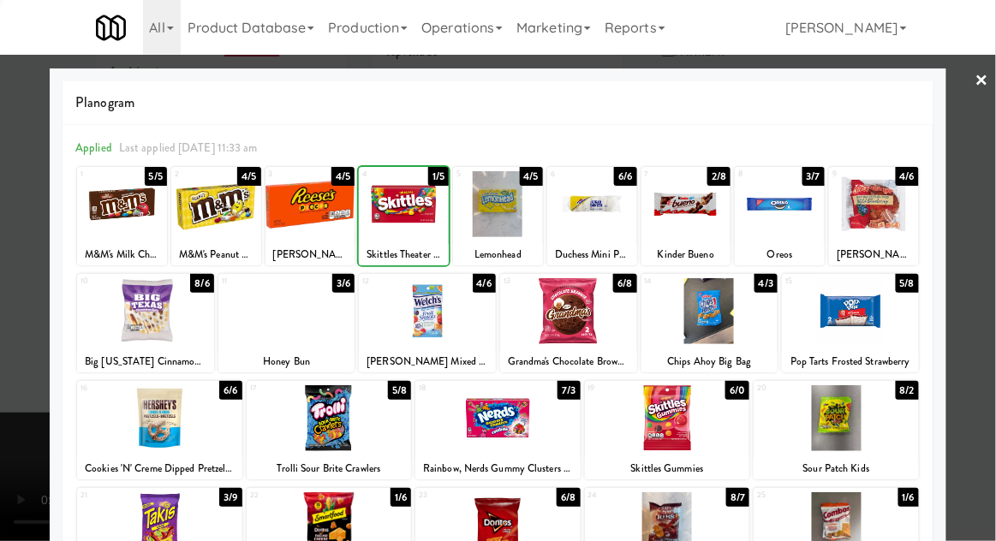
click at [991, 291] on div at bounding box center [498, 270] width 996 height 541
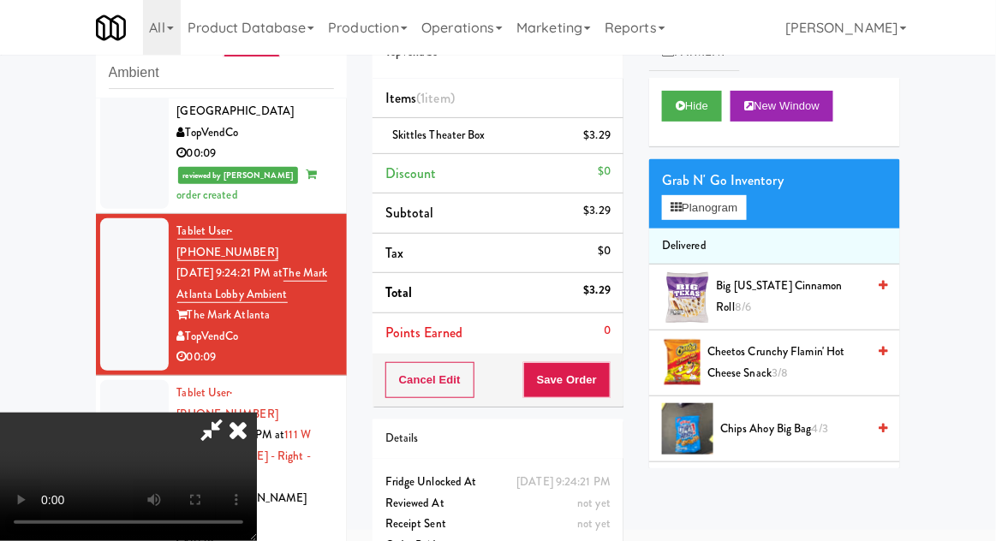
scroll to position [63, 0]
click at [606, 387] on button "Save Order" at bounding box center [566, 380] width 87 height 36
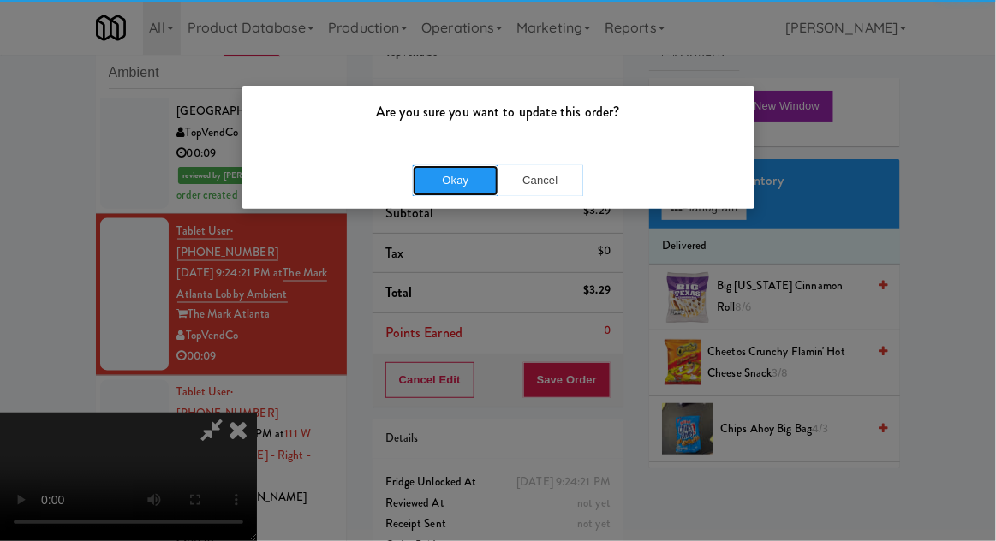
click at [449, 175] on button "Okay" at bounding box center [456, 180] width 86 height 31
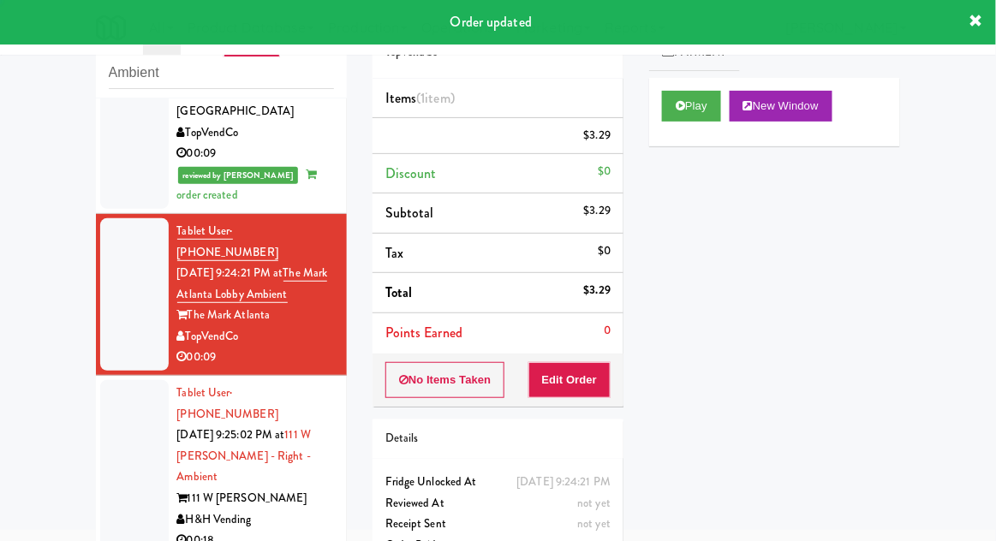
scroll to position [0, 0]
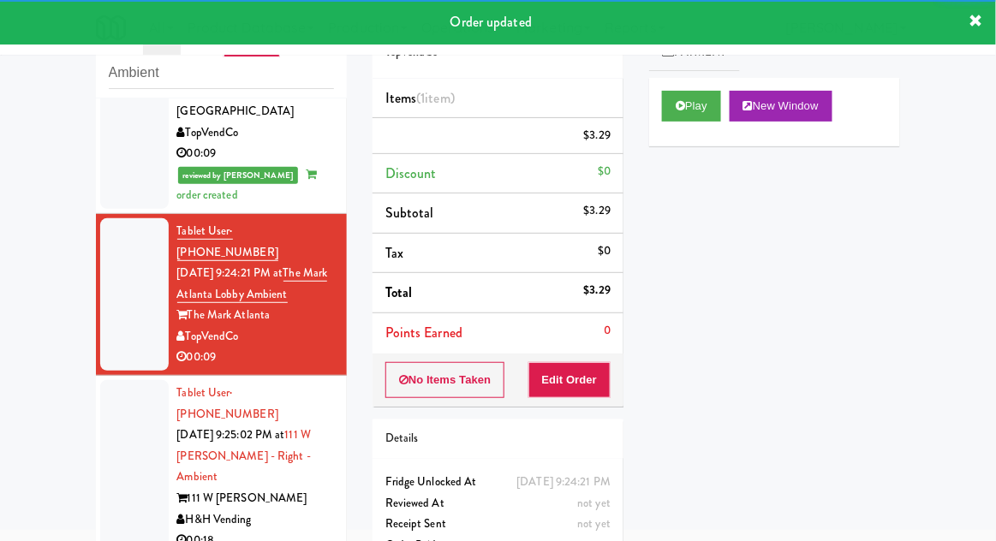
click at [105, 380] on div at bounding box center [134, 467] width 68 height 174
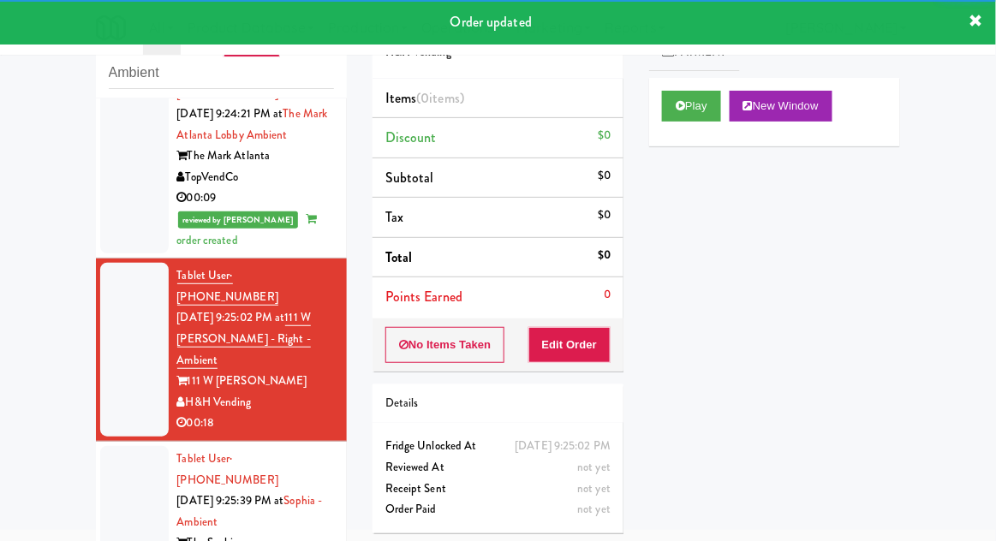
scroll to position [747, 0]
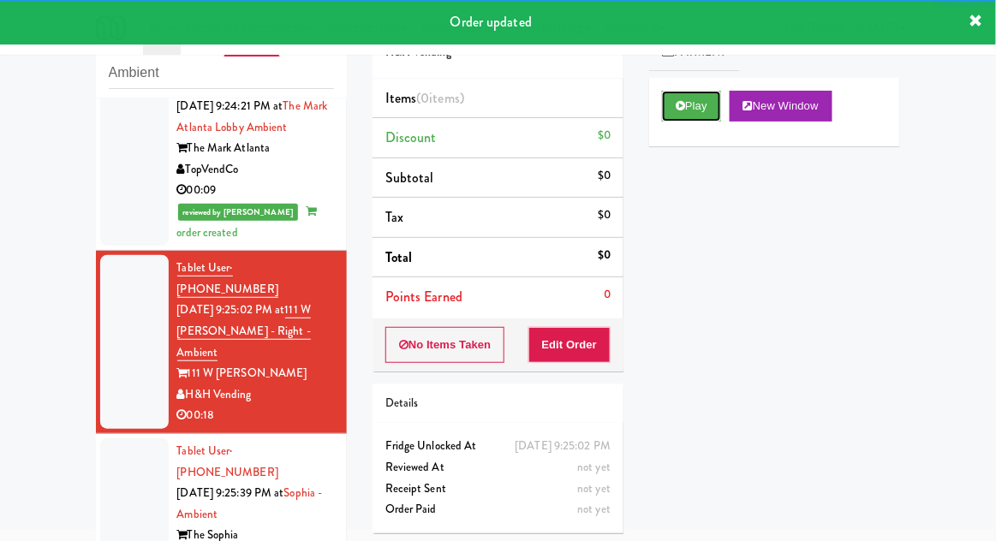
click at [719, 103] on button "Play" at bounding box center [691, 106] width 59 height 31
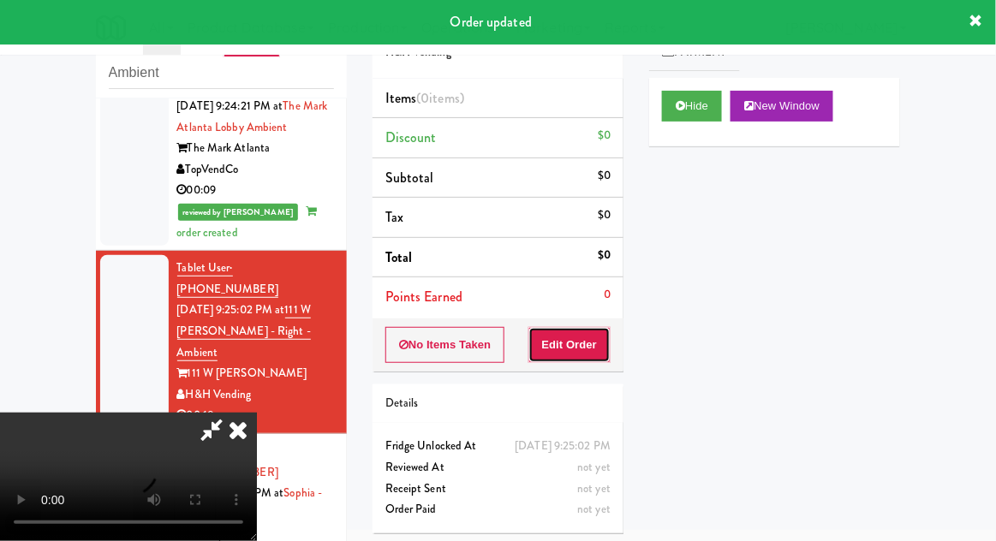
click at [589, 334] on button "Edit Order" at bounding box center [569, 345] width 83 height 36
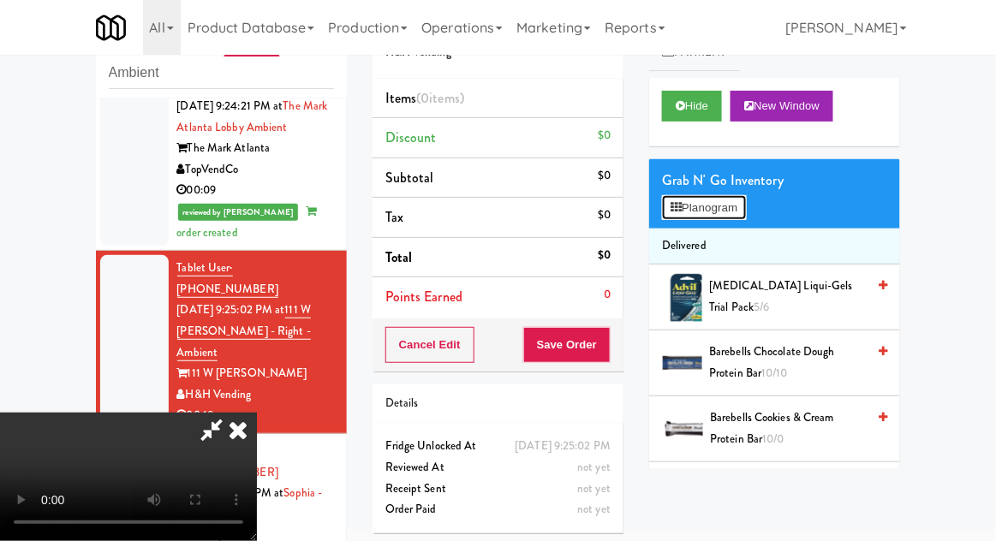
click at [745, 213] on button "Planogram" at bounding box center [704, 208] width 84 height 26
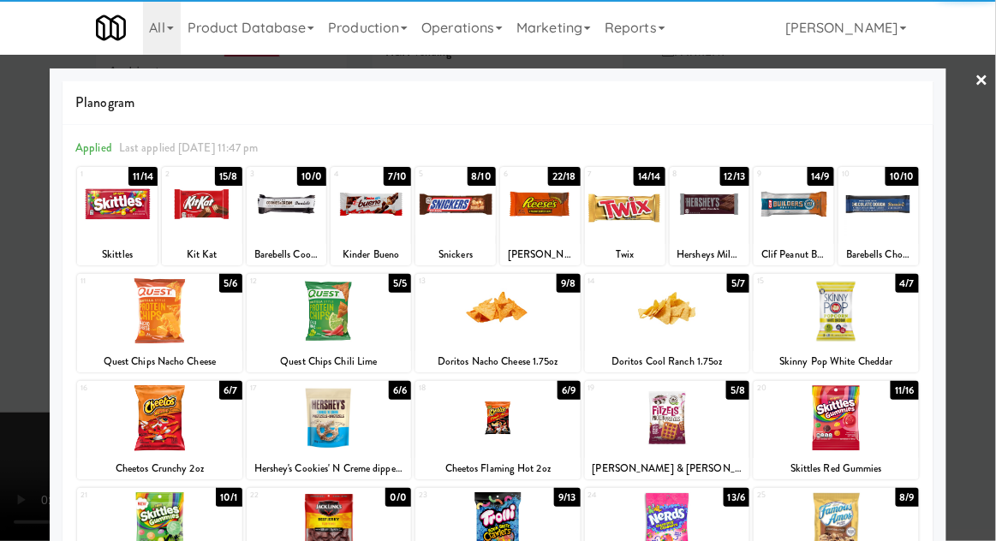
click at [557, 408] on div at bounding box center [497, 418] width 165 height 66
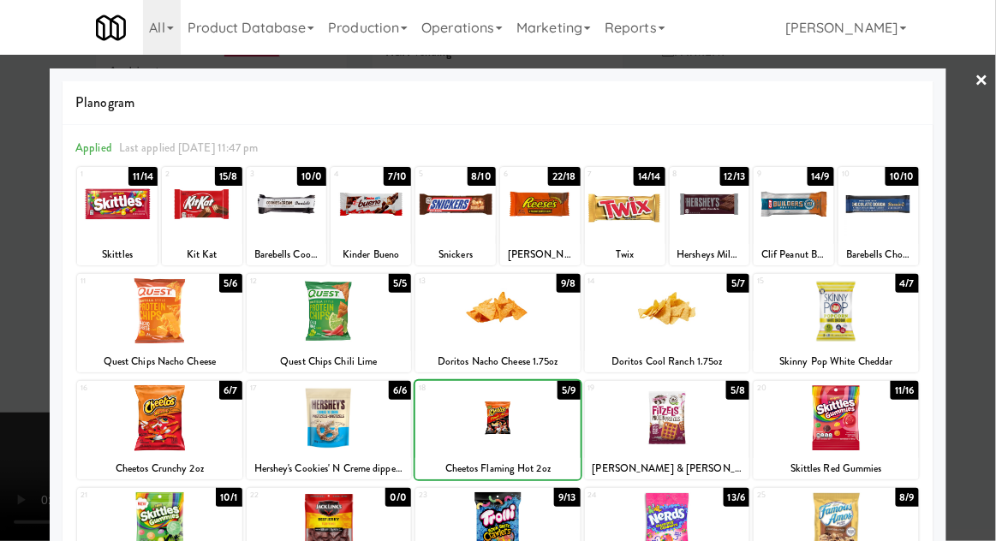
click at [9, 384] on div at bounding box center [498, 270] width 996 height 541
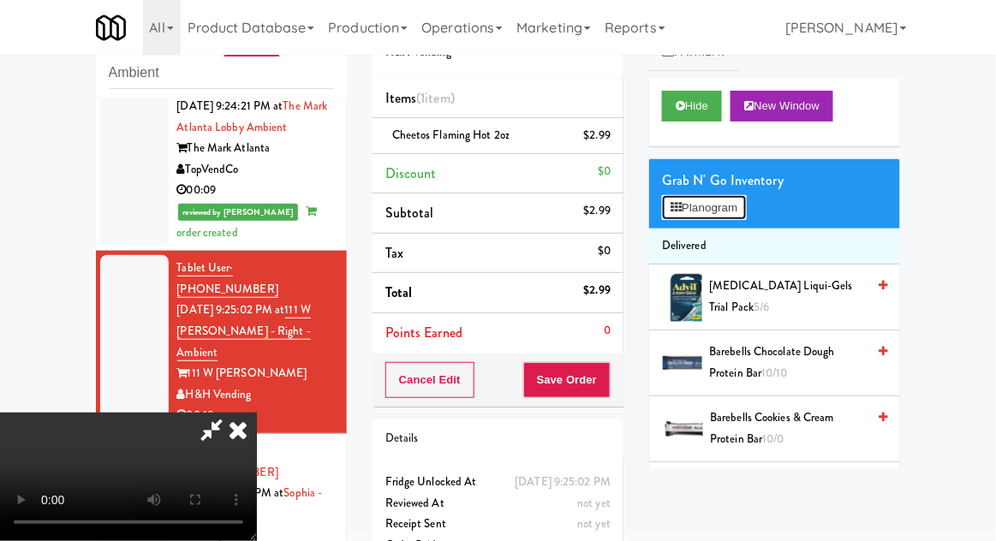
click at [728, 200] on button "Planogram" at bounding box center [704, 208] width 84 height 26
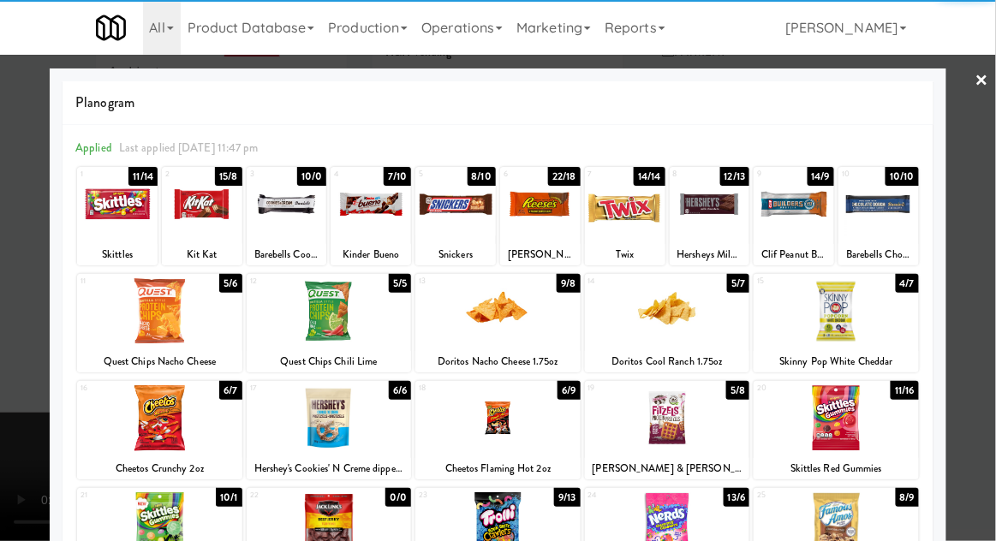
click at [302, 433] on div at bounding box center [329, 418] width 165 height 66
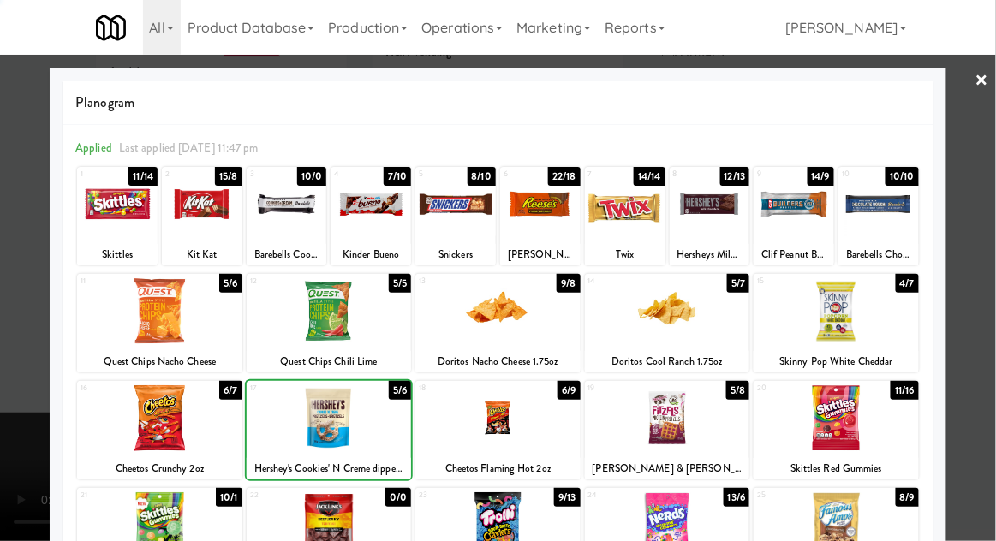
click at [987, 318] on div at bounding box center [498, 270] width 996 height 541
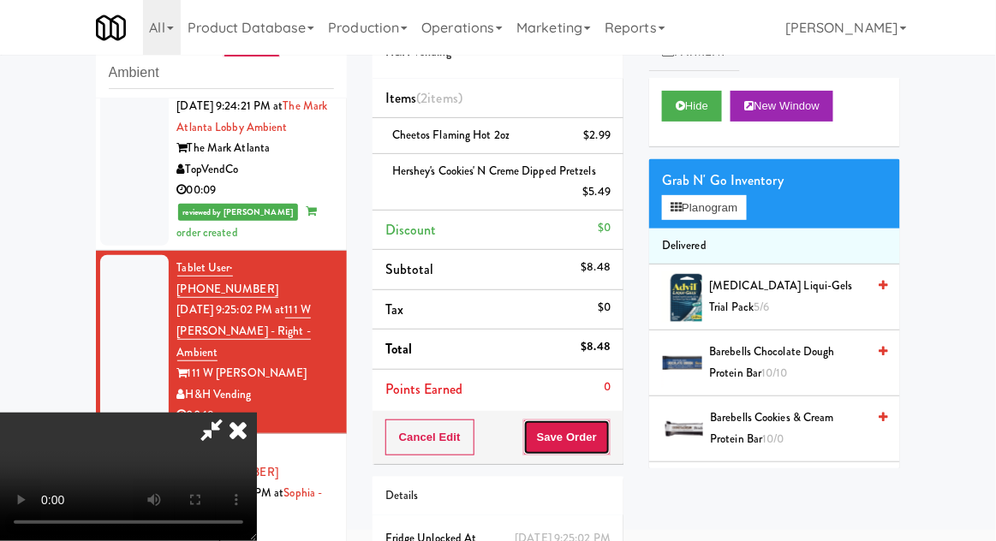
click at [607, 440] on button "Save Order" at bounding box center [566, 438] width 87 height 36
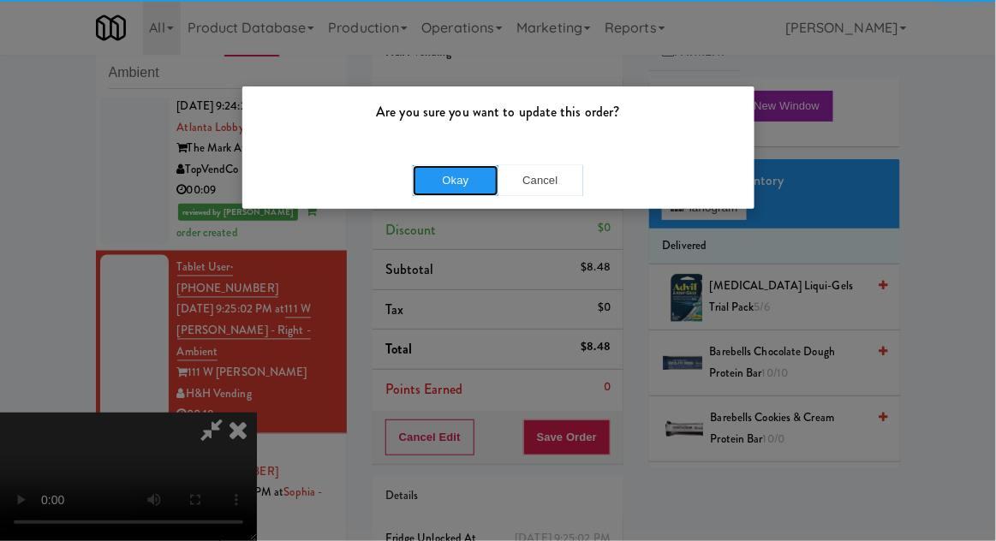
click at [447, 193] on button "Okay" at bounding box center [456, 180] width 86 height 31
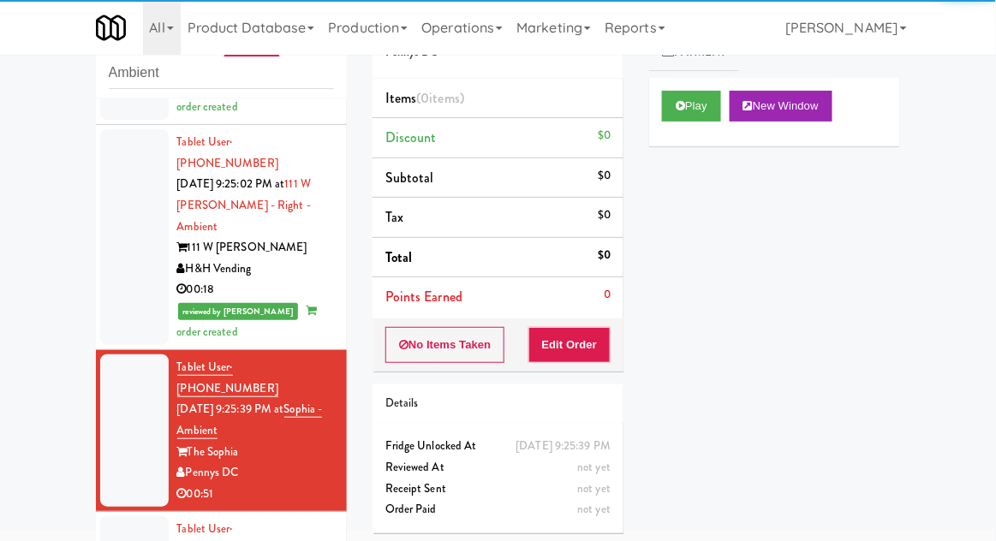
scroll to position [873, 0]
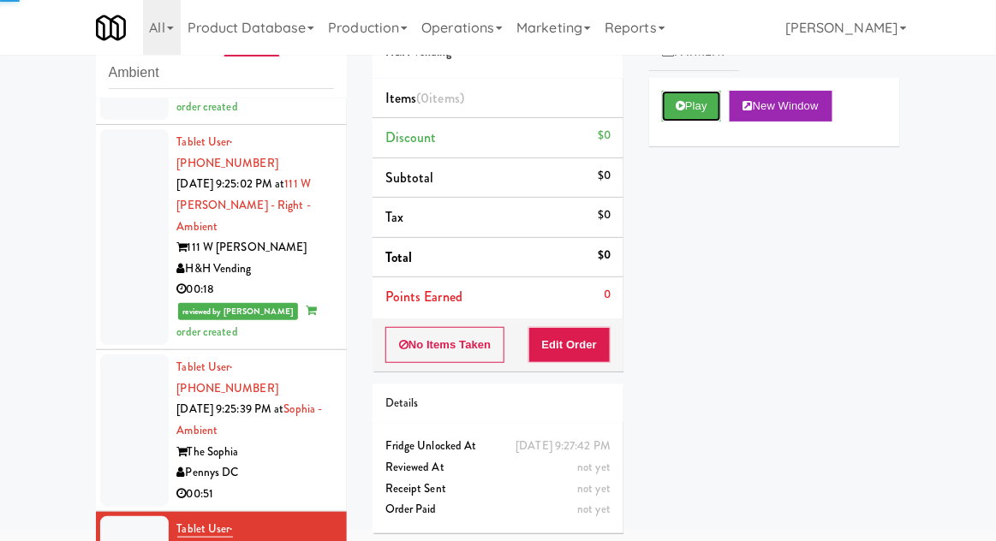
click at [695, 108] on button "Play" at bounding box center [691, 106] width 59 height 31
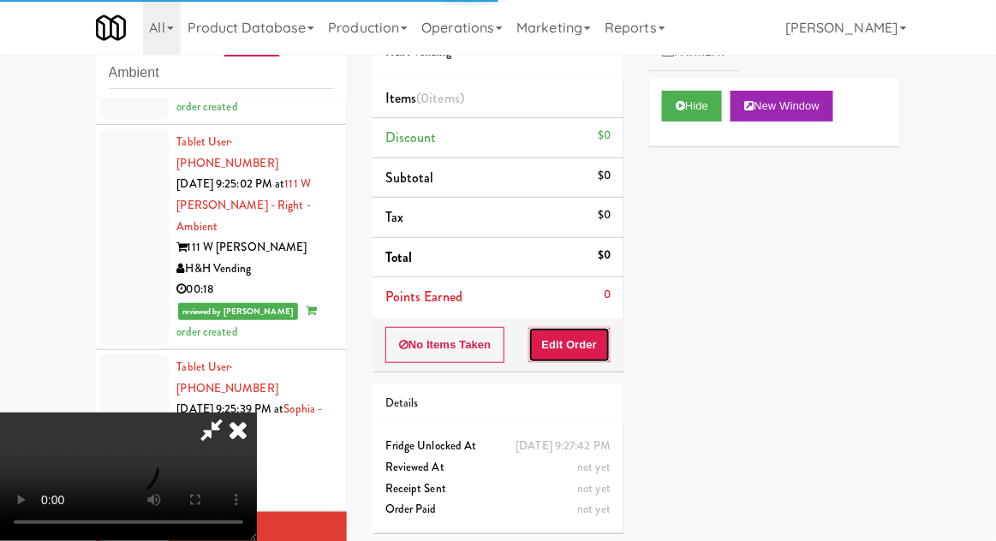
click at [588, 357] on button "Edit Order" at bounding box center [569, 345] width 83 height 36
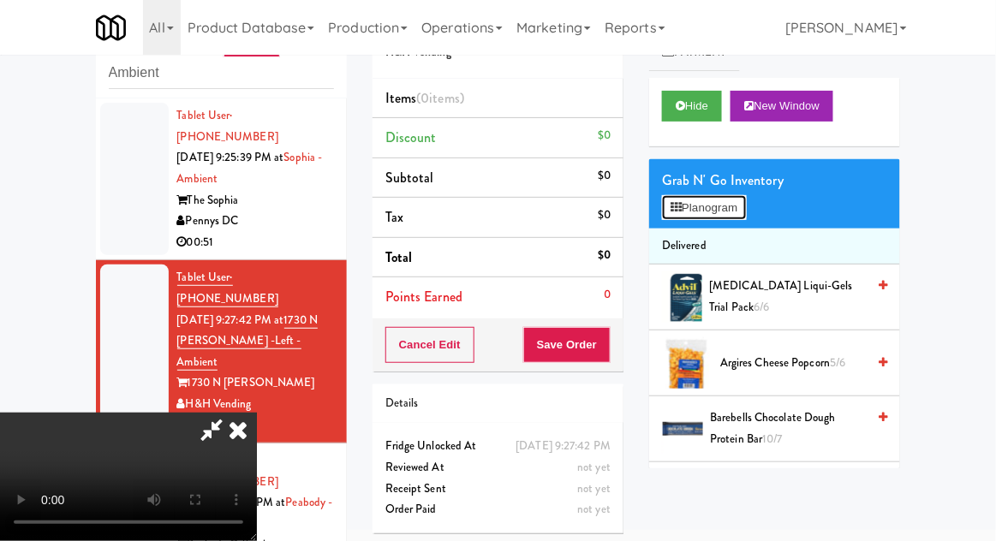
click at [736, 212] on button "Planogram" at bounding box center [704, 208] width 84 height 26
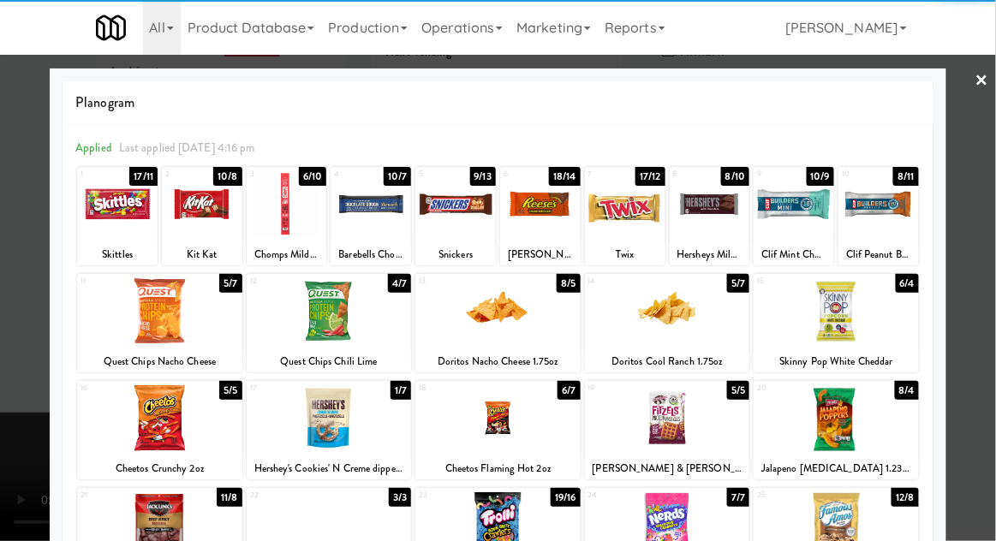
click at [296, 324] on div at bounding box center [329, 311] width 165 height 66
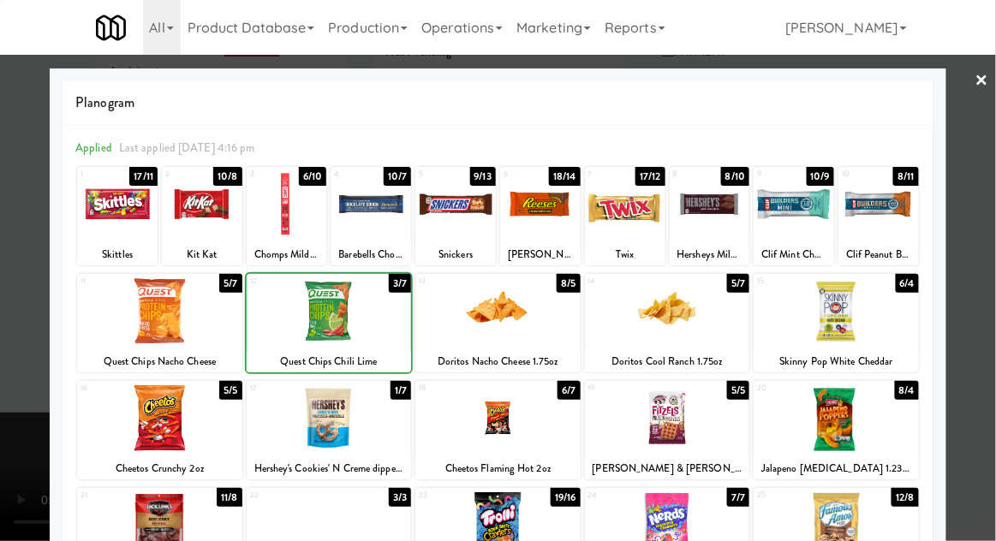
click at [978, 283] on div at bounding box center [498, 270] width 996 height 541
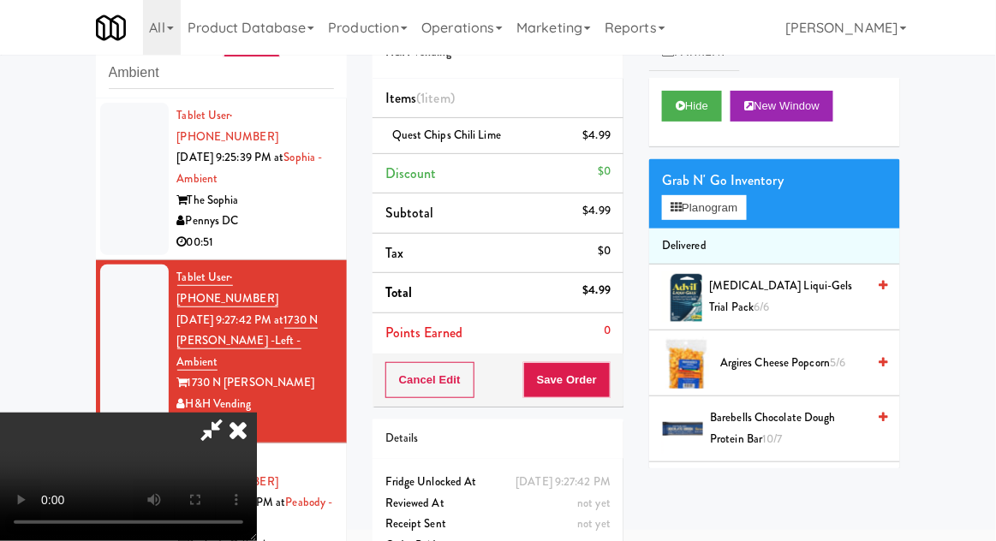
scroll to position [63, 0]
click at [609, 384] on button "Save Order" at bounding box center [566, 380] width 87 height 36
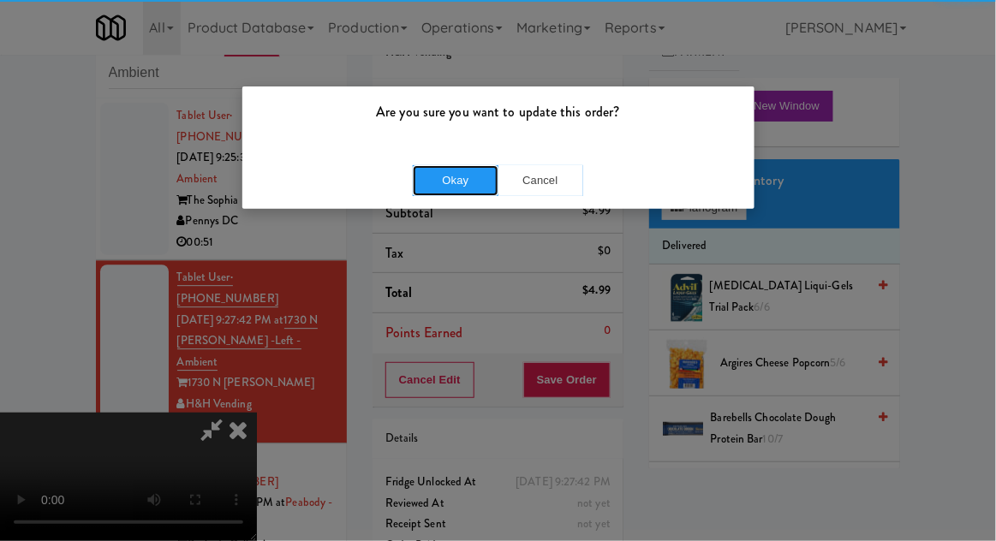
click at [419, 176] on button "Okay" at bounding box center [456, 180] width 86 height 31
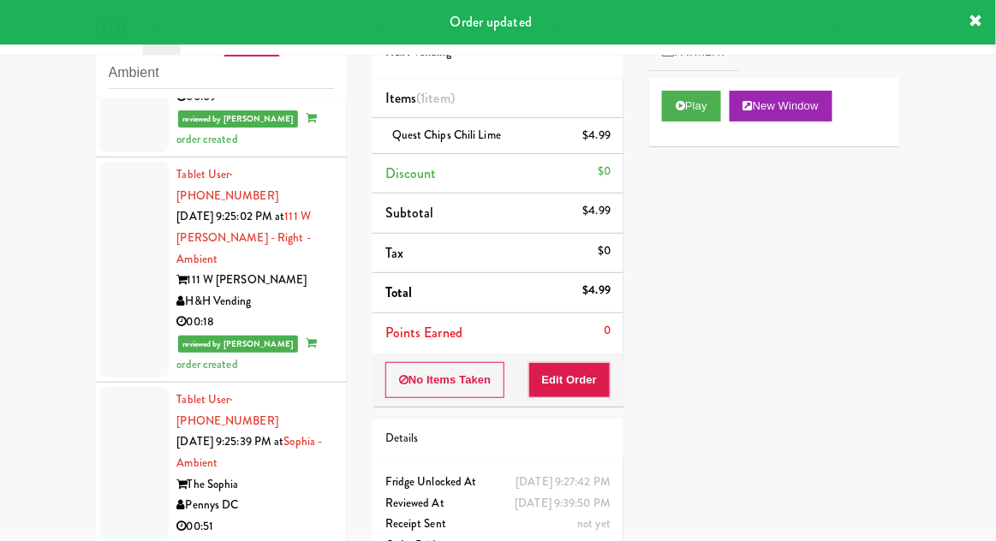
scroll to position [839, 0]
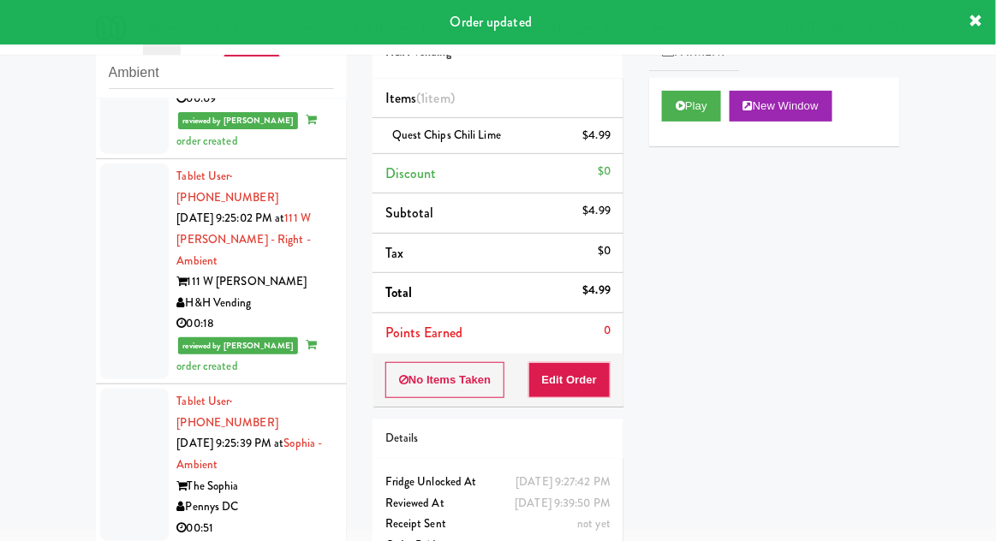
click at [122, 389] on div at bounding box center [134, 465] width 68 height 152
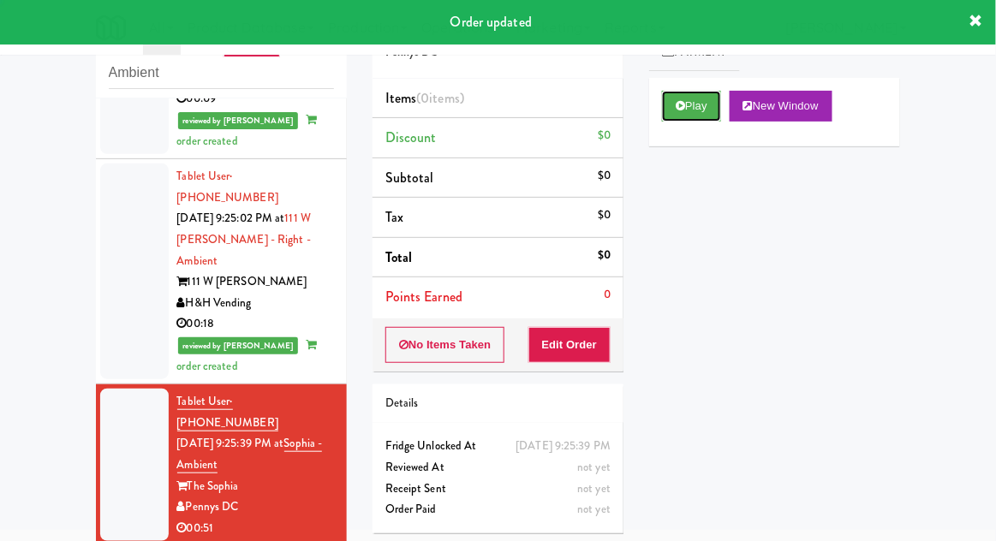
click at [697, 109] on button "Play" at bounding box center [691, 106] width 59 height 31
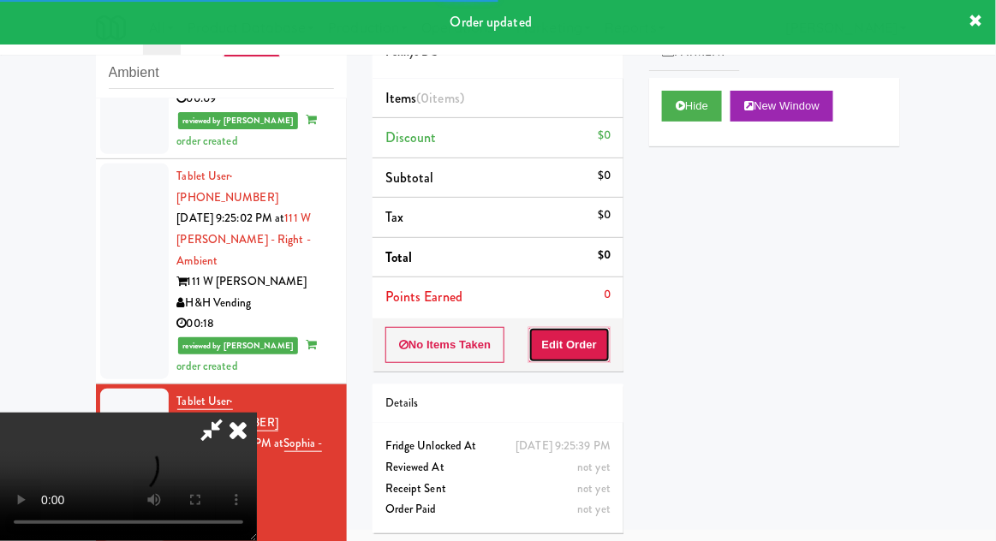
click at [593, 342] on button "Edit Order" at bounding box center [569, 345] width 83 height 36
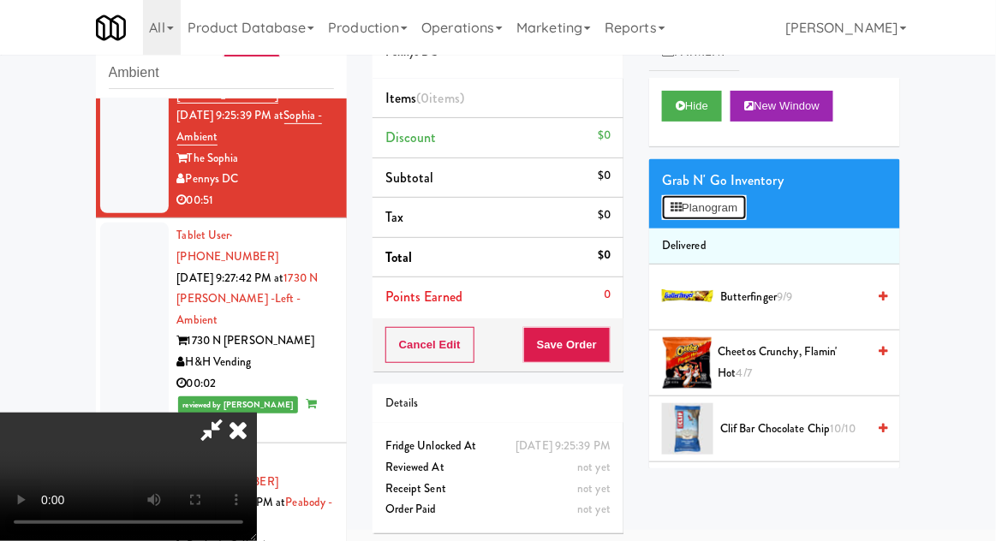
click at [720, 217] on button "Planogram" at bounding box center [704, 208] width 84 height 26
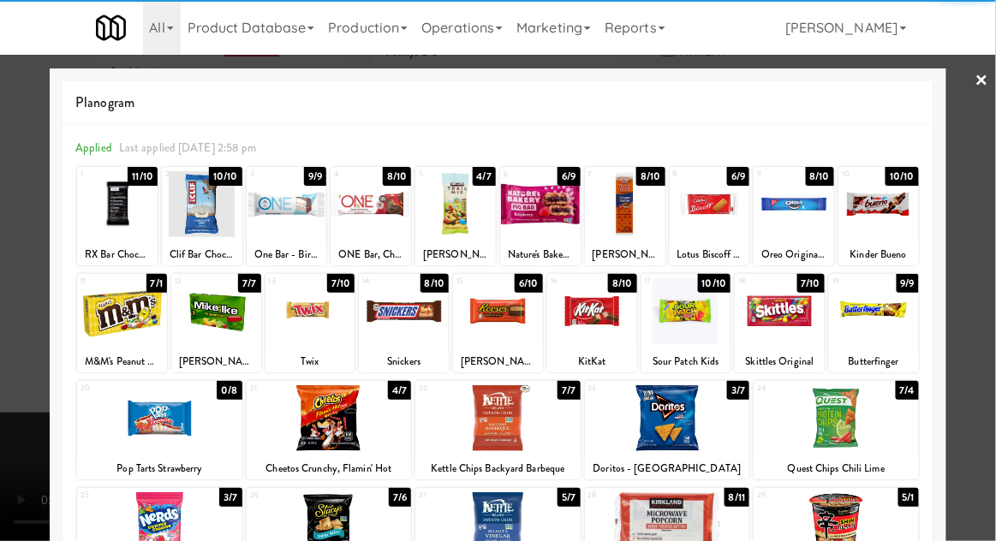
click at [312, 426] on div at bounding box center [329, 418] width 165 height 66
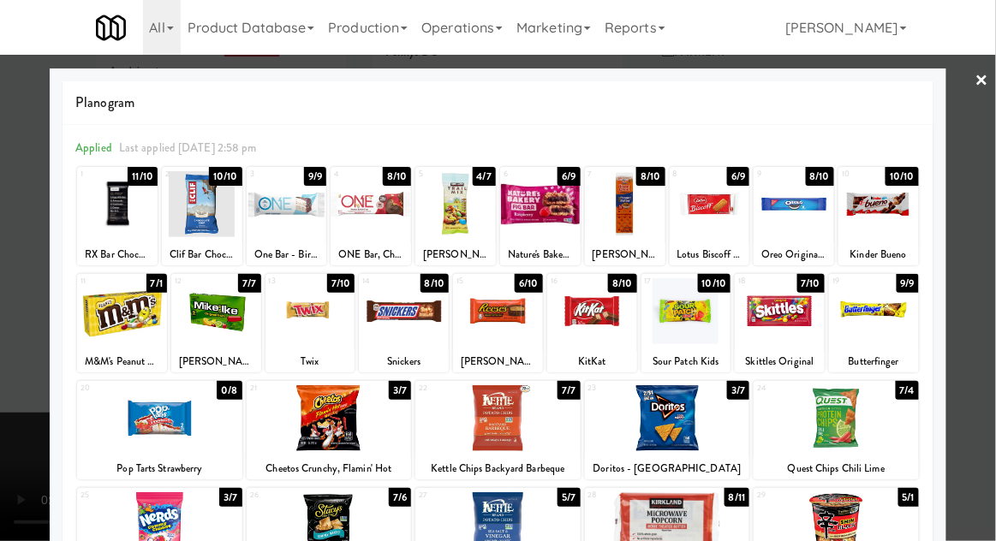
click at [452, 426] on div at bounding box center [497, 418] width 165 height 66
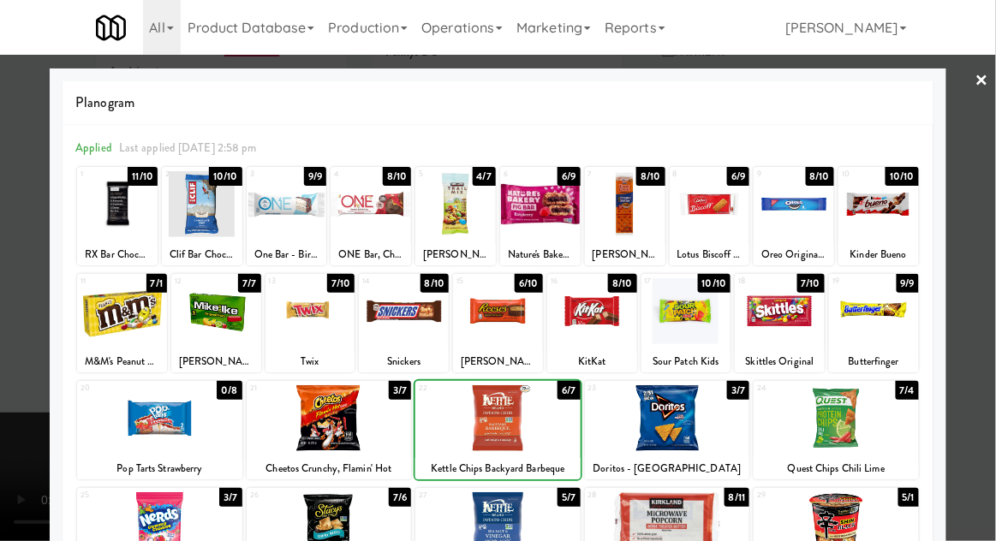
click at [984, 335] on div at bounding box center [498, 270] width 996 height 541
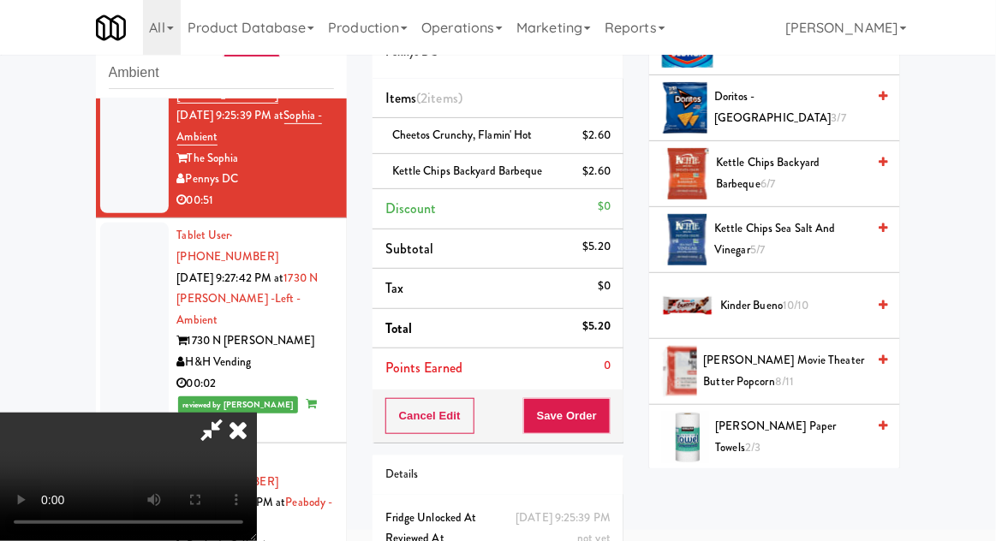
scroll to position [78, 0]
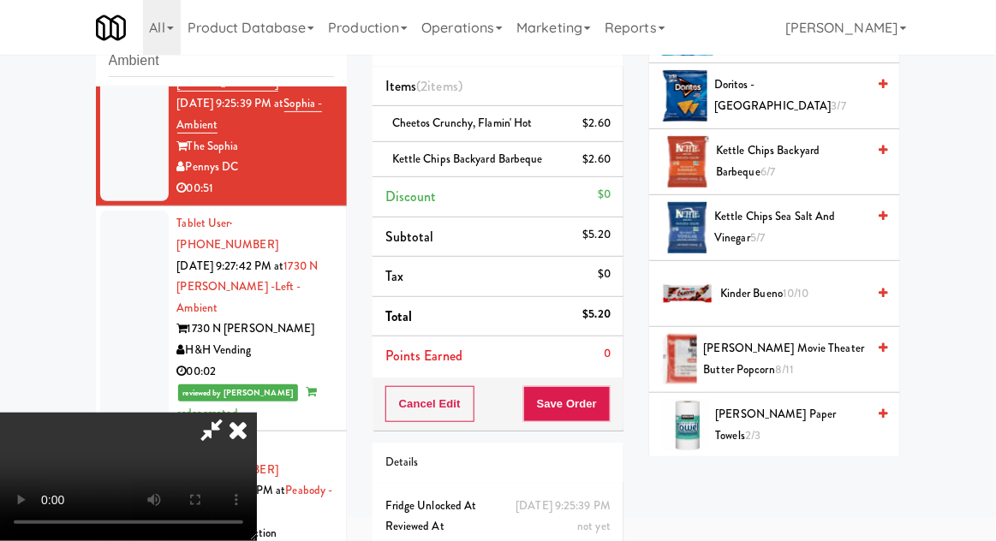
click at [801, 479] on span "[PERSON_NAME] Trail Mix 4/7" at bounding box center [792, 491] width 146 height 42
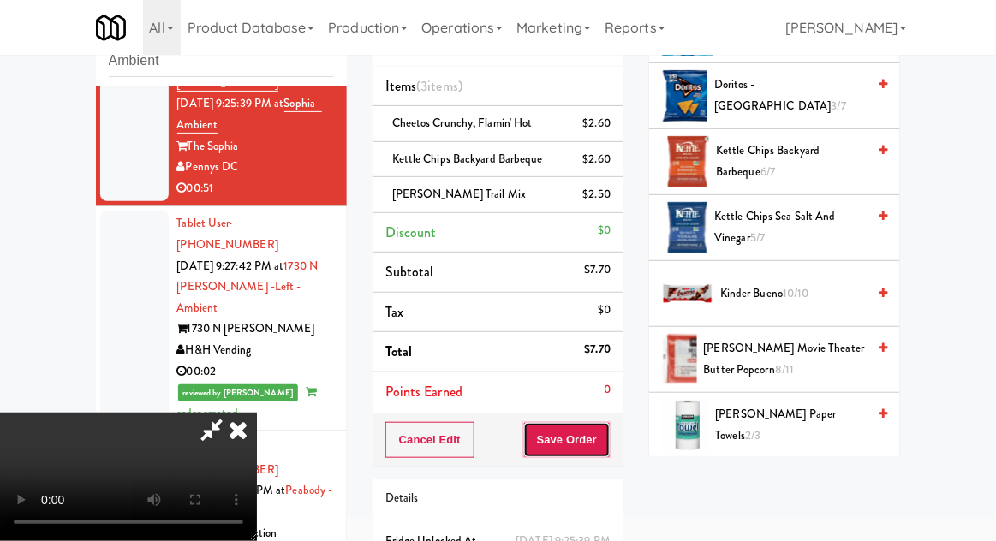
click at [605, 445] on button "Save Order" at bounding box center [566, 440] width 87 height 36
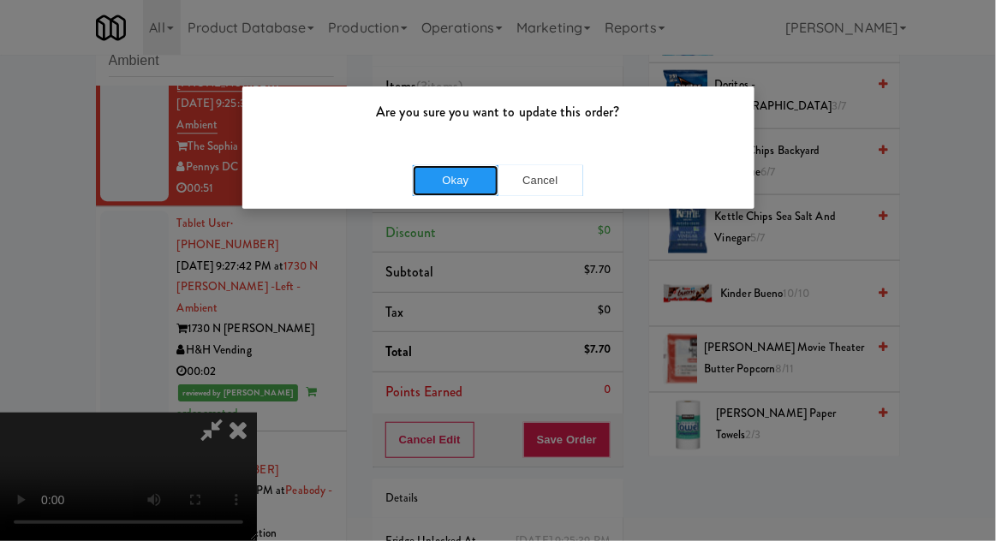
click at [439, 191] on button "Okay" at bounding box center [456, 180] width 86 height 31
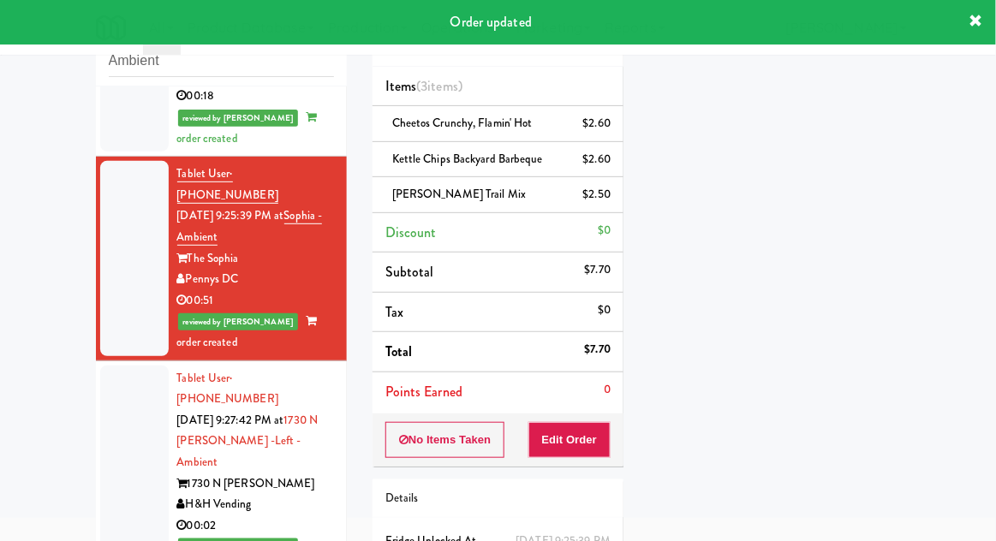
scroll to position [1209, 0]
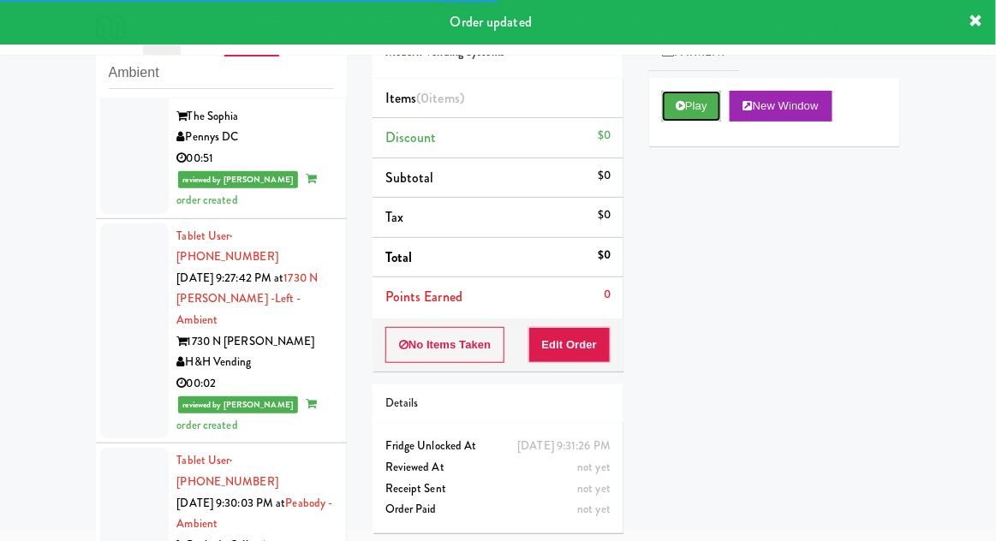
click at [712, 110] on button "Play" at bounding box center [691, 106] width 59 height 31
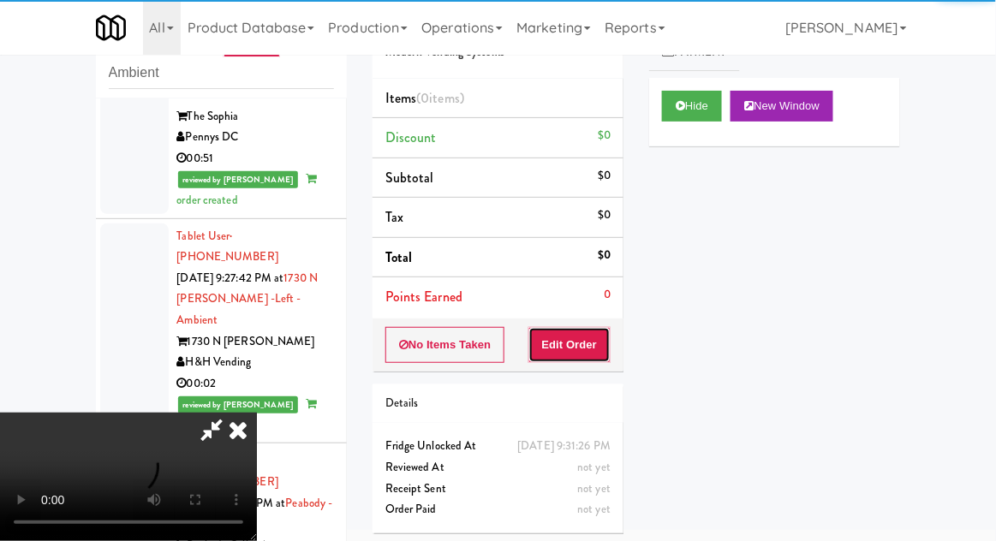
click at [592, 360] on button "Edit Order" at bounding box center [569, 345] width 83 height 36
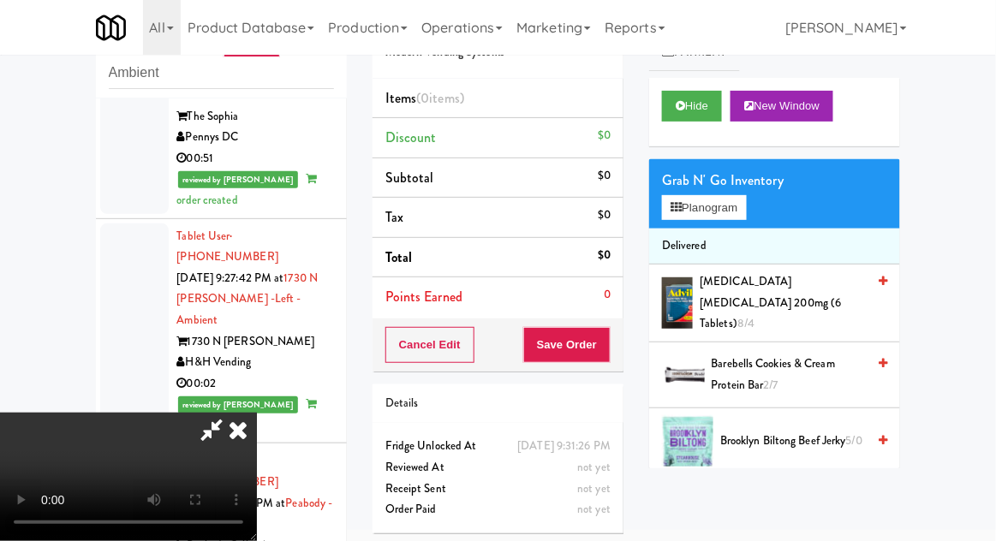
scroll to position [0, 0]
click at [746, 203] on button "Planogram" at bounding box center [704, 208] width 84 height 26
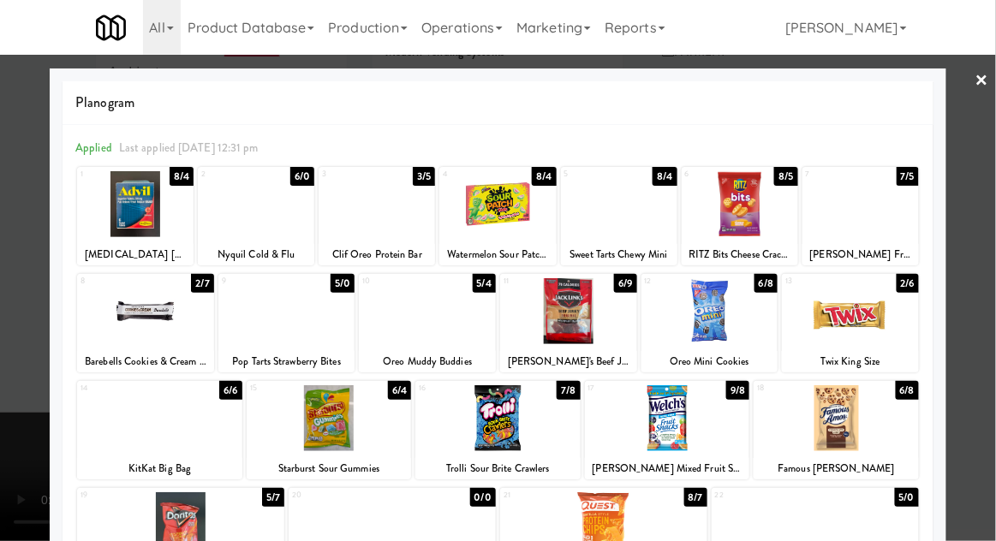
click at [871, 302] on div at bounding box center [850, 311] width 137 height 66
click at [973, 282] on div at bounding box center [498, 270] width 996 height 541
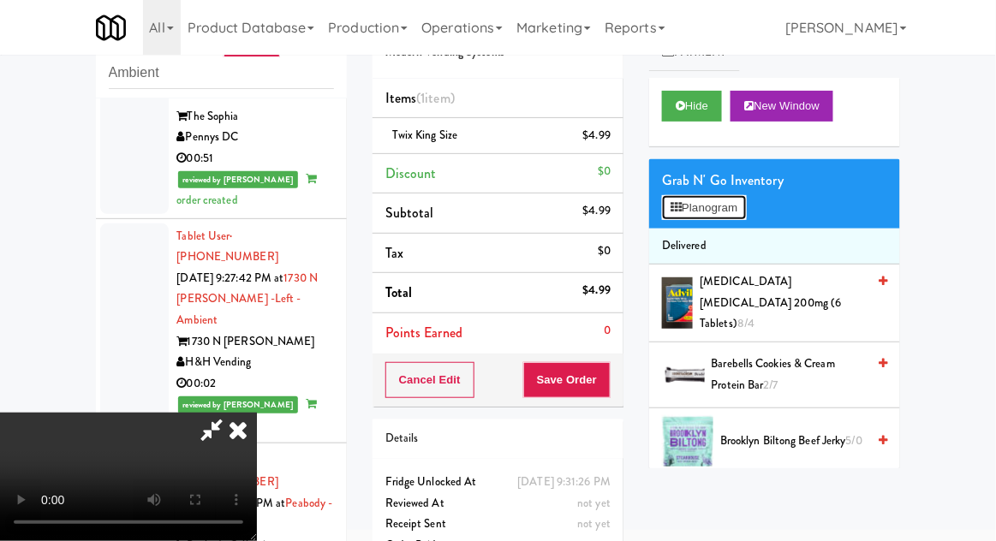
click at [743, 206] on button "Planogram" at bounding box center [704, 208] width 84 height 26
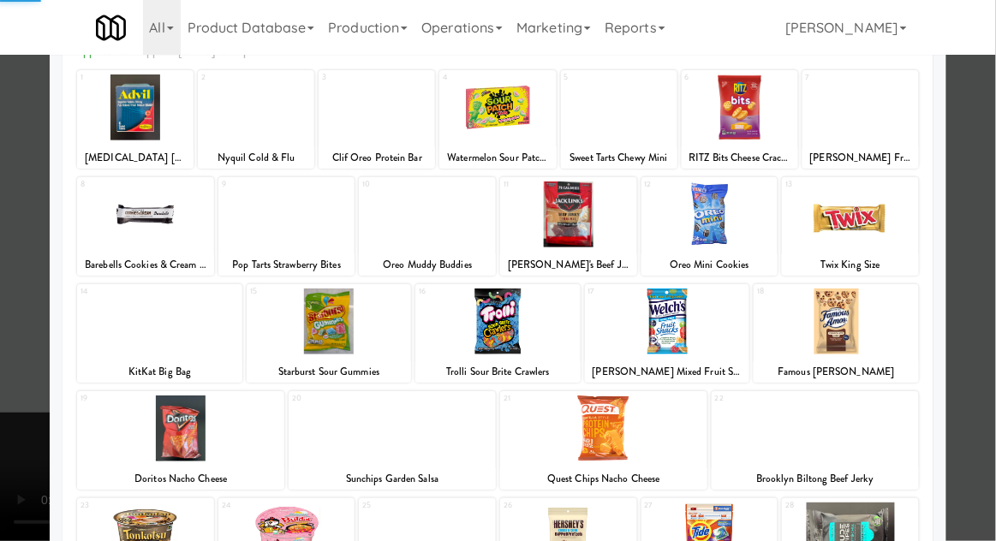
scroll to position [98, 0]
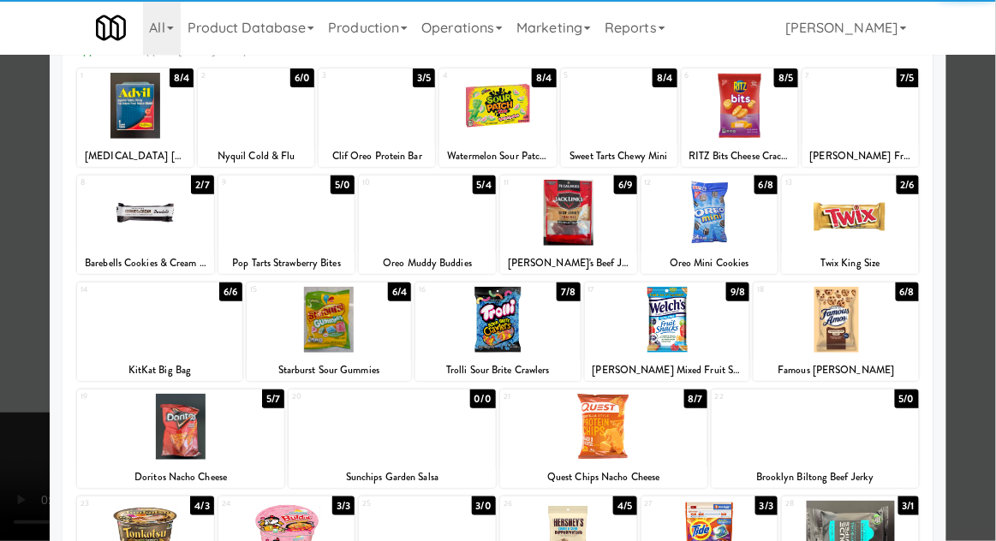
click at [709, 326] on div at bounding box center [667, 320] width 165 height 66
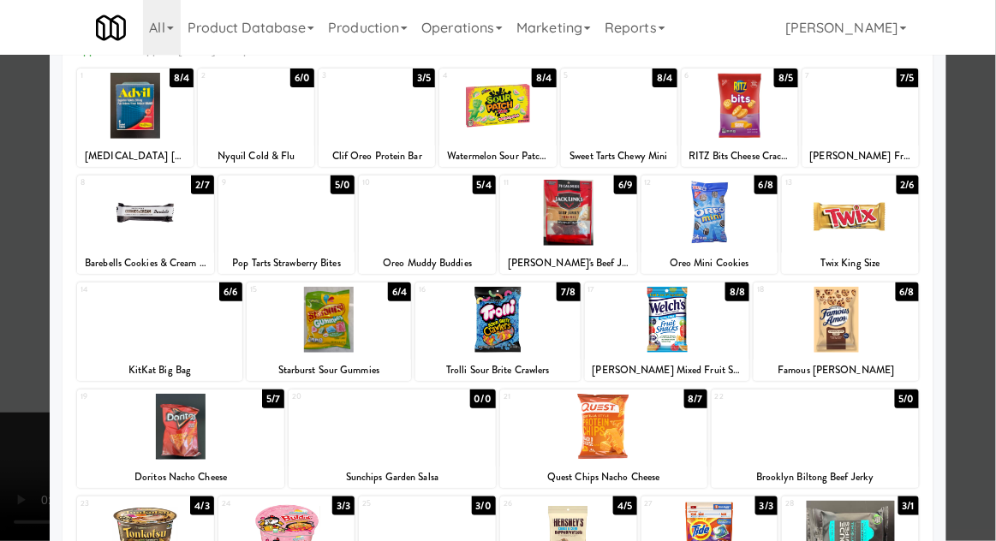
click at [988, 268] on div at bounding box center [498, 270] width 996 height 541
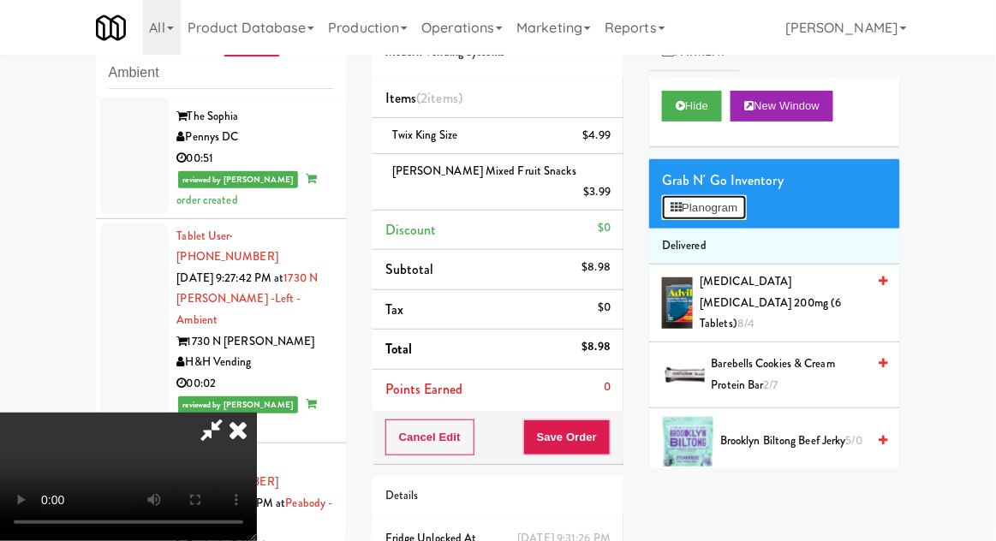
click at [718, 196] on button "Planogram" at bounding box center [704, 208] width 84 height 26
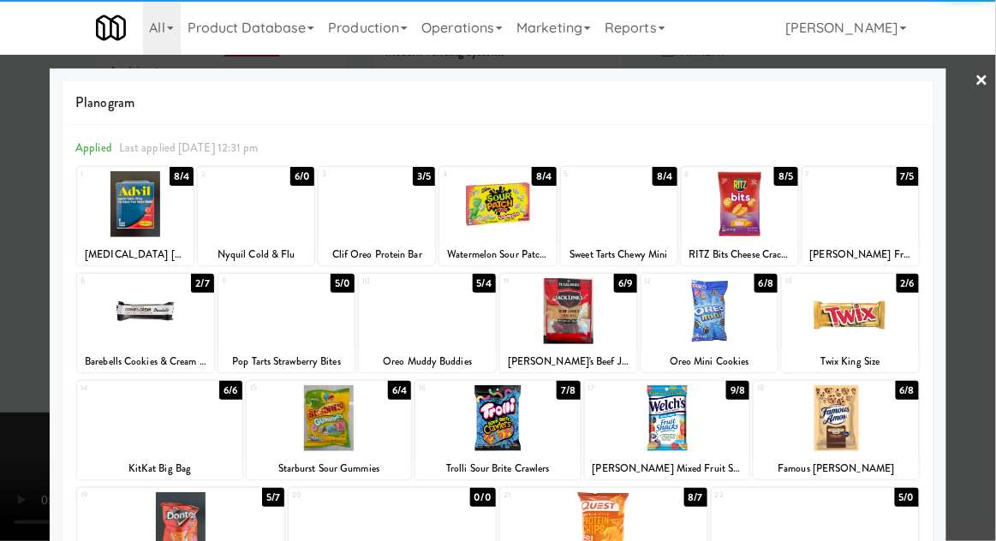
click at [556, 427] on div at bounding box center [497, 418] width 165 height 66
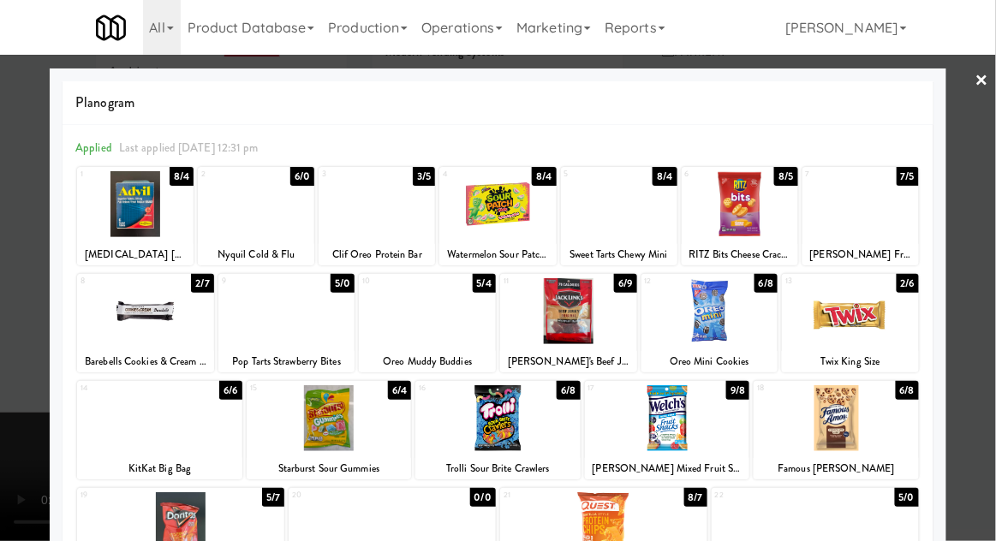
click at [1, 359] on div at bounding box center [498, 270] width 996 height 541
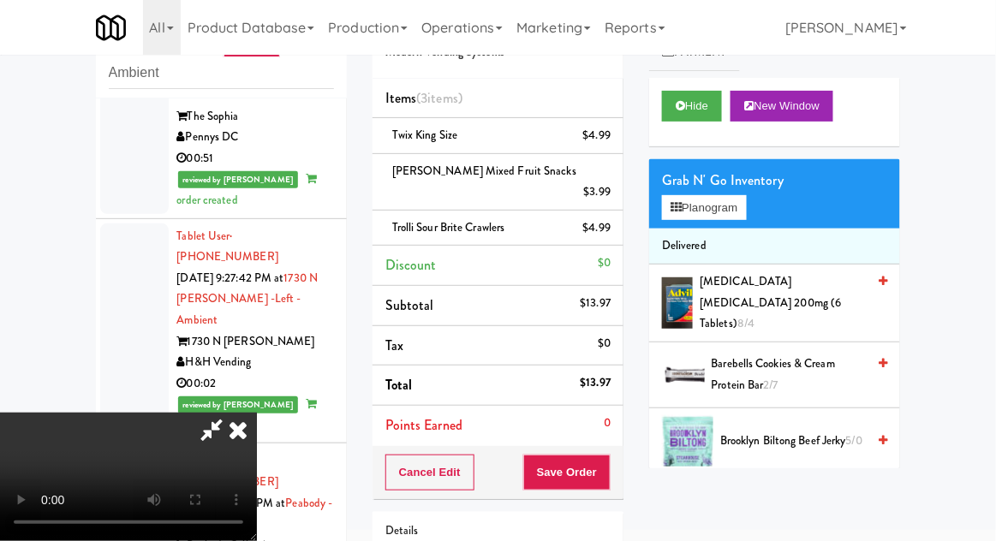
scroll to position [63, 0]
click at [605, 455] on button "Save Order" at bounding box center [566, 473] width 87 height 36
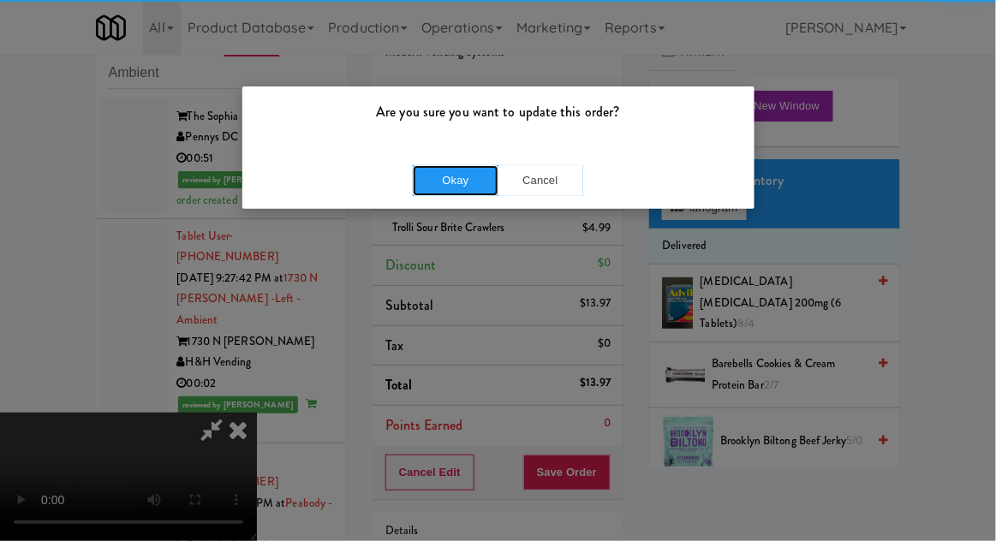
click at [435, 179] on button "Okay" at bounding box center [456, 180] width 86 height 31
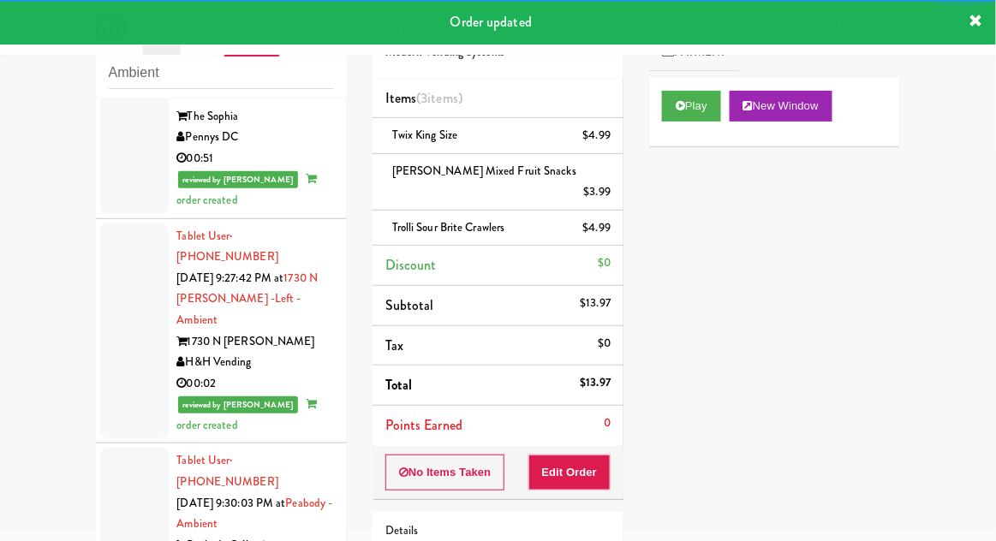
scroll to position [1251, 0]
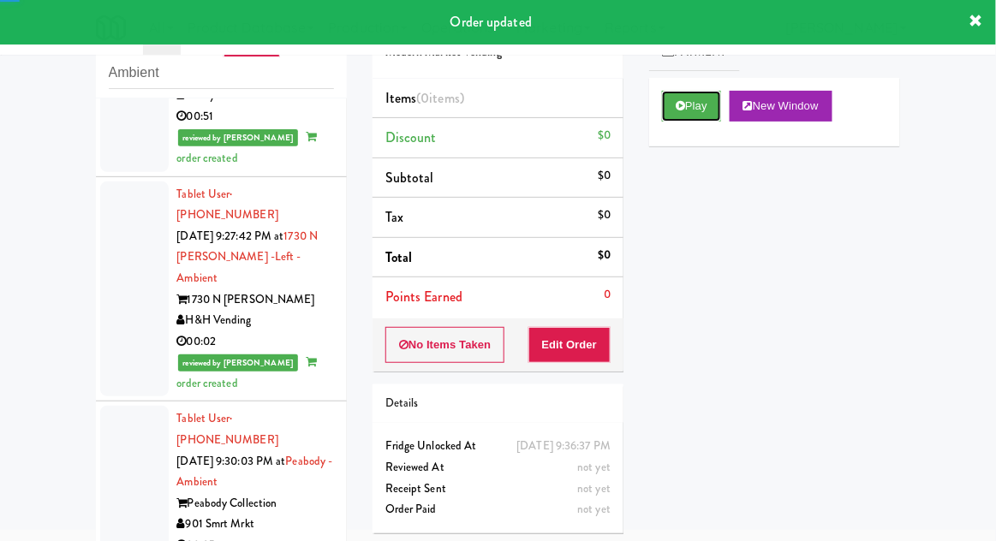
click at [706, 102] on button "Play" at bounding box center [691, 106] width 59 height 31
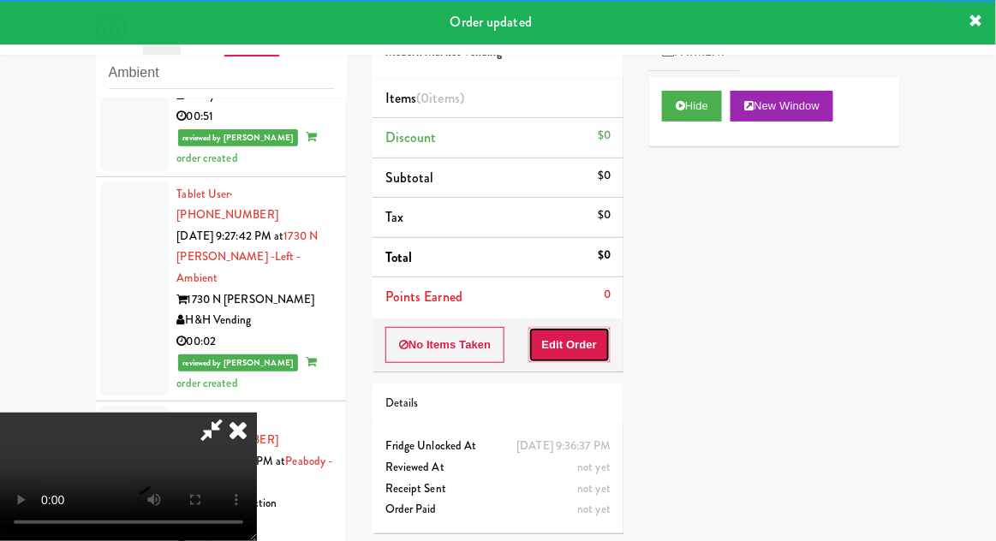
click at [587, 327] on button "Edit Order" at bounding box center [569, 345] width 83 height 36
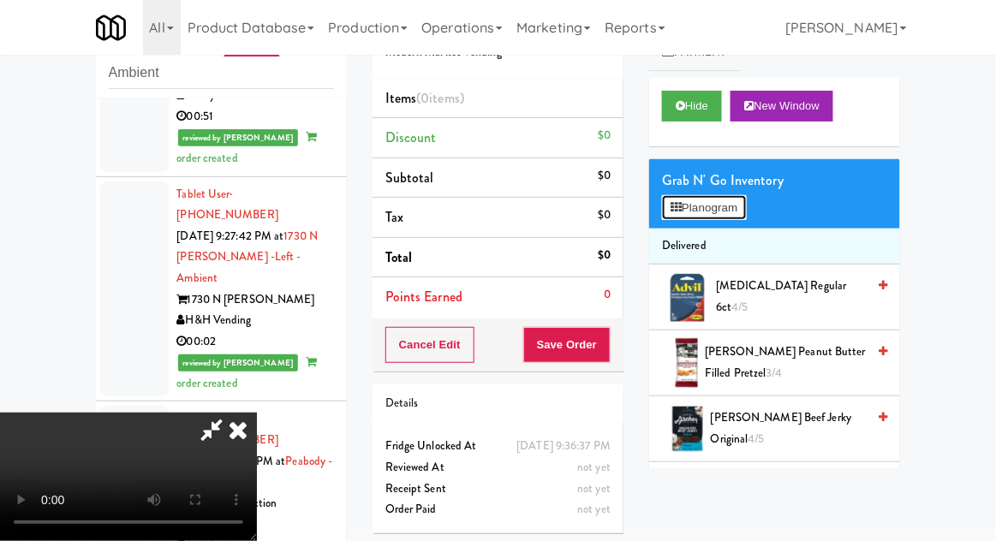
click at [727, 216] on button "Planogram" at bounding box center [704, 208] width 84 height 26
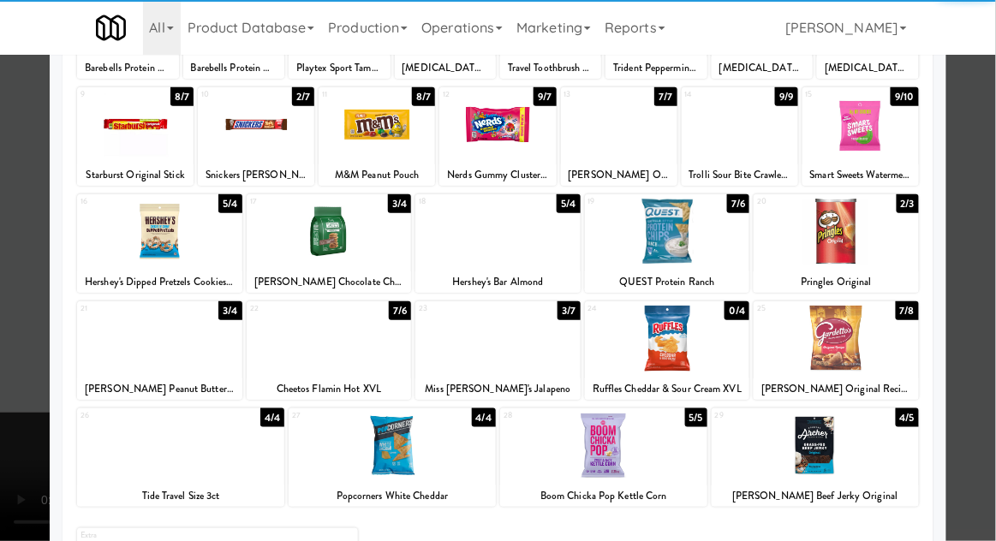
scroll to position [217, 0]
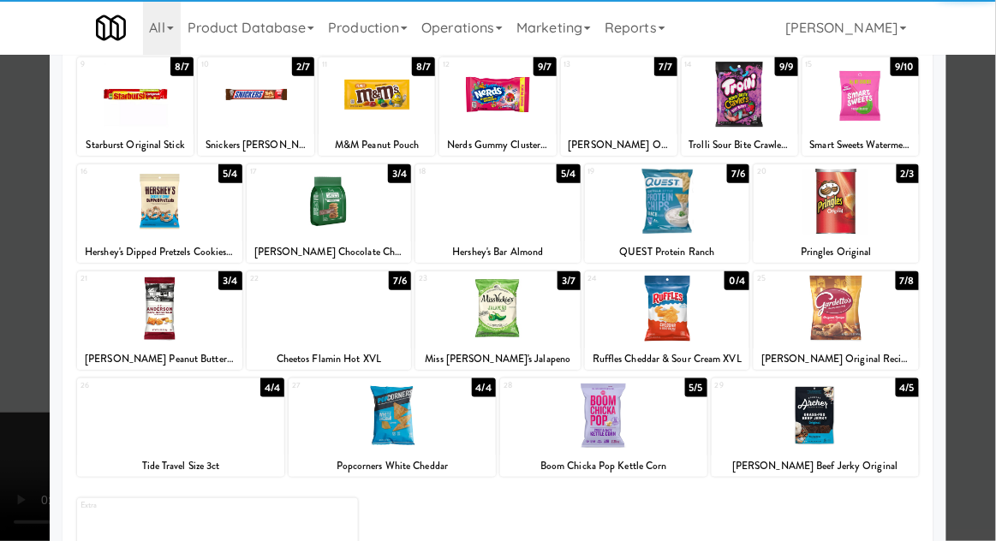
click at [564, 336] on div at bounding box center [497, 309] width 165 height 66
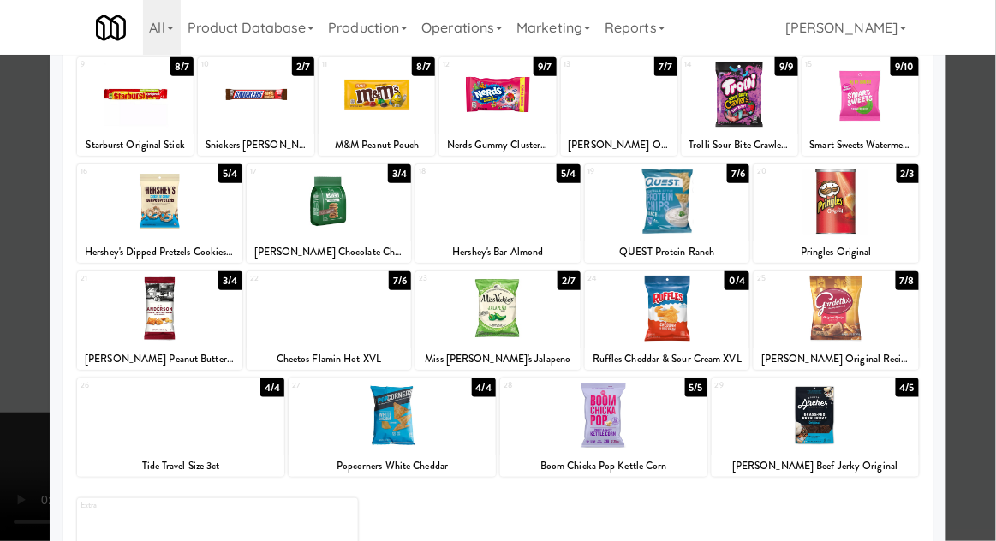
click at [3, 346] on div at bounding box center [498, 270] width 996 height 541
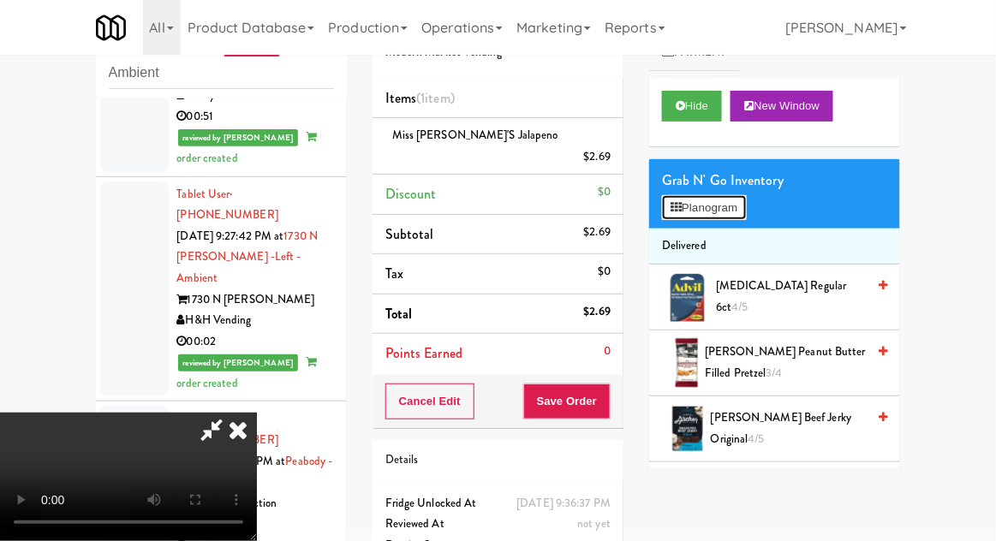
click at [733, 214] on button "Planogram" at bounding box center [704, 208] width 84 height 26
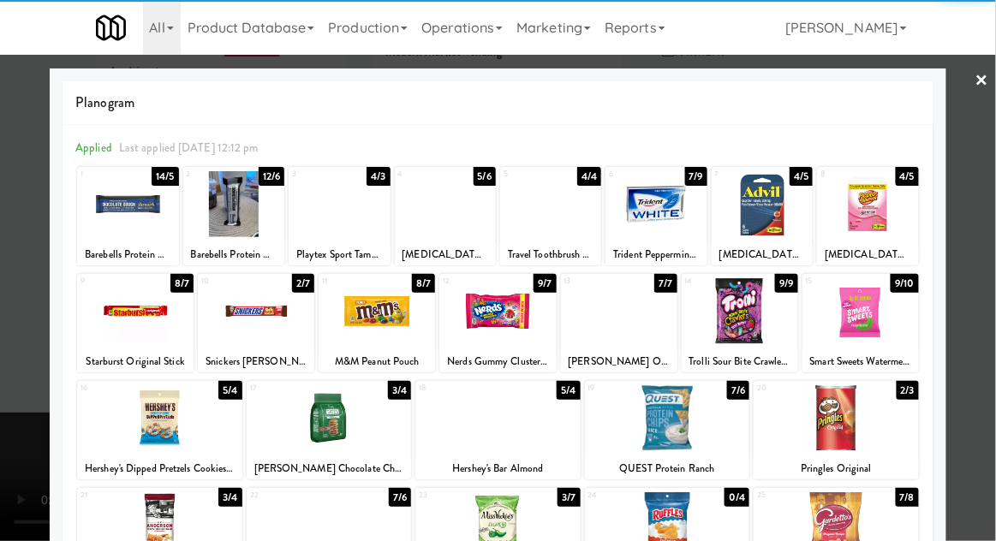
click at [478, 314] on div at bounding box center [497, 311] width 116 height 66
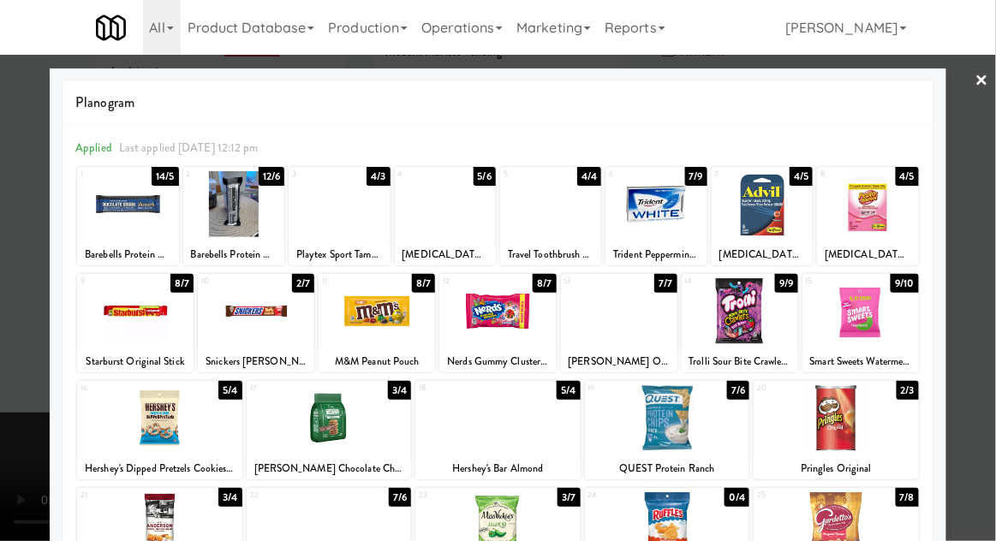
click at [992, 313] on div at bounding box center [498, 270] width 996 height 541
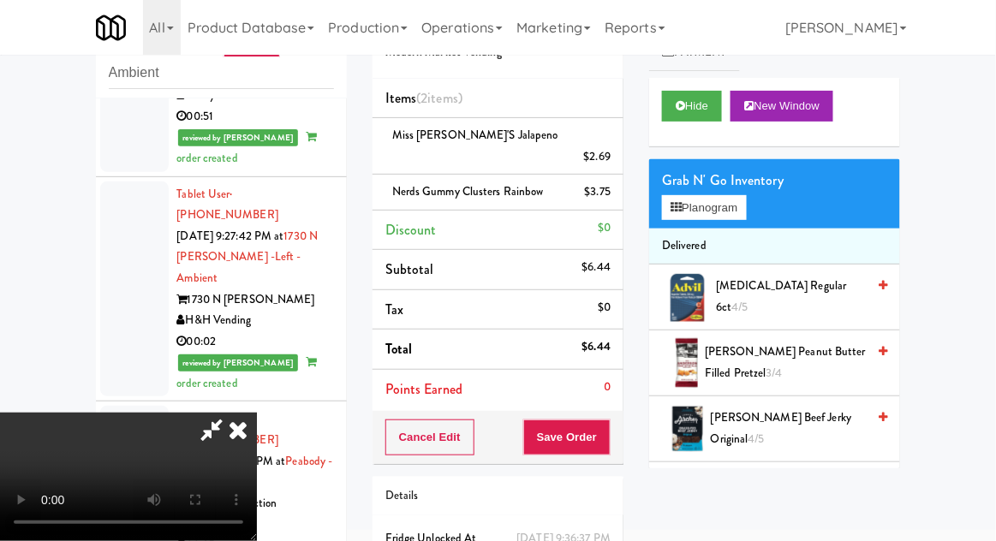
scroll to position [63, 0]
click at [607, 422] on button "Save Order" at bounding box center [566, 438] width 87 height 36
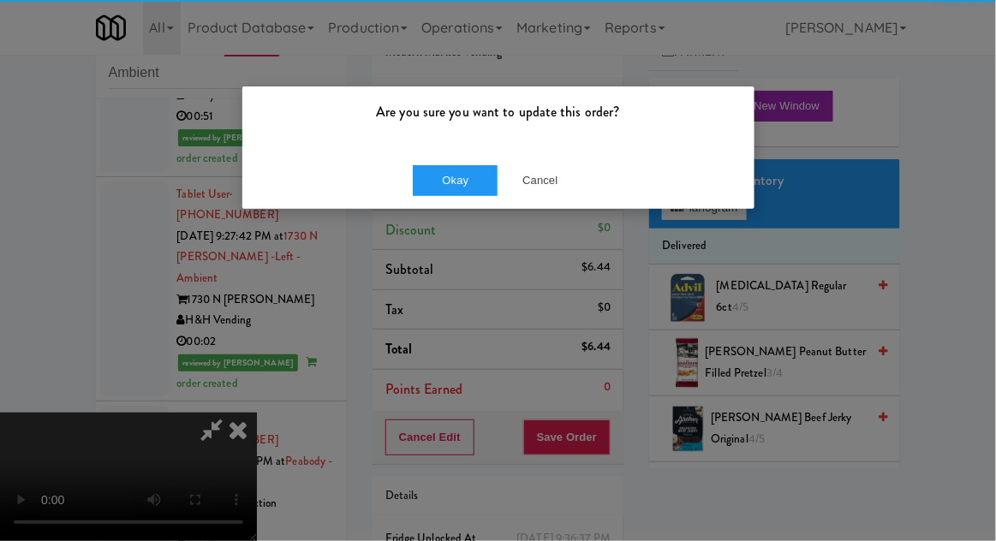
click at [435, 202] on div "Okay Cancel" at bounding box center [498, 180] width 512 height 57
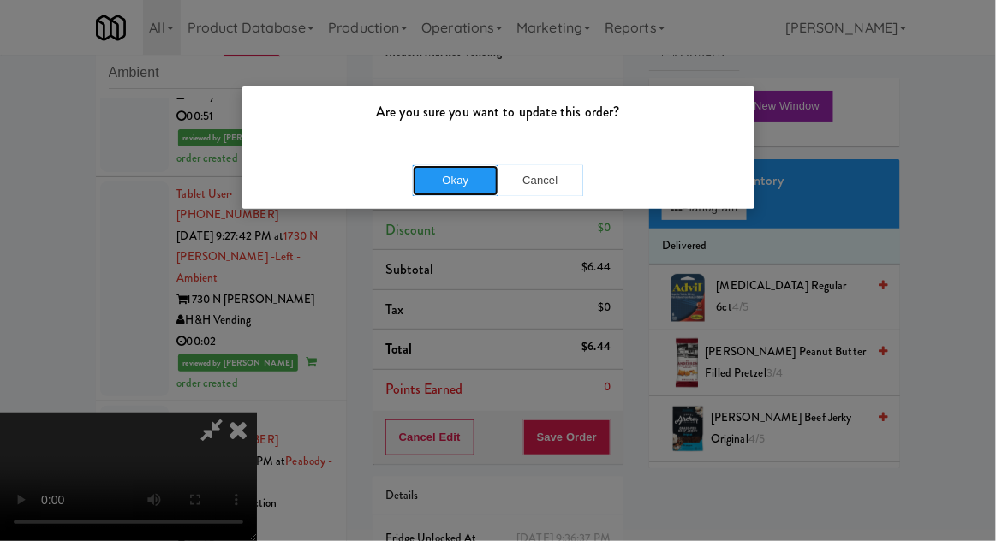
click at [432, 189] on button "Okay" at bounding box center [456, 180] width 86 height 31
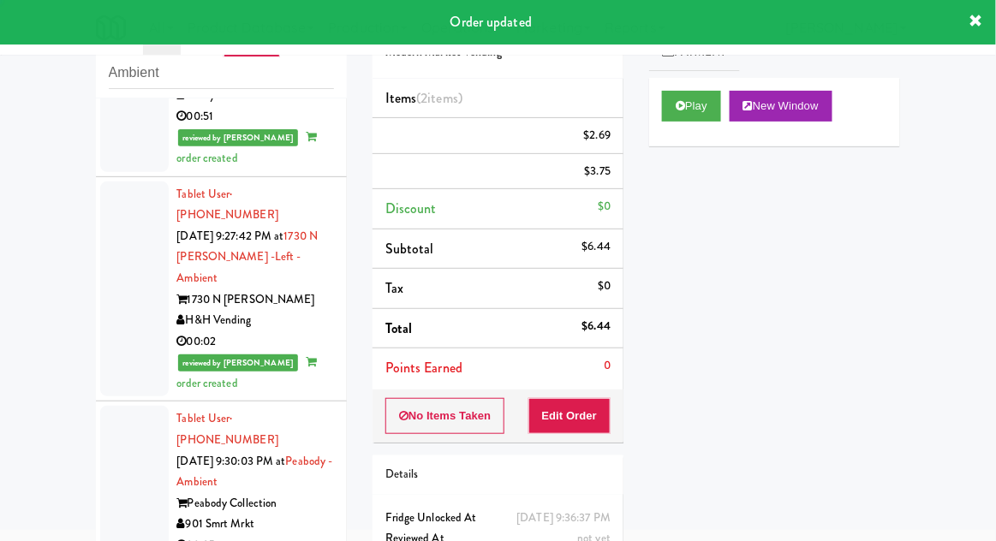
scroll to position [0, 0]
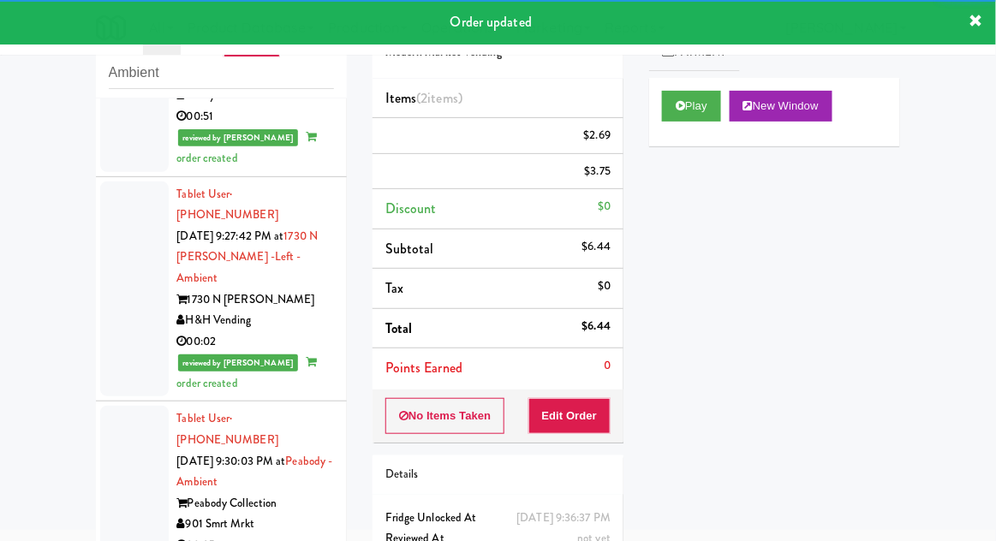
click at [104, 406] on div at bounding box center [134, 482] width 68 height 152
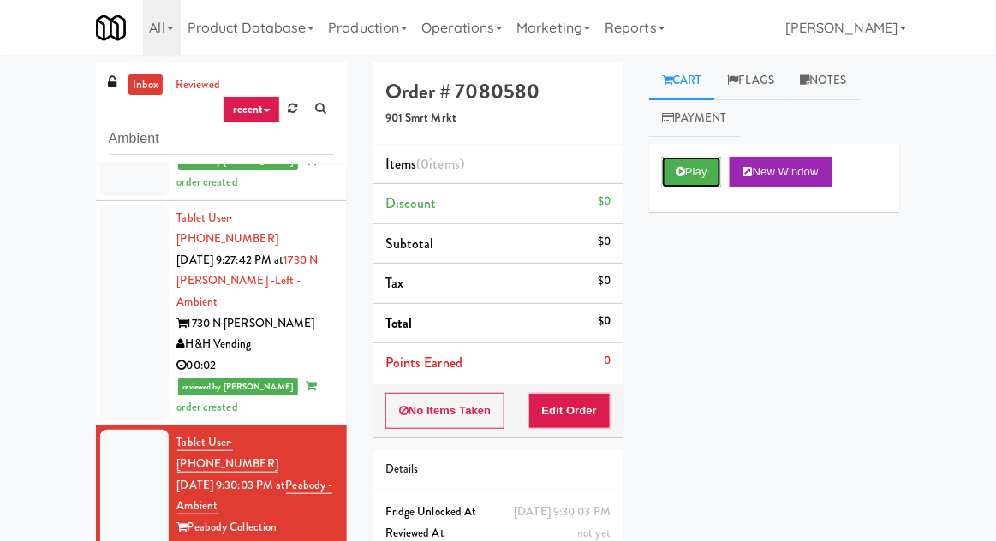
click at [709, 171] on button "Play" at bounding box center [691, 172] width 59 height 31
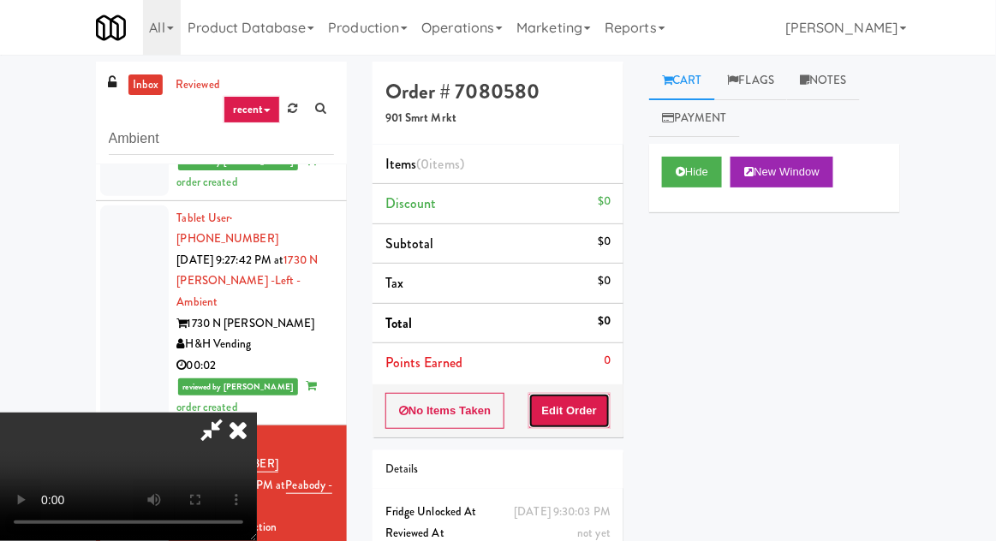
click at [591, 406] on button "Edit Order" at bounding box center [569, 411] width 83 height 36
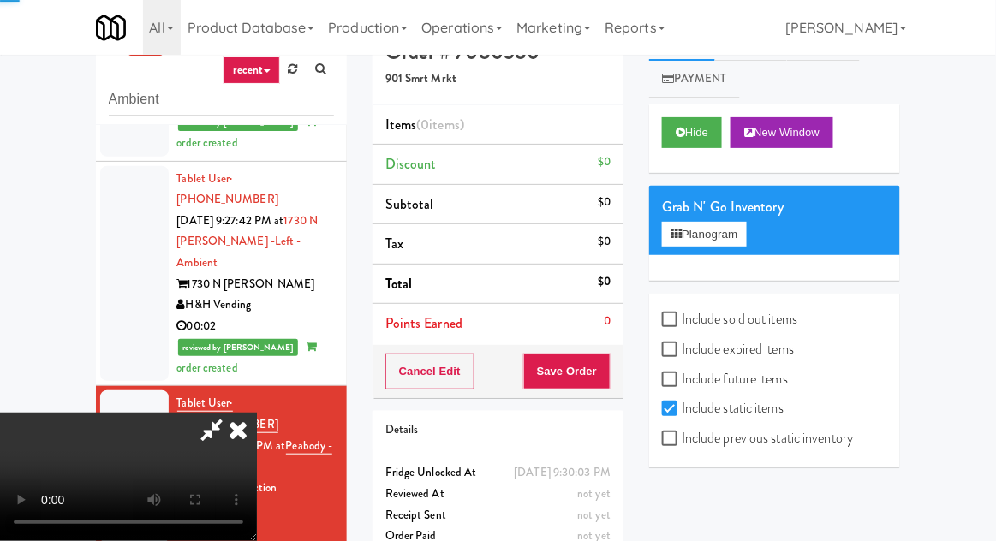
scroll to position [148, 0]
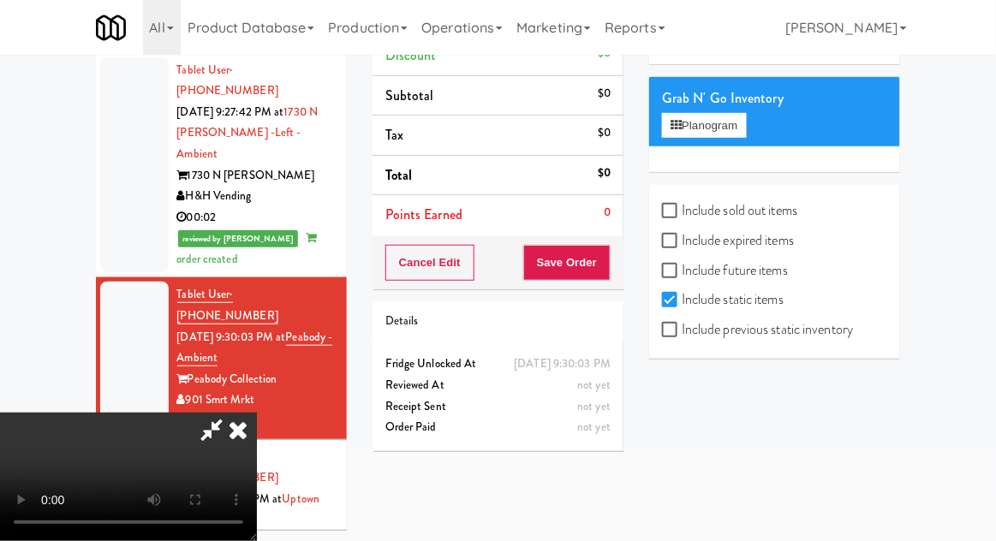
click at [756, 202] on label "Include sold out items" at bounding box center [729, 211] width 135 height 26
click at [682, 205] on input "Include sold out items" at bounding box center [672, 212] width 20 height 14
checkbox input "true"
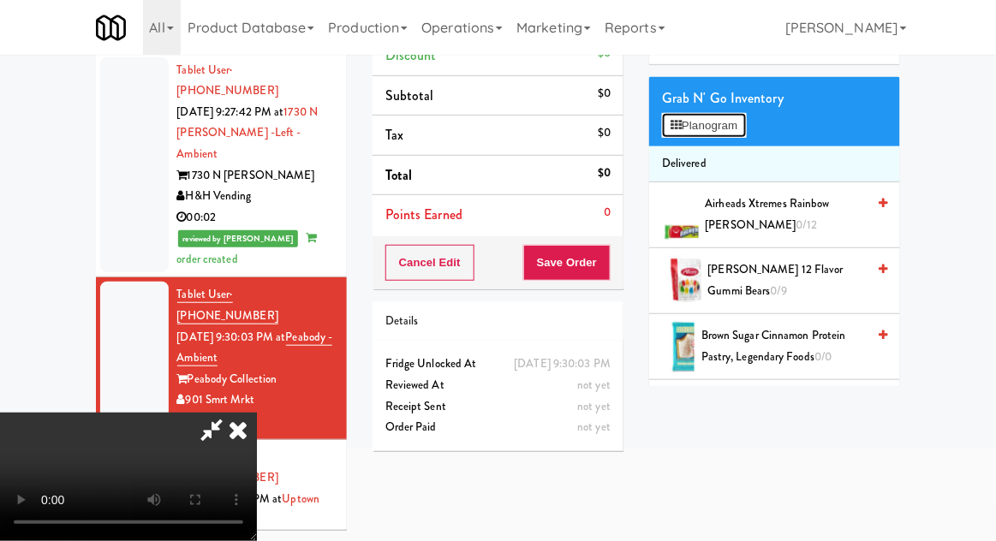
click at [724, 116] on button "Planogram" at bounding box center [704, 126] width 84 height 26
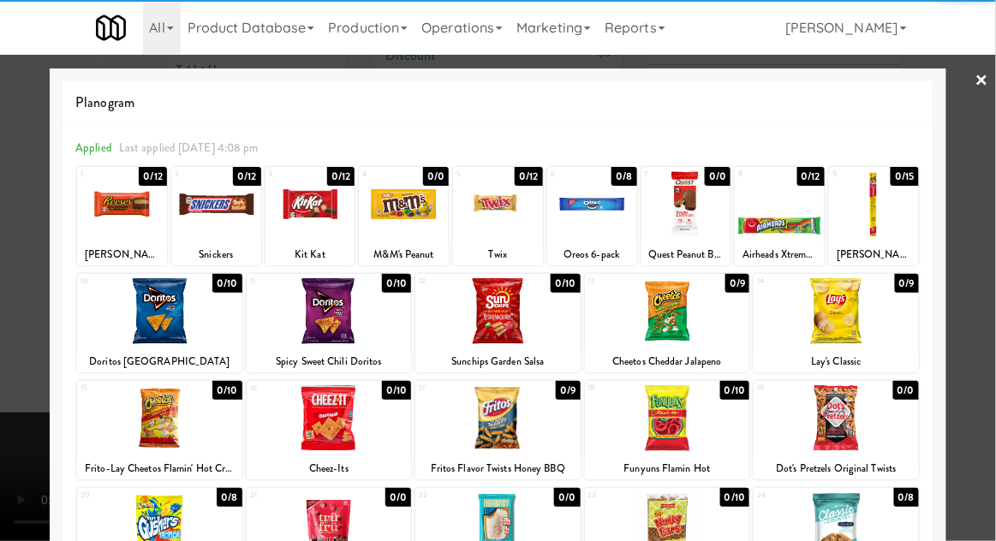
click at [288, 421] on div at bounding box center [329, 418] width 165 height 66
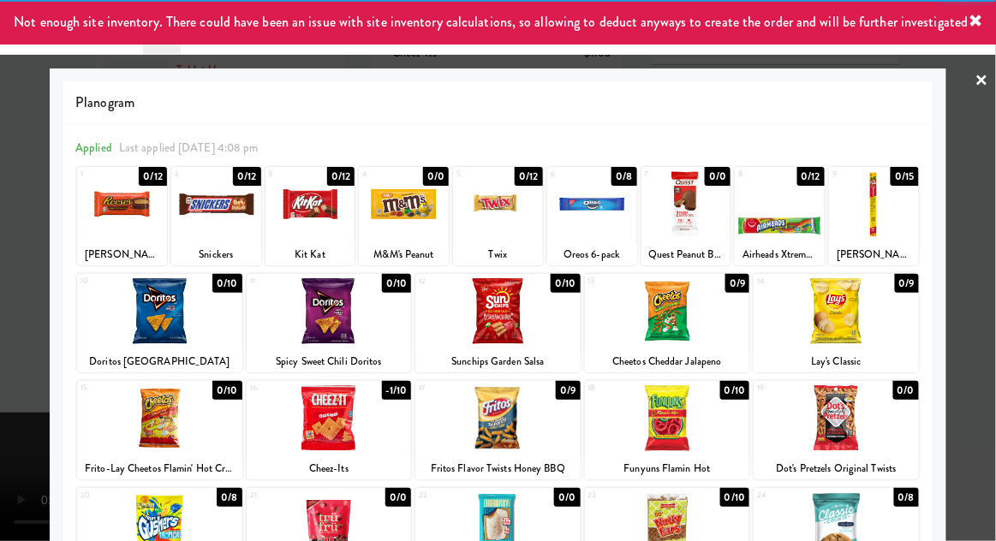
click at [989, 232] on div at bounding box center [498, 270] width 996 height 541
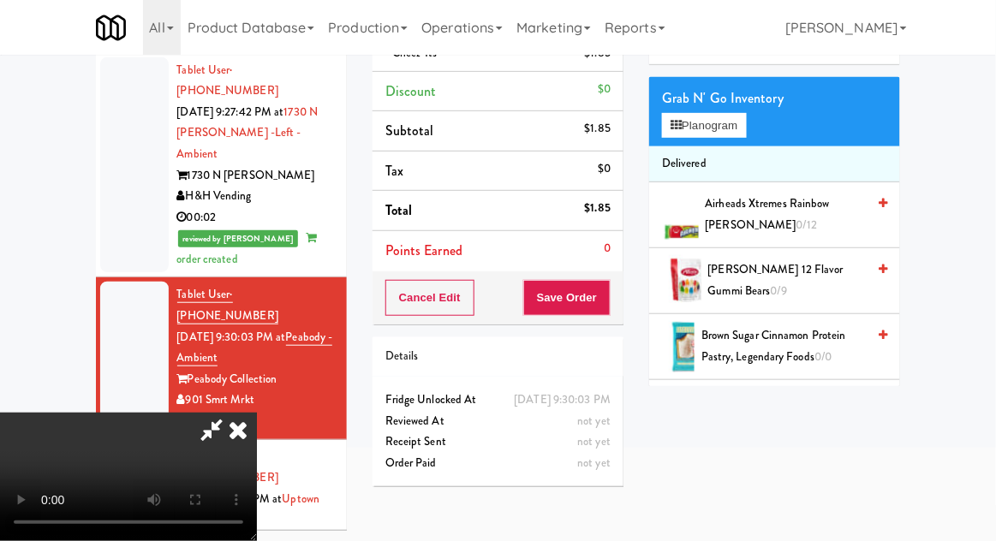
click at [602, 98] on li "Discount $0" at bounding box center [497, 92] width 251 height 40
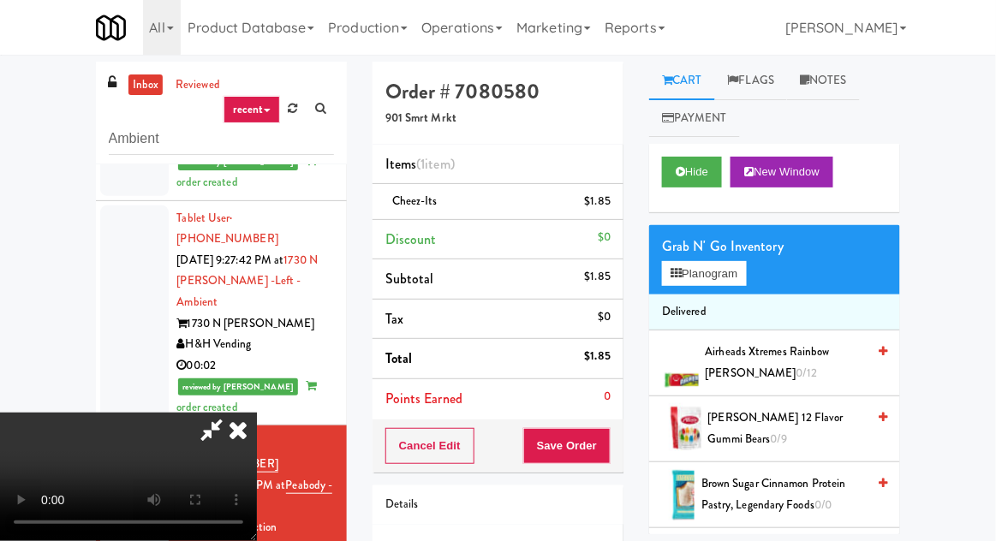
click at [609, 194] on div "$1.85" at bounding box center [598, 201] width 27 height 21
click at [611, 209] on icon at bounding box center [612, 207] width 9 height 11
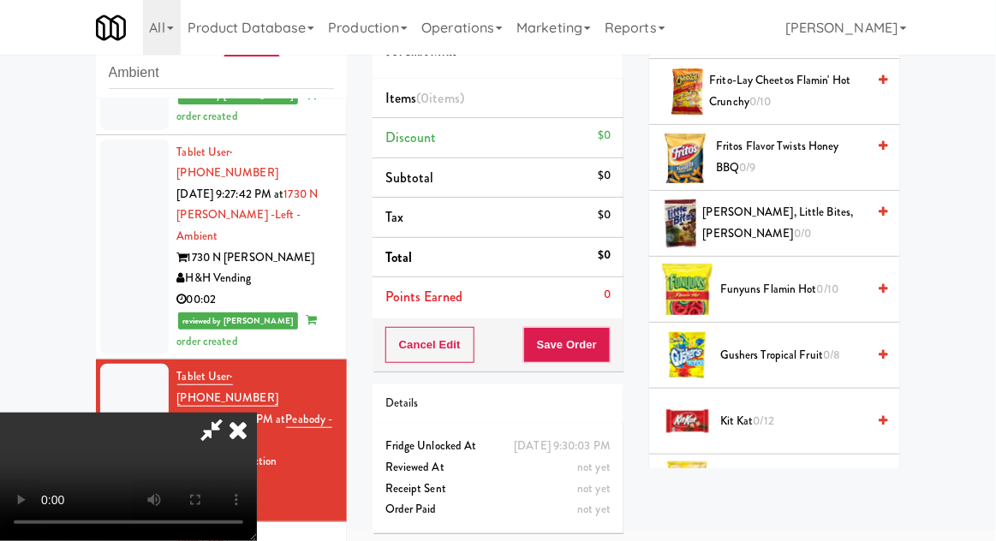
scroll to position [737, 0]
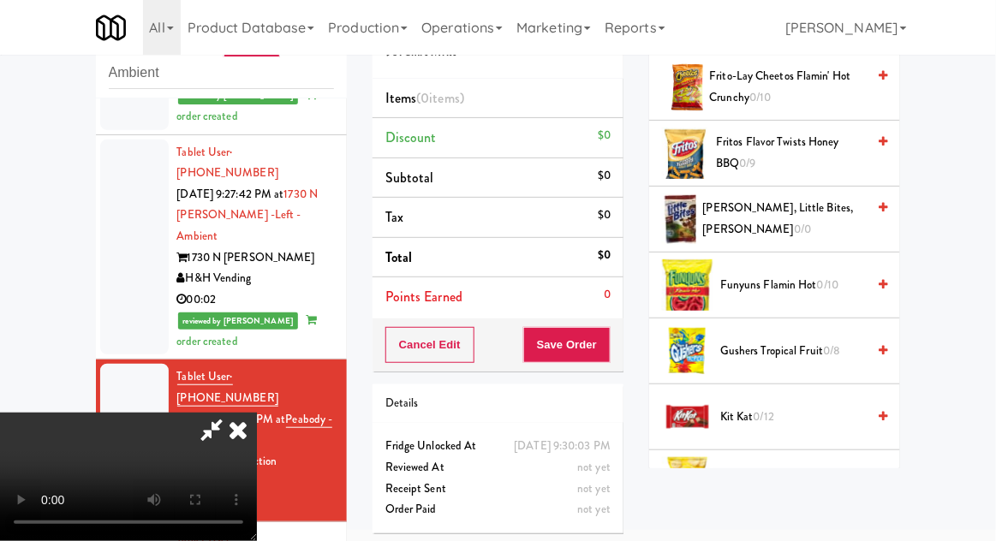
click at [778, 411] on span "Kit Kat 0/12" at bounding box center [793, 417] width 146 height 21
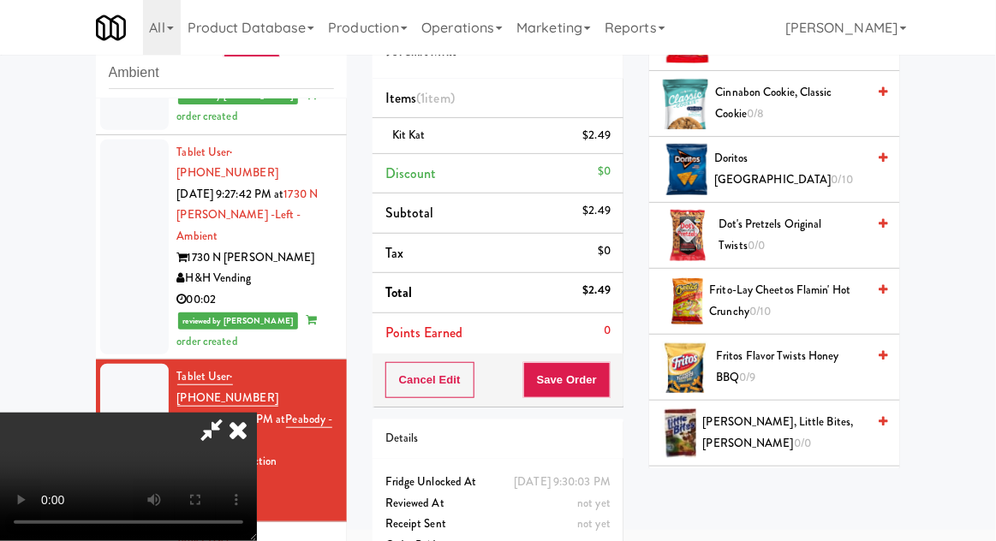
scroll to position [524, 0]
click at [814, 350] on span "Fritos Flavor Twists Honey BBQ 0/9" at bounding box center [791, 366] width 150 height 42
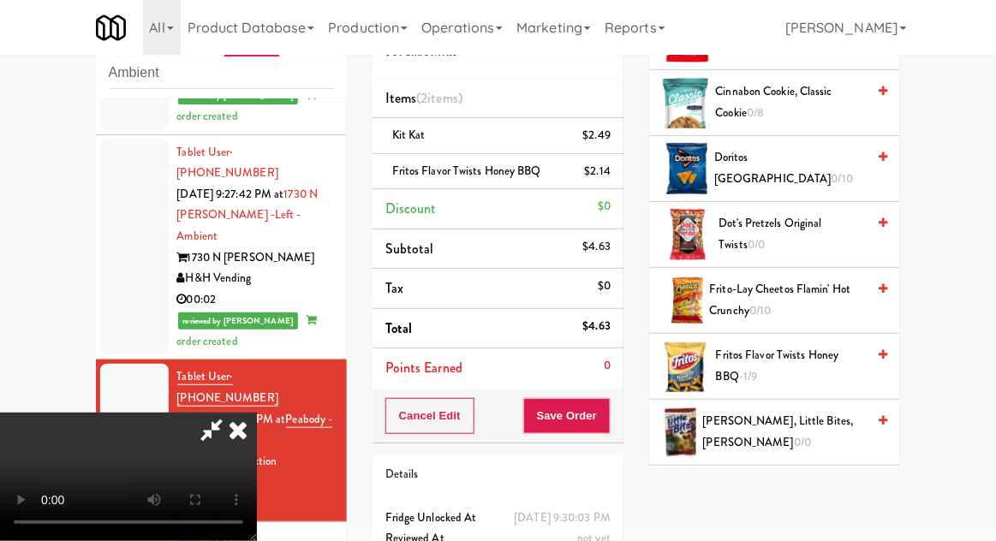
click at [618, 185] on li "Fritos Flavor Twists Honey BBQ $2.14" at bounding box center [497, 172] width 251 height 36
click at [610, 179] on icon at bounding box center [612, 177] width 9 height 11
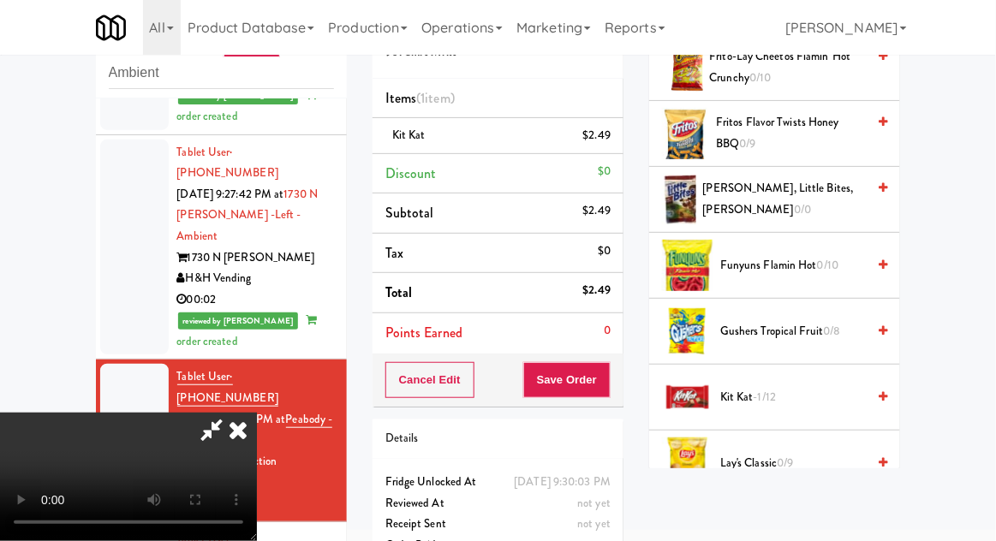
scroll to position [759, 0]
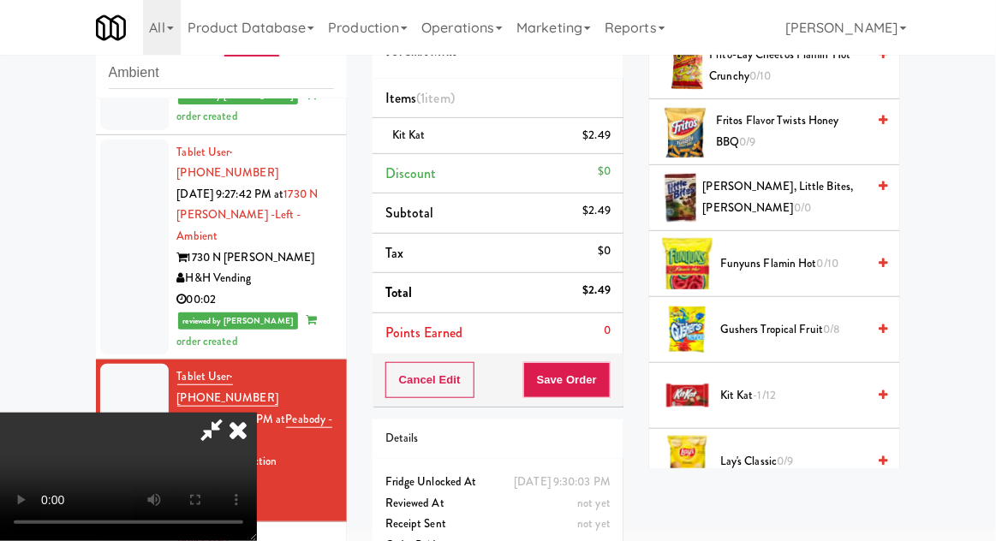
click at [776, 456] on span "Lay's Classic 0/9" at bounding box center [793, 461] width 146 height 21
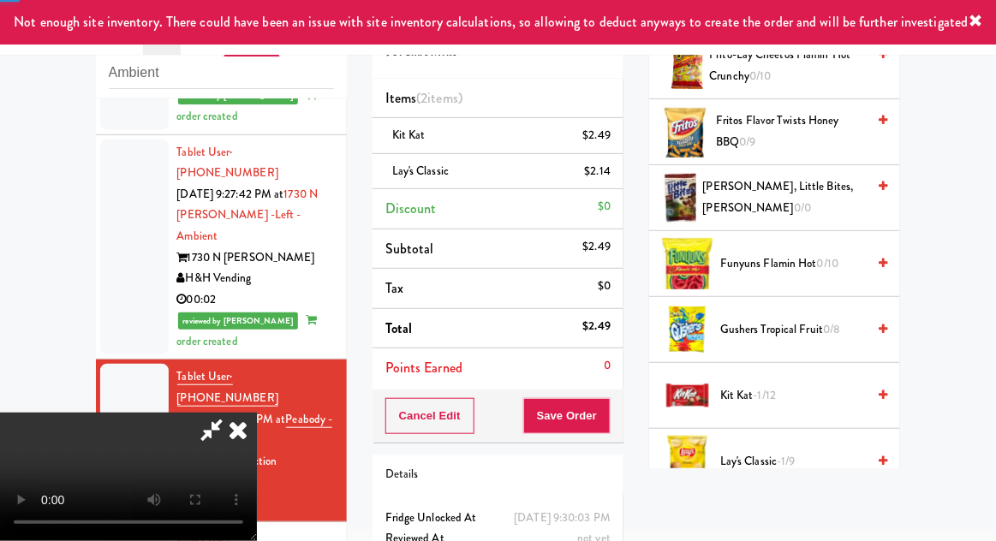
click at [781, 460] on span "-1/9" at bounding box center [786, 461] width 18 height 16
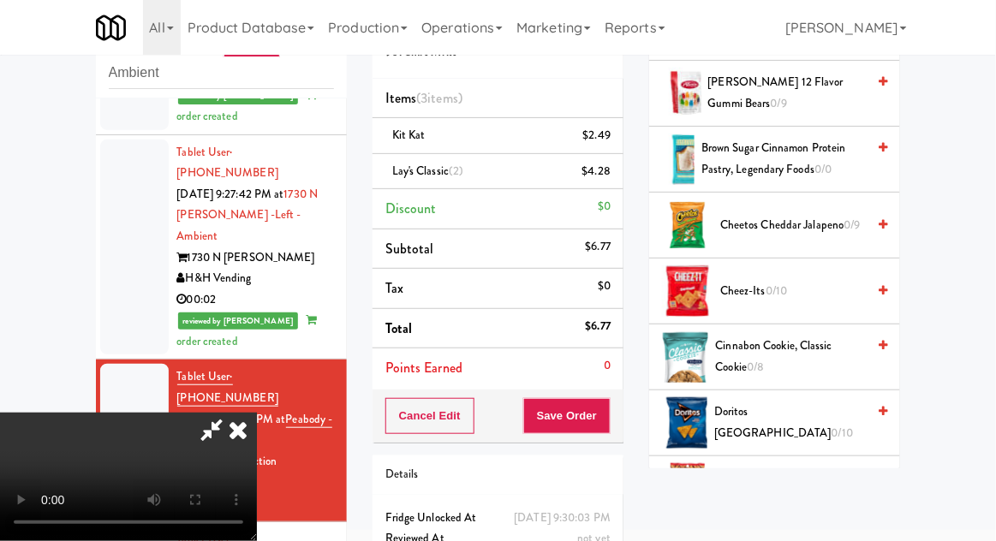
scroll to position [0, 0]
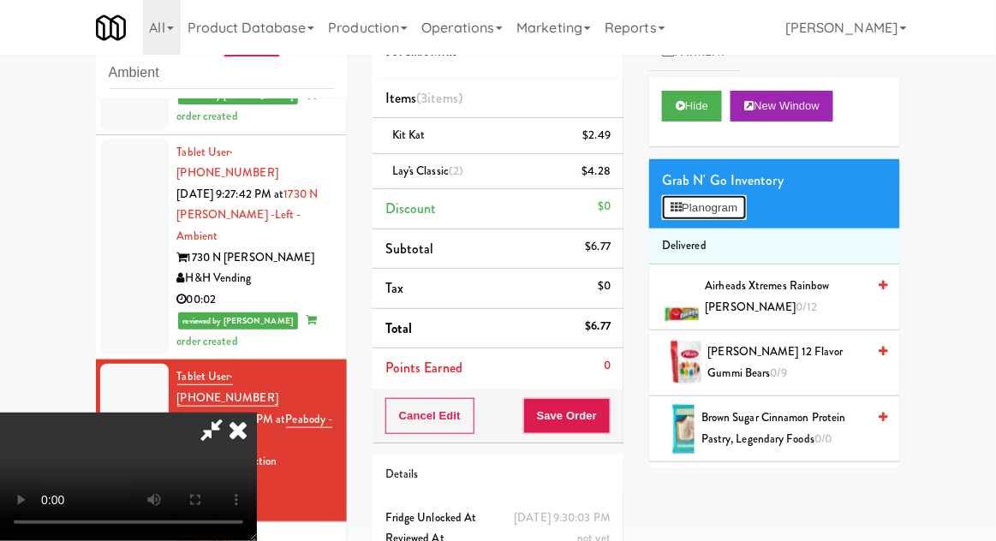
click at [724, 216] on button "Planogram" at bounding box center [704, 208] width 84 height 26
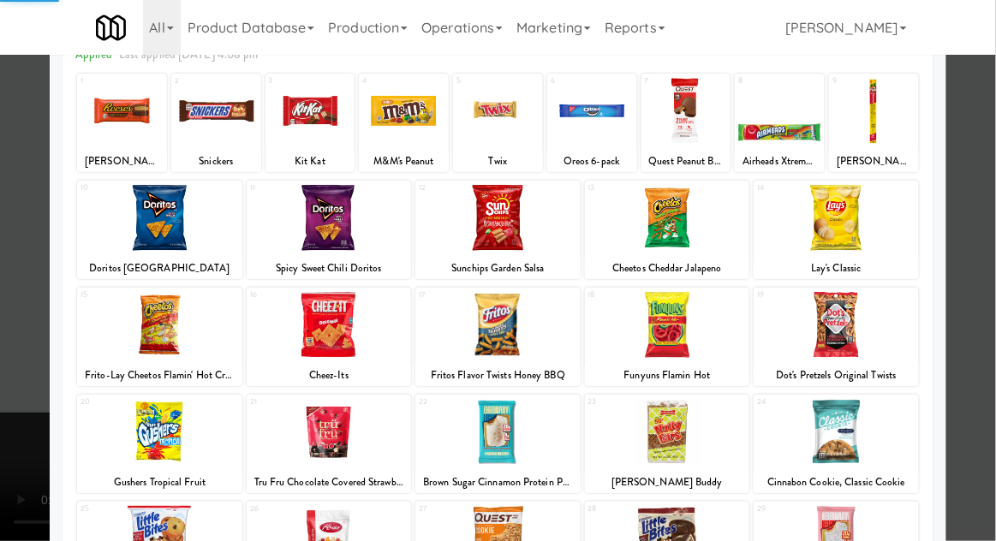
scroll to position [217, 0]
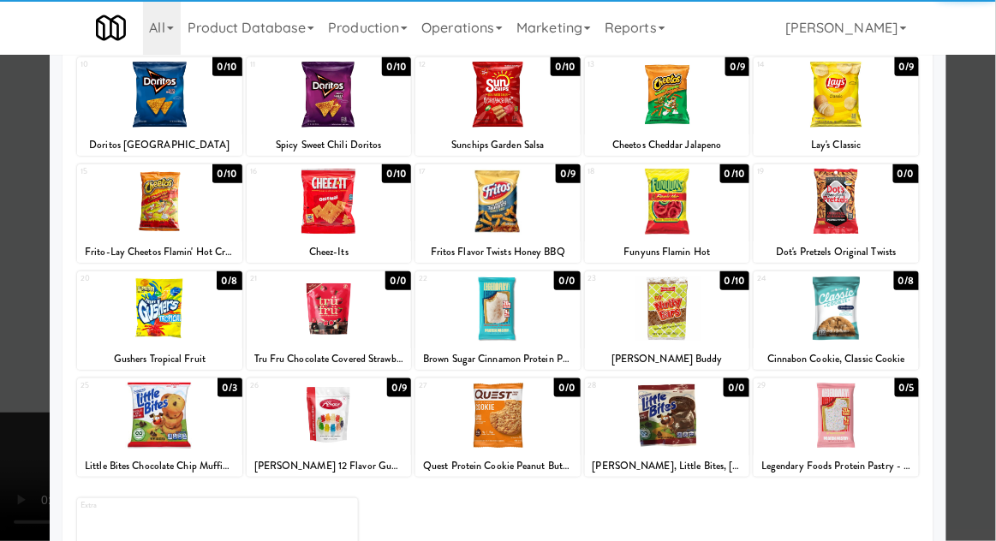
click at [728, 399] on div at bounding box center [667, 416] width 165 height 66
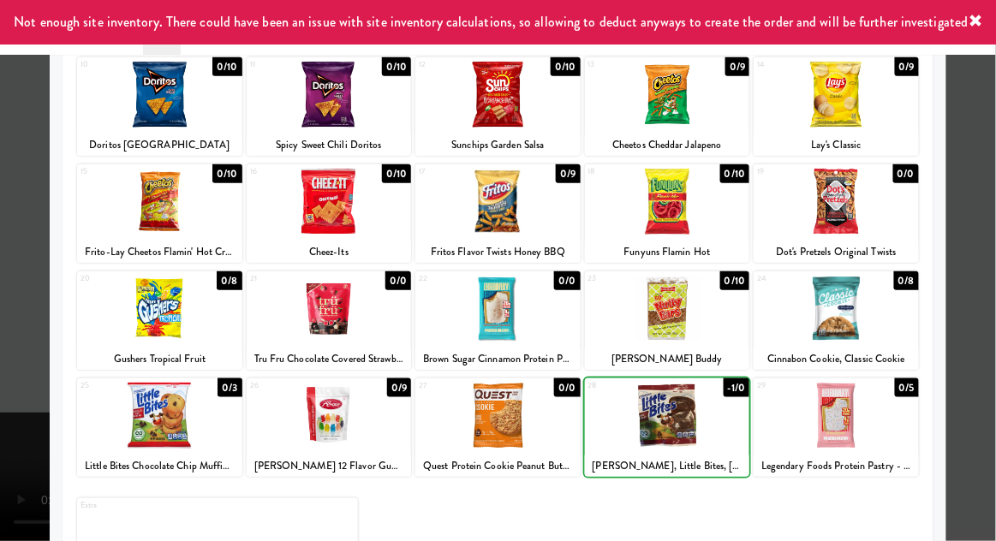
click at [1, 429] on div at bounding box center [498, 270] width 996 height 541
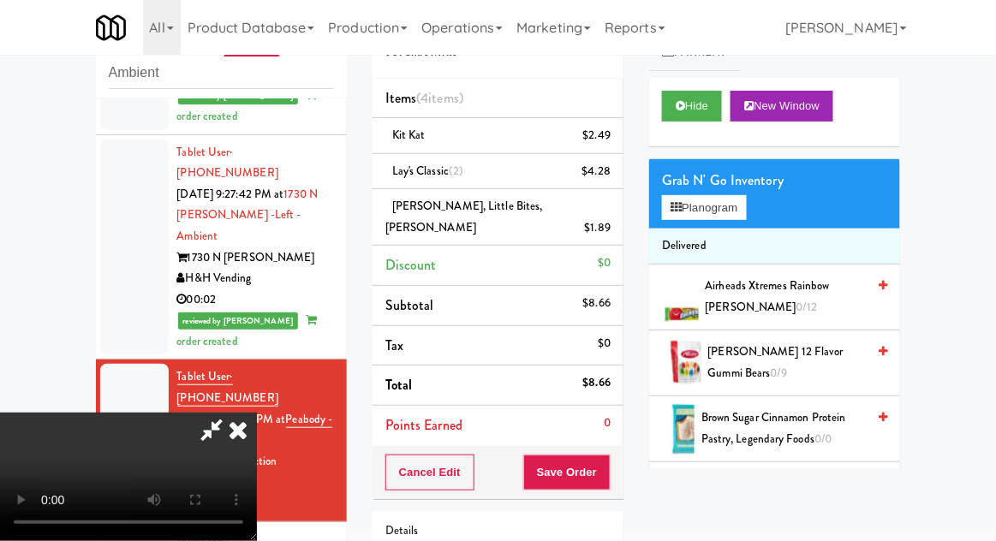
click at [610, 230] on div "$1.89" at bounding box center [598, 227] width 27 height 21
click at [616, 233] on icon at bounding box center [612, 234] width 9 height 11
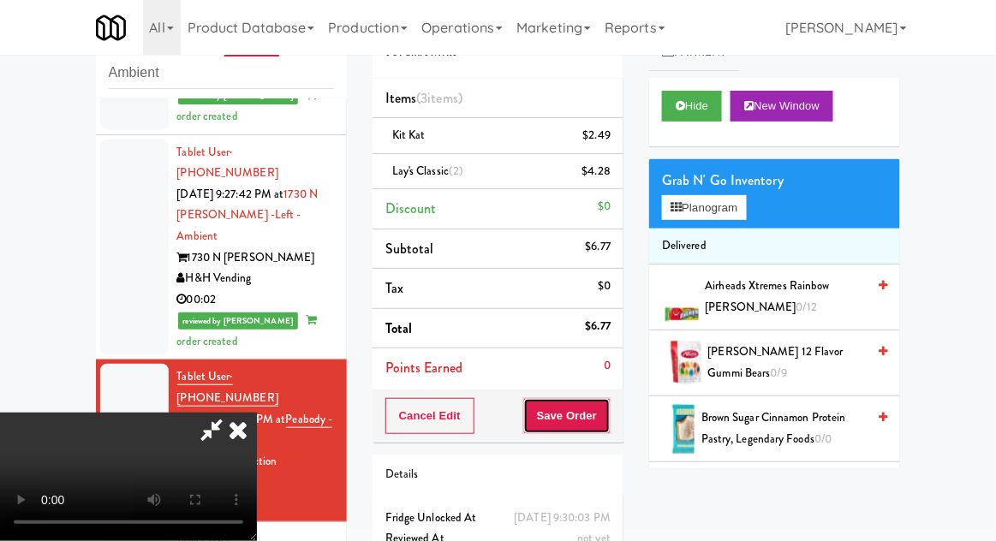
click at [610, 419] on button "Save Order" at bounding box center [566, 416] width 87 height 36
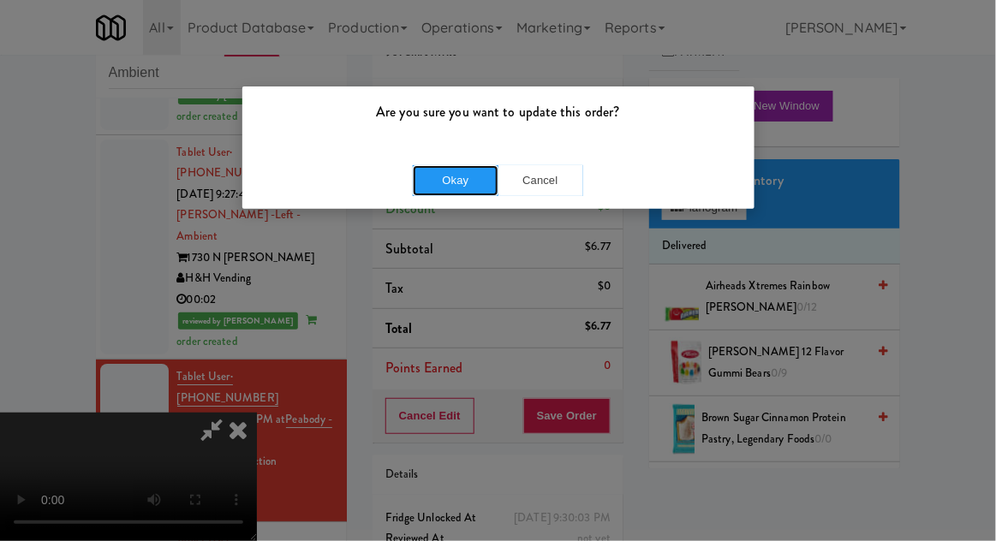
click at [434, 192] on button "Okay" at bounding box center [456, 180] width 86 height 31
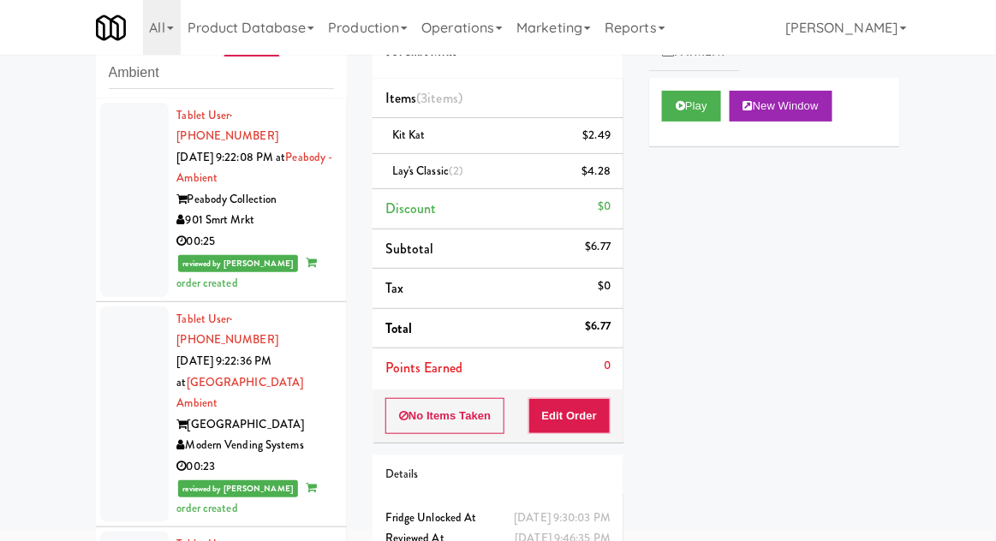
click at [27, 384] on div "inbox reviewed recent all unclear take inventory issue suspicious failed recent…" at bounding box center [498, 310] width 996 height 629
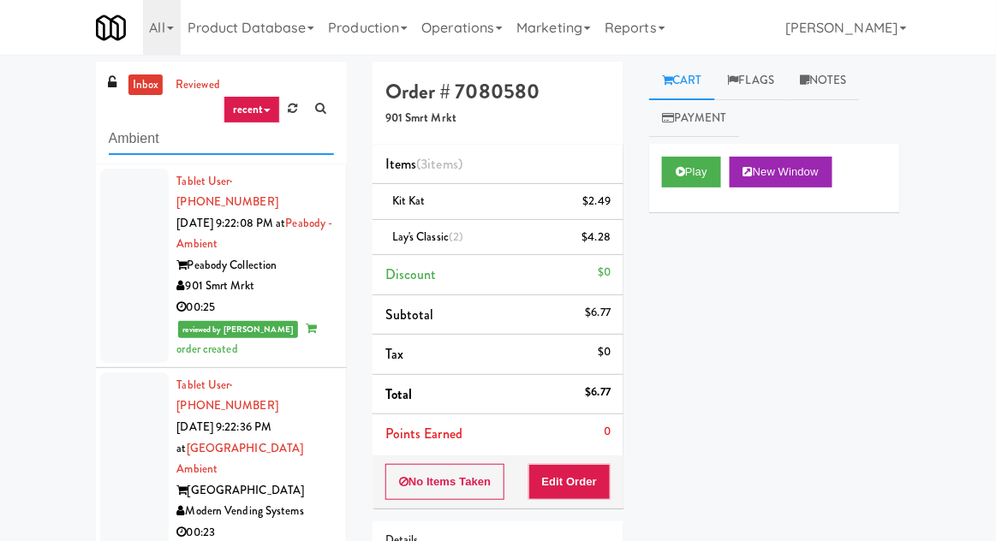
click at [125, 140] on input "Ambient" at bounding box center [221, 139] width 225 height 32
click at [126, 140] on input "Ambient" at bounding box center [221, 139] width 225 height 32
type input "Combo"
click at [25, 83] on div "inbox reviewed recent all unclear take inventory issue suspicious failed recent…" at bounding box center [498, 376] width 996 height 629
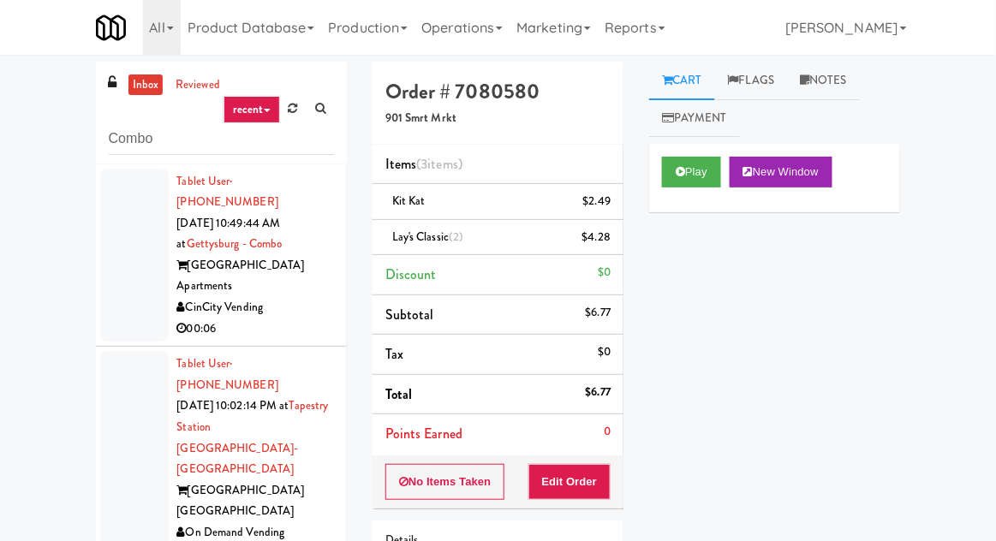
click at [132, 253] on div at bounding box center [134, 256] width 68 height 174
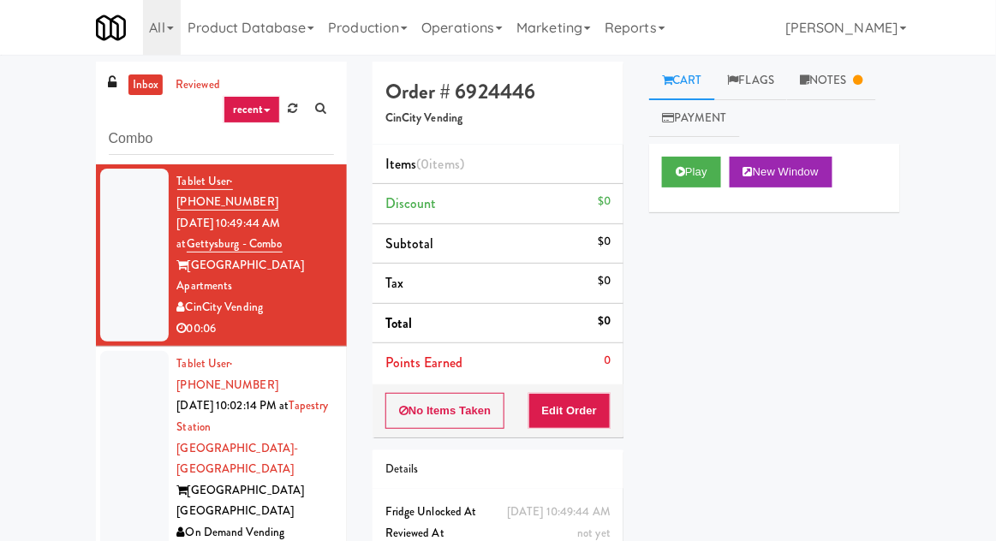
click at [128, 351] on div at bounding box center [134, 459] width 68 height 216
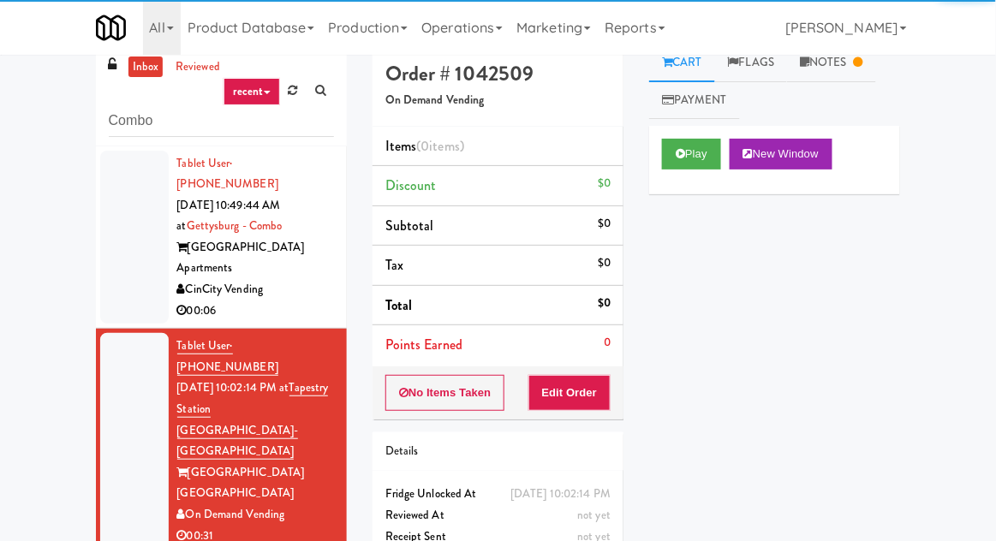
scroll to position [66, 0]
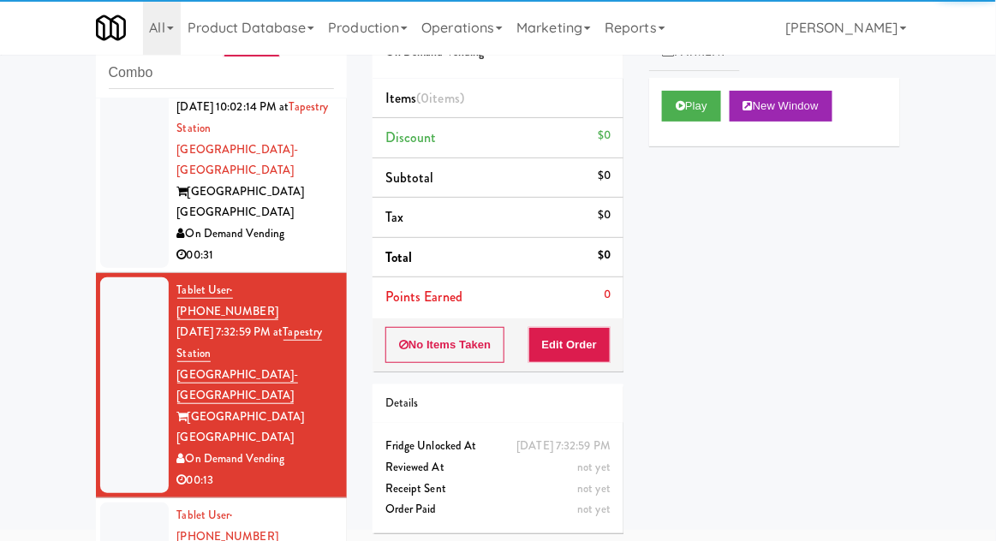
scroll to position [241, 0]
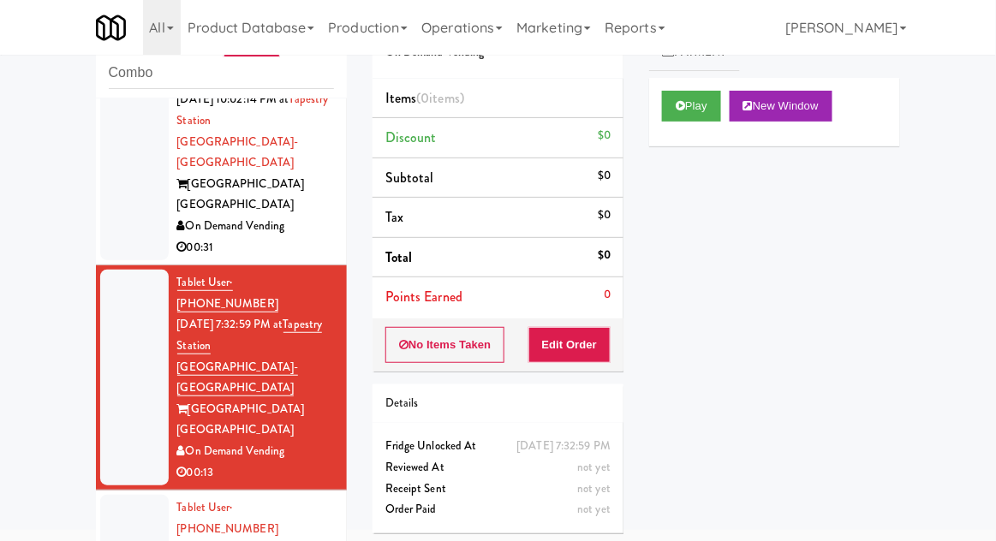
click at [63, 414] on div "inbox reviewed recent all unclear take inventory issue suspicious failed recent…" at bounding box center [498, 310] width 996 height 629
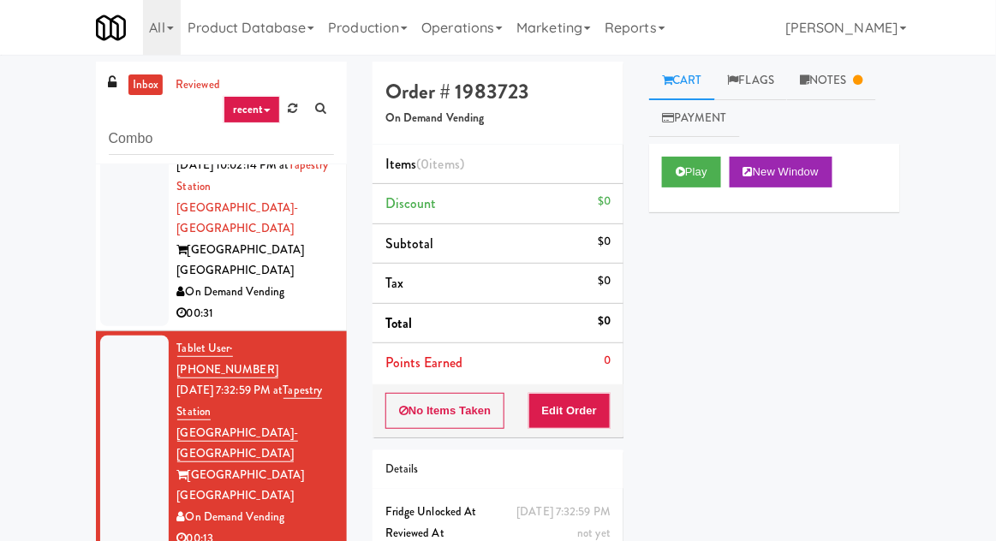
click at [834, 74] on link "Notes" at bounding box center [831, 81] width 89 height 39
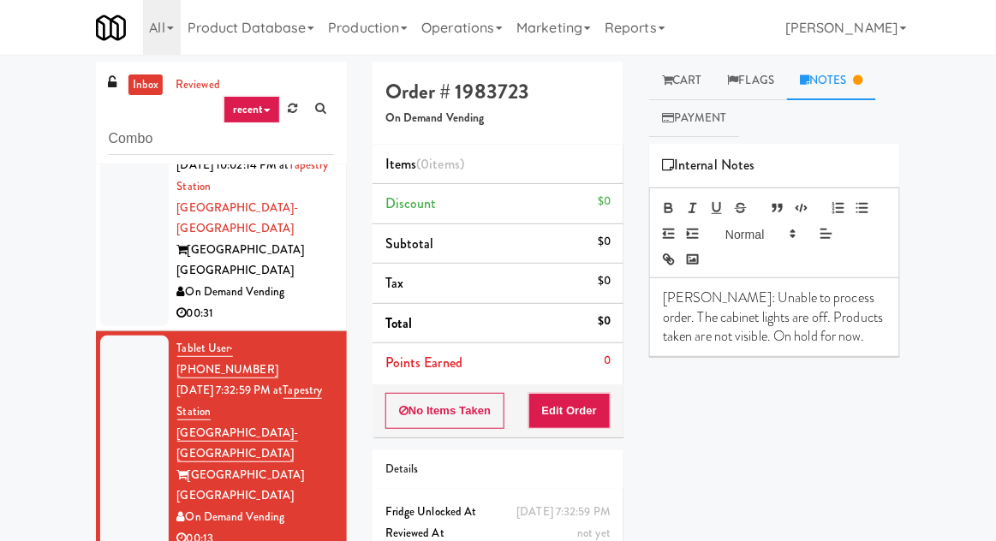
click at [700, 84] on link "Cart" at bounding box center [682, 81] width 66 height 39
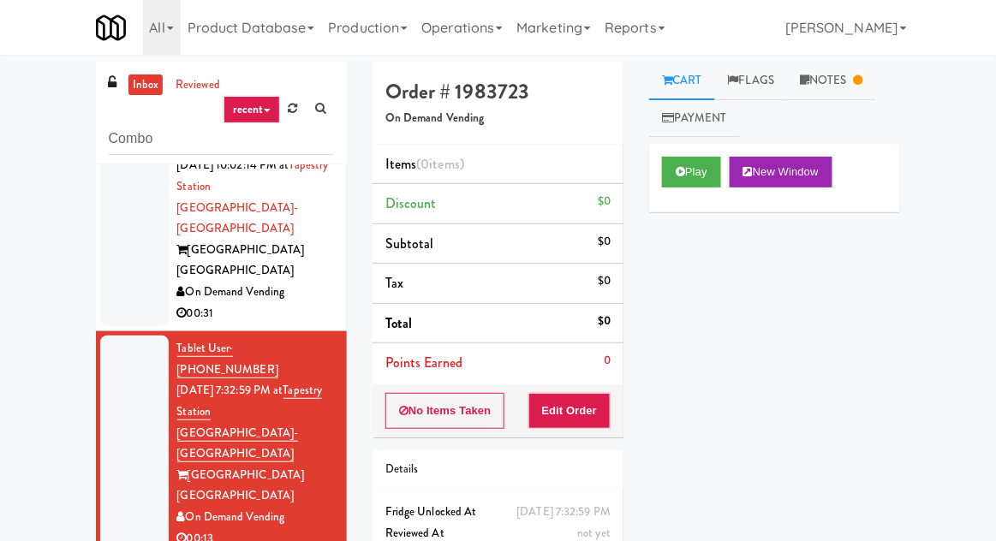
scroll to position [66, 0]
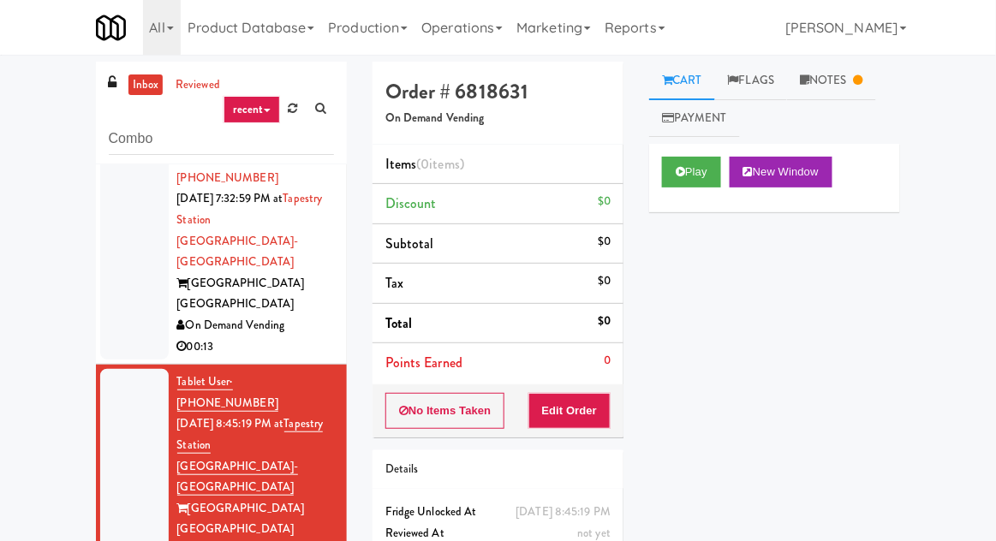
click at [837, 91] on link "Notes" at bounding box center [831, 81] width 89 height 39
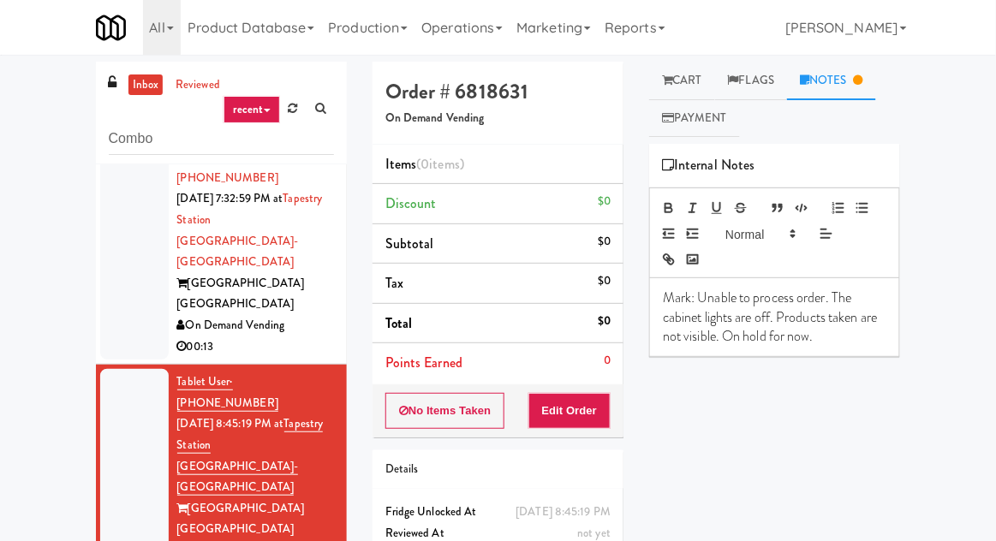
click at [691, 91] on link "Cart" at bounding box center [682, 81] width 66 height 39
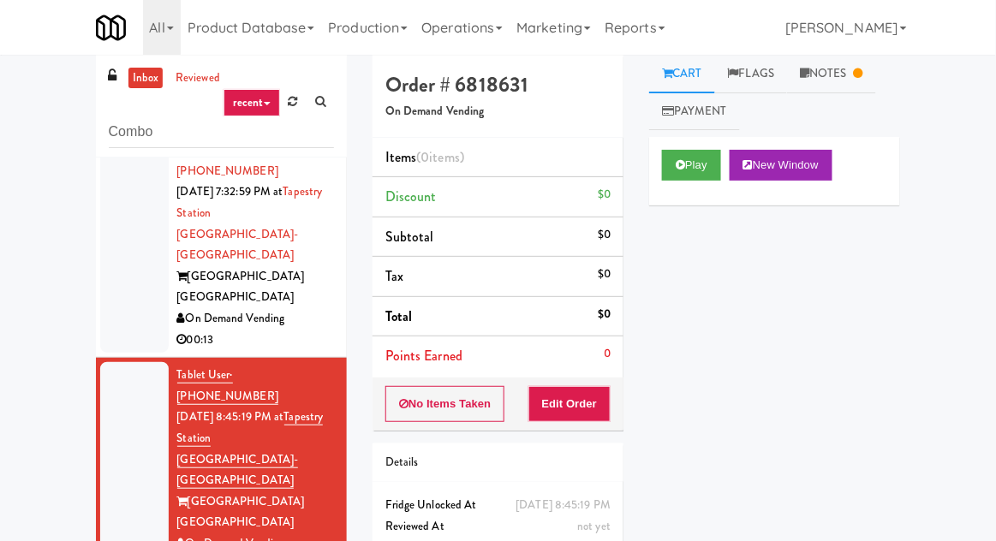
scroll to position [66, 0]
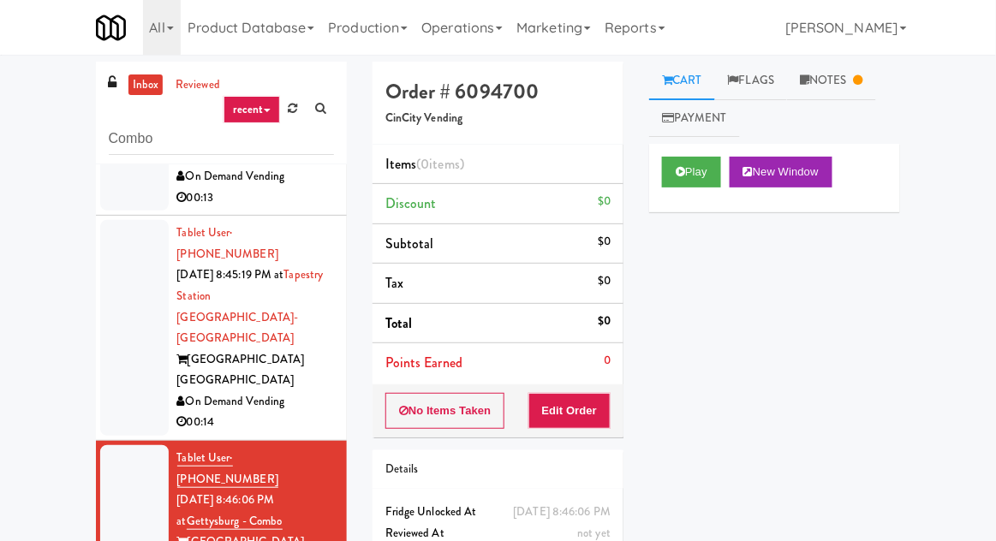
click at [833, 83] on link "Notes" at bounding box center [831, 81] width 89 height 39
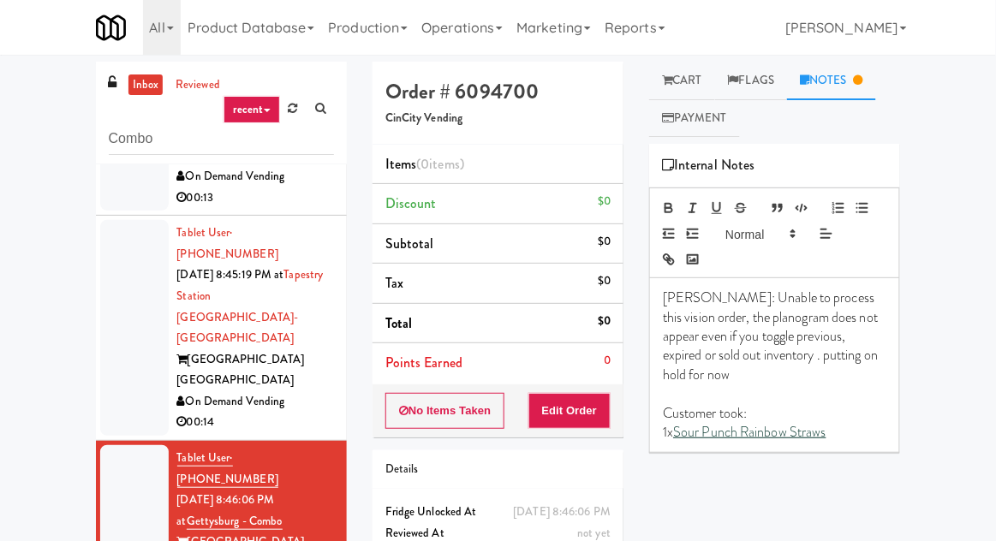
click at [676, 83] on link "Cart" at bounding box center [682, 81] width 66 height 39
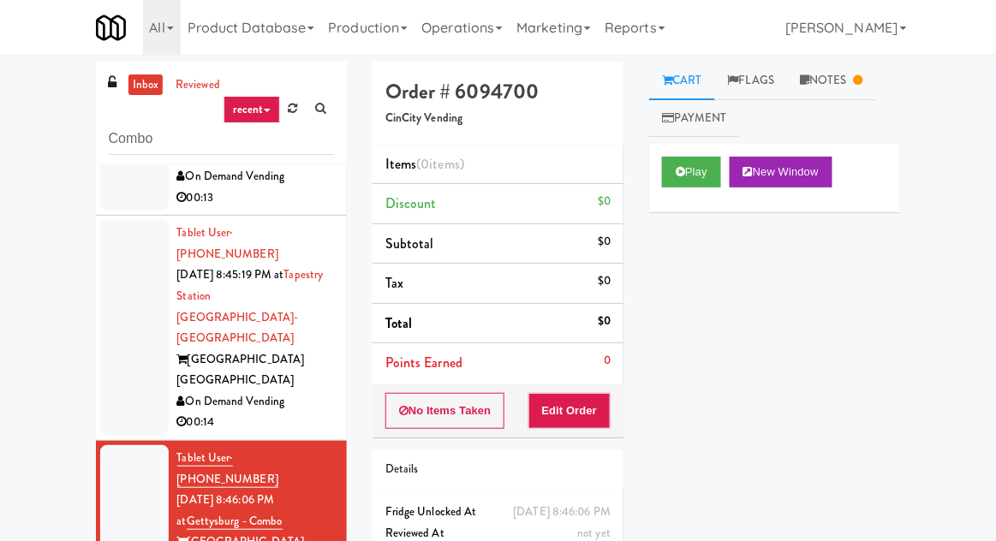
scroll to position [66, 0]
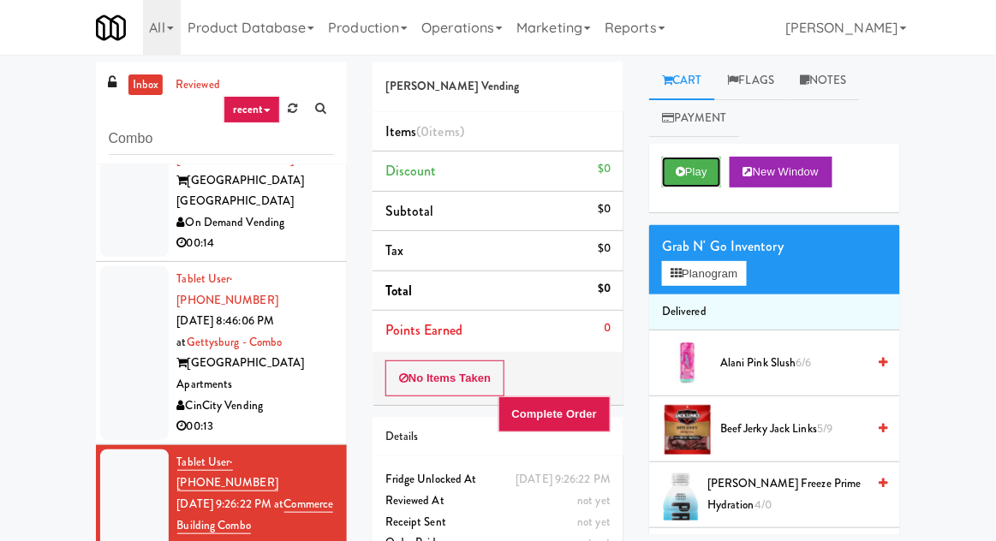
click at [718, 160] on button "Play" at bounding box center [691, 172] width 59 height 31
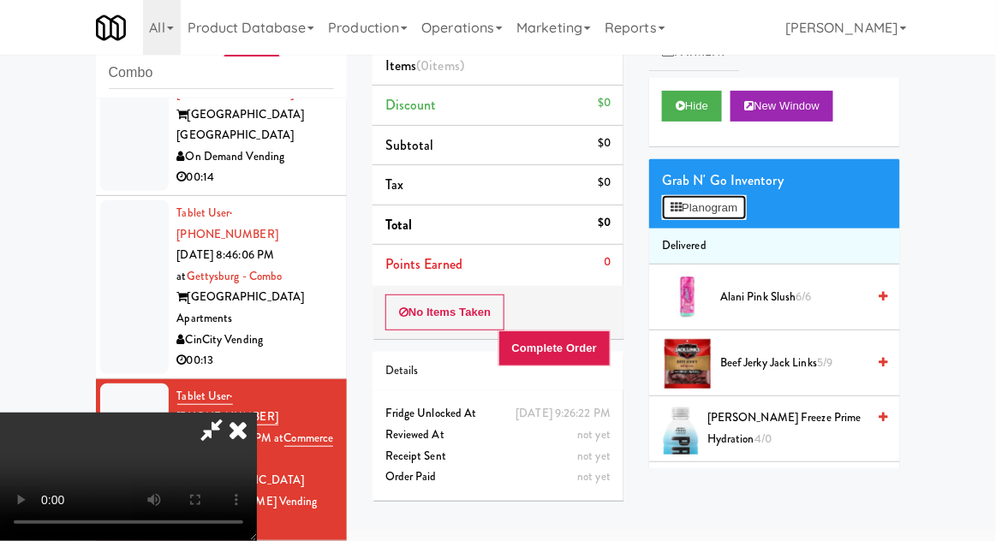
click at [713, 207] on button "Planogram" at bounding box center [704, 208] width 84 height 26
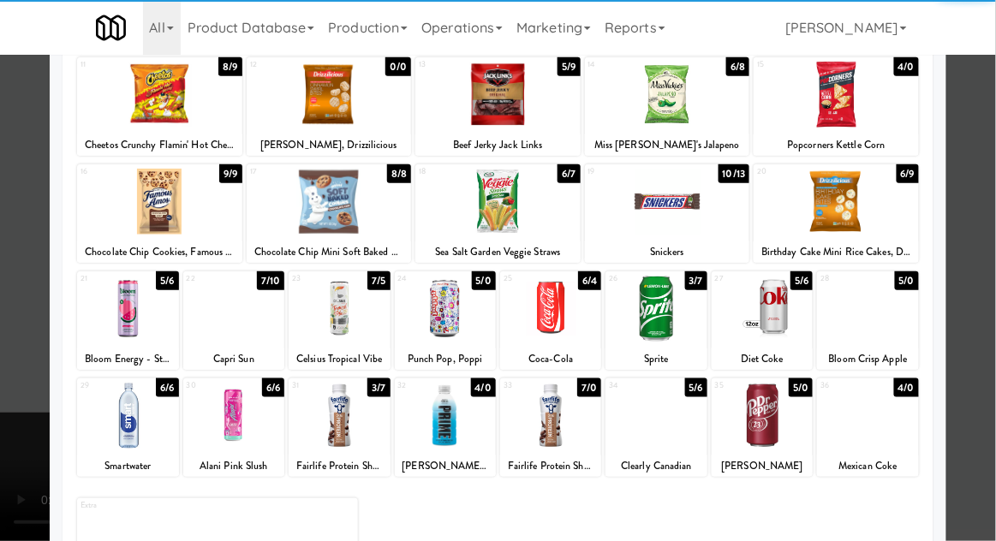
click at [783, 420] on div at bounding box center [762, 416] width 101 height 66
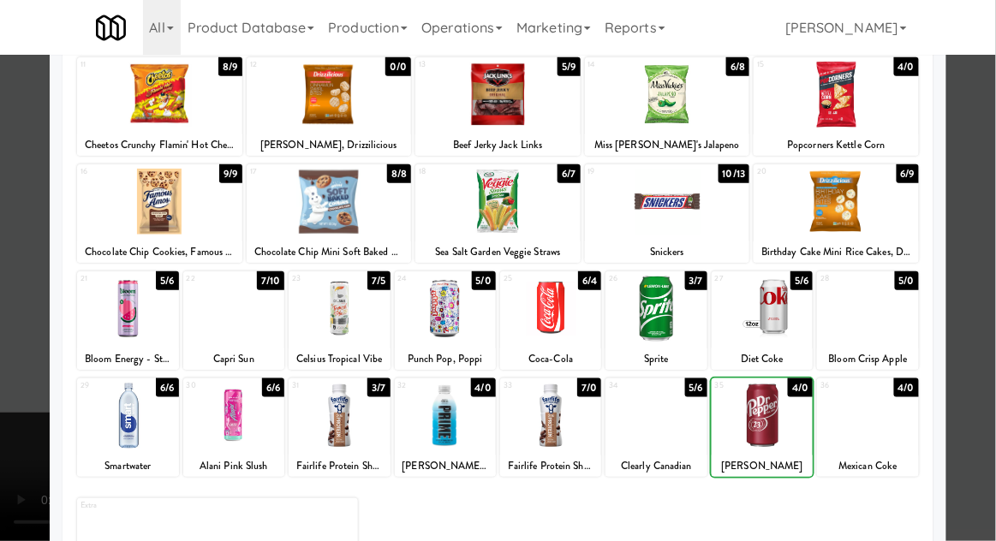
click at [991, 354] on div at bounding box center [498, 270] width 996 height 541
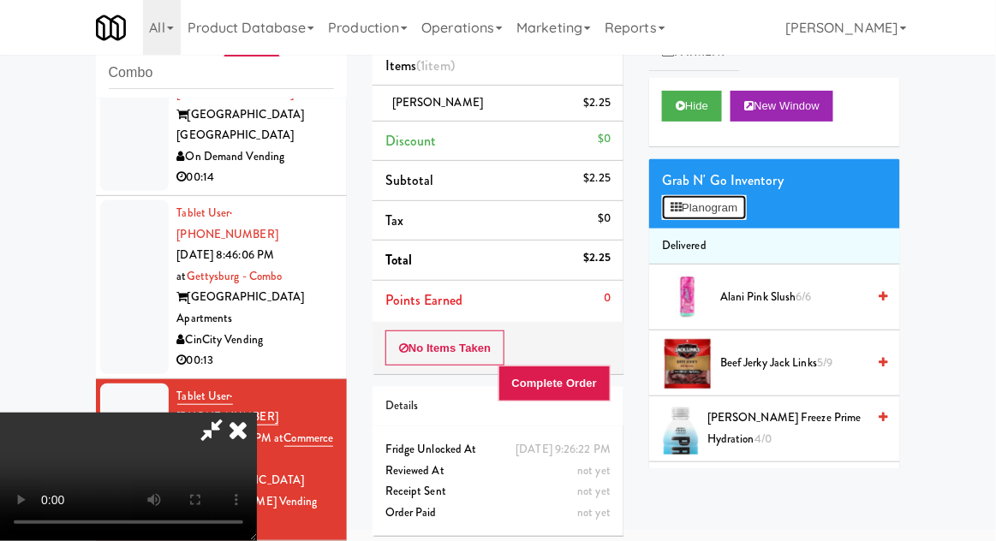
click at [719, 211] on button "Planogram" at bounding box center [704, 208] width 84 height 26
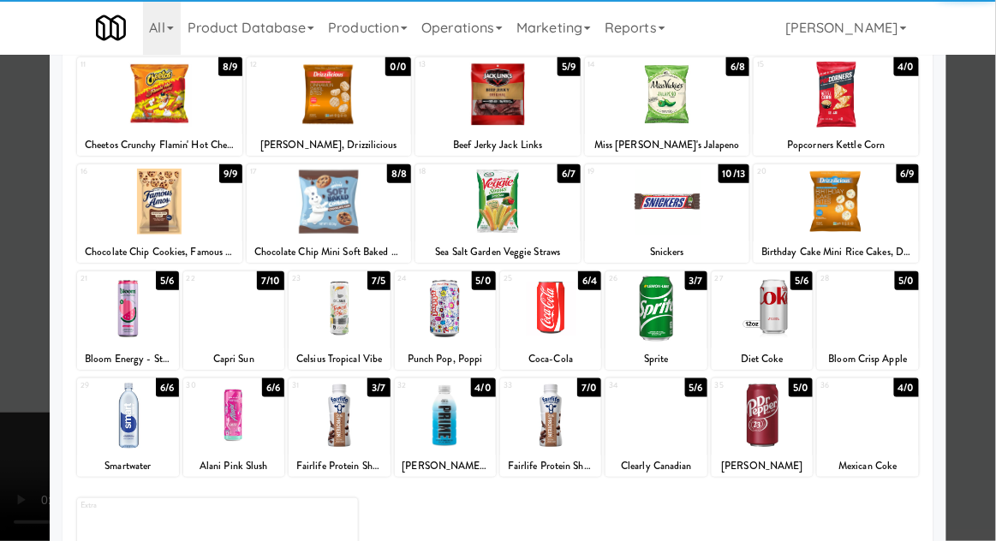
click at [777, 426] on div at bounding box center [762, 416] width 101 height 66
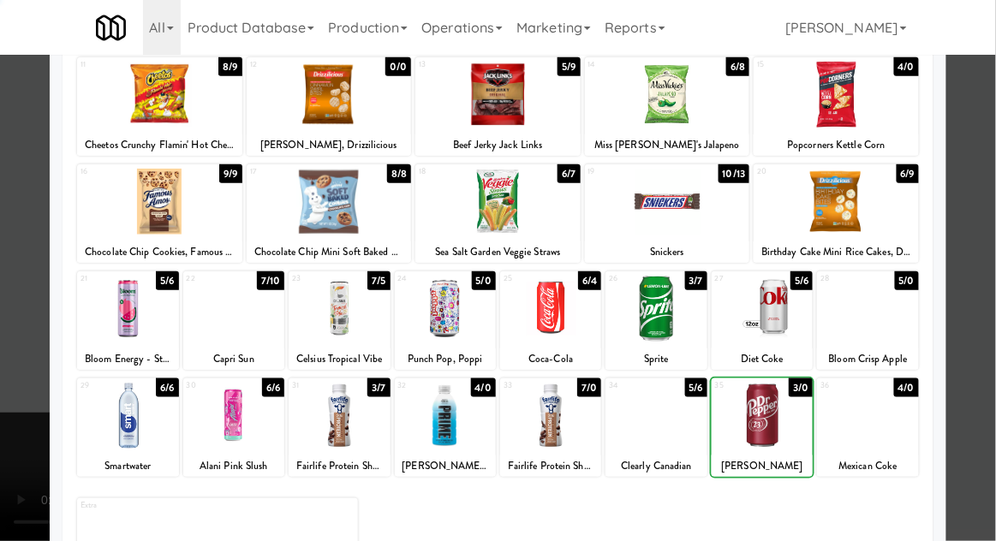
click at [992, 373] on div at bounding box center [498, 270] width 996 height 541
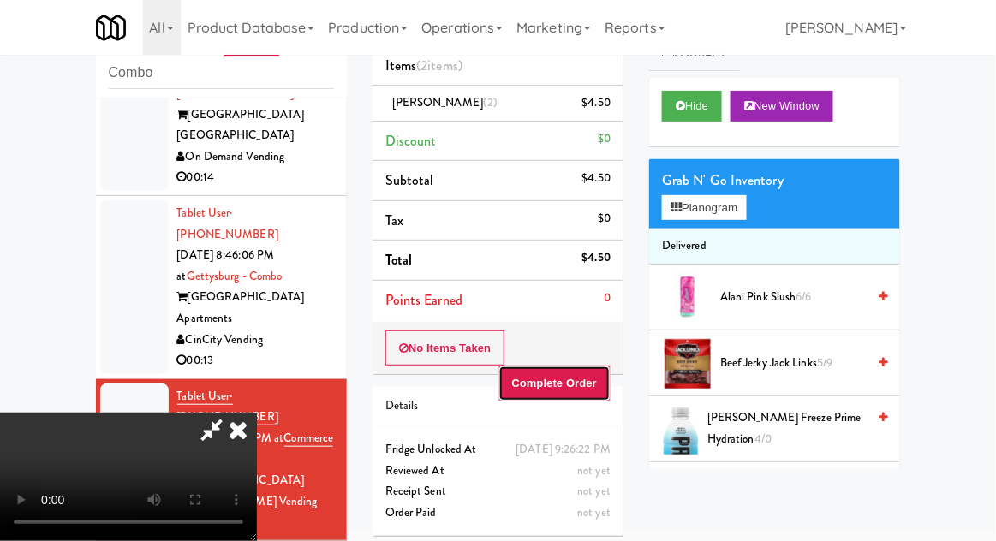
click at [605, 391] on button "Complete Order" at bounding box center [554, 384] width 113 height 36
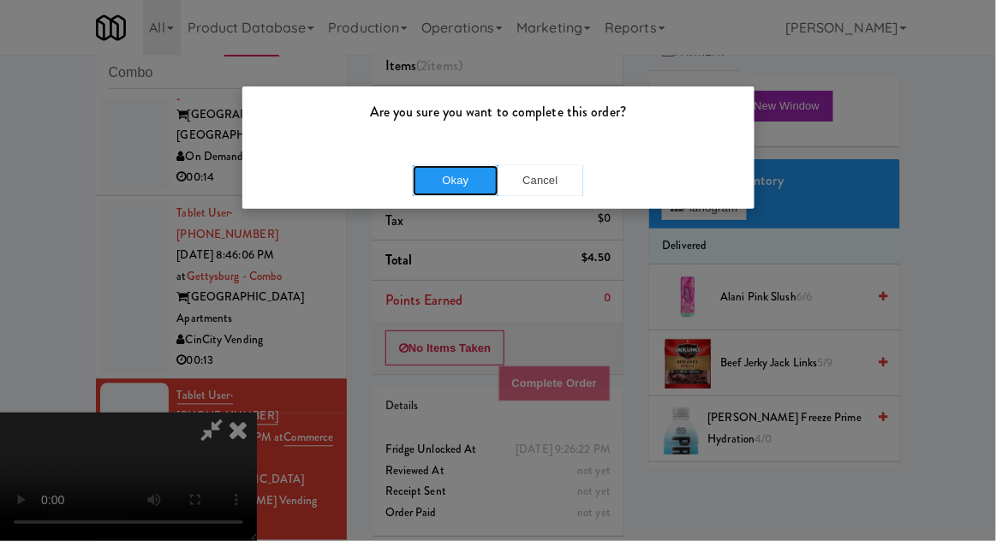
click at [437, 176] on button "Okay" at bounding box center [456, 180] width 86 height 31
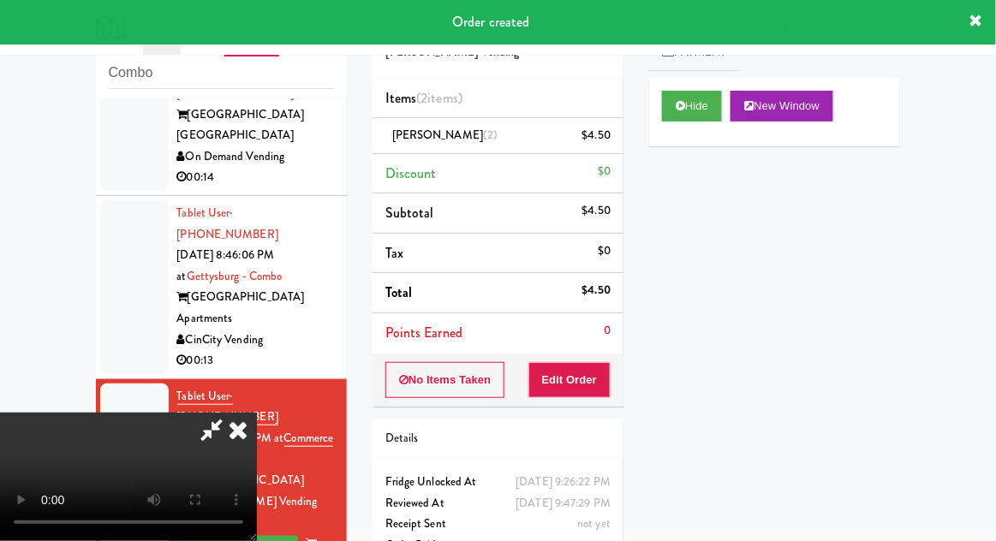
click at [257, 413] on icon at bounding box center [238, 430] width 38 height 34
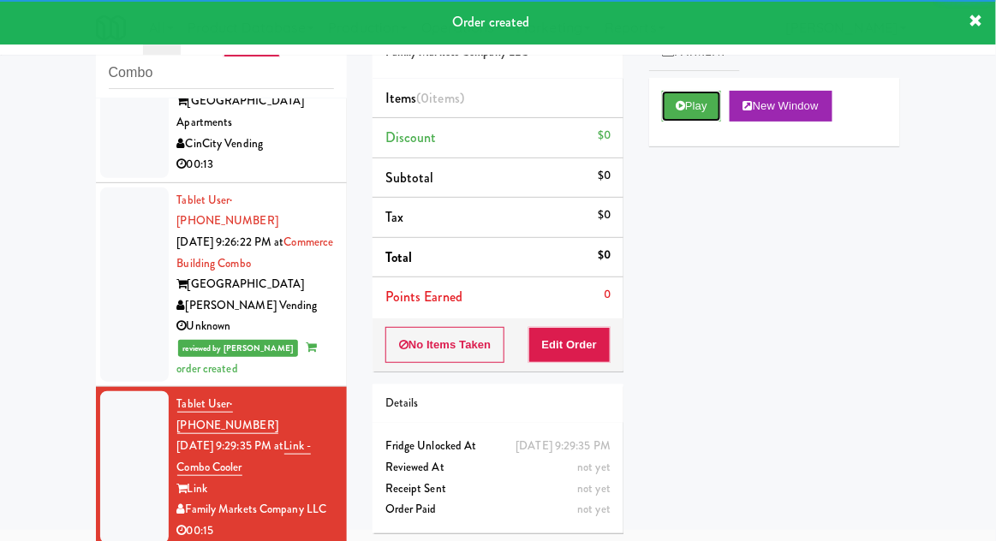
click at [700, 106] on button "Play" at bounding box center [691, 106] width 59 height 31
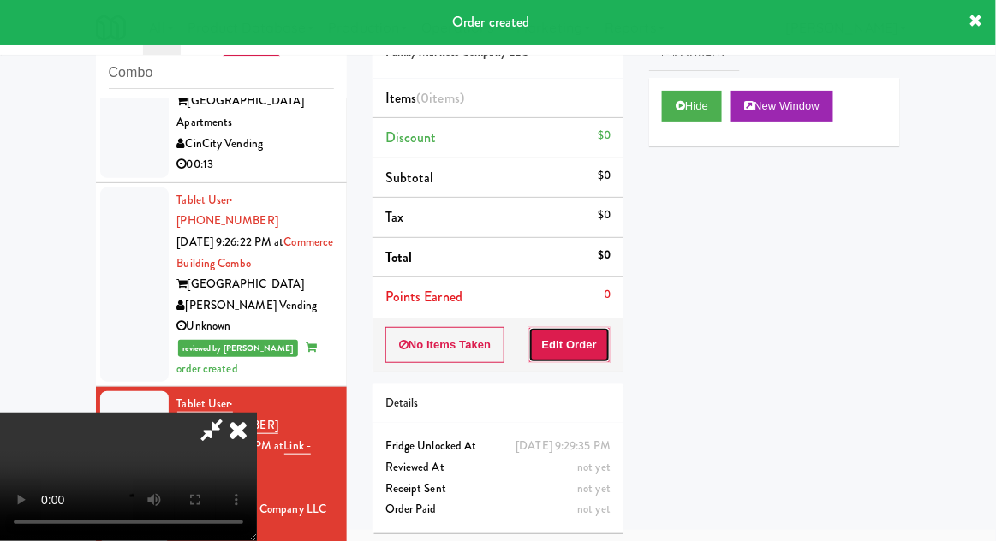
click at [590, 336] on button "Edit Order" at bounding box center [569, 345] width 83 height 36
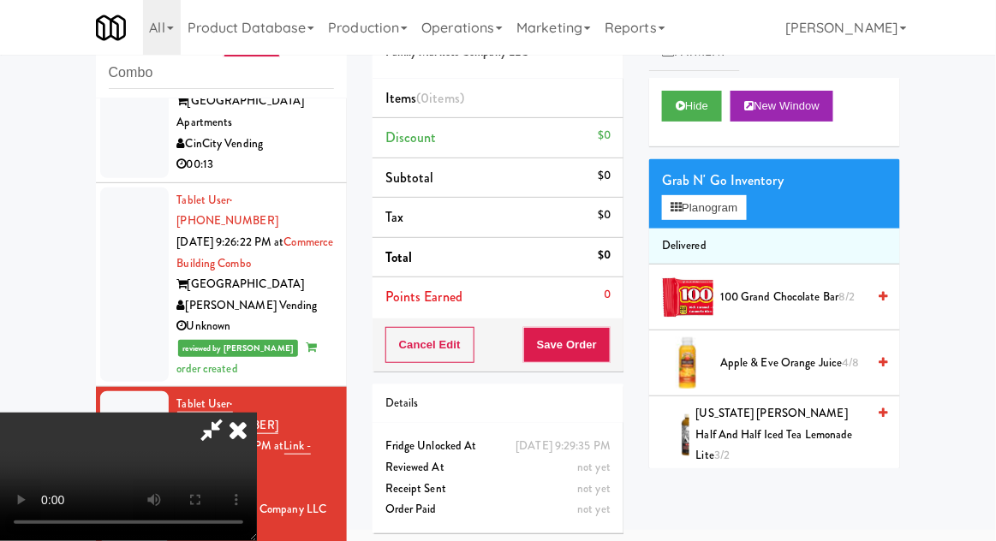
click at [736, 234] on li "Delivered" at bounding box center [774, 247] width 251 height 36
click at [736, 219] on button "Planogram" at bounding box center [704, 208] width 84 height 26
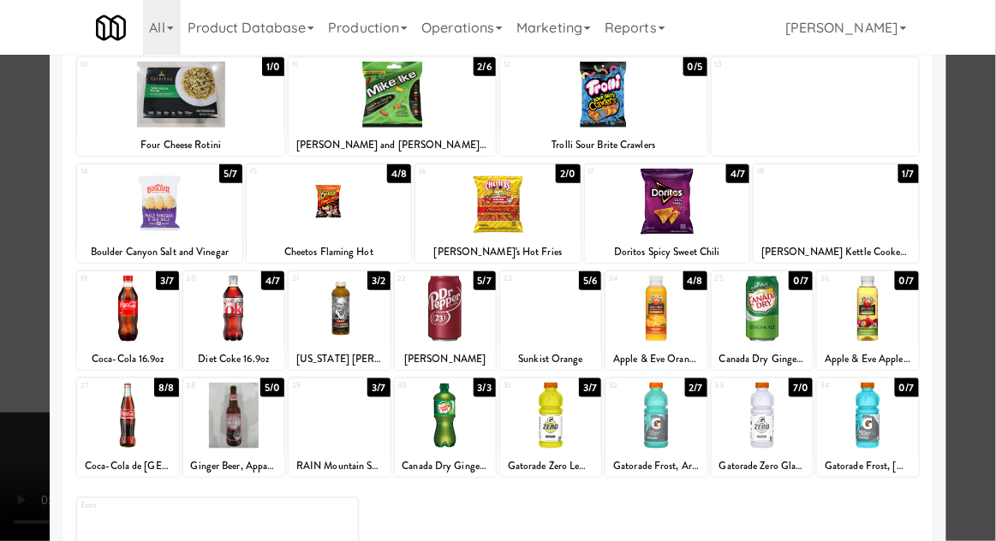
click at [426, 456] on div "Canada Dry Ginger Ale 20oz" at bounding box center [445, 466] width 96 height 21
click at [984, 350] on div at bounding box center [498, 270] width 996 height 541
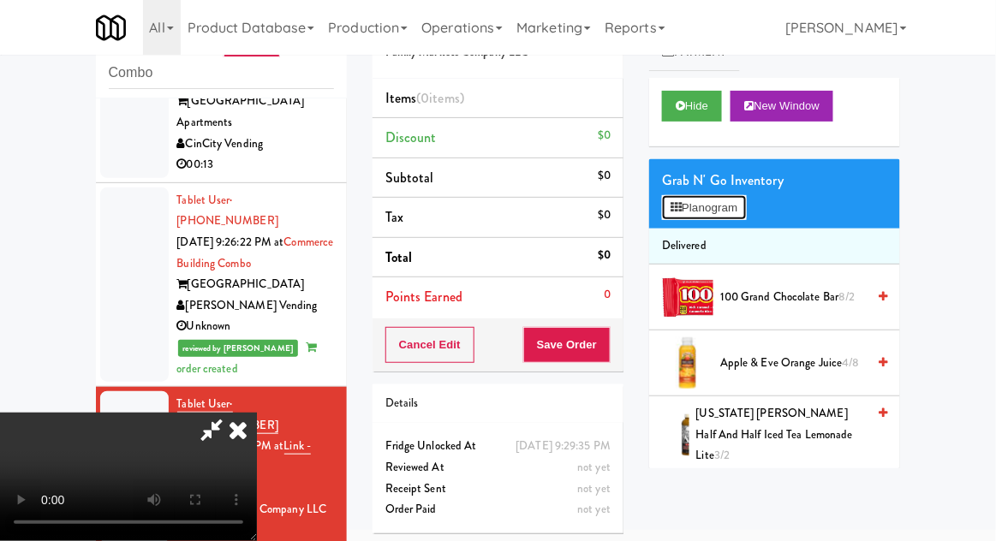
click at [729, 217] on button "Planogram" at bounding box center [704, 208] width 84 height 26
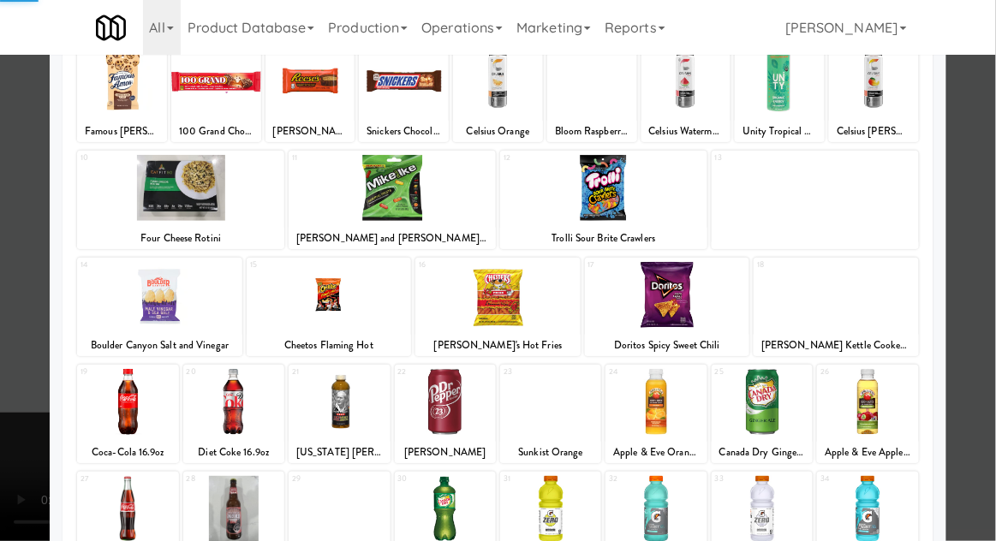
scroll to position [217, 0]
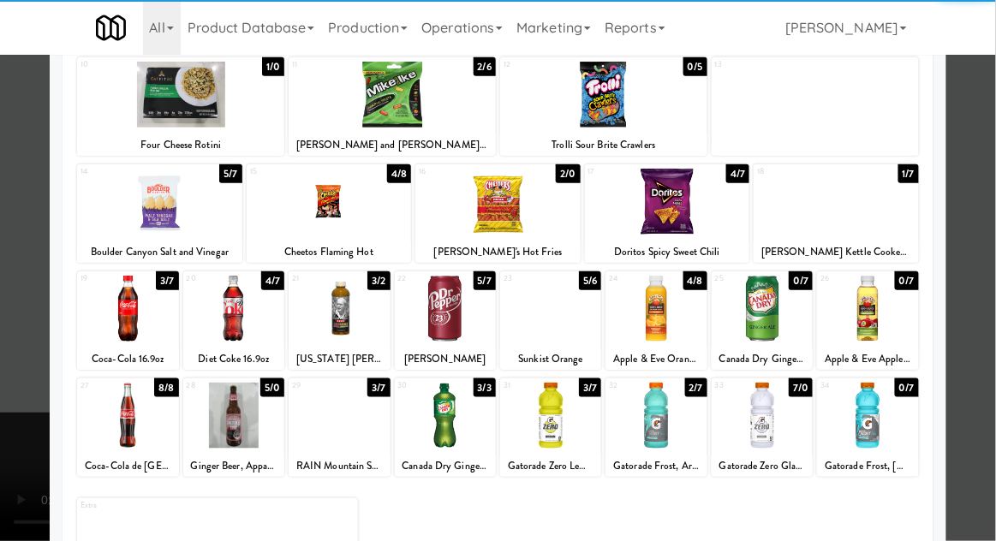
click at [422, 415] on div at bounding box center [445, 416] width 101 height 66
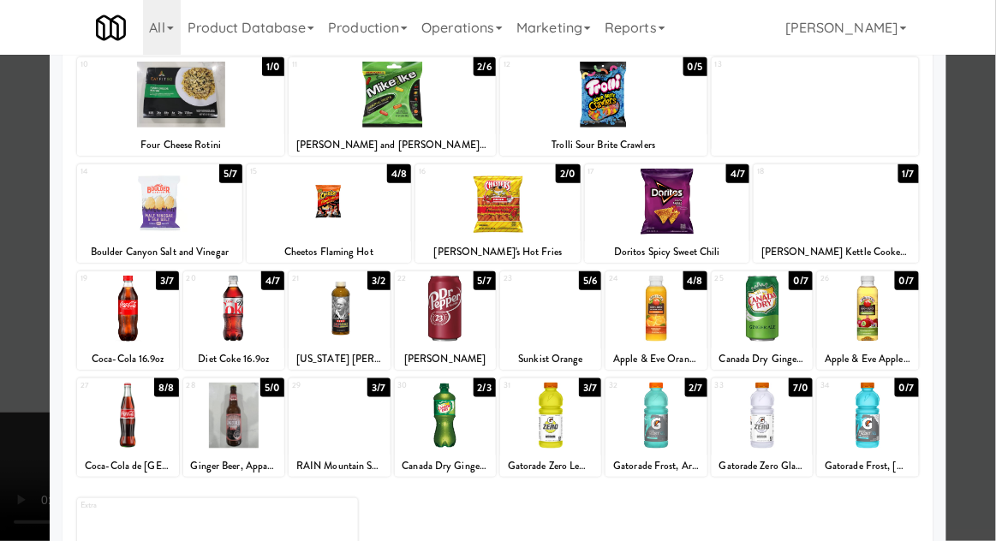
click at [985, 381] on div at bounding box center [498, 270] width 996 height 541
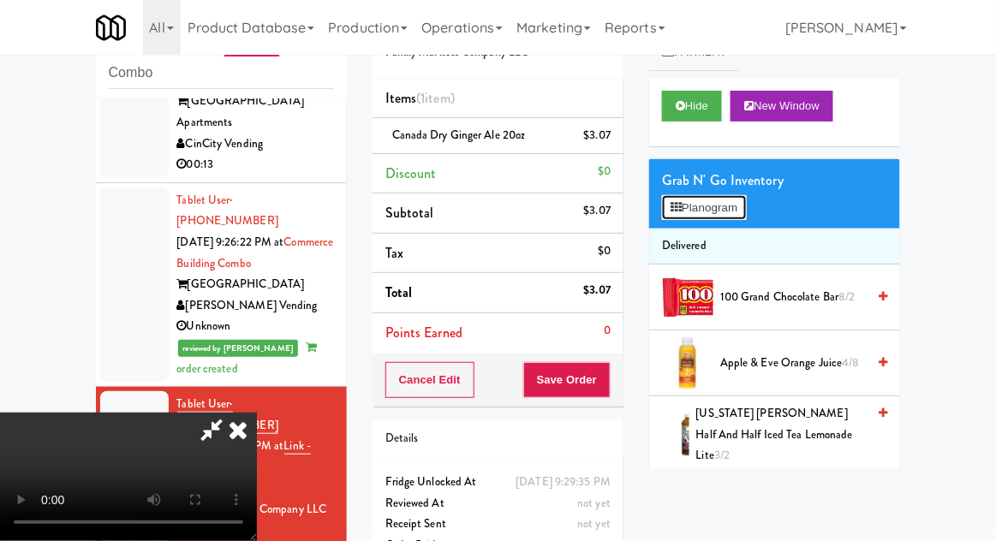
click at [746, 213] on button "Planogram" at bounding box center [704, 208] width 84 height 26
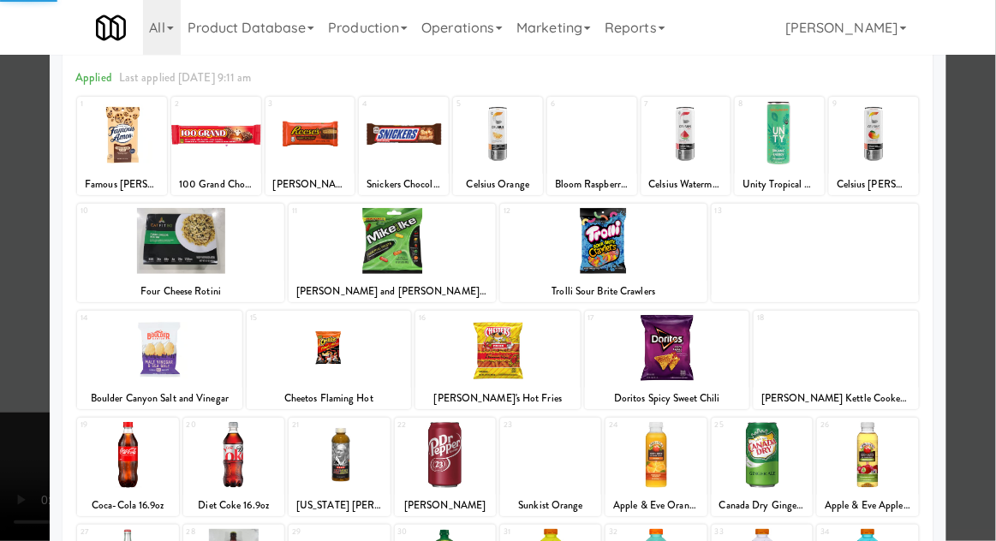
scroll to position [217, 0]
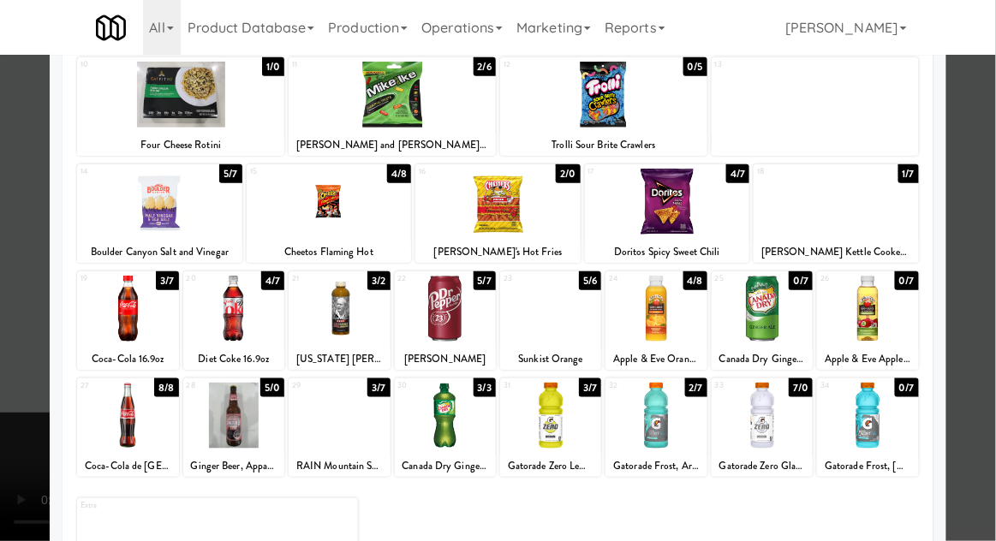
click at [691, 321] on div at bounding box center [655, 309] width 101 height 66
click at [1, 379] on div at bounding box center [498, 270] width 996 height 541
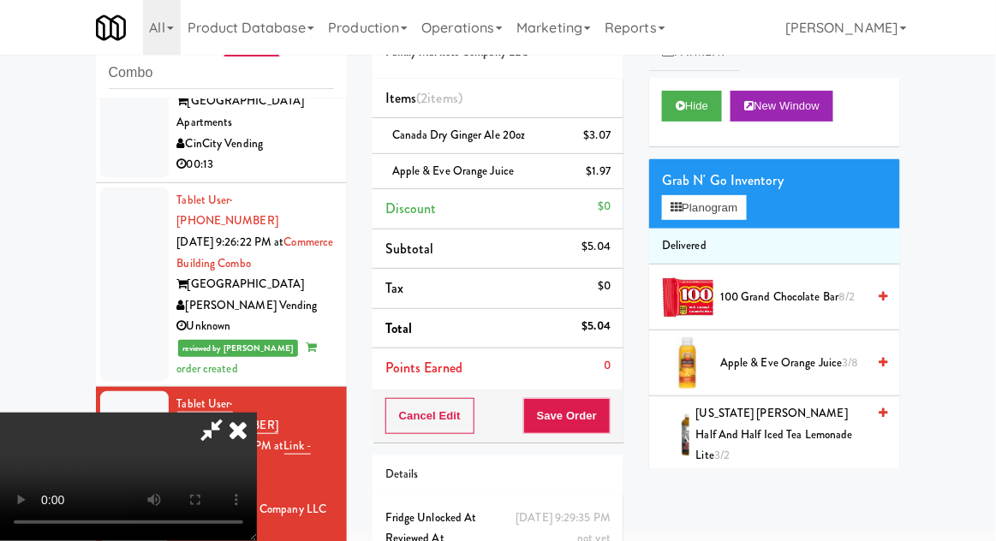
click at [622, 421] on div "Cancel Edit Save Order" at bounding box center [497, 416] width 251 height 53
click at [607, 423] on button "Save Order" at bounding box center [566, 416] width 87 height 36
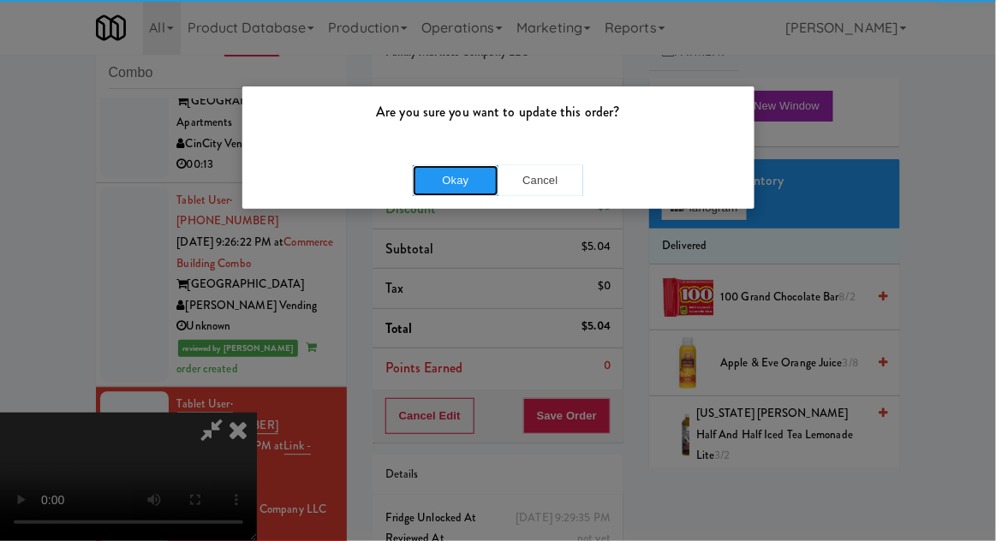
click at [433, 179] on button "Okay" at bounding box center [456, 180] width 86 height 31
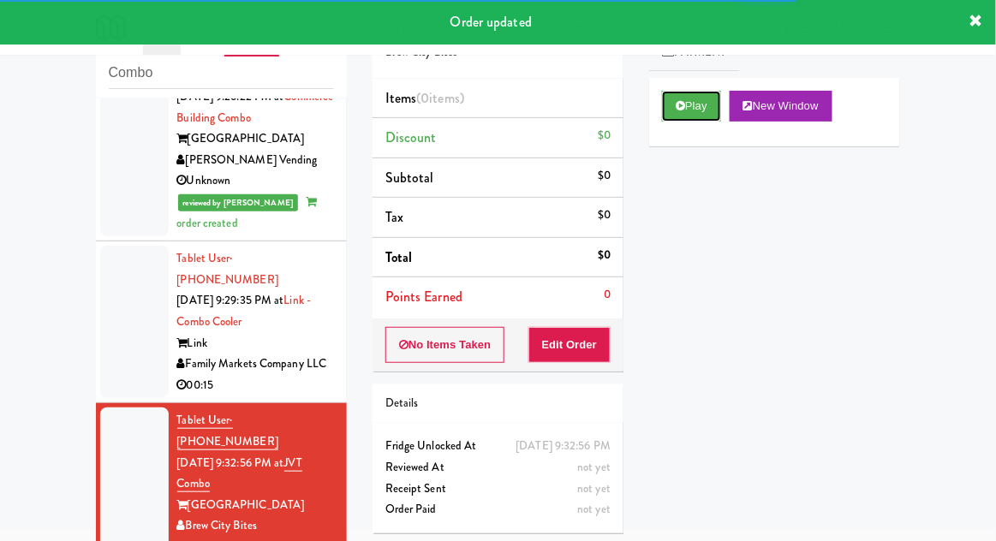
click at [703, 107] on button "Play" at bounding box center [691, 106] width 59 height 31
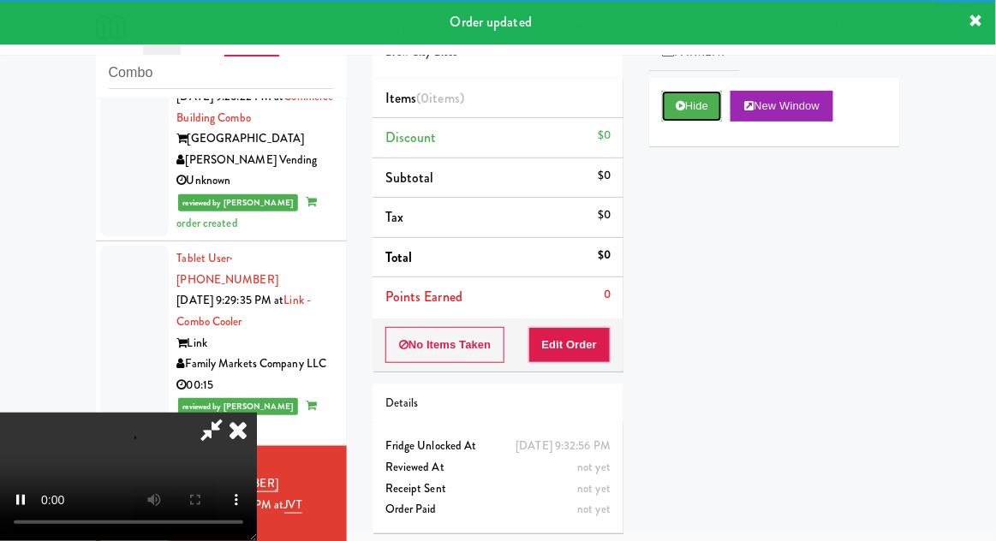
scroll to position [1144, 0]
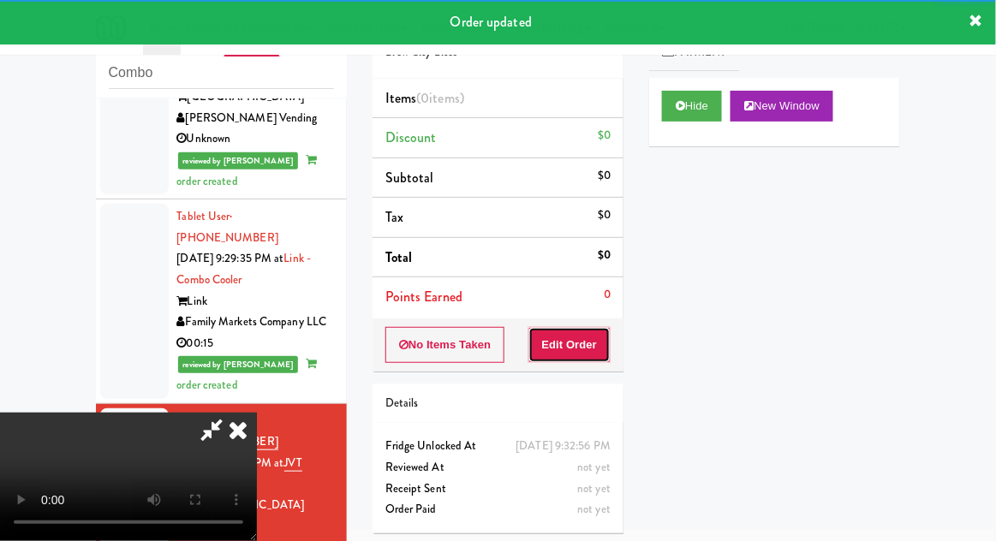
click at [603, 327] on button "Edit Order" at bounding box center [569, 345] width 83 height 36
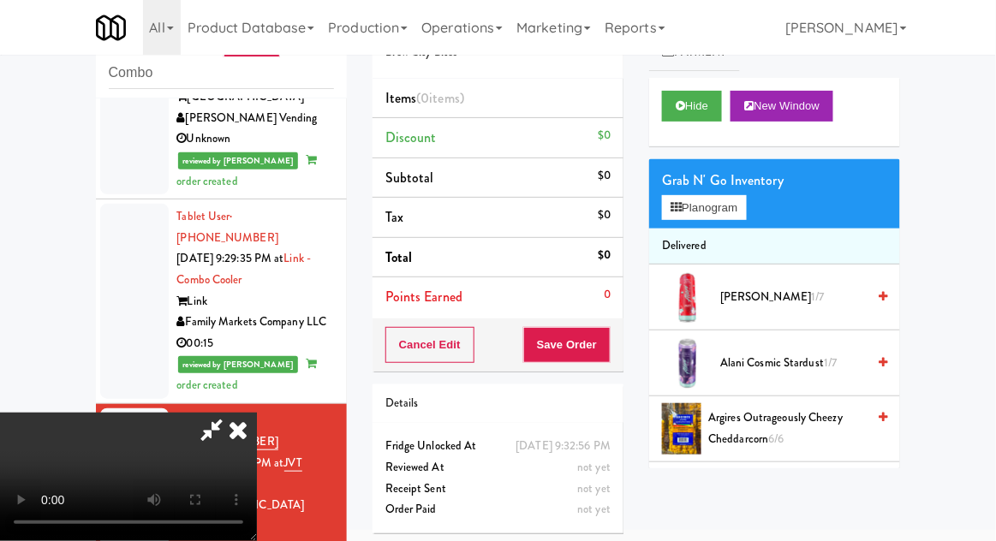
scroll to position [0, 0]
click at [746, 212] on button "Planogram" at bounding box center [704, 208] width 84 height 26
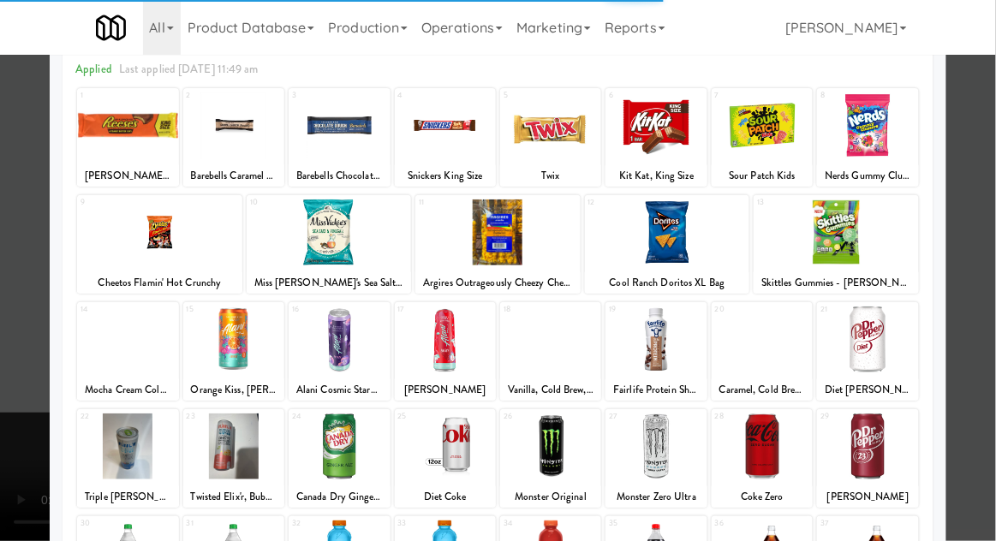
scroll to position [86, 0]
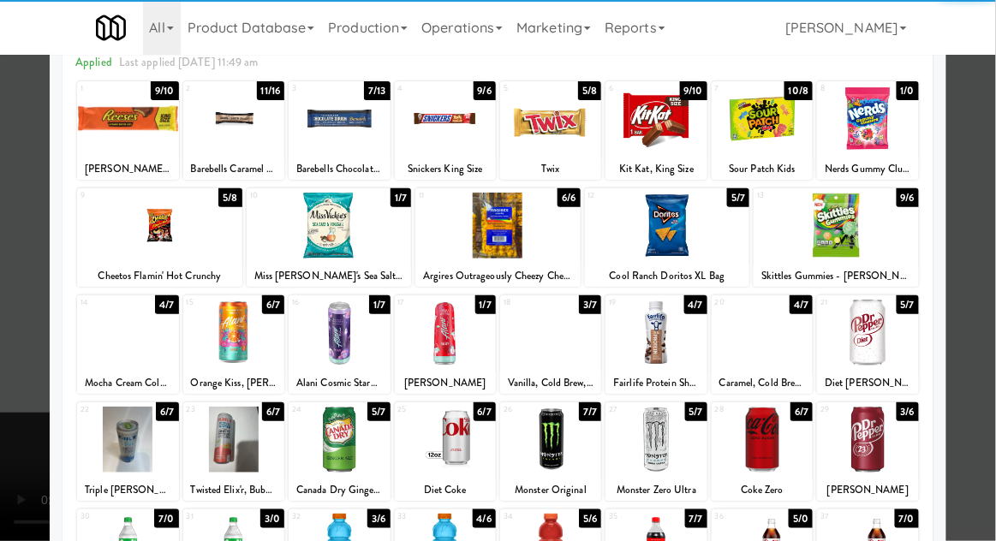
click at [880, 426] on div at bounding box center [867, 440] width 101 height 66
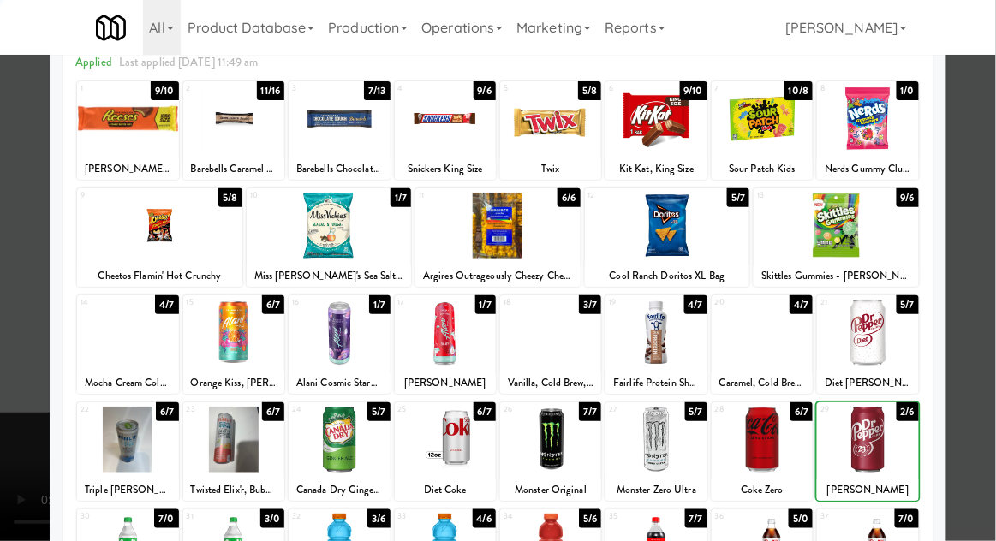
click at [980, 394] on div at bounding box center [498, 270] width 996 height 541
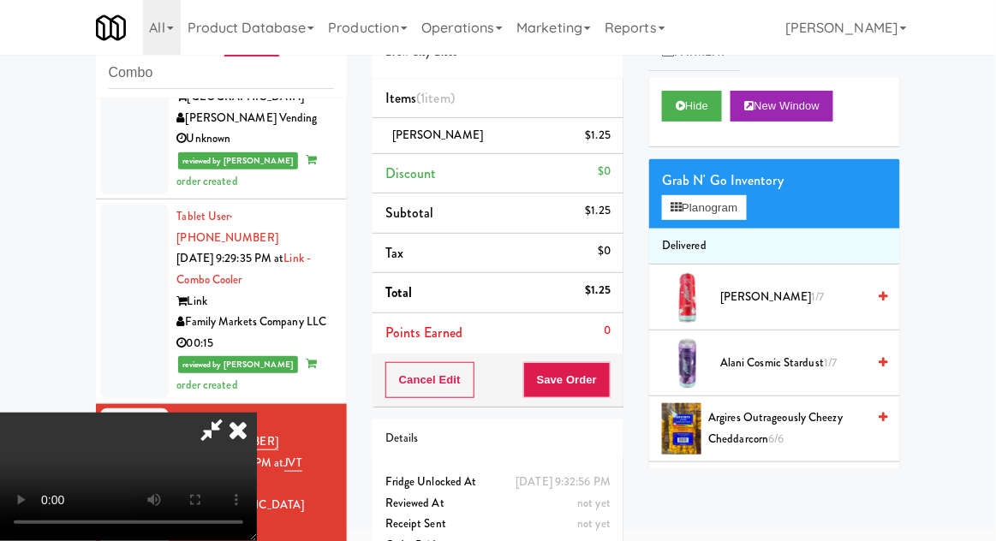
scroll to position [63, 0]
click at [606, 387] on button "Save Order" at bounding box center [566, 380] width 87 height 36
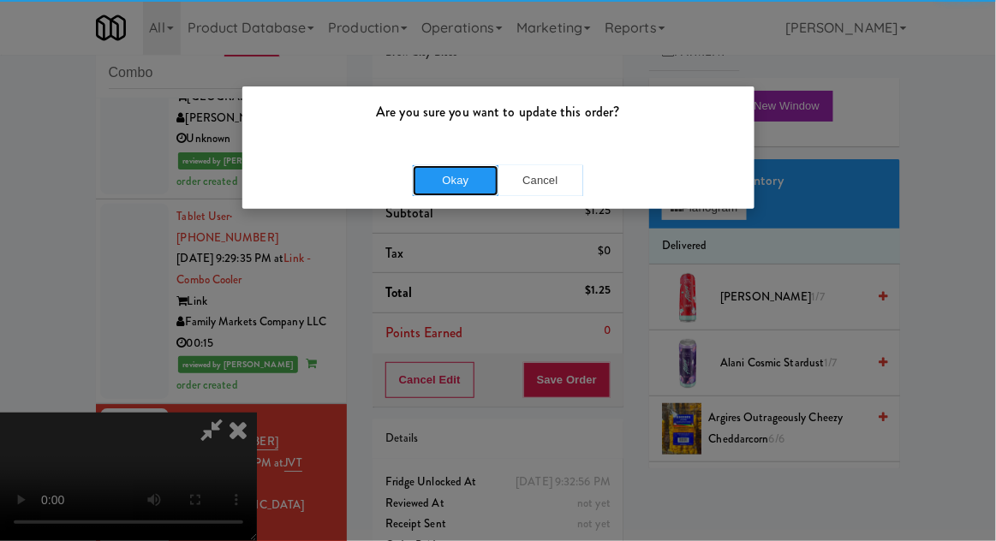
click at [426, 186] on button "Okay" at bounding box center [456, 180] width 86 height 31
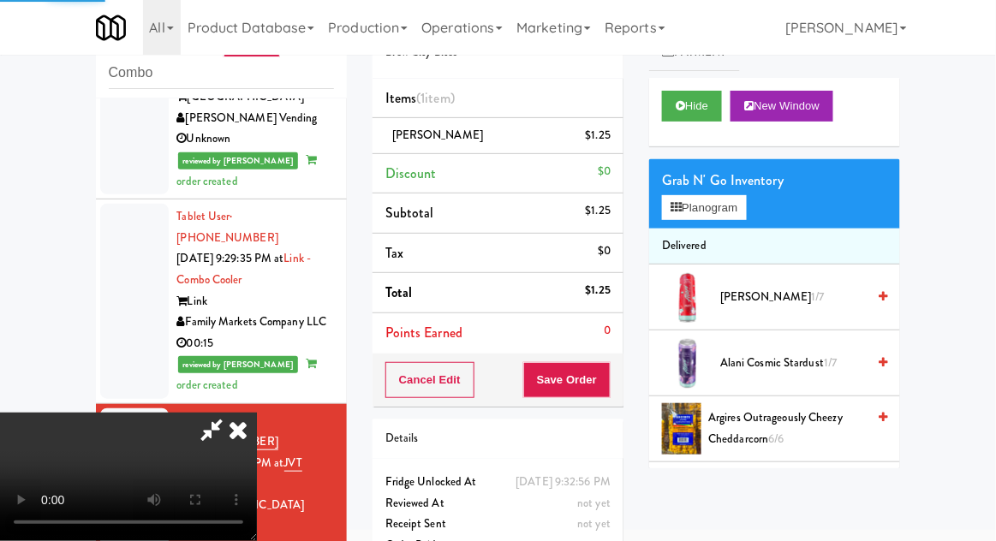
scroll to position [0, 0]
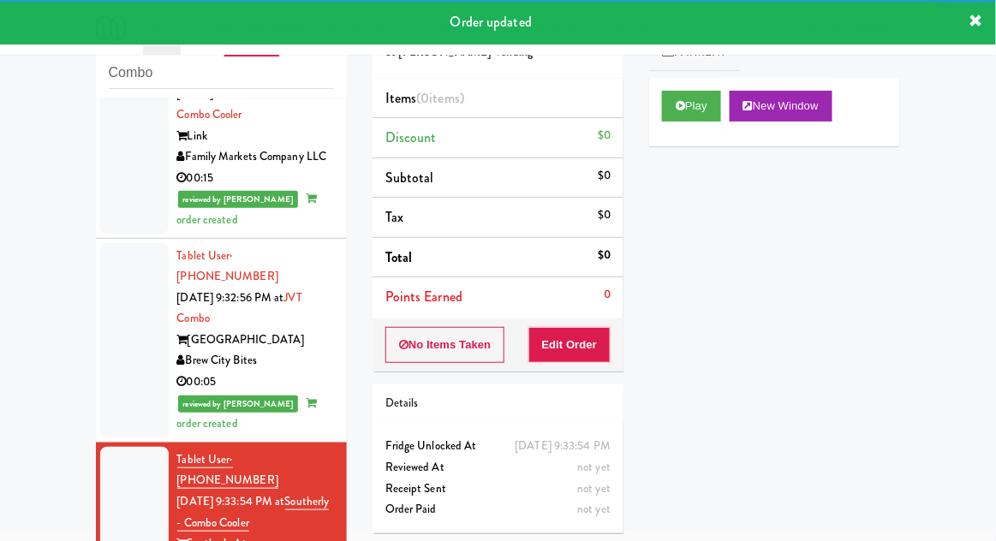
scroll to position [1317, 0]
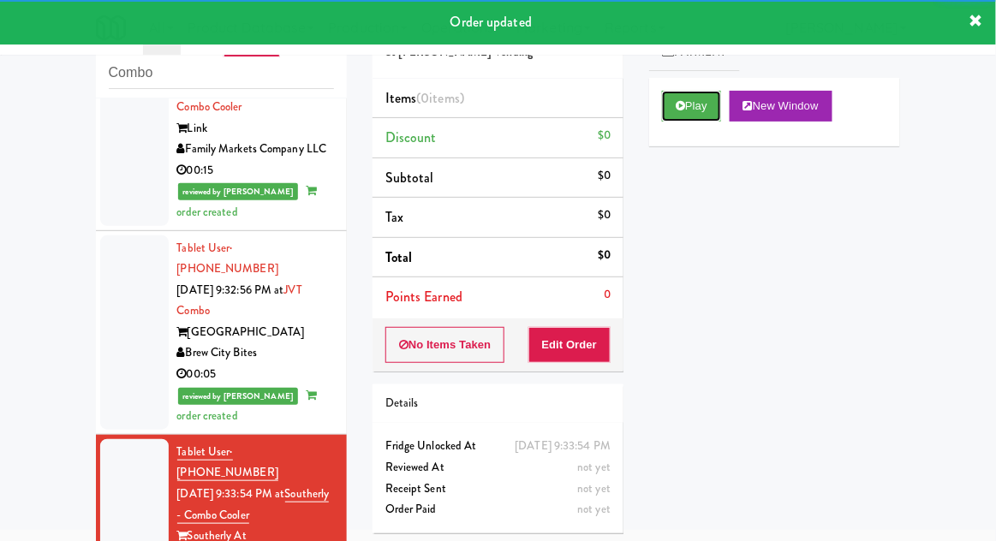
click at [699, 93] on button "Play" at bounding box center [691, 106] width 59 height 31
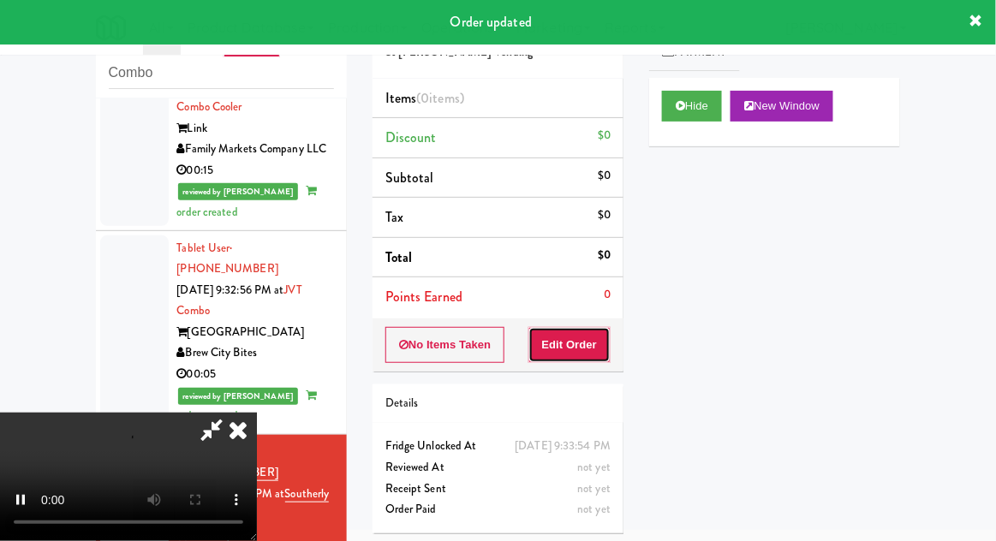
click at [603, 329] on button "Edit Order" at bounding box center [569, 345] width 83 height 36
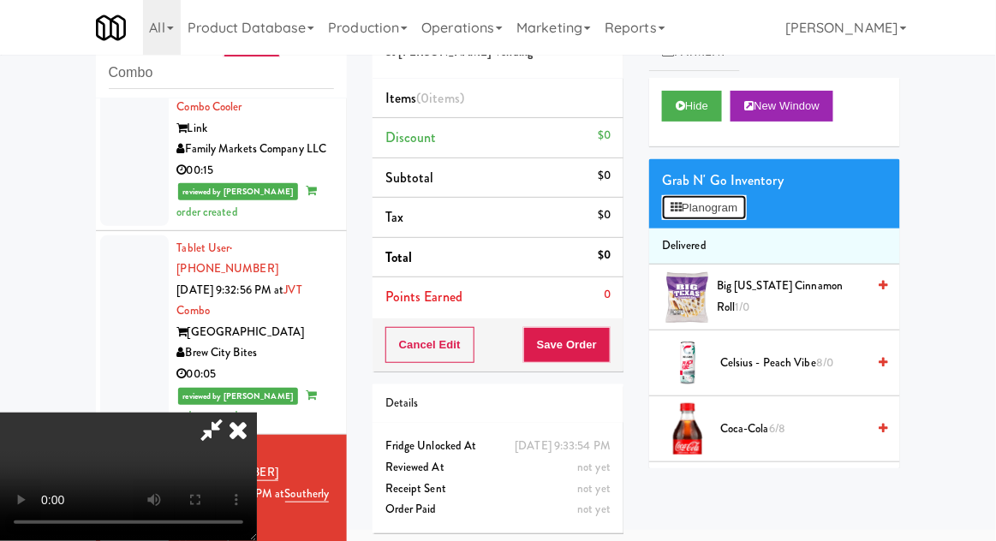
click at [713, 219] on button "Planogram" at bounding box center [704, 208] width 84 height 26
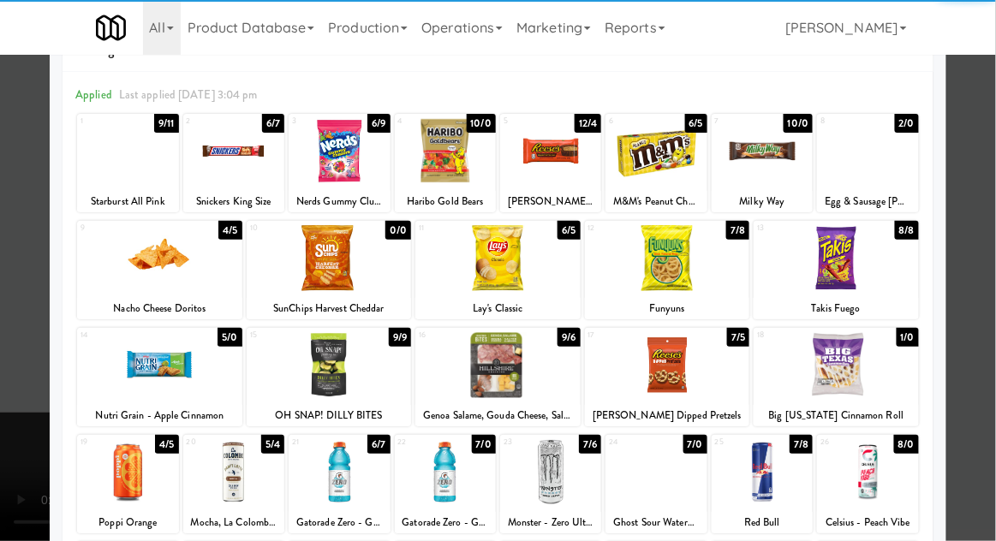
scroll to position [82, 0]
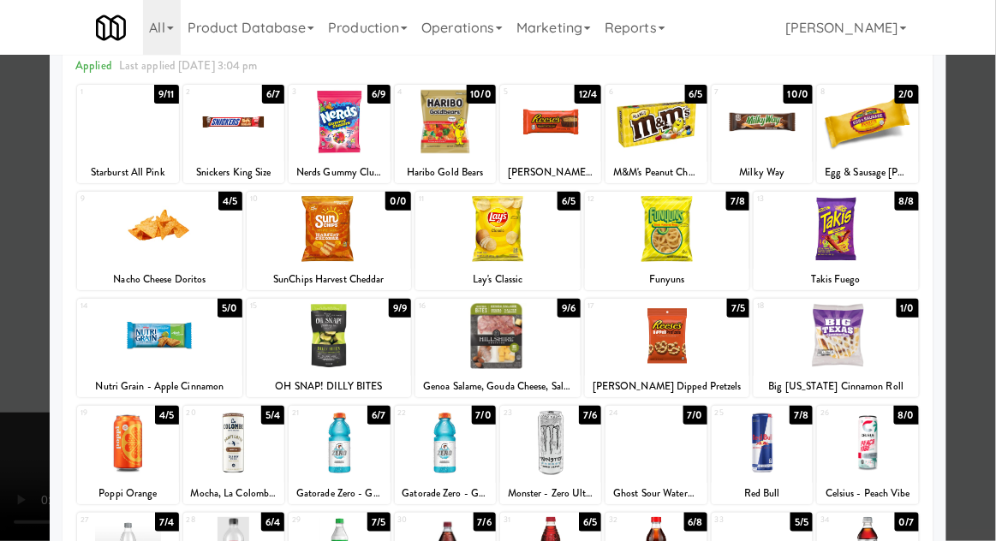
click at [137, 363] on div at bounding box center [159, 336] width 165 height 66
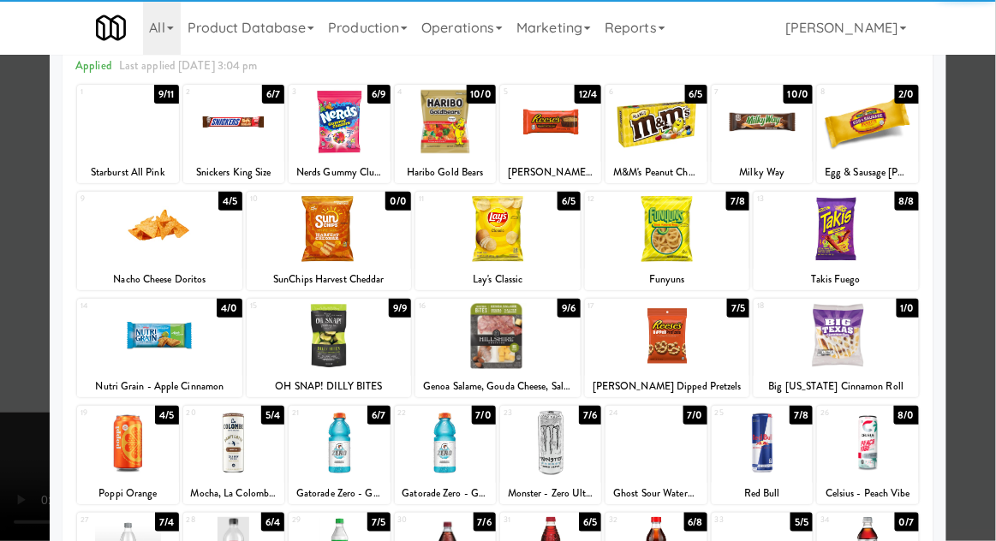
click at [988, 364] on div at bounding box center [498, 270] width 996 height 541
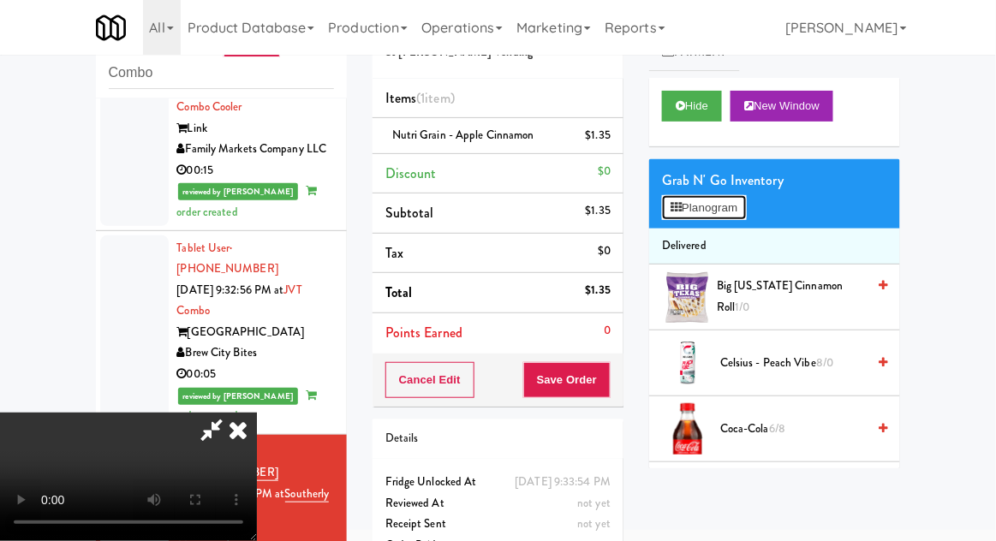
click at [746, 216] on button "Planogram" at bounding box center [704, 208] width 84 height 26
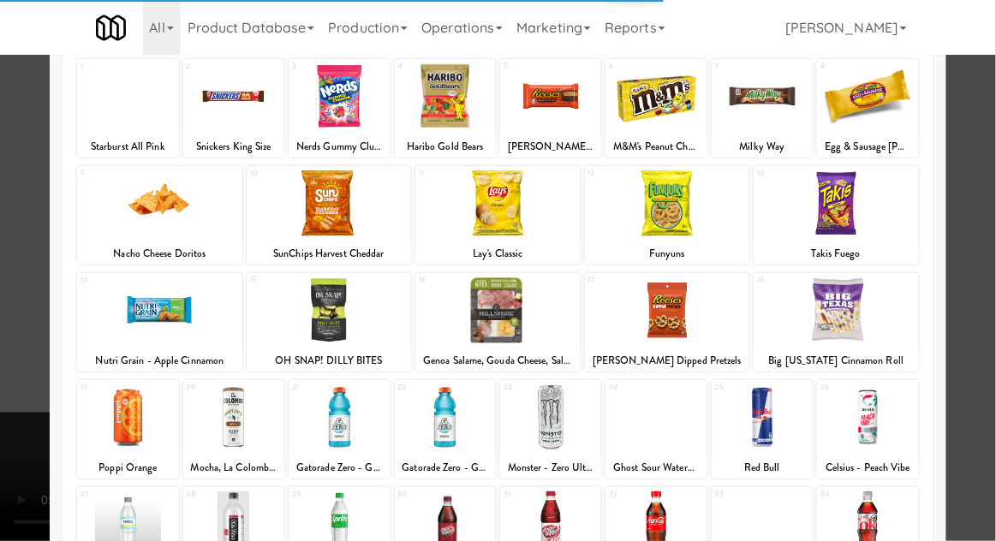
scroll to position [100, 0]
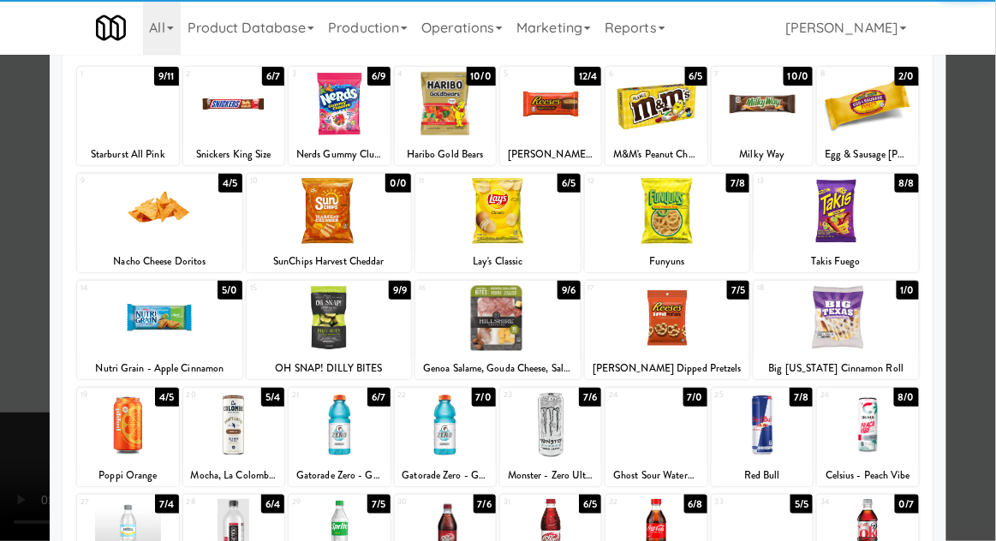
click at [321, 435] on div at bounding box center [339, 425] width 101 height 66
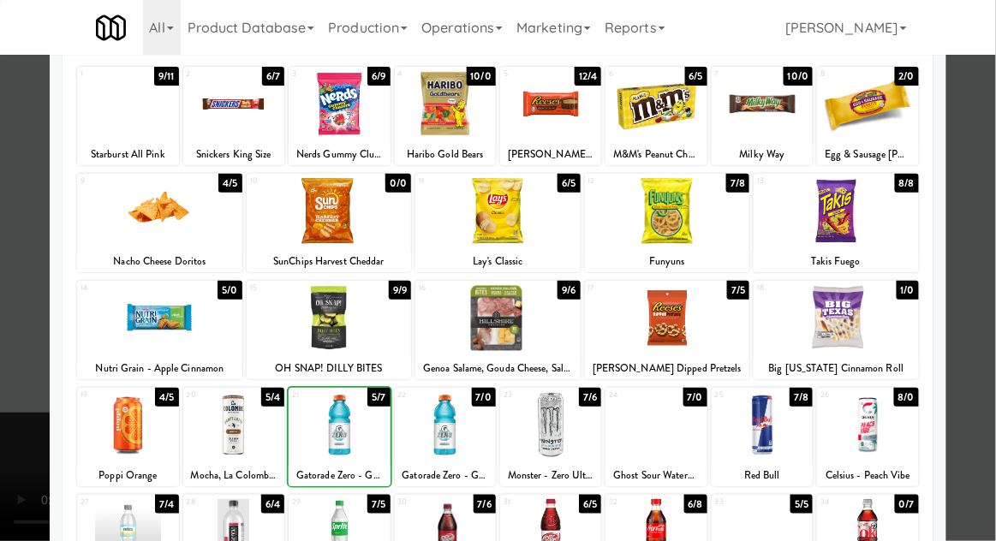
click at [994, 351] on div at bounding box center [498, 270] width 996 height 541
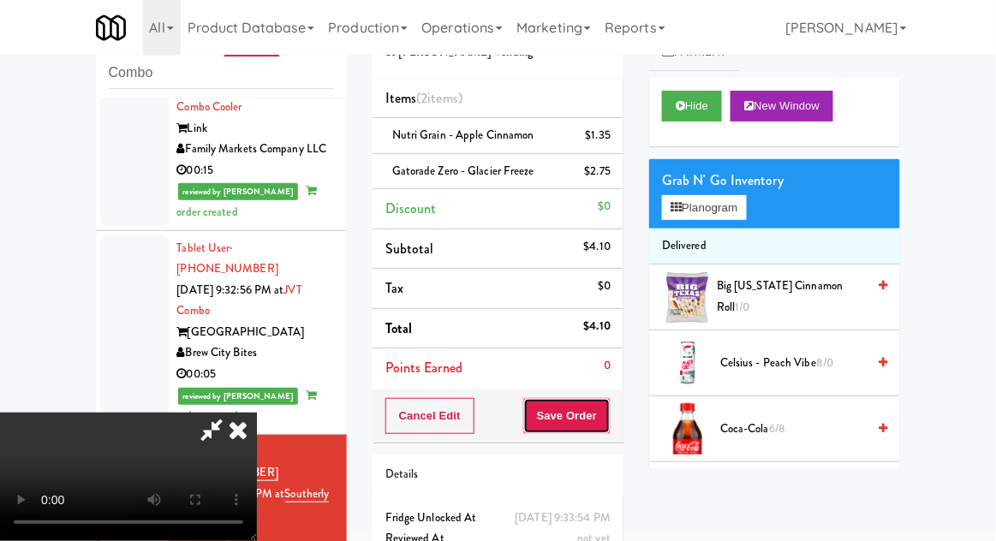
click at [609, 416] on button "Save Order" at bounding box center [566, 416] width 87 height 36
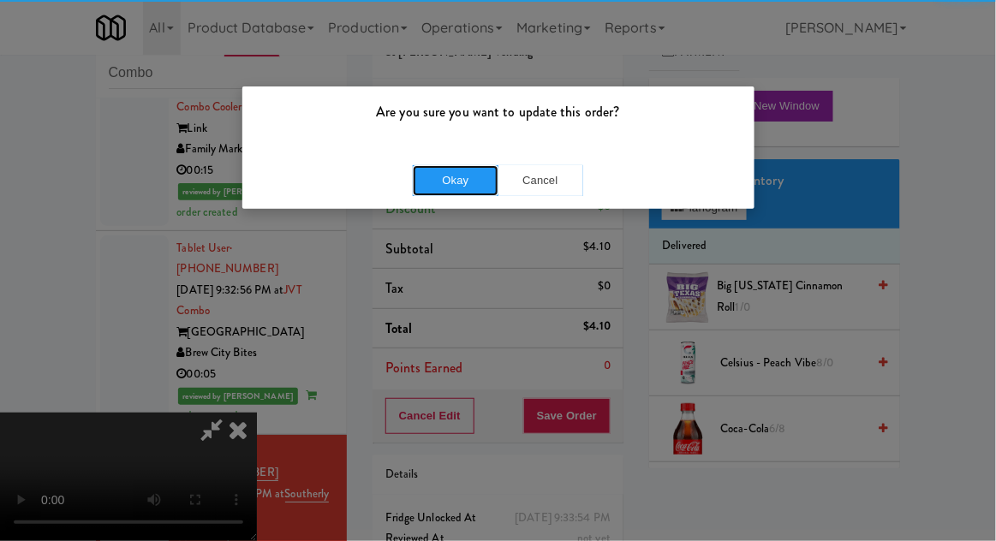
click at [454, 165] on button "Okay" at bounding box center [456, 180] width 86 height 31
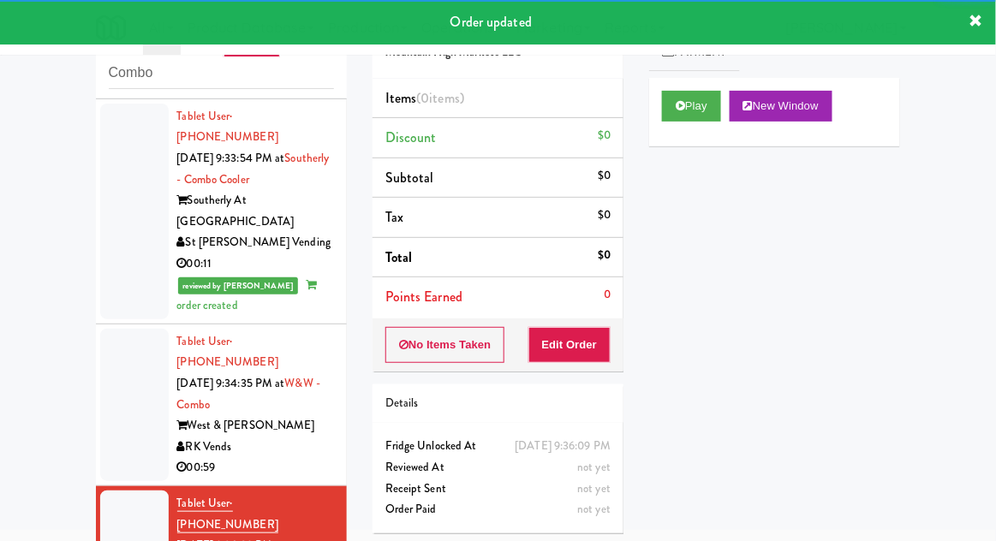
scroll to position [1653, 0]
click at [712, 108] on button "Play" at bounding box center [691, 106] width 59 height 31
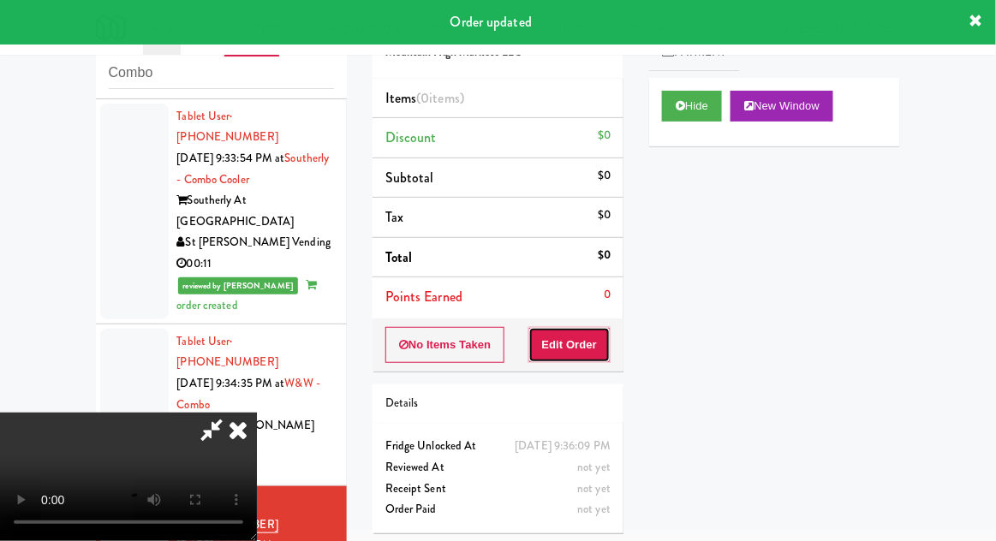
click at [595, 327] on button "Edit Order" at bounding box center [569, 345] width 83 height 36
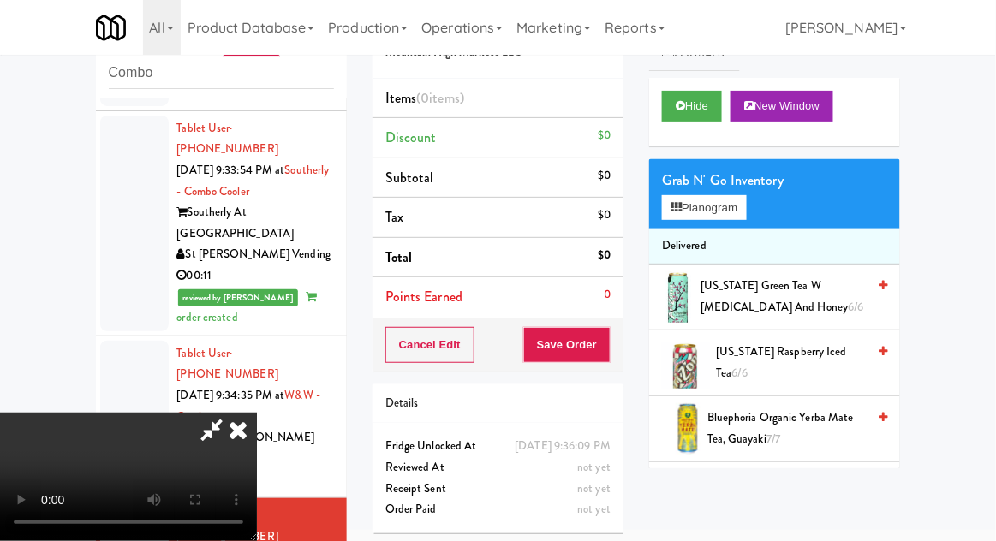
scroll to position [1639, 0]
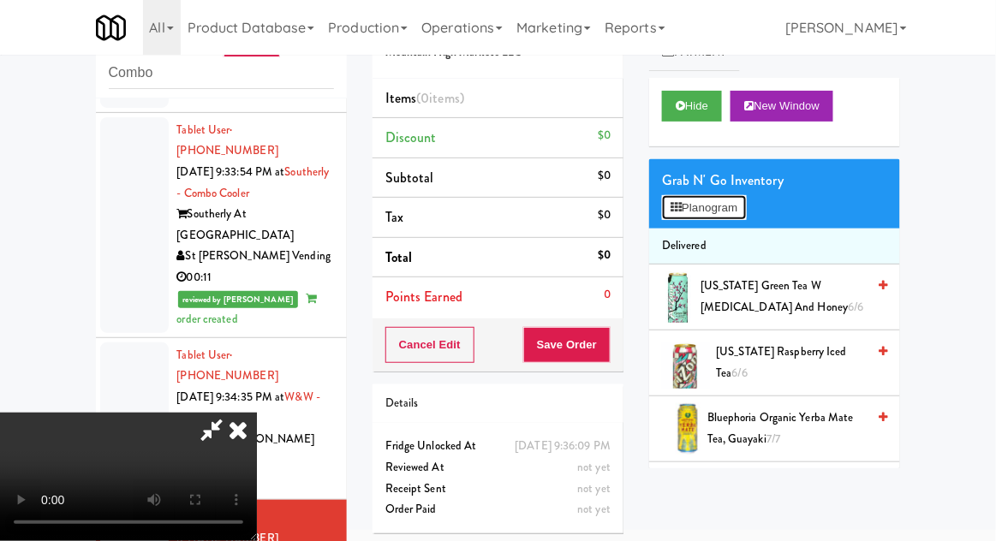
click at [736, 211] on button "Planogram" at bounding box center [704, 208] width 84 height 26
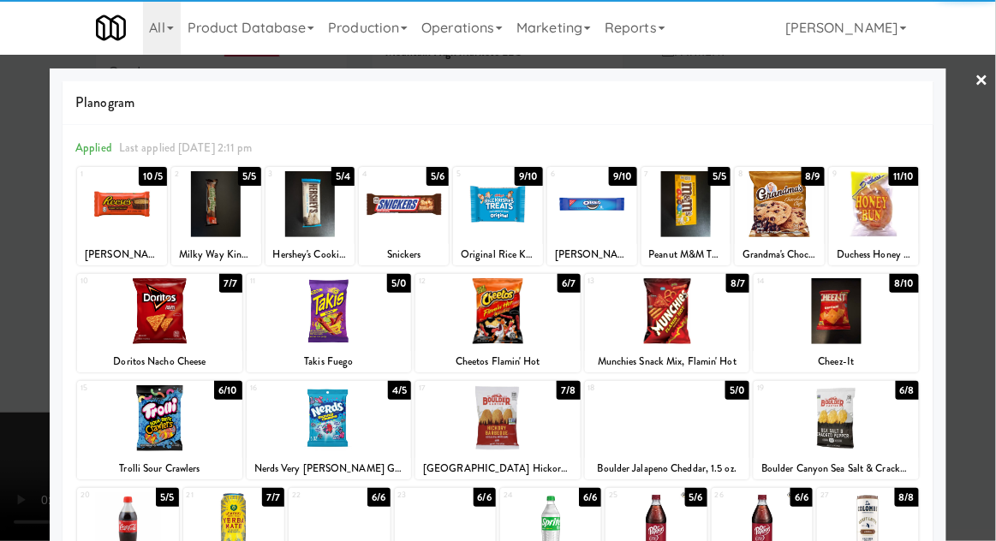
click at [540, 330] on div at bounding box center [497, 311] width 165 height 66
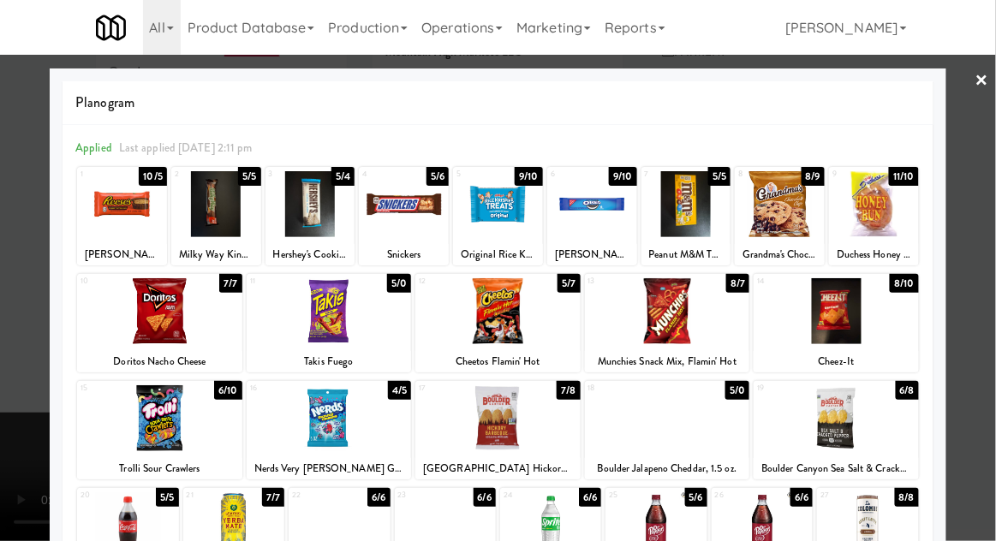
click at [6, 363] on div at bounding box center [498, 270] width 996 height 541
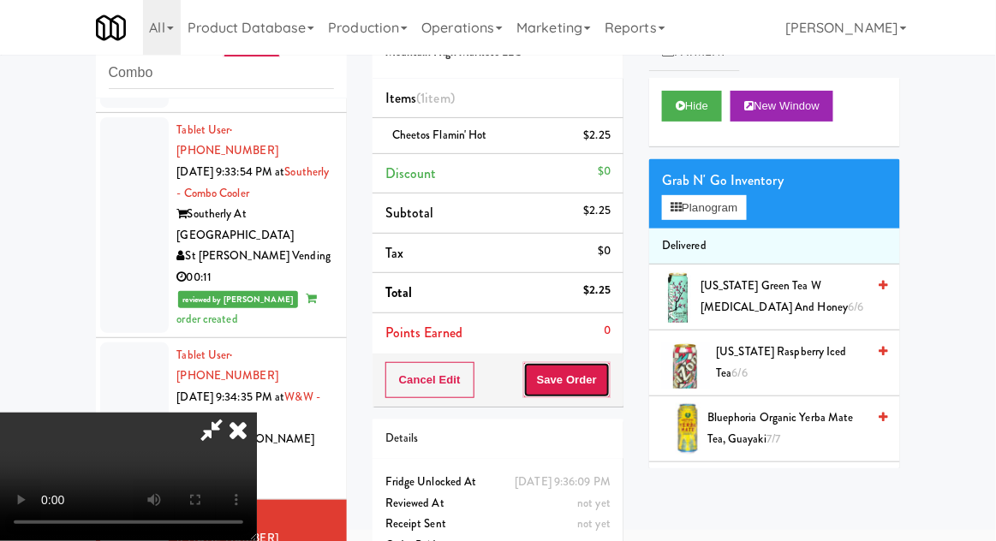
click at [608, 389] on button "Save Order" at bounding box center [566, 380] width 87 height 36
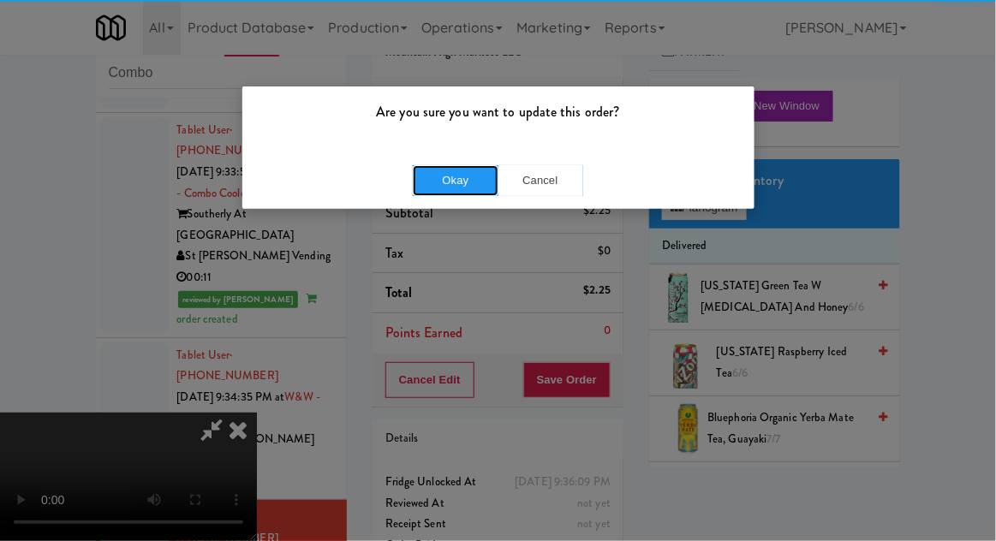
click at [422, 188] on button "Okay" at bounding box center [456, 180] width 86 height 31
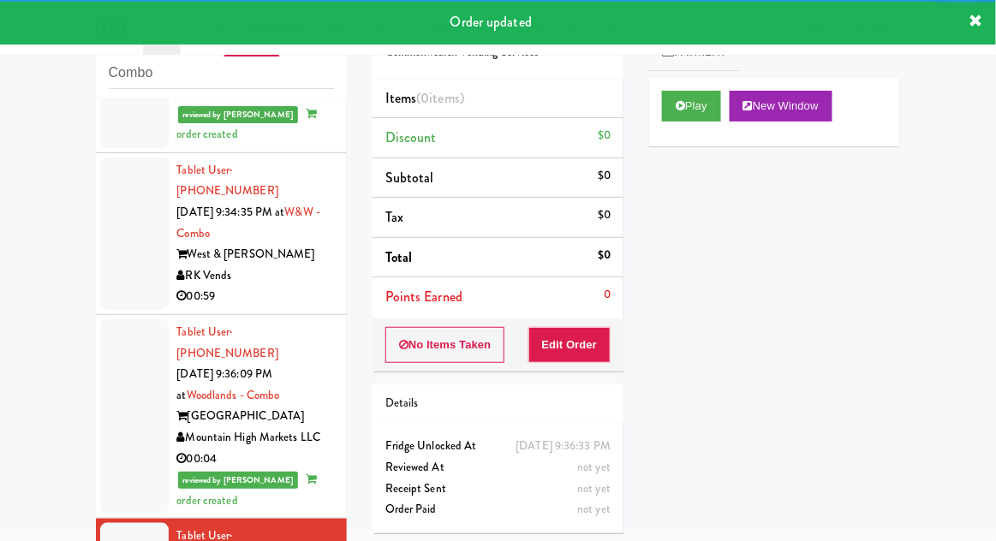
scroll to position [1805, 0]
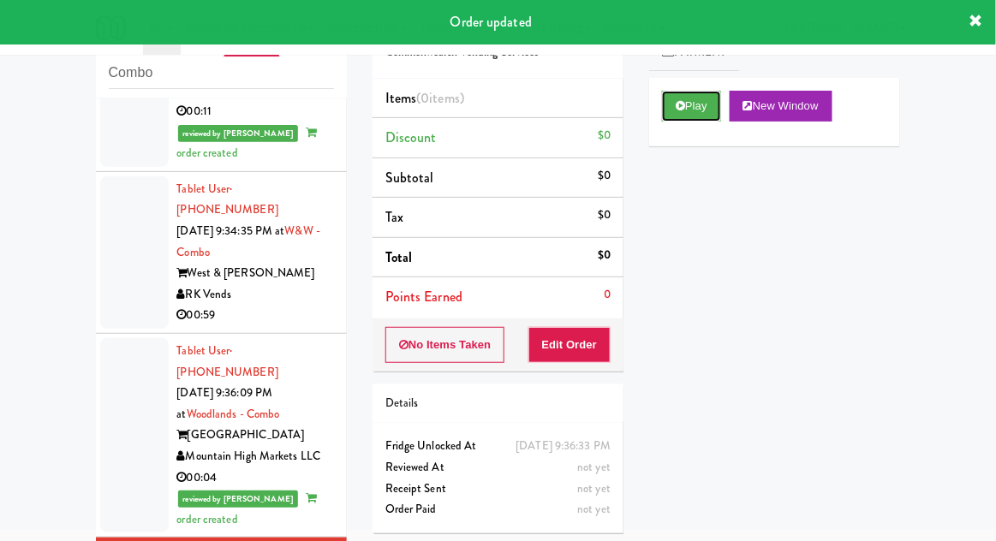
click at [706, 103] on button "Play" at bounding box center [691, 106] width 59 height 31
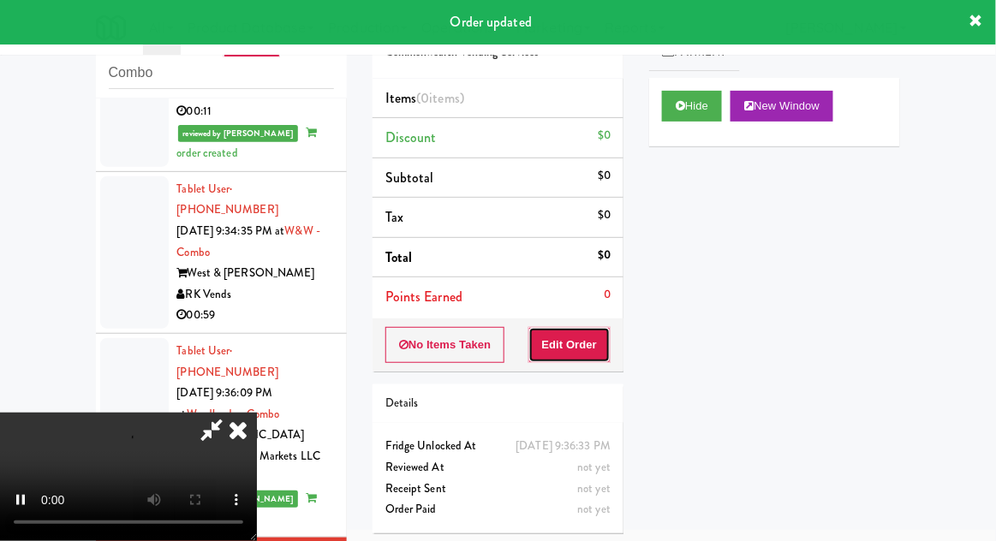
click at [603, 343] on button "Edit Order" at bounding box center [569, 345] width 83 height 36
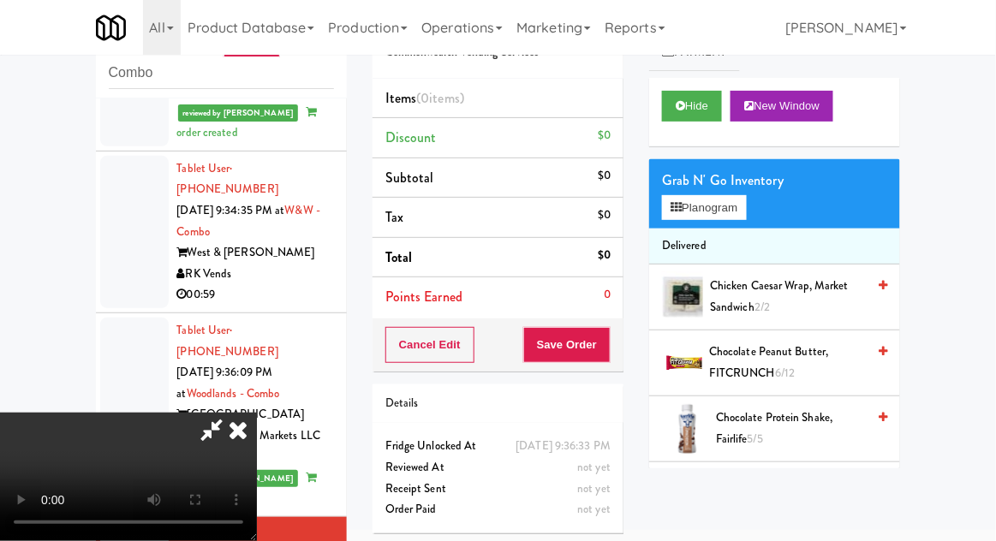
scroll to position [0, 0]
click at [718, 214] on button "Planogram" at bounding box center [704, 208] width 84 height 26
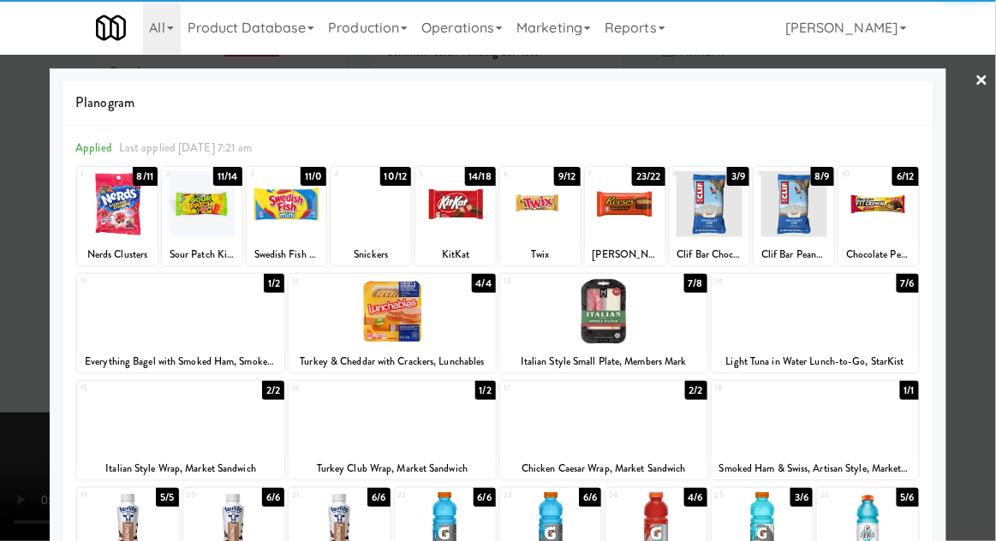
click at [630, 234] on div at bounding box center [625, 204] width 80 height 66
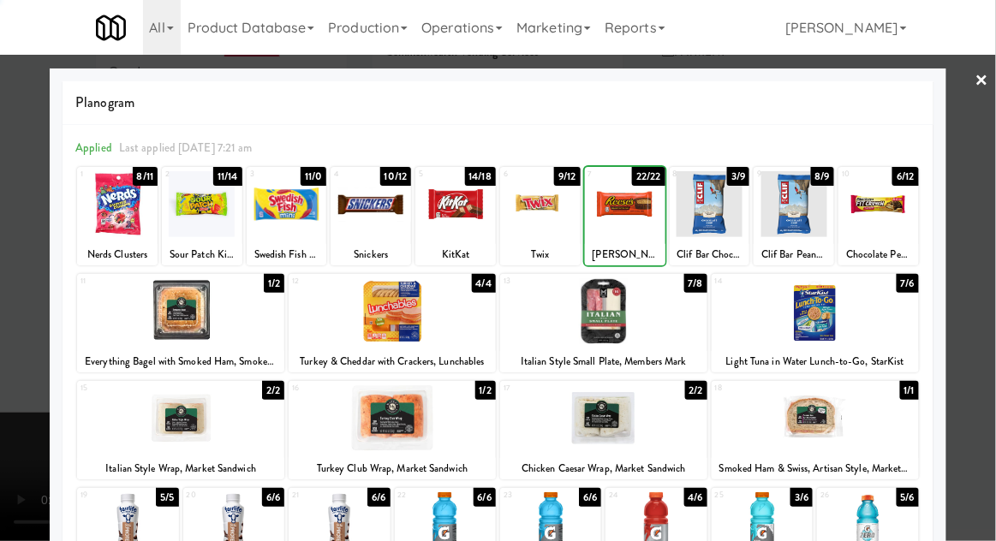
click at [628, 230] on div at bounding box center [625, 204] width 80 height 66
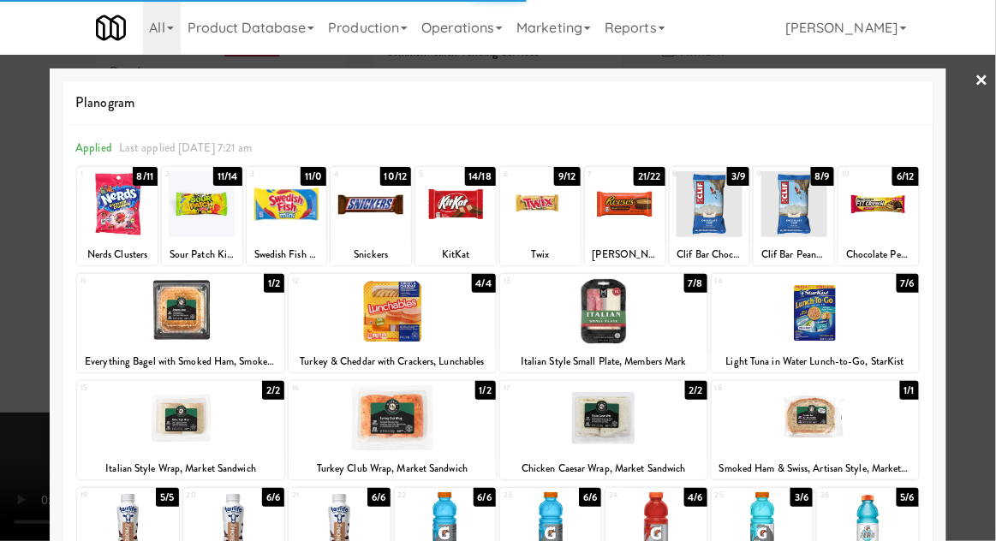
click at [4, 357] on div at bounding box center [498, 270] width 996 height 541
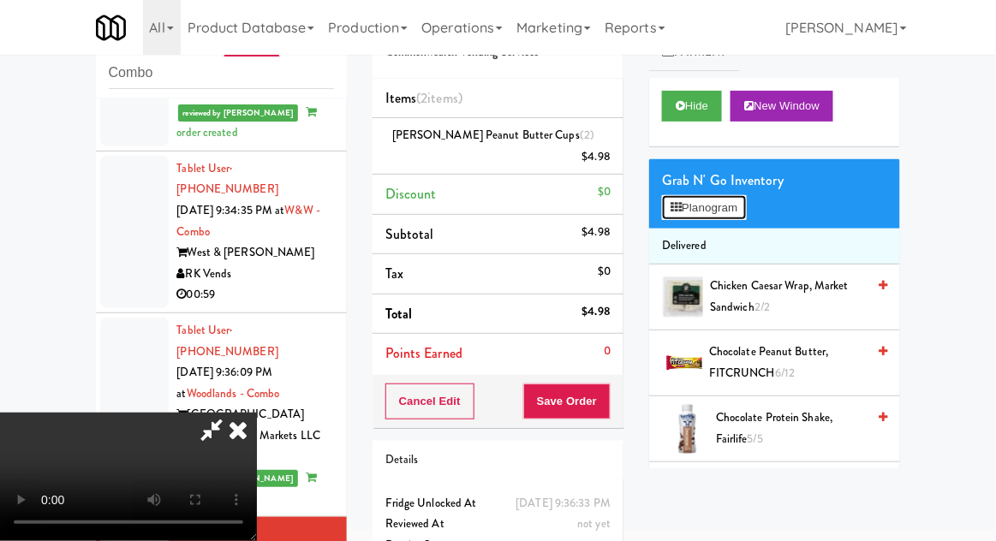
click at [712, 200] on button "Planogram" at bounding box center [704, 208] width 84 height 26
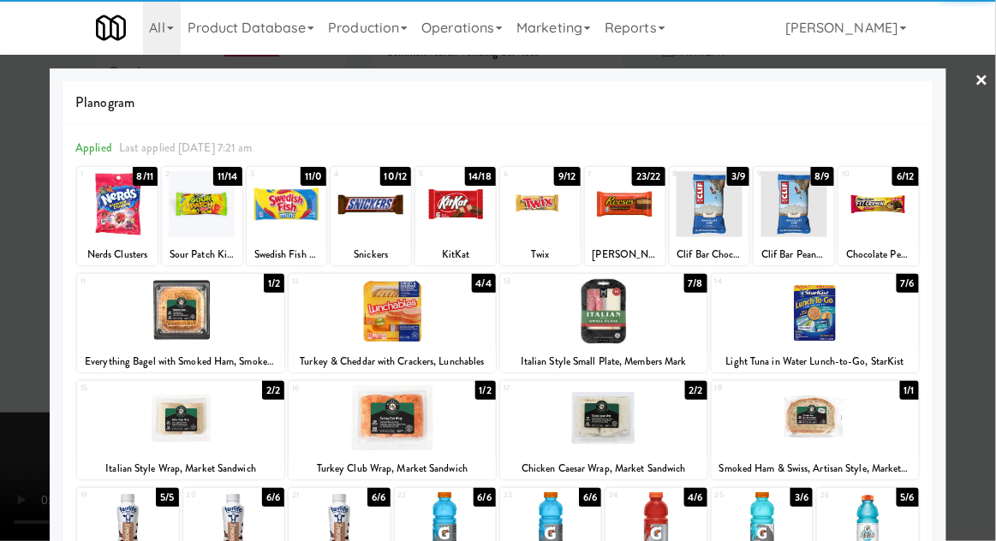
click at [201, 221] on div at bounding box center [202, 204] width 80 height 66
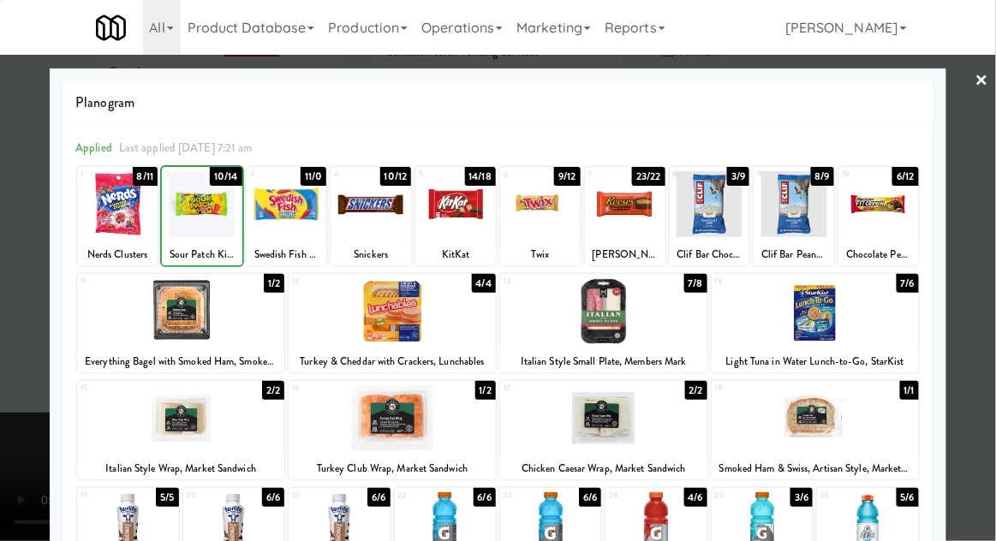
click at [991, 304] on div at bounding box center [498, 270] width 996 height 541
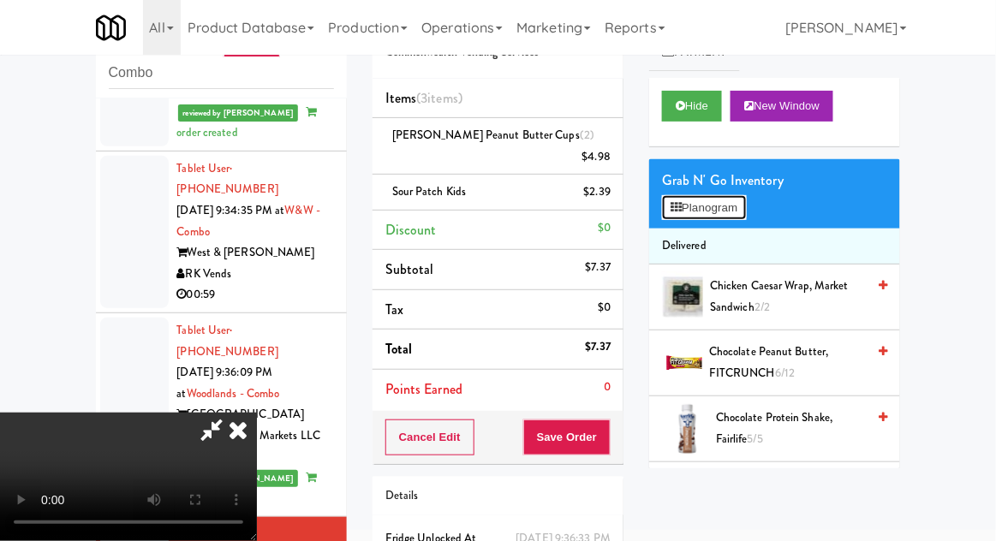
click at [731, 215] on button "Planogram" at bounding box center [704, 208] width 84 height 26
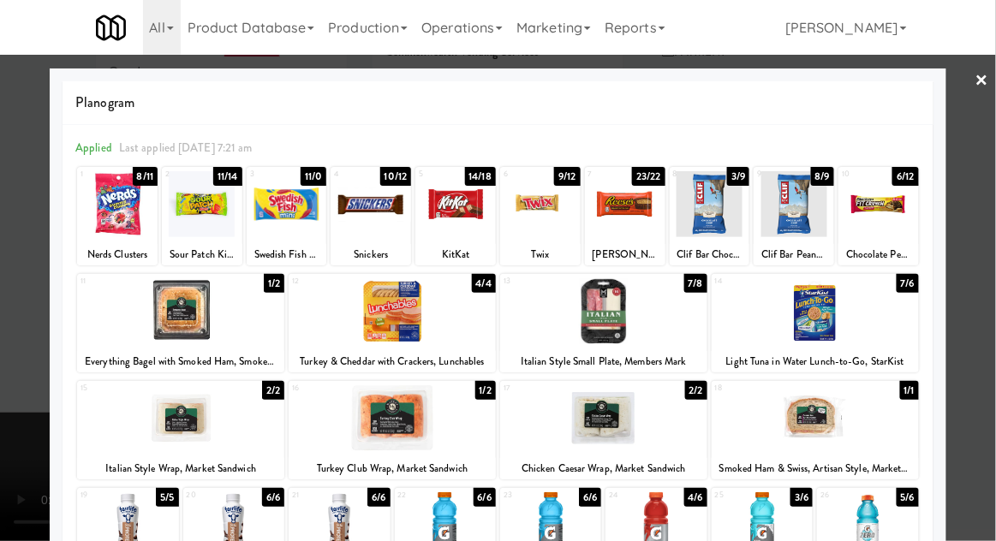
click at [555, 232] on div at bounding box center [540, 204] width 80 height 66
click at [14, 277] on div at bounding box center [498, 270] width 996 height 541
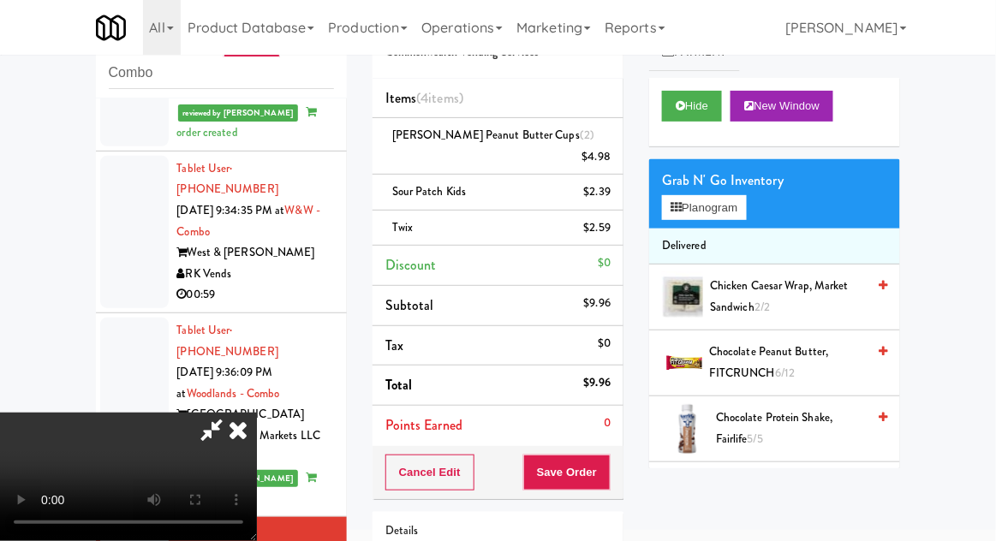
scroll to position [63, 0]
click at [608, 455] on button "Save Order" at bounding box center [566, 473] width 87 height 36
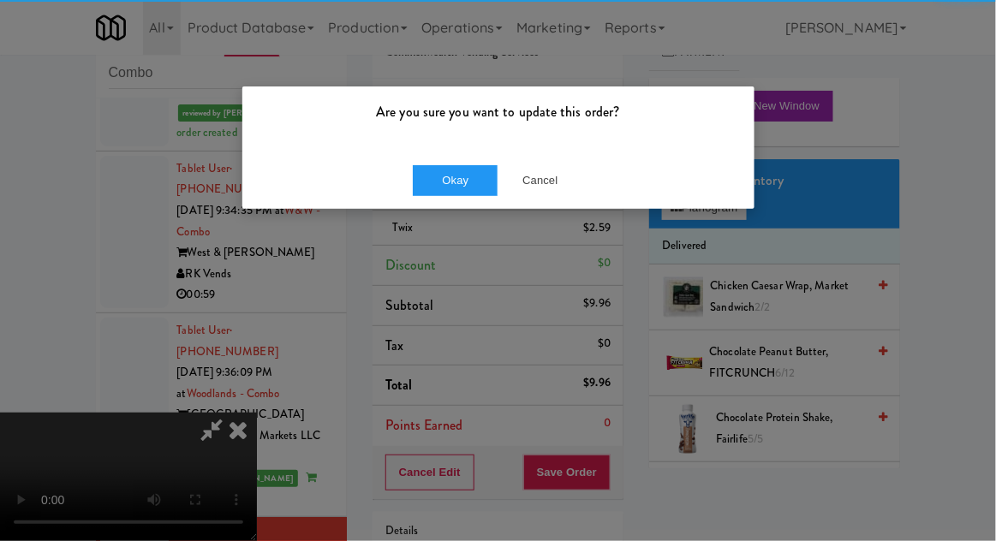
click at [450, 143] on div "Are you sure you want to update this order?" at bounding box center [498, 118] width 512 height 65
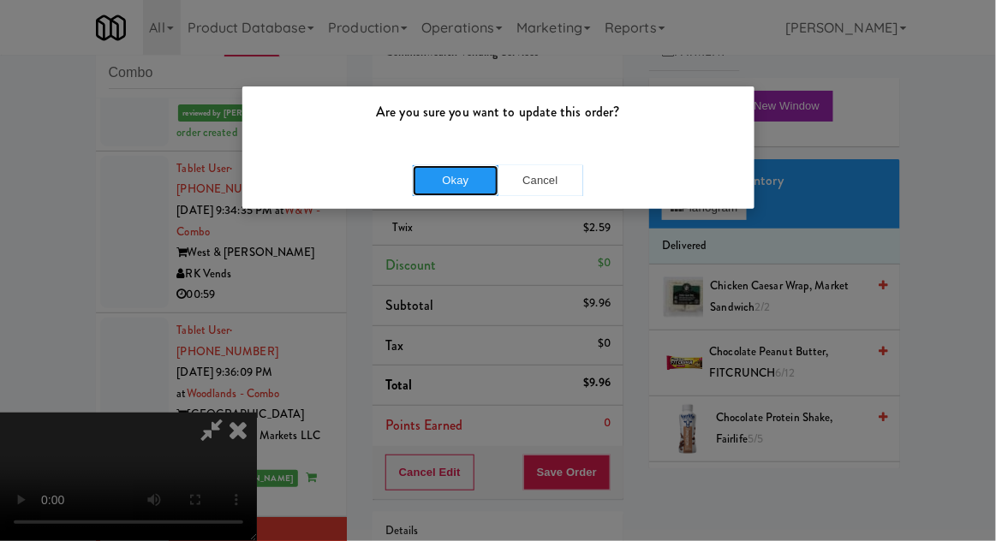
click at [442, 169] on button "Okay" at bounding box center [456, 180] width 86 height 31
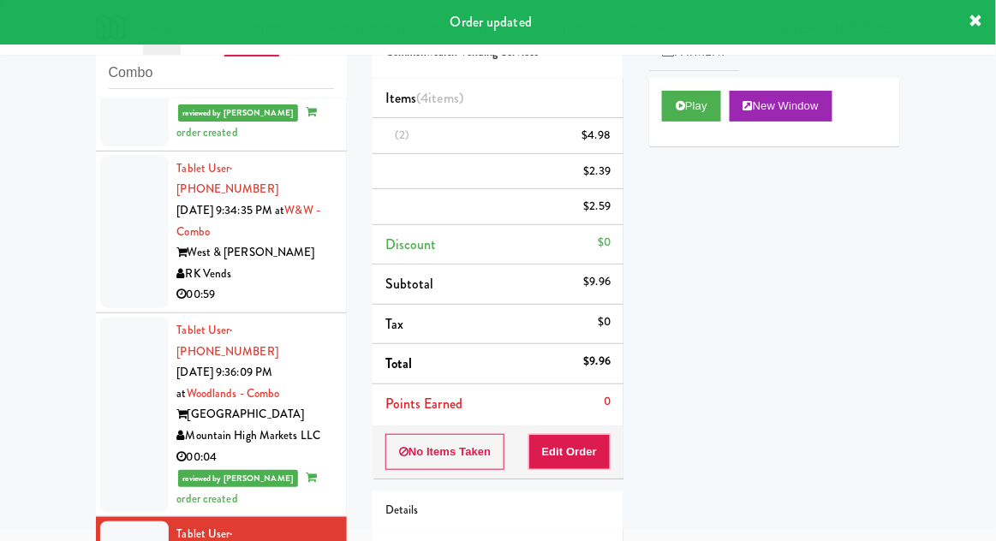
scroll to position [0, 0]
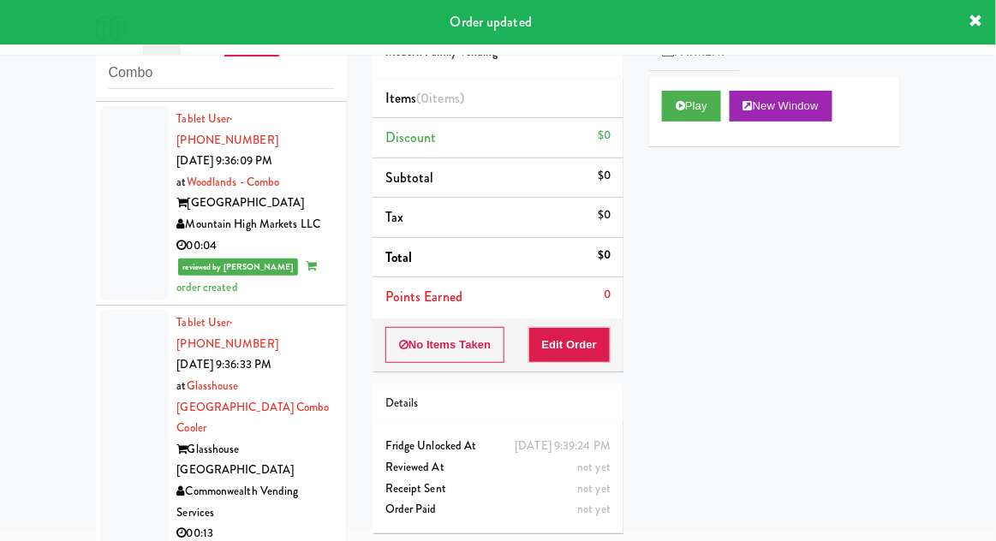
scroll to position [2035, 0]
click at [698, 96] on button "Play" at bounding box center [691, 106] width 59 height 31
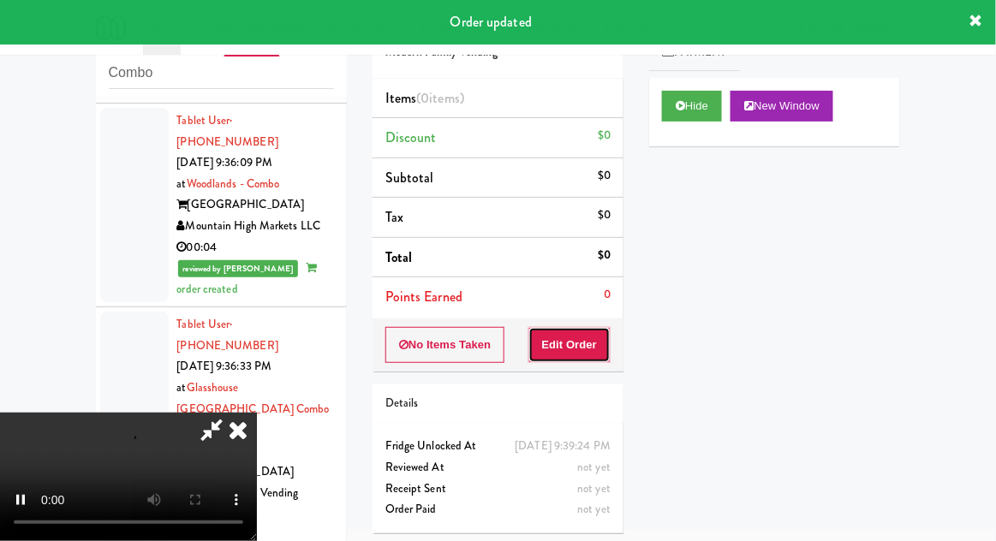
click at [595, 348] on button "Edit Order" at bounding box center [569, 345] width 83 height 36
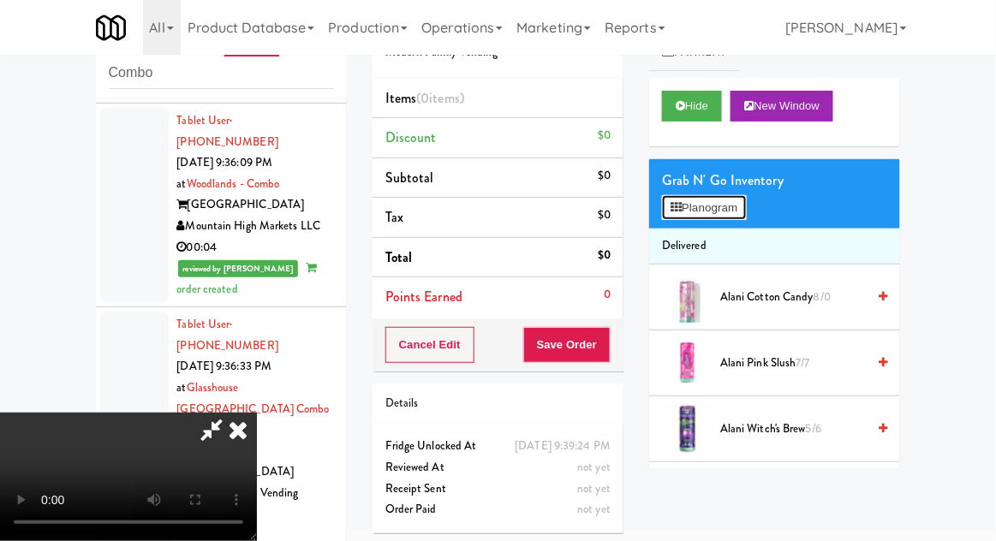
click at [738, 211] on button "Planogram" at bounding box center [704, 208] width 84 height 26
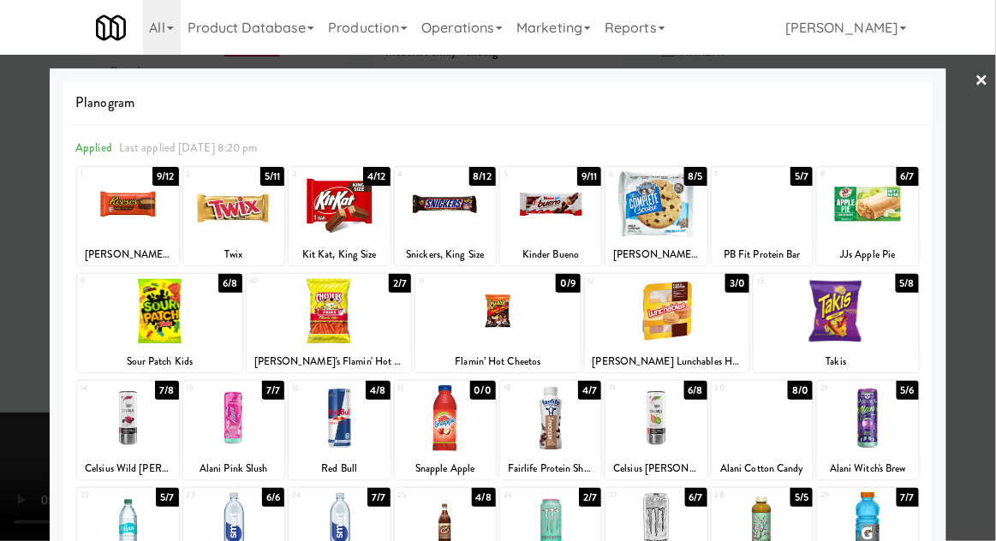
click at [120, 231] on div at bounding box center [127, 204] width 101 height 66
click at [970, 289] on div at bounding box center [498, 270] width 996 height 541
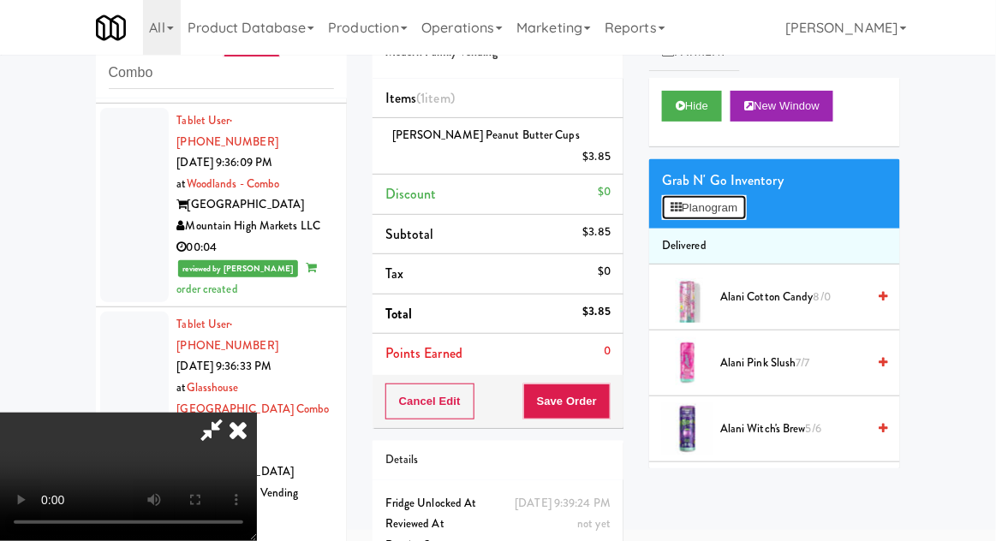
click at [724, 208] on button "Planogram" at bounding box center [704, 208] width 84 height 26
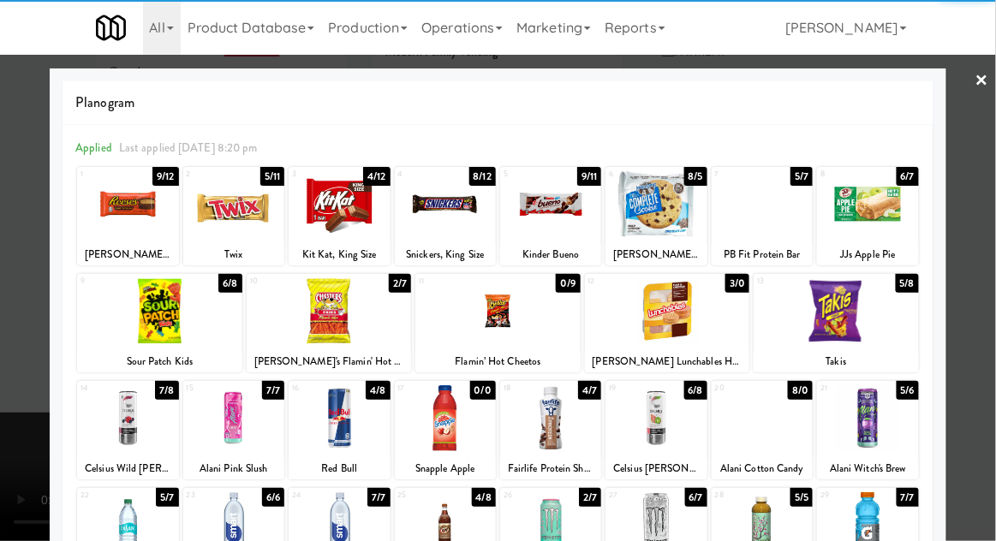
click at [490, 209] on div at bounding box center [445, 204] width 101 height 66
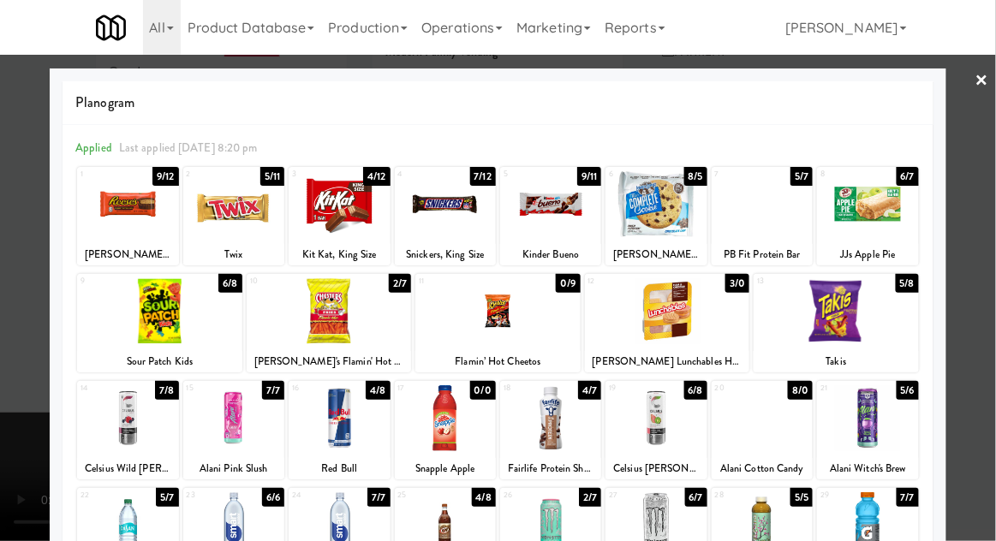
click at [18, 360] on div at bounding box center [498, 270] width 996 height 541
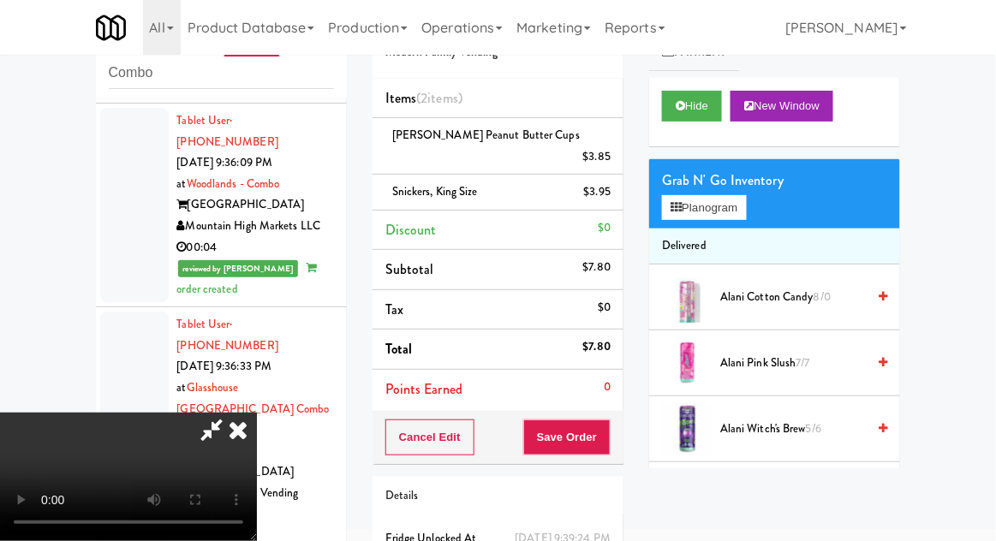
click at [715, 229] on li "Delivered" at bounding box center [774, 247] width 251 height 36
click at [735, 208] on button "Planogram" at bounding box center [704, 208] width 84 height 26
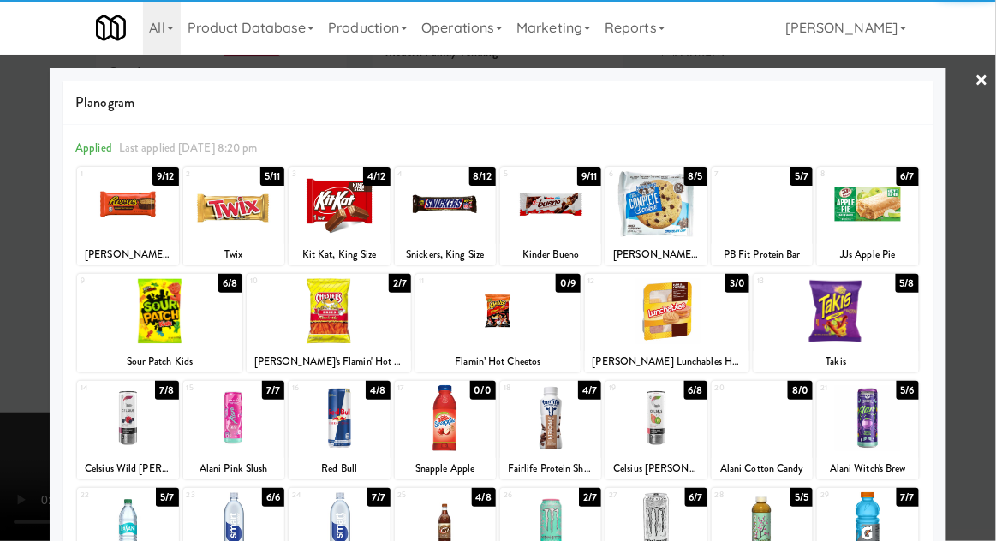
click at [865, 323] on div at bounding box center [835, 311] width 165 height 66
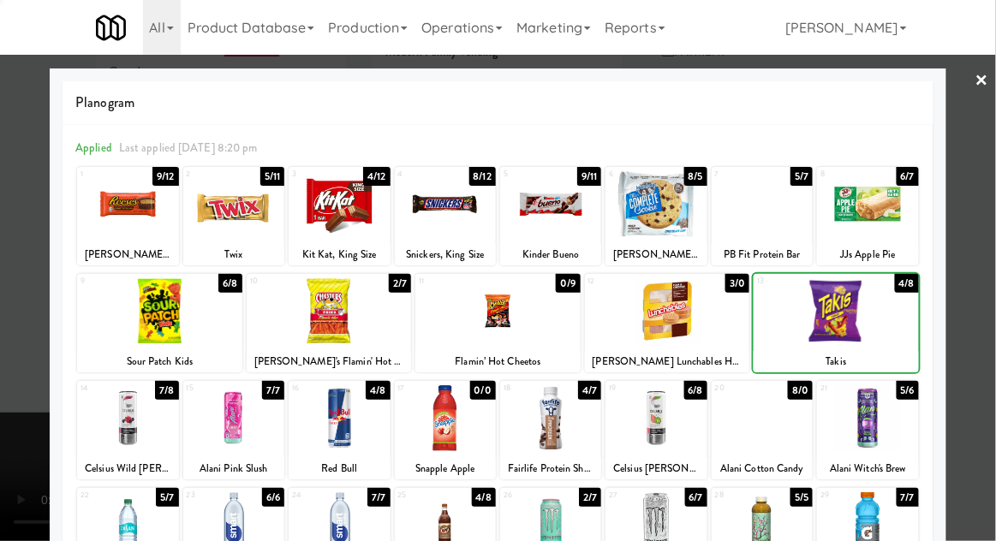
click at [855, 325] on div at bounding box center [835, 311] width 165 height 66
click at [863, 325] on div at bounding box center [835, 311] width 165 height 66
click at [984, 320] on div at bounding box center [498, 270] width 996 height 541
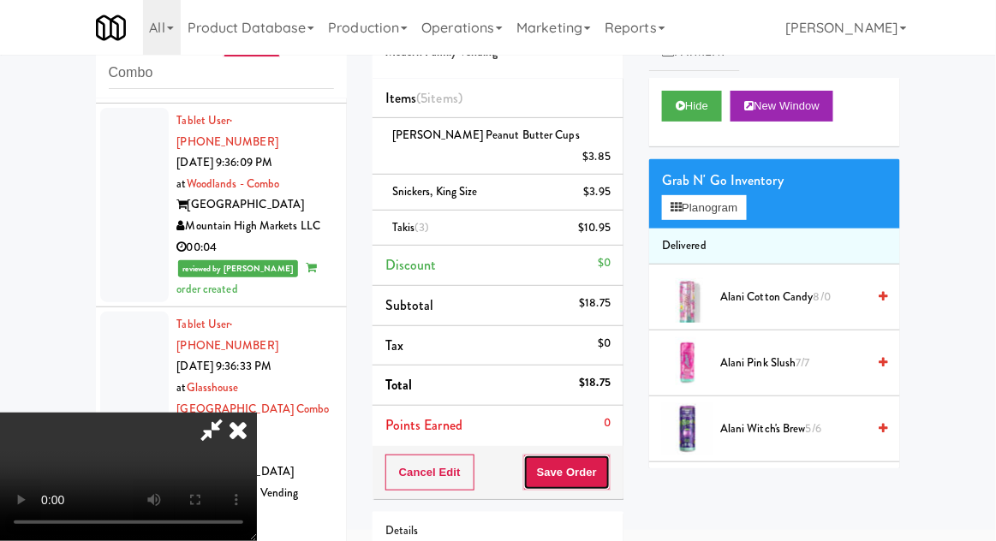
click at [608, 455] on button "Save Order" at bounding box center [566, 473] width 87 height 36
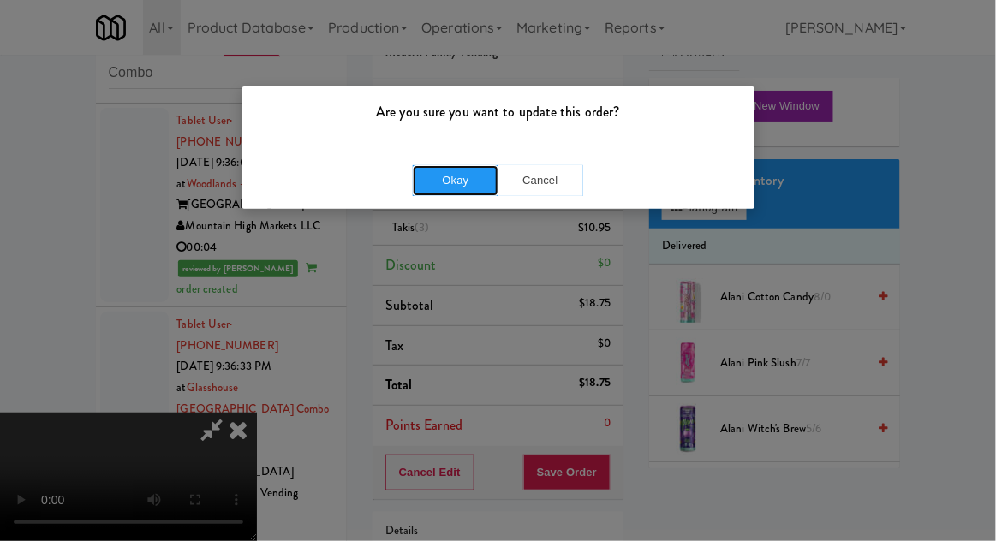
click at [429, 177] on button "Okay" at bounding box center [456, 180] width 86 height 31
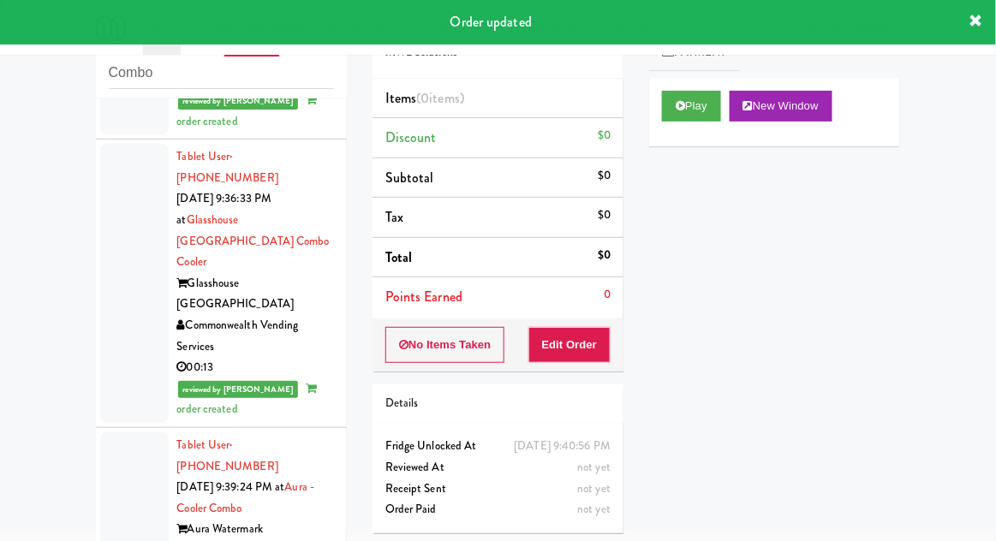
scroll to position [2218, 0]
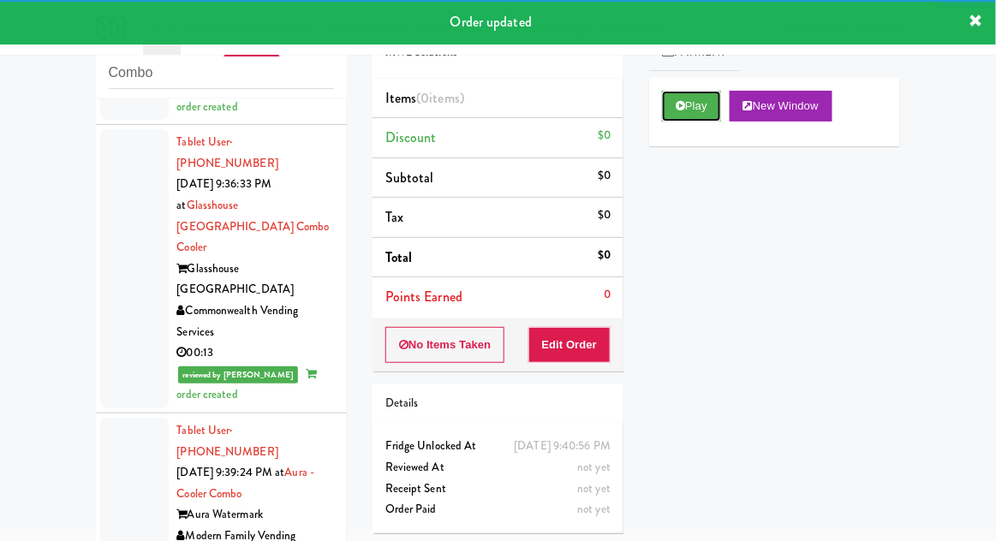
click at [708, 108] on button "Play" at bounding box center [691, 106] width 59 height 31
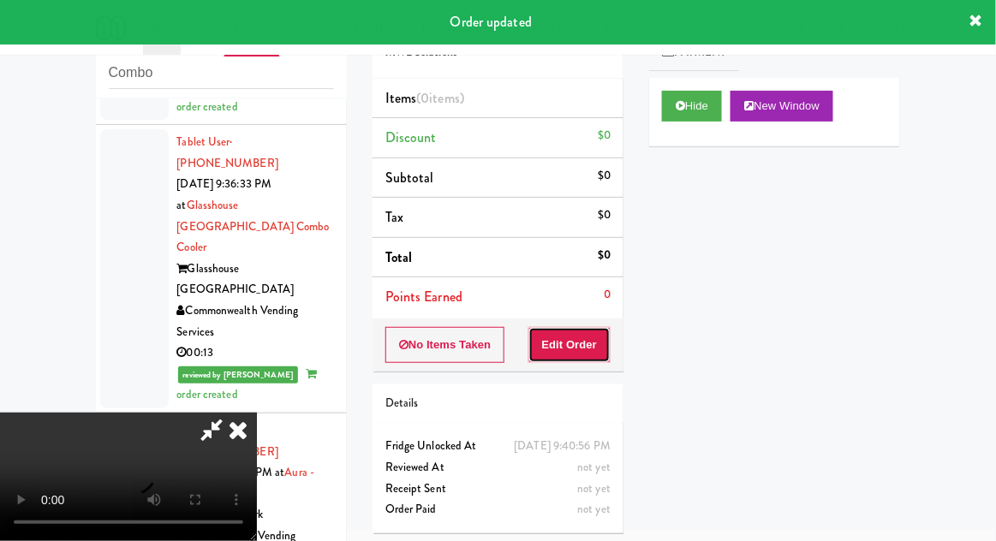
click at [601, 331] on button "Edit Order" at bounding box center [569, 345] width 83 height 36
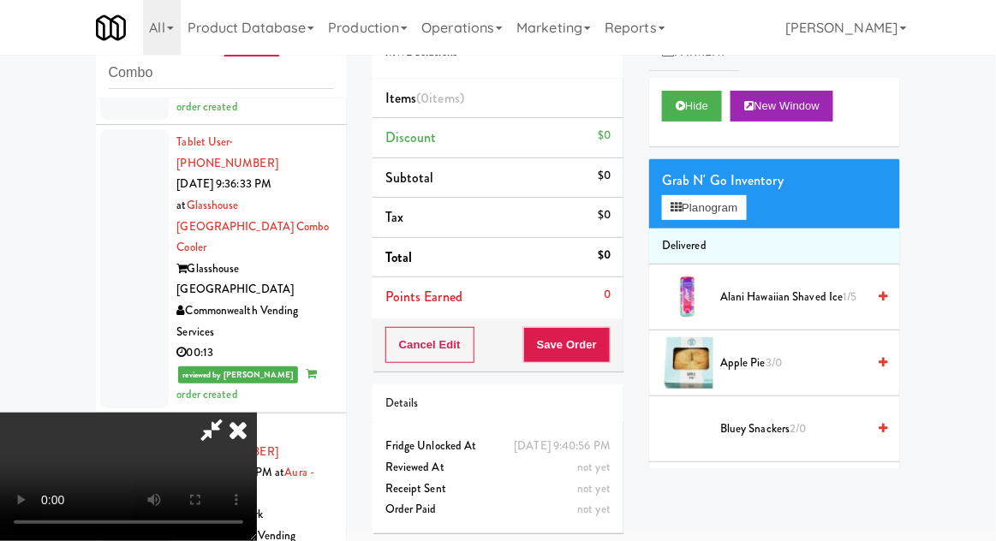
click at [241, 447] on icon at bounding box center [238, 430] width 38 height 34
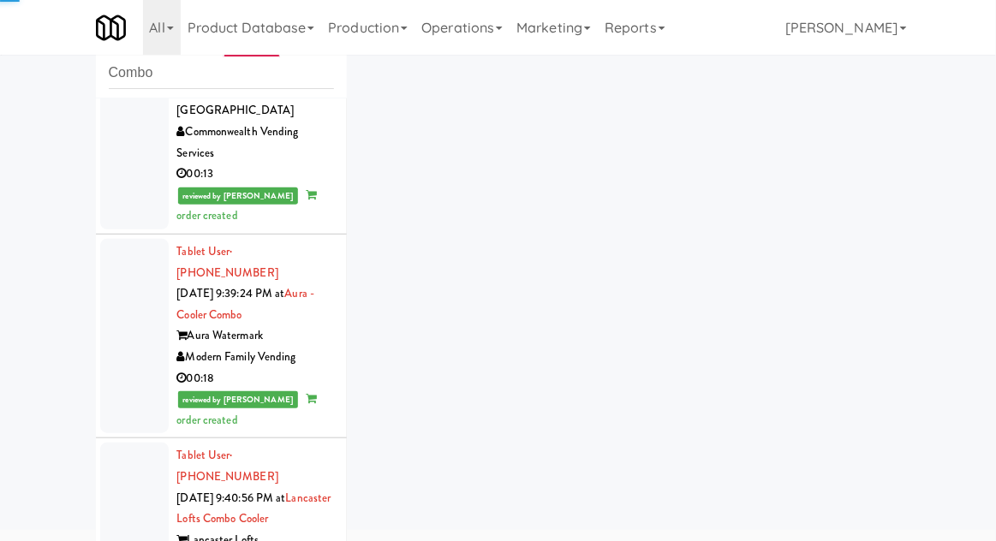
scroll to position [2420, 0]
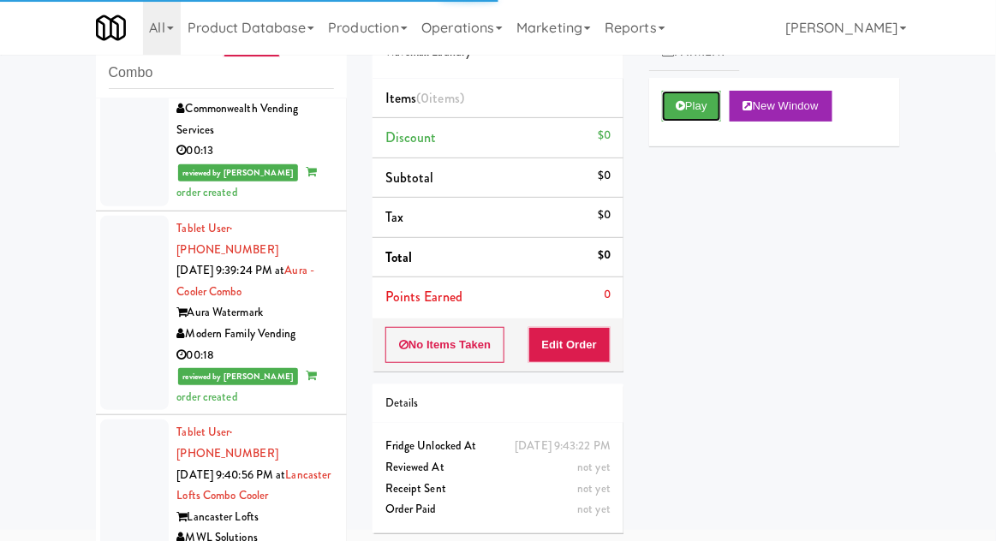
click at [706, 113] on button "Play" at bounding box center [691, 106] width 59 height 31
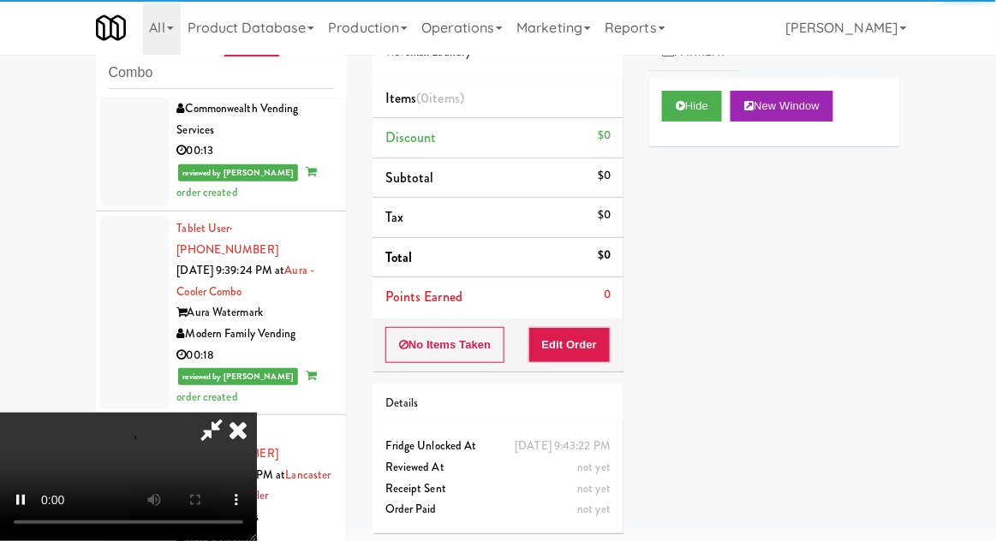
click at [581, 311] on li "Points Earned 0" at bounding box center [497, 296] width 251 height 39
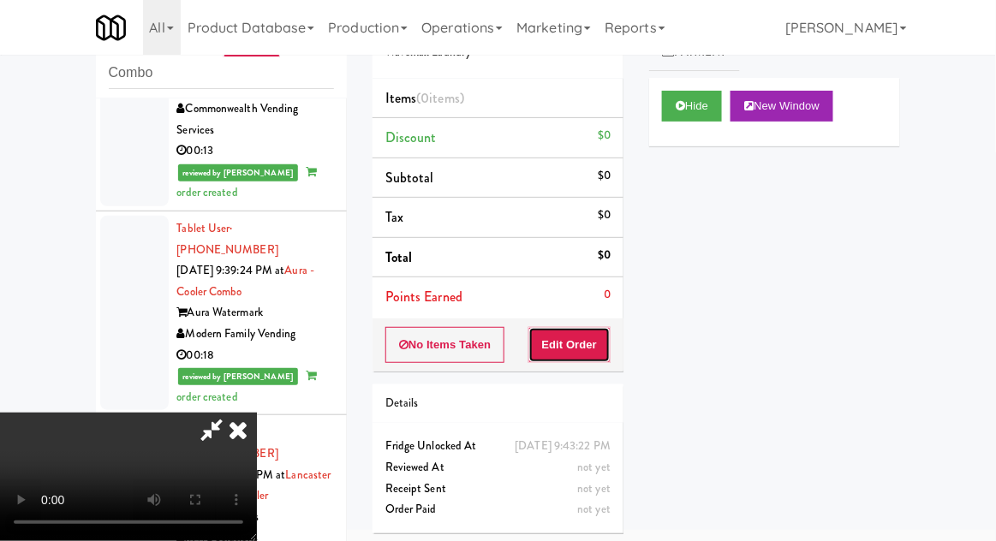
click at [590, 345] on button "Edit Order" at bounding box center [569, 345] width 83 height 36
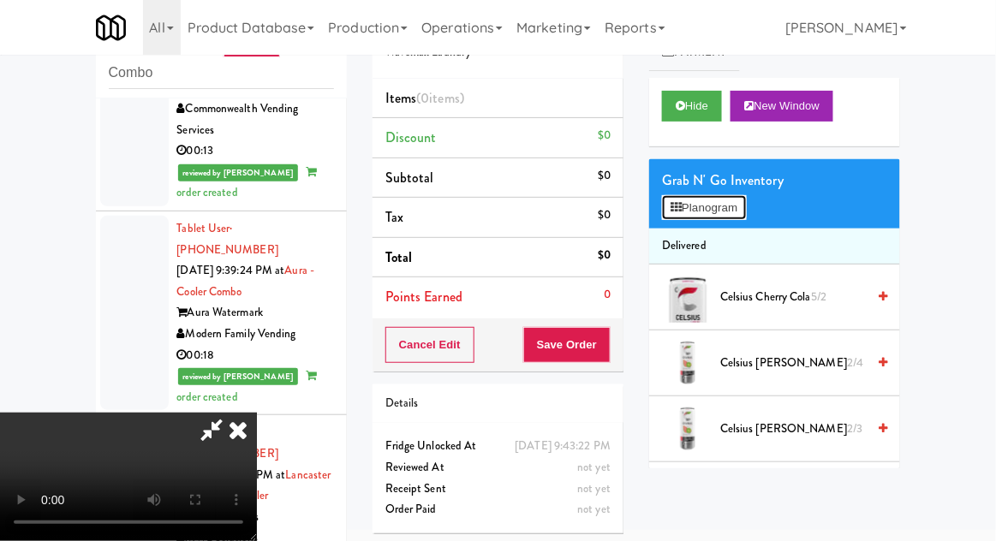
click at [735, 207] on button "Planogram" at bounding box center [704, 208] width 84 height 26
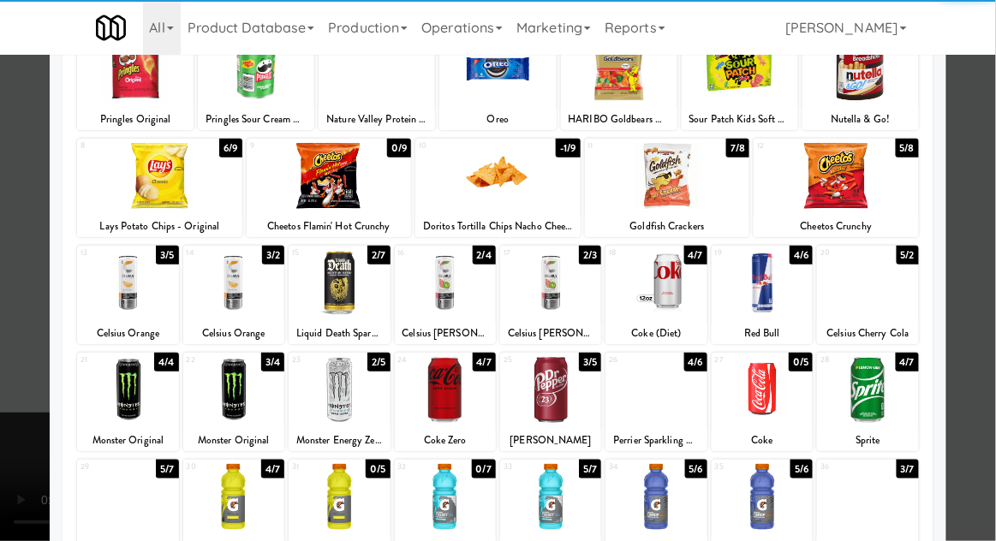
scroll to position [146, 0]
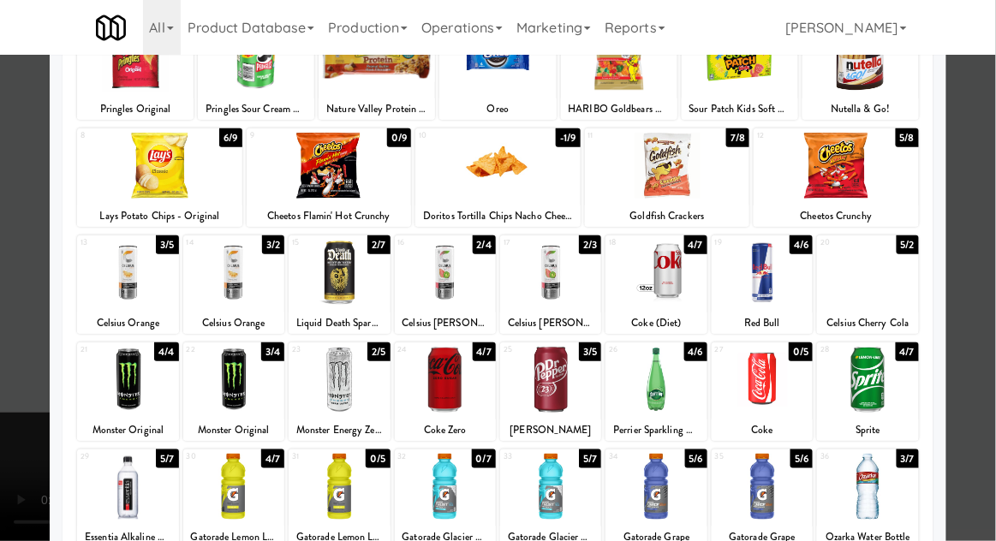
click at [416, 504] on div at bounding box center [445, 487] width 101 height 66
click at [994, 351] on div at bounding box center [498, 270] width 996 height 541
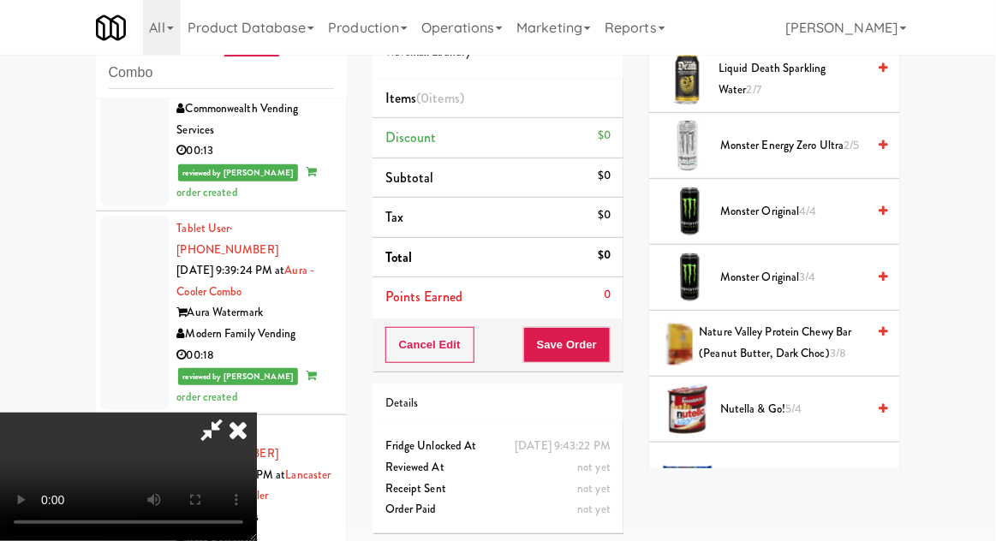
scroll to position [1883, 0]
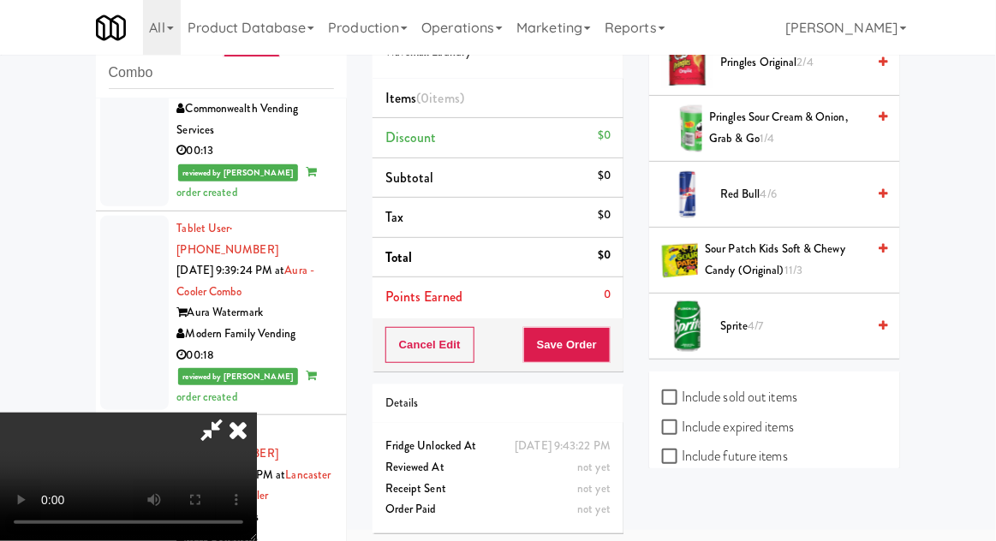
click at [780, 392] on label "Include sold out items" at bounding box center [729, 397] width 135 height 26
click at [682, 392] on input "Include sold out items" at bounding box center [672, 398] width 20 height 14
checkbox input "true"
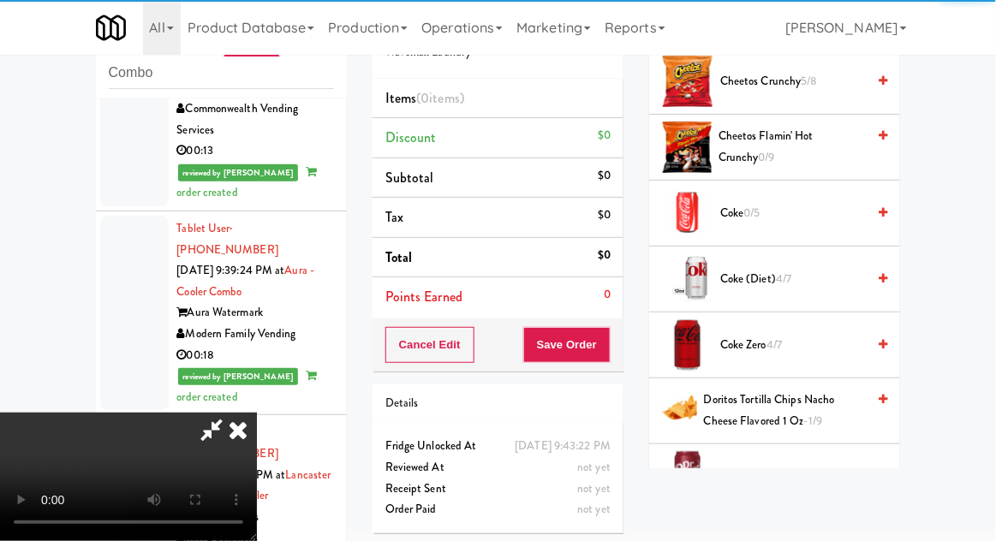
scroll to position [0, 0]
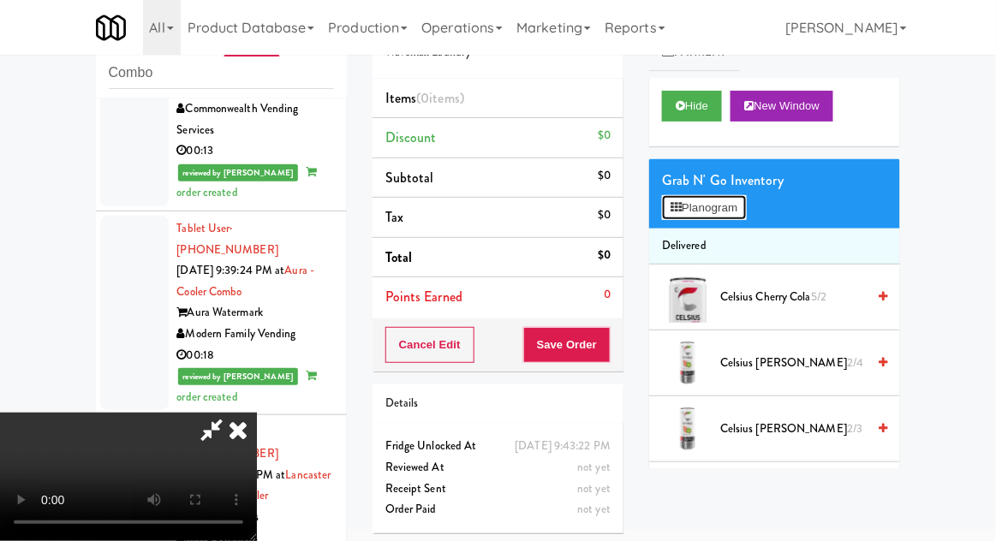
click at [736, 217] on button "Planogram" at bounding box center [704, 208] width 84 height 26
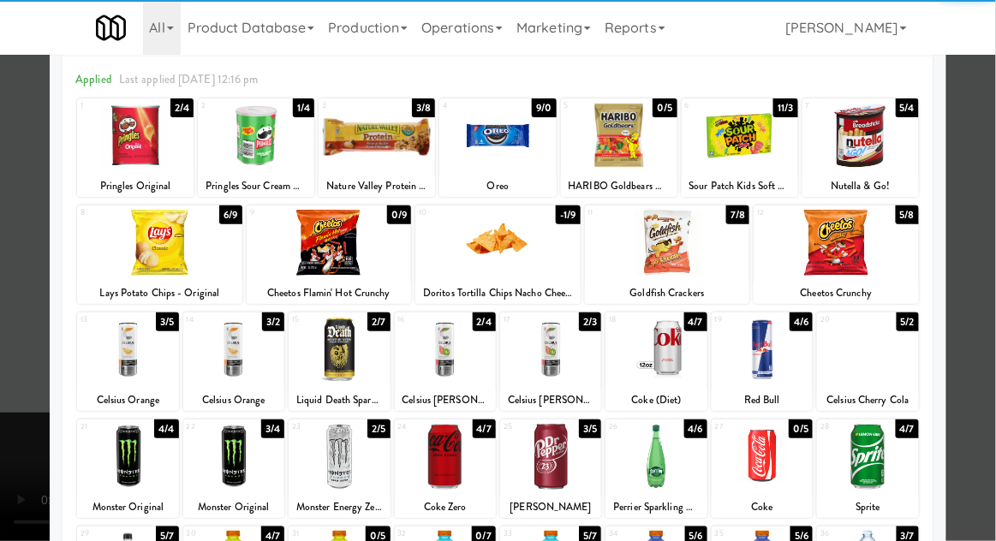
scroll to position [97, 0]
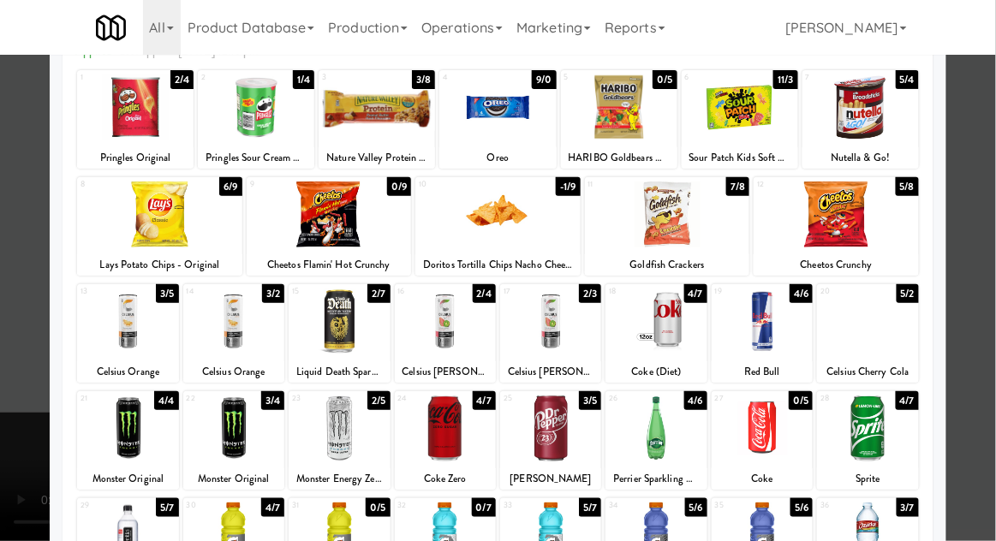
click at [443, 529] on div at bounding box center [445, 536] width 101 height 66
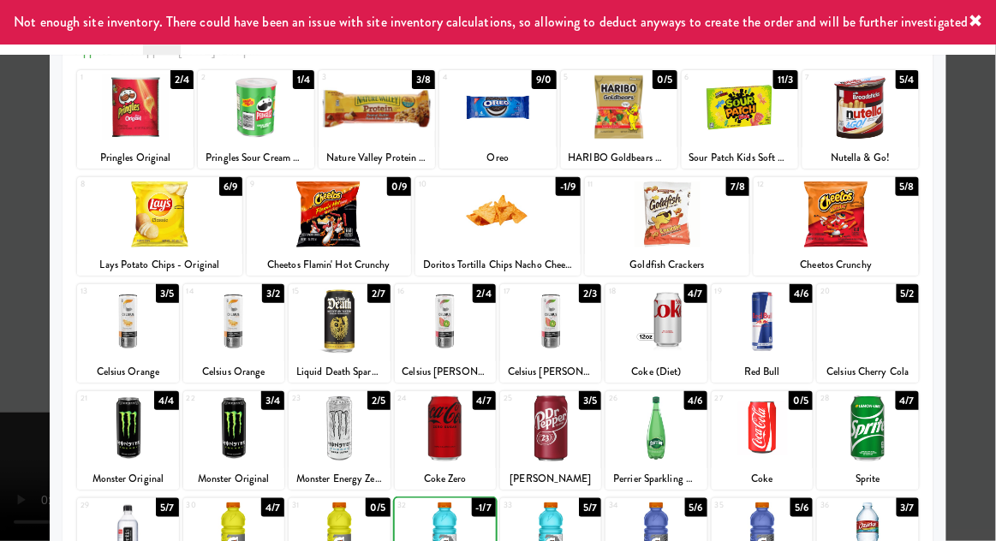
click at [994, 327] on div at bounding box center [498, 270] width 996 height 541
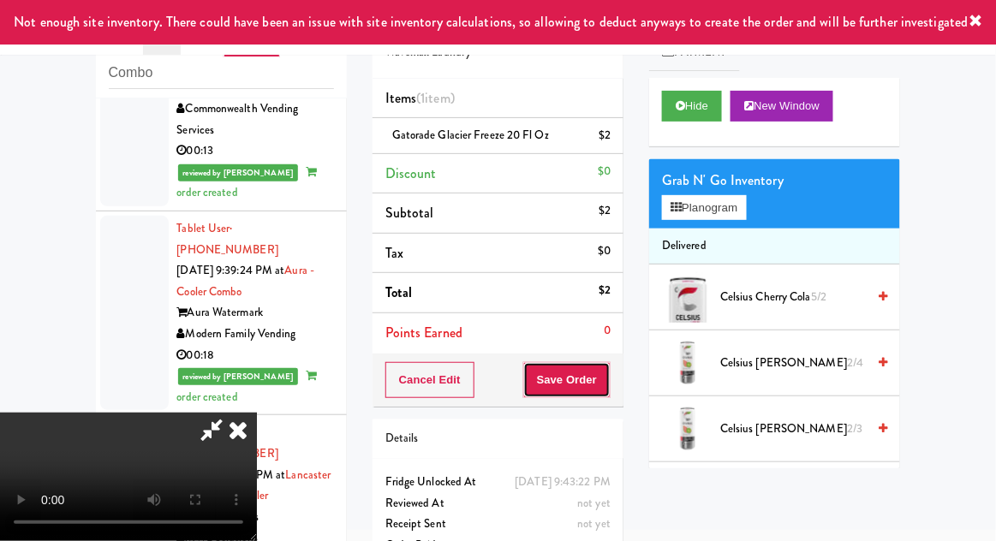
click at [608, 390] on button "Save Order" at bounding box center [566, 380] width 87 height 36
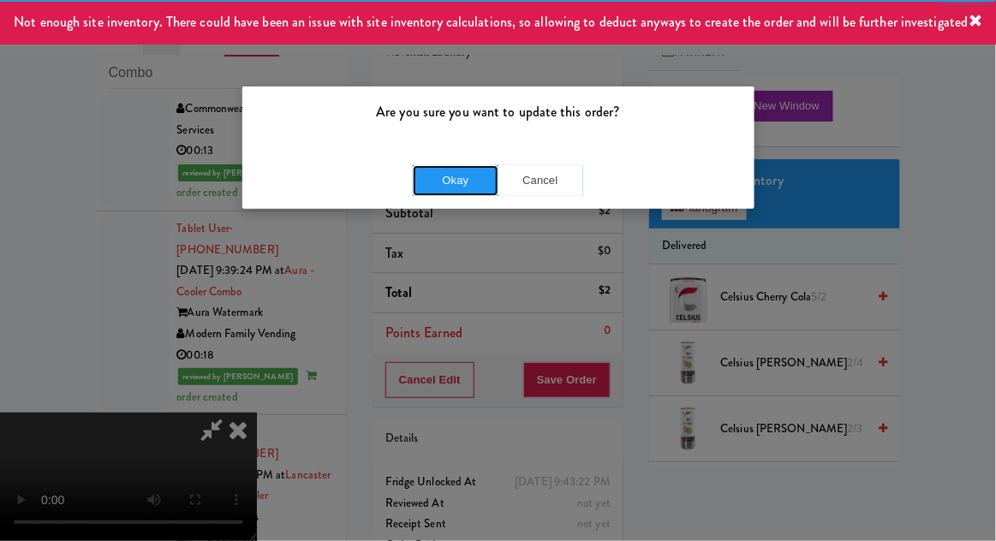
click at [430, 193] on button "Okay" at bounding box center [456, 180] width 86 height 31
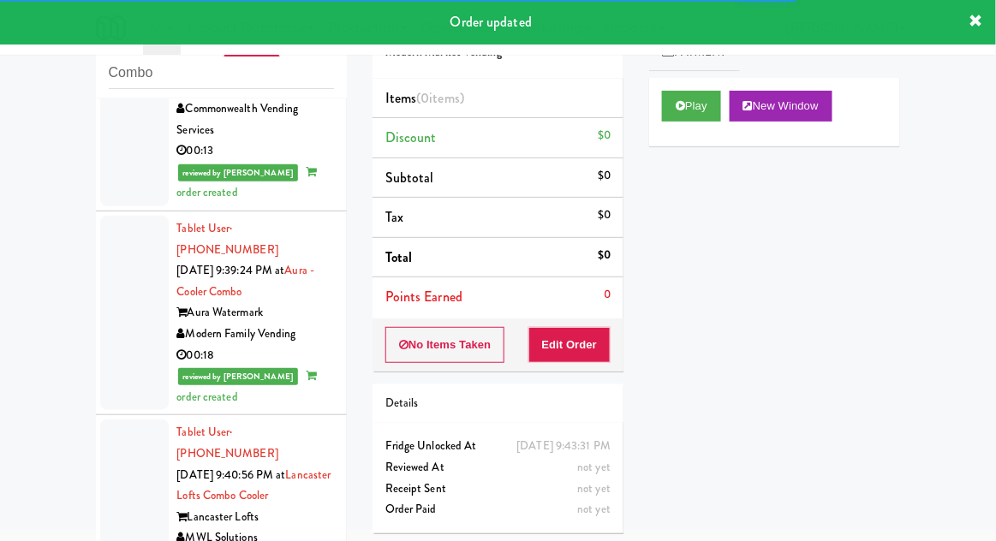
scroll to position [2462, 0]
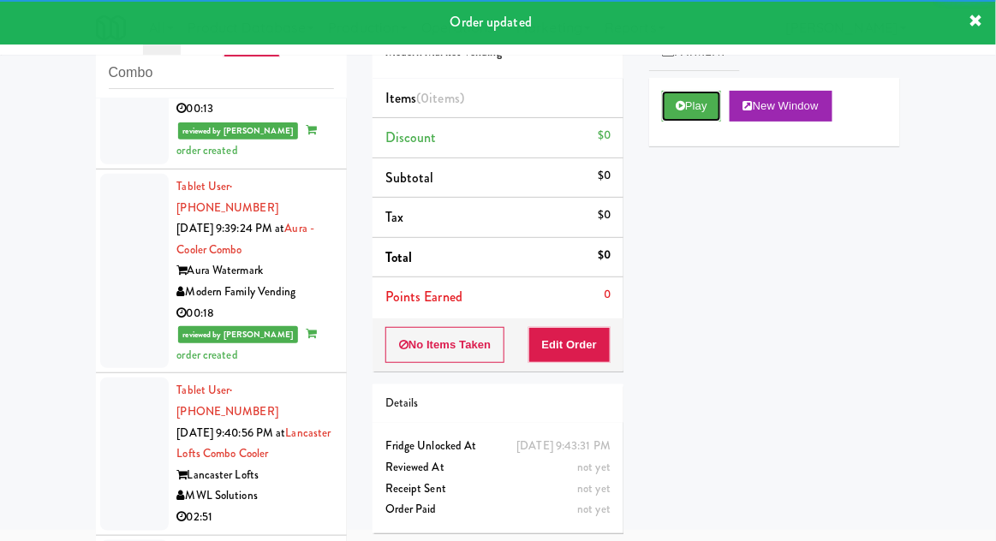
click at [696, 115] on button "Play" at bounding box center [691, 106] width 59 height 31
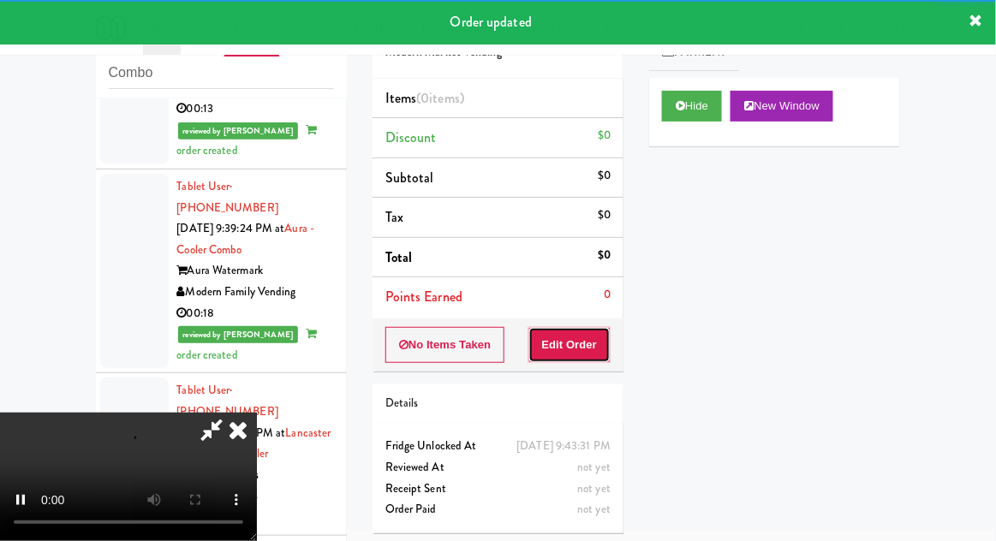
click at [593, 354] on button "Edit Order" at bounding box center [569, 345] width 83 height 36
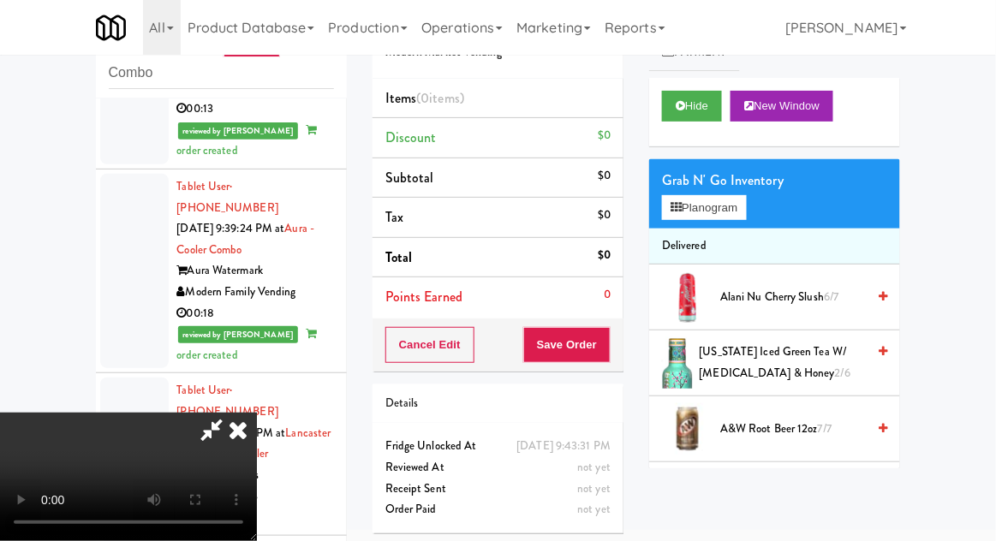
scroll to position [0, 0]
click at [733, 216] on button "Planogram" at bounding box center [704, 208] width 84 height 26
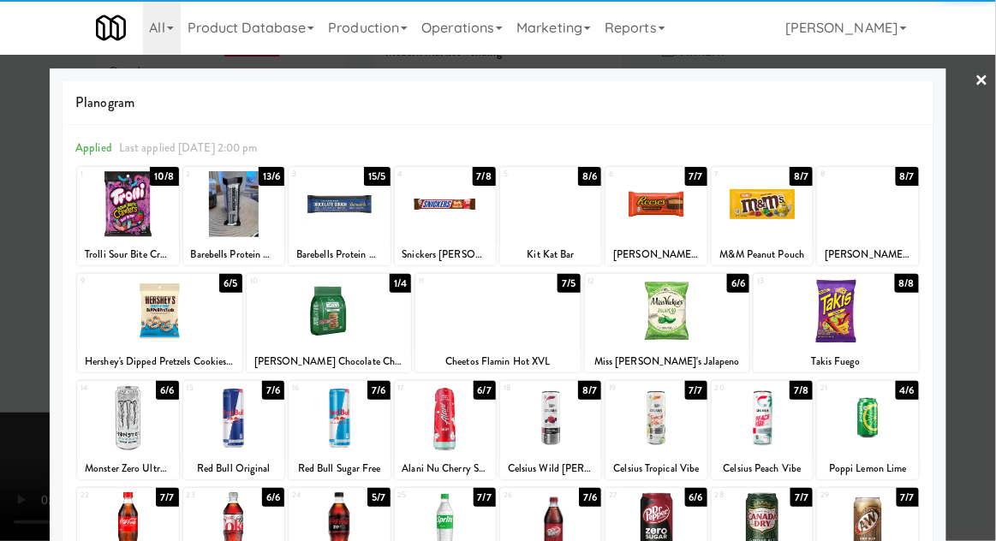
click at [340, 229] on div at bounding box center [339, 204] width 101 height 66
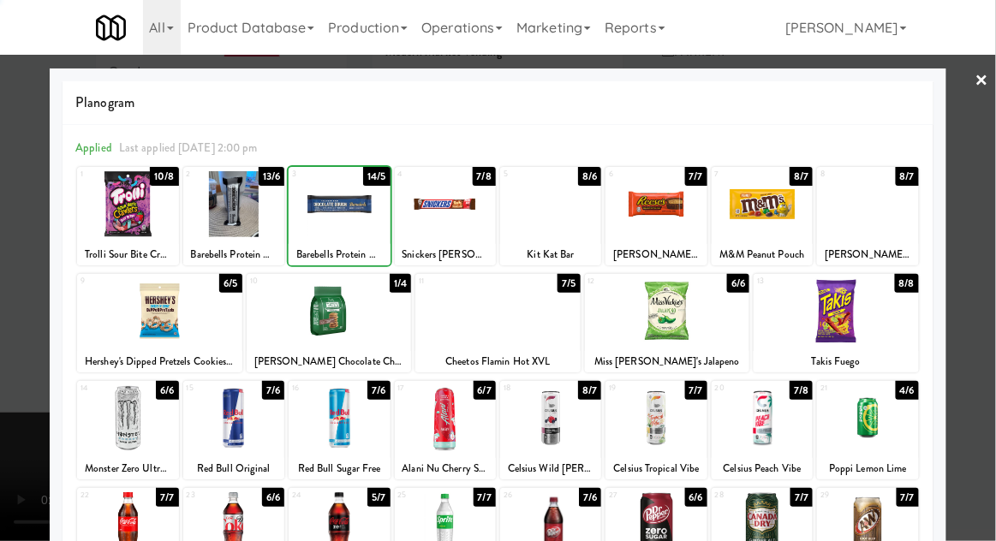
click at [987, 301] on div at bounding box center [498, 270] width 996 height 541
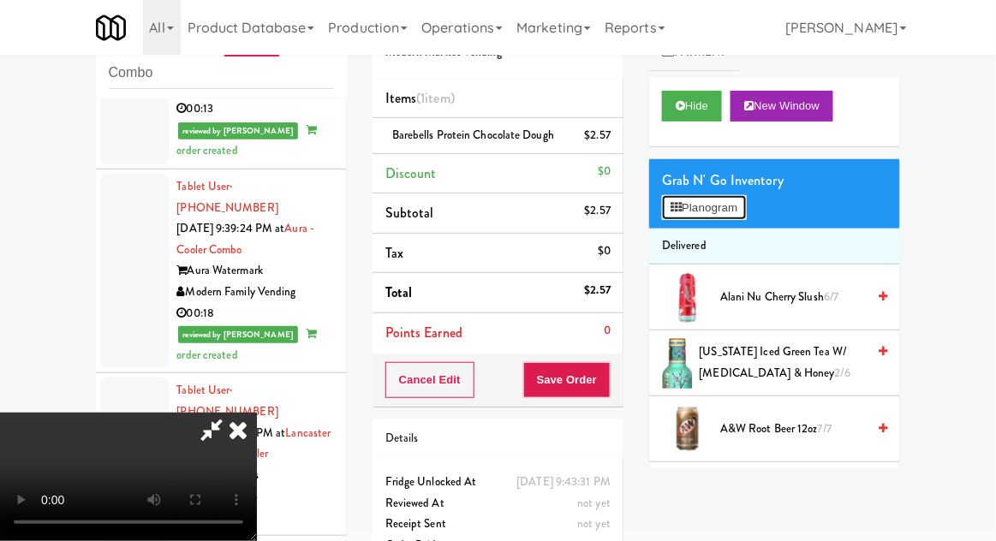
click at [730, 211] on button "Planogram" at bounding box center [704, 208] width 84 height 26
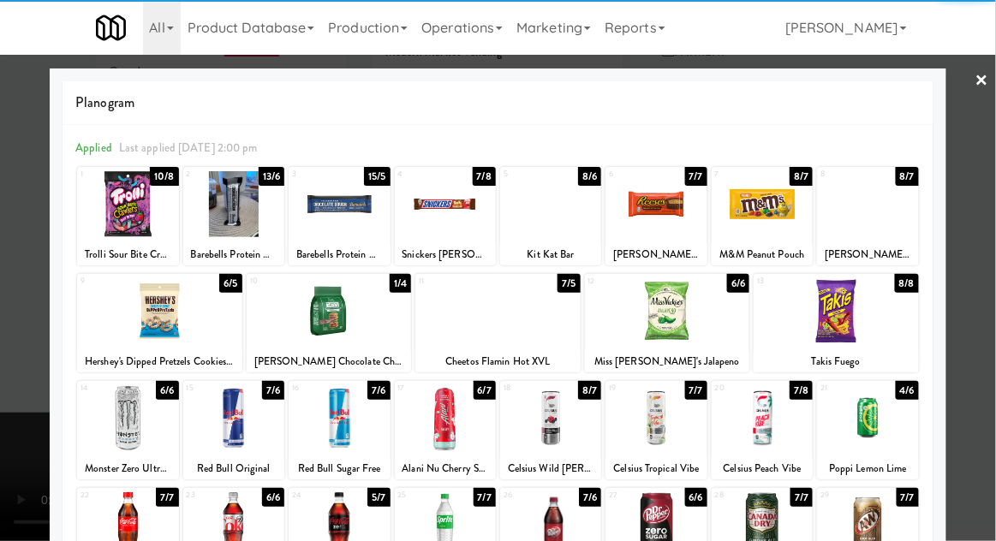
click at [563, 326] on div at bounding box center [497, 311] width 165 height 66
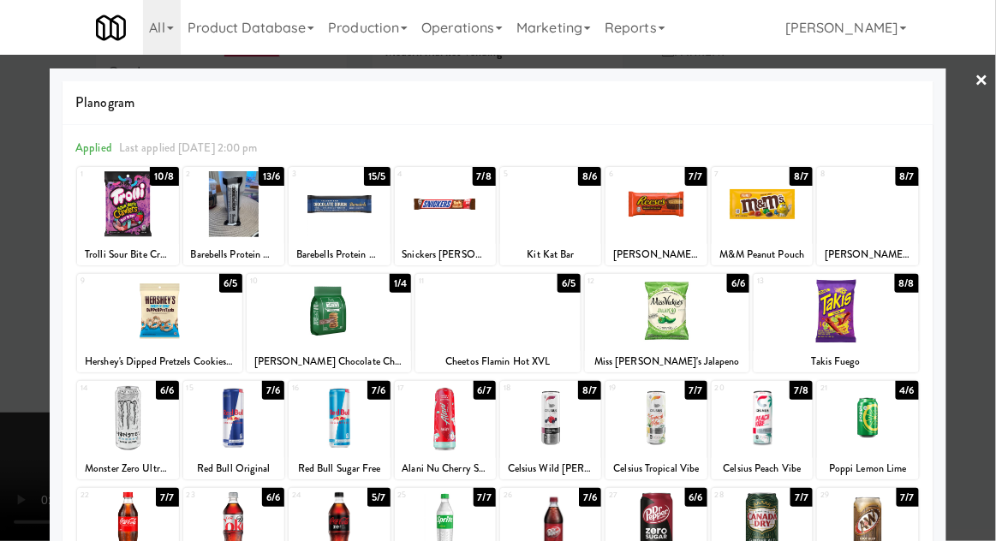
click at [11, 364] on div at bounding box center [498, 270] width 996 height 541
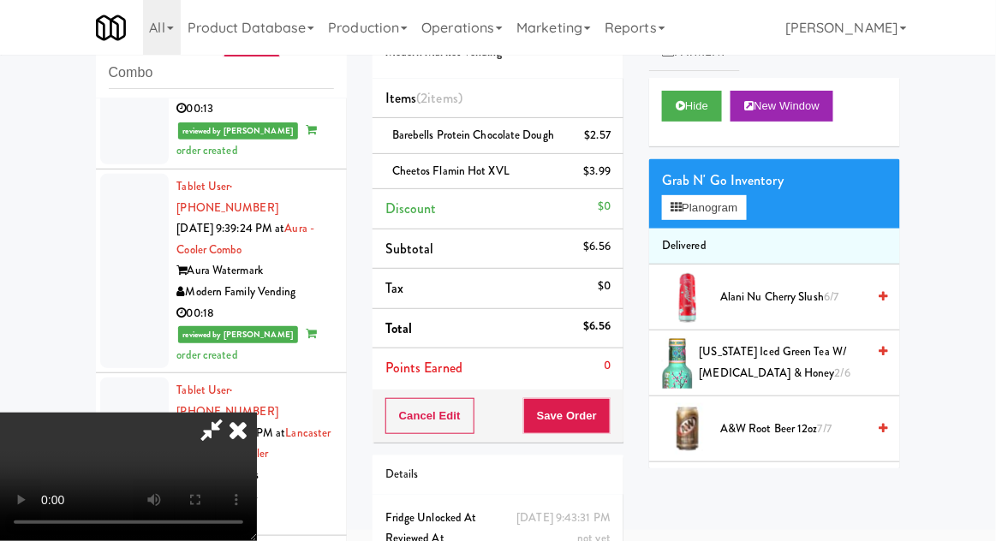
scroll to position [63, 0]
click at [607, 429] on button "Save Order" at bounding box center [566, 416] width 87 height 36
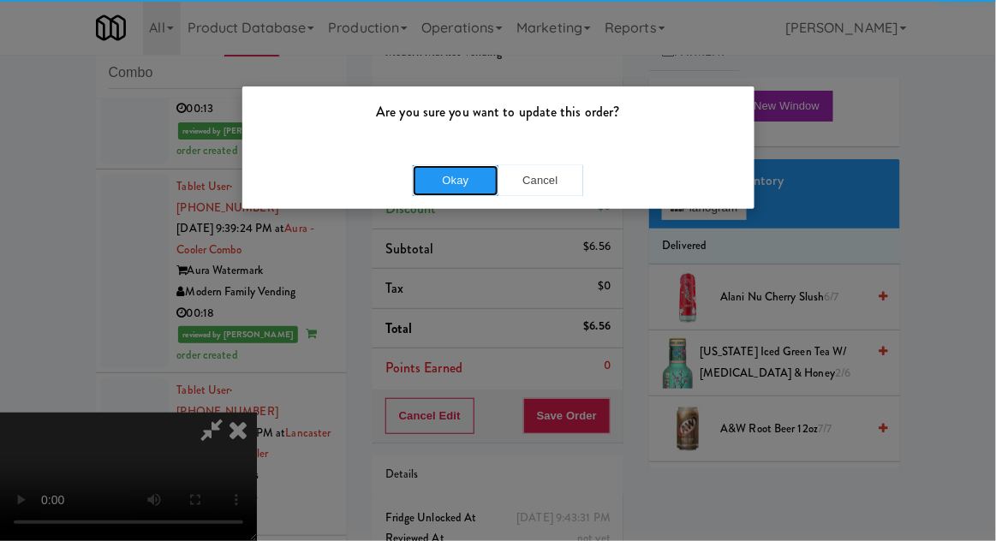
click at [443, 192] on button "Okay" at bounding box center [456, 180] width 86 height 31
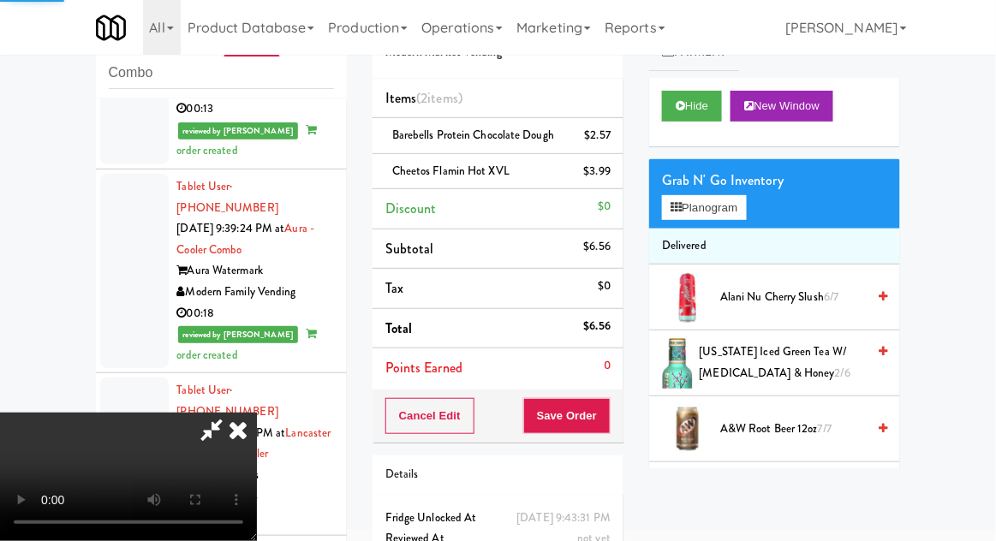
scroll to position [0, 0]
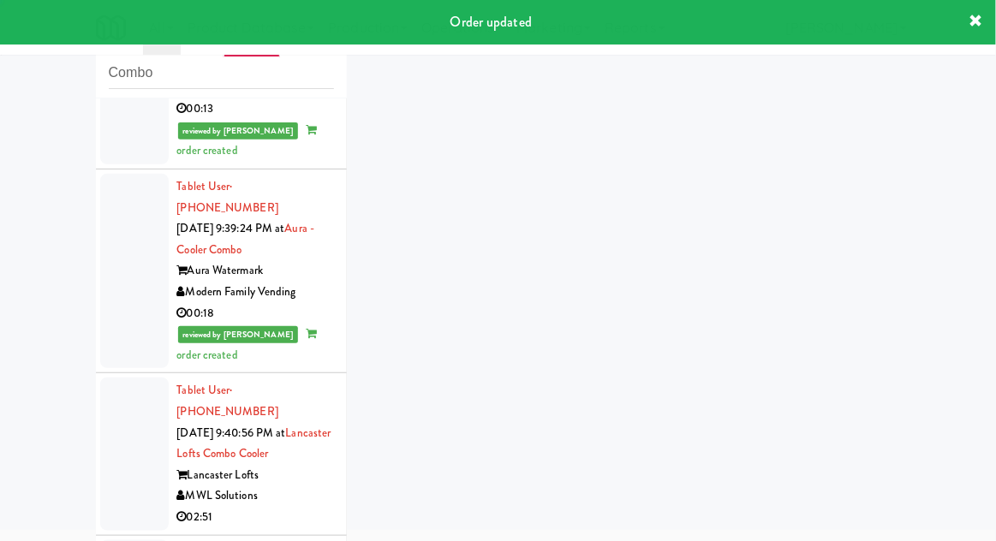
scroll to position [2504, 0]
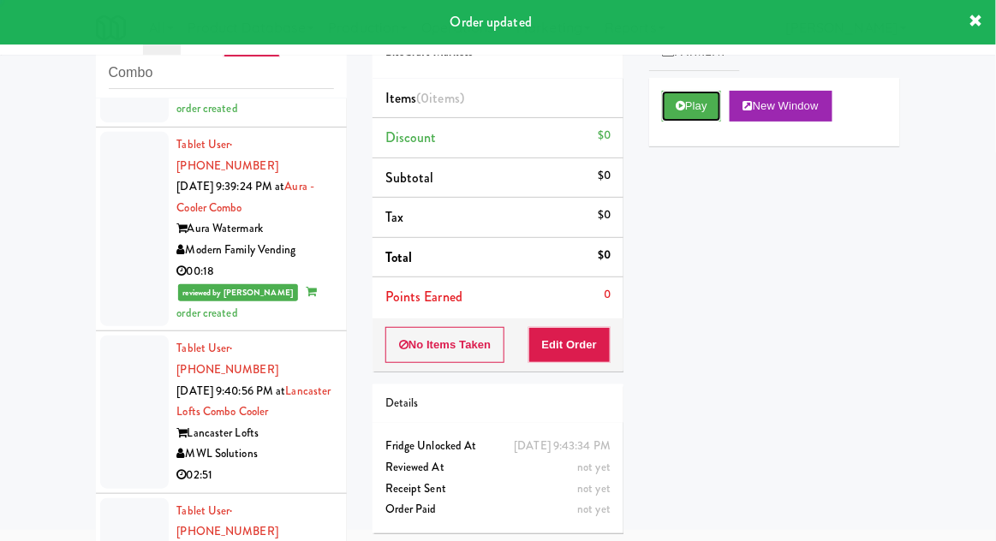
click at [688, 104] on button "Play" at bounding box center [691, 106] width 59 height 31
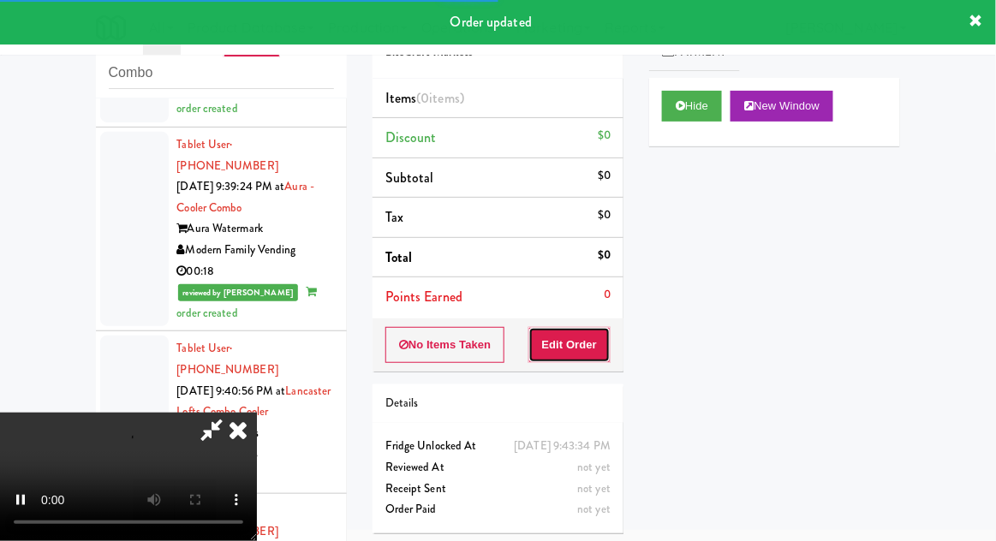
click at [585, 331] on button "Edit Order" at bounding box center [569, 345] width 83 height 36
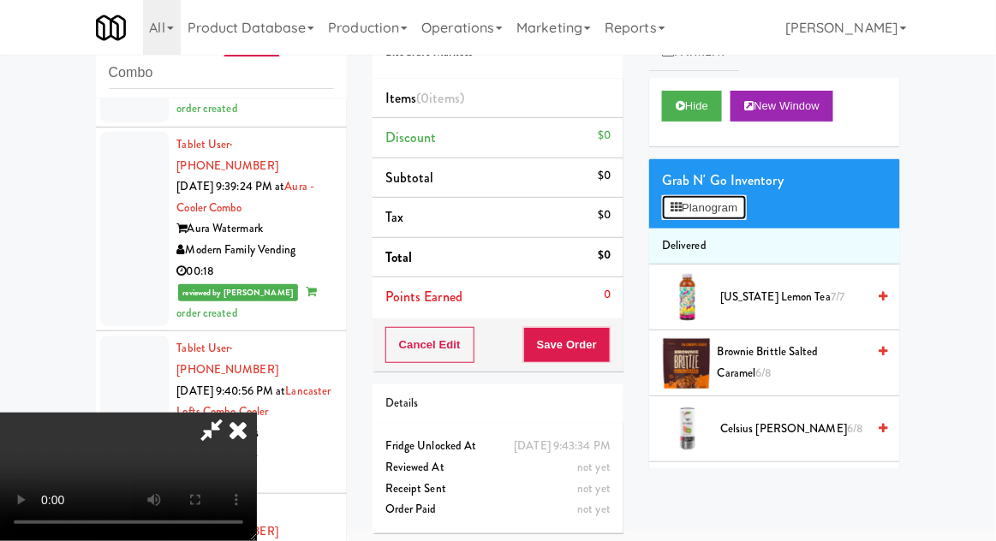
click at [732, 216] on button "Planogram" at bounding box center [704, 208] width 84 height 26
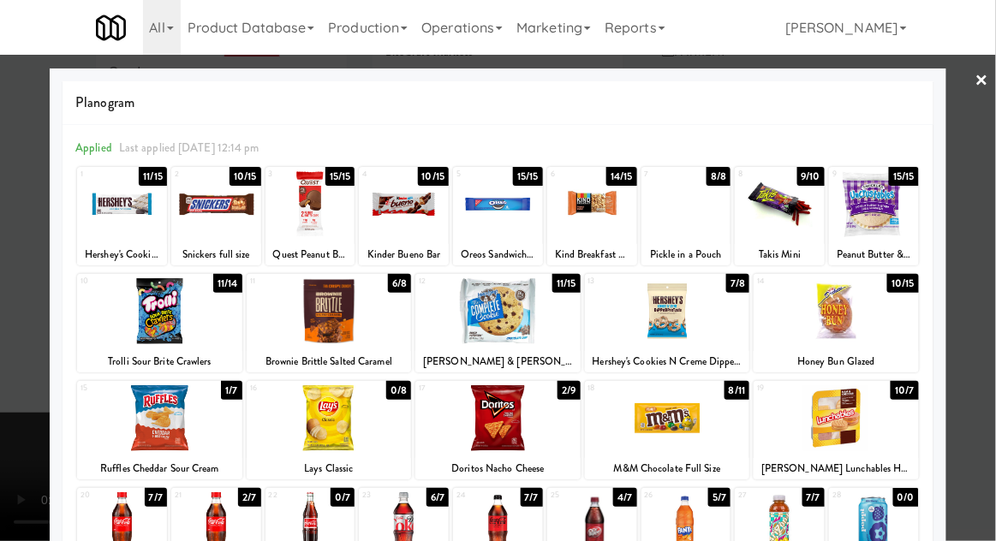
click at [206, 234] on div at bounding box center [216, 204] width 90 height 66
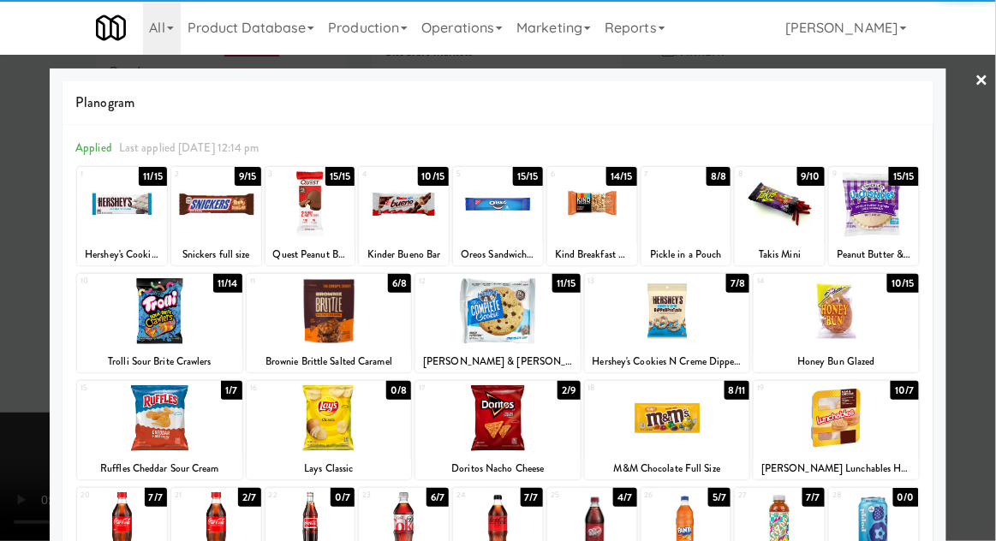
click at [982, 282] on div at bounding box center [498, 270] width 996 height 541
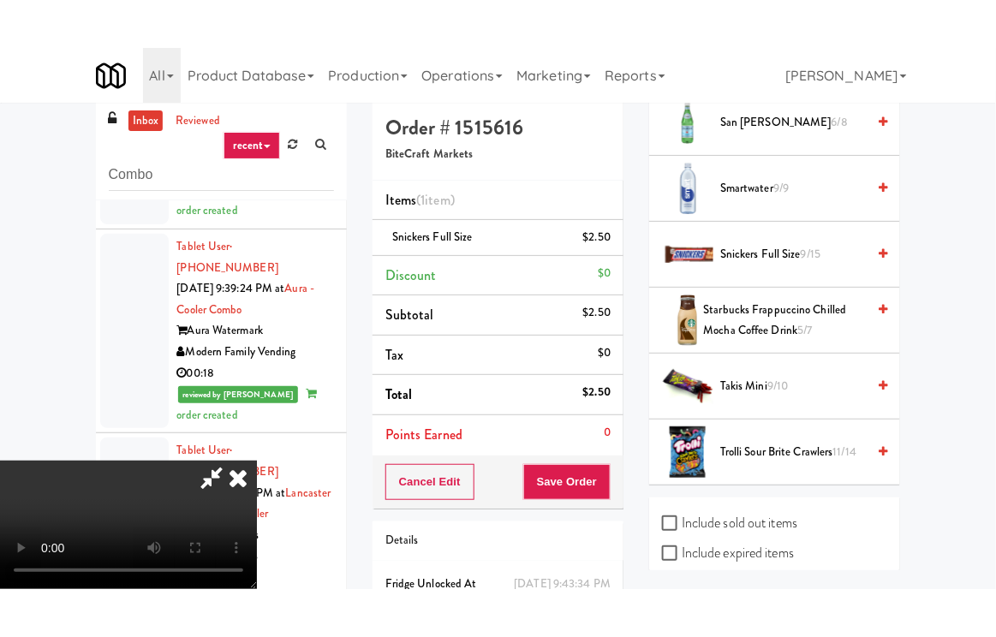
scroll to position [4, 0]
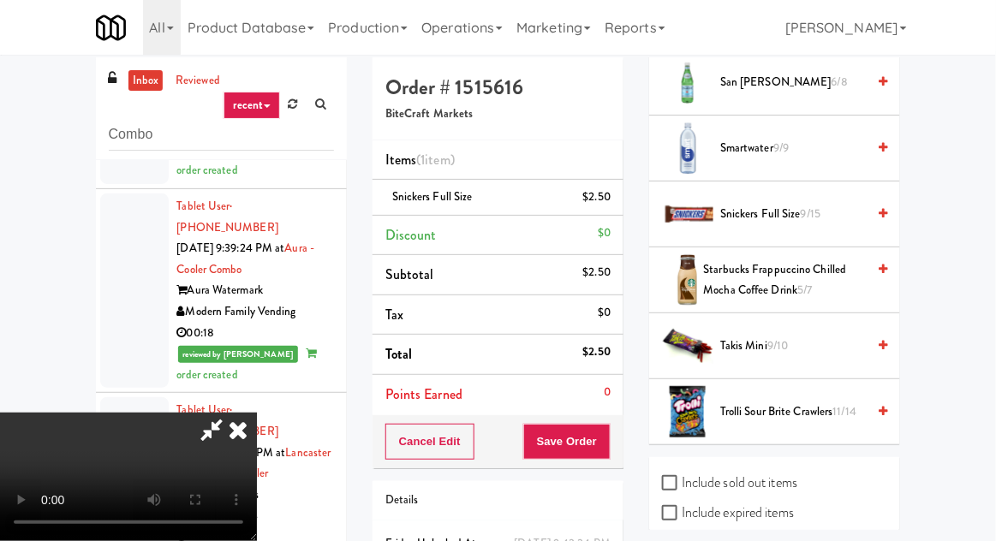
click at [776, 204] on span "Snickers full size 9/15" at bounding box center [793, 214] width 146 height 21
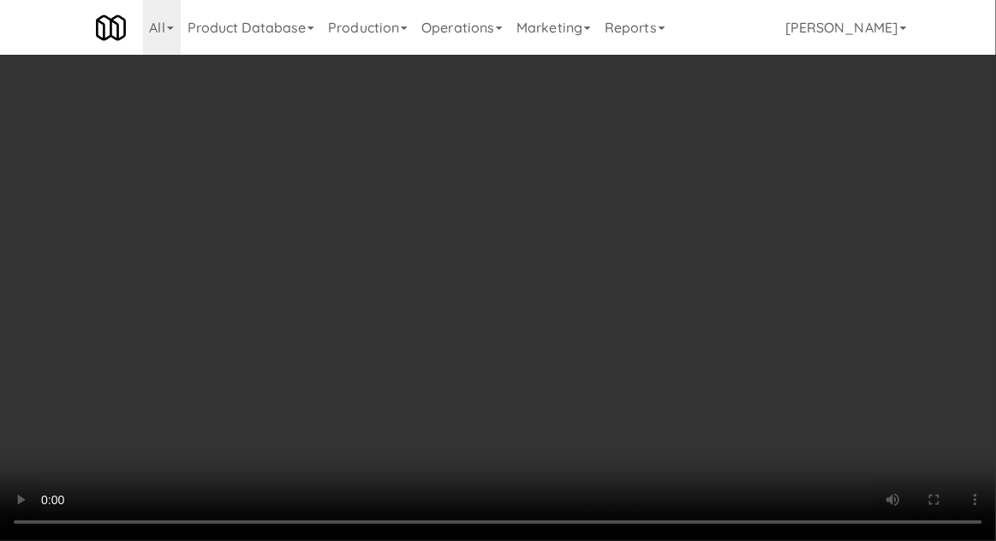
scroll to position [86, 0]
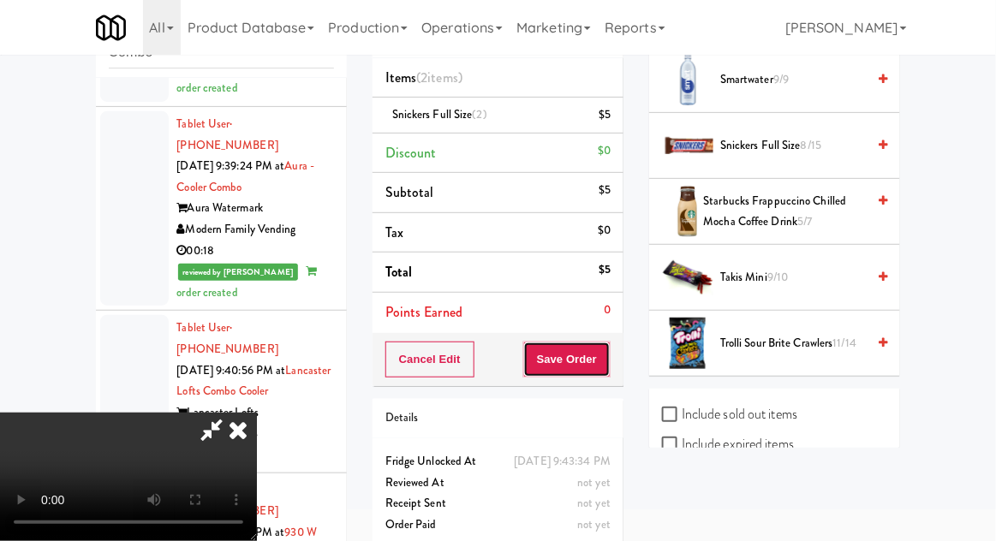
click at [606, 367] on button "Save Order" at bounding box center [566, 360] width 87 height 36
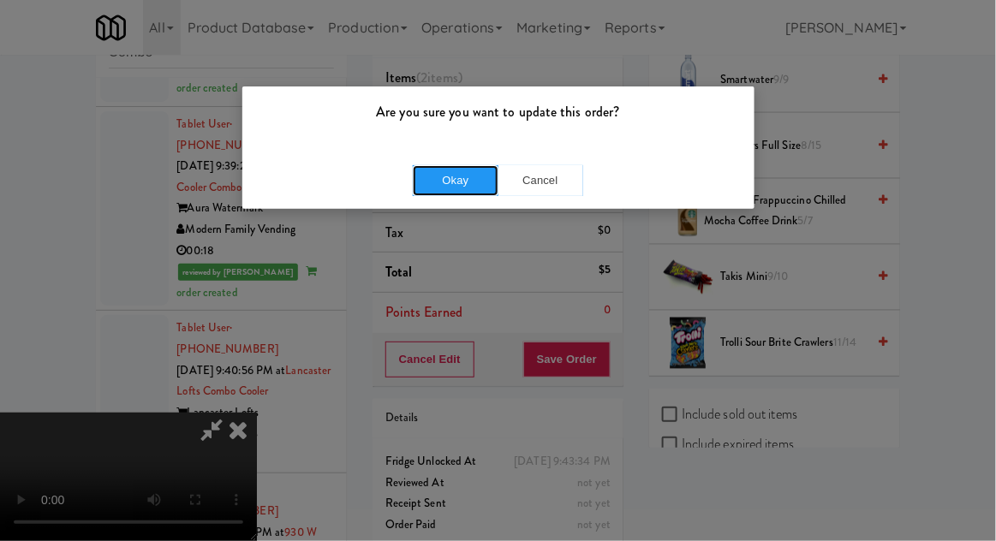
click at [454, 168] on button "Okay" at bounding box center [456, 180] width 86 height 31
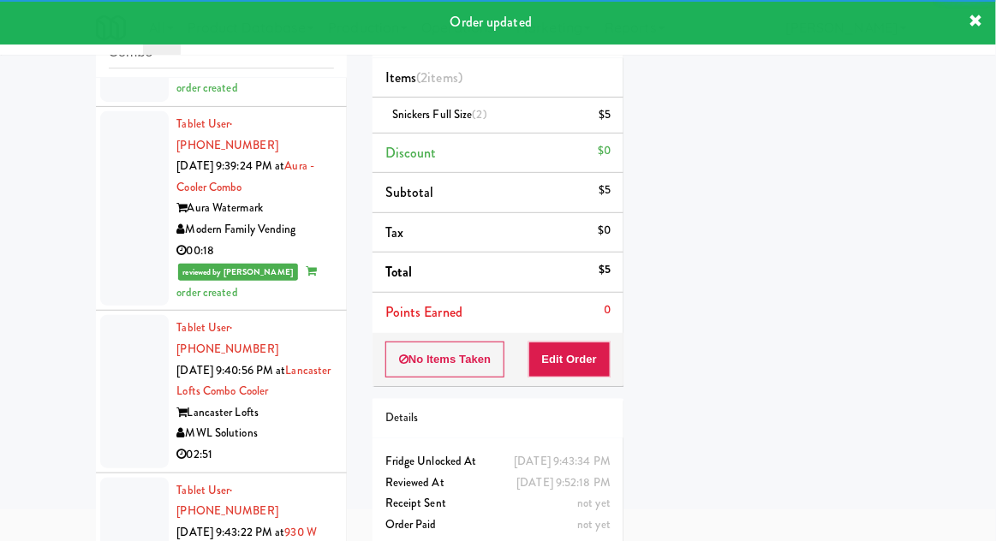
scroll to position [2546, 0]
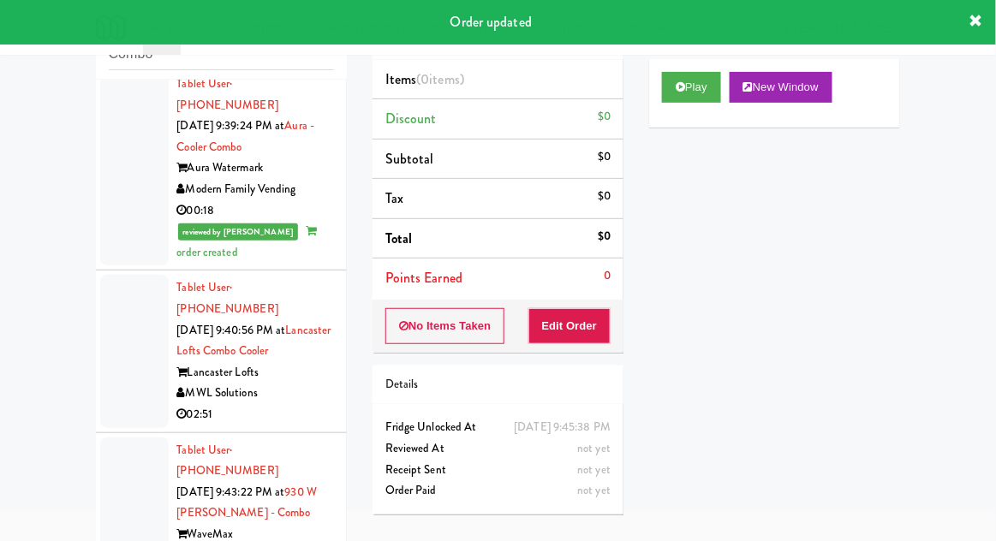
scroll to position [66, 0]
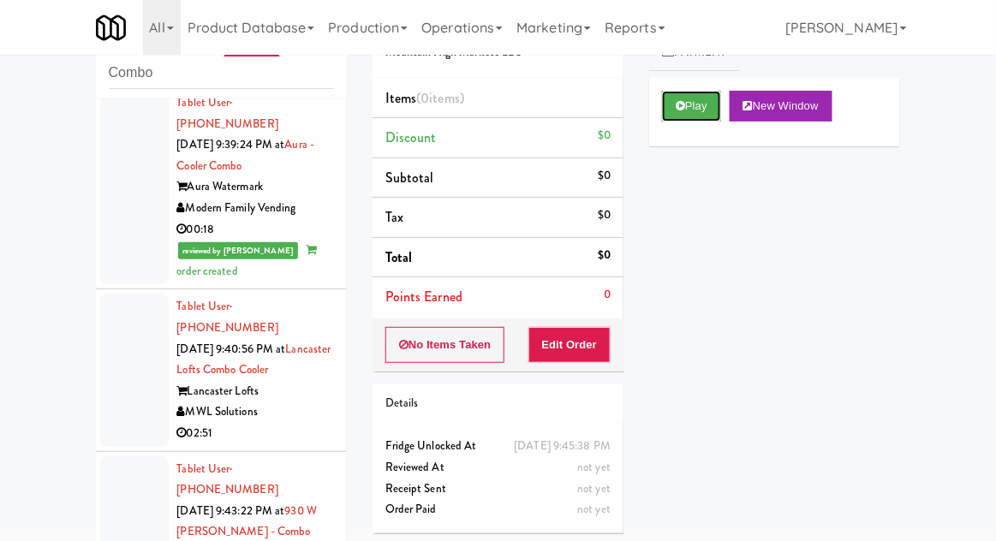
click at [673, 110] on button "Play" at bounding box center [691, 106] width 59 height 31
click at [562, 343] on button "Edit Order" at bounding box center [569, 345] width 83 height 36
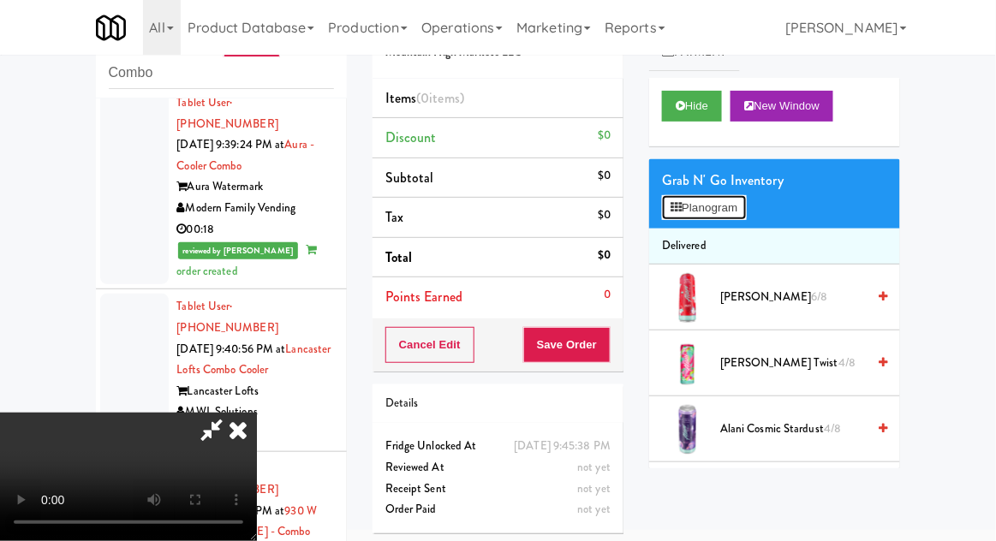
click at [715, 206] on button "Planogram" at bounding box center [704, 208] width 84 height 26
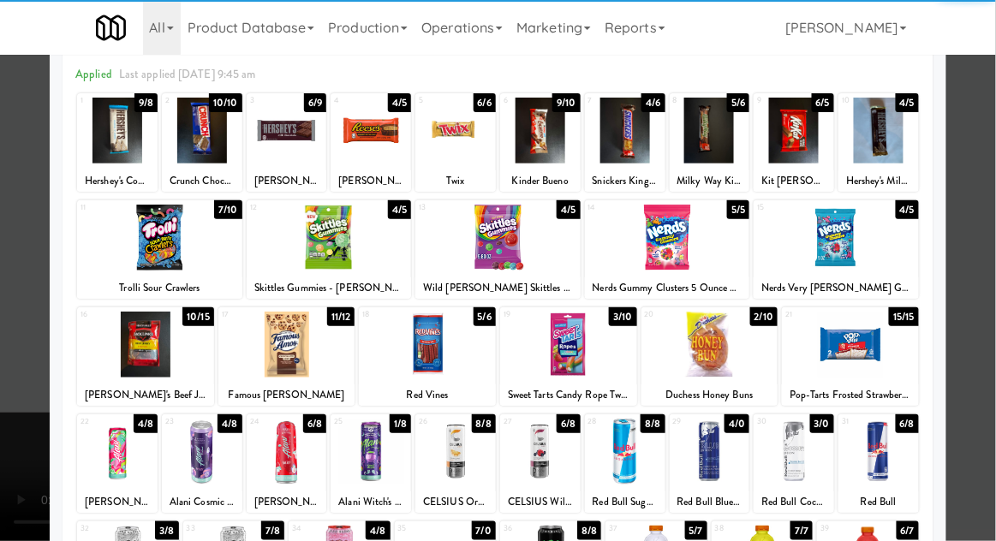
scroll to position [68, 0]
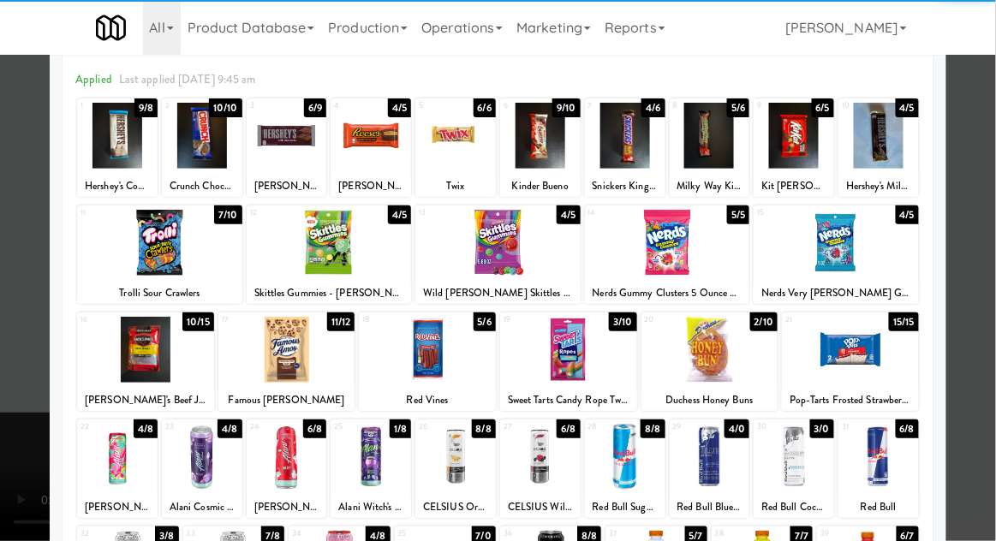
click at [890, 424] on div at bounding box center [878, 457] width 80 height 66
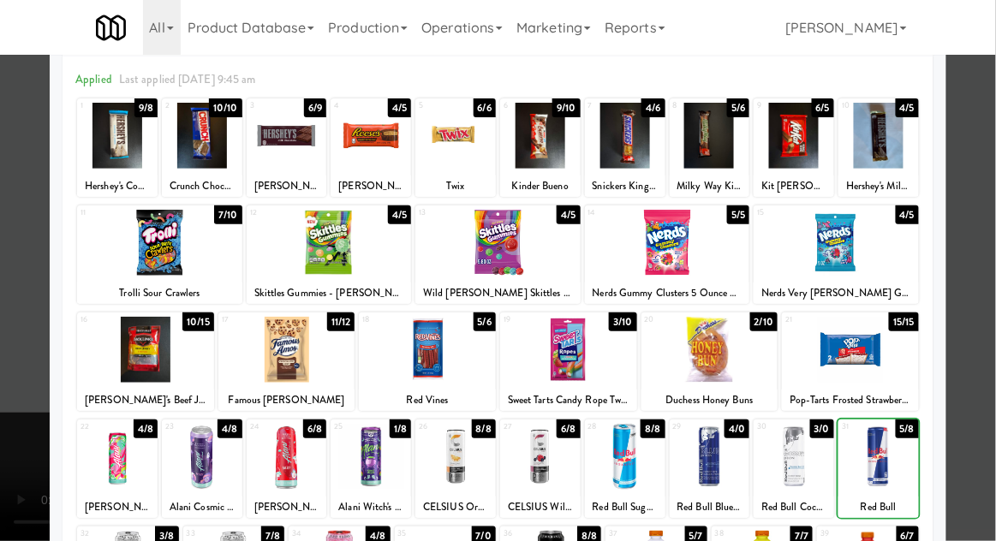
click at [975, 403] on div at bounding box center [498, 270] width 996 height 541
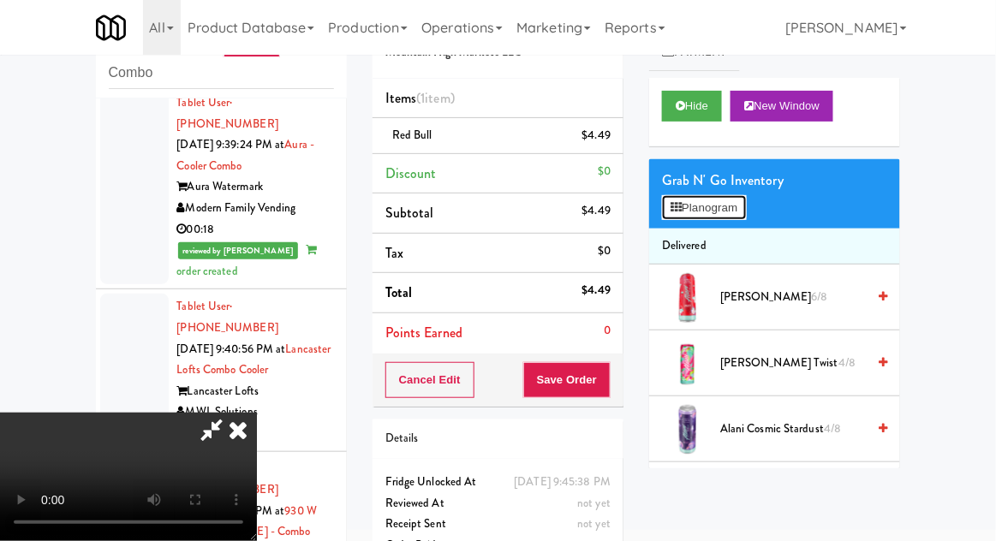
click at [720, 207] on button "Planogram" at bounding box center [704, 208] width 84 height 26
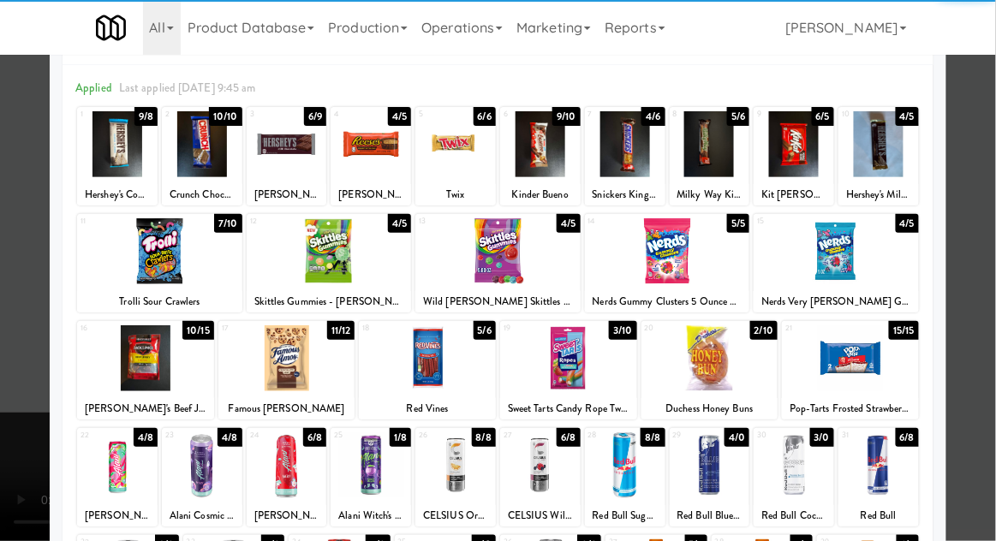
scroll to position [68, 0]
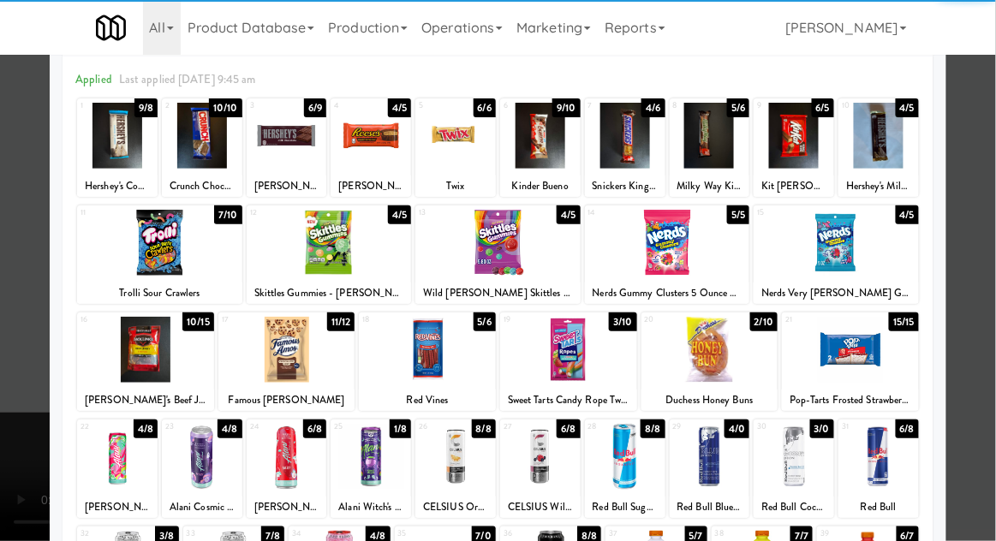
click at [293, 460] on div at bounding box center [287, 457] width 80 height 66
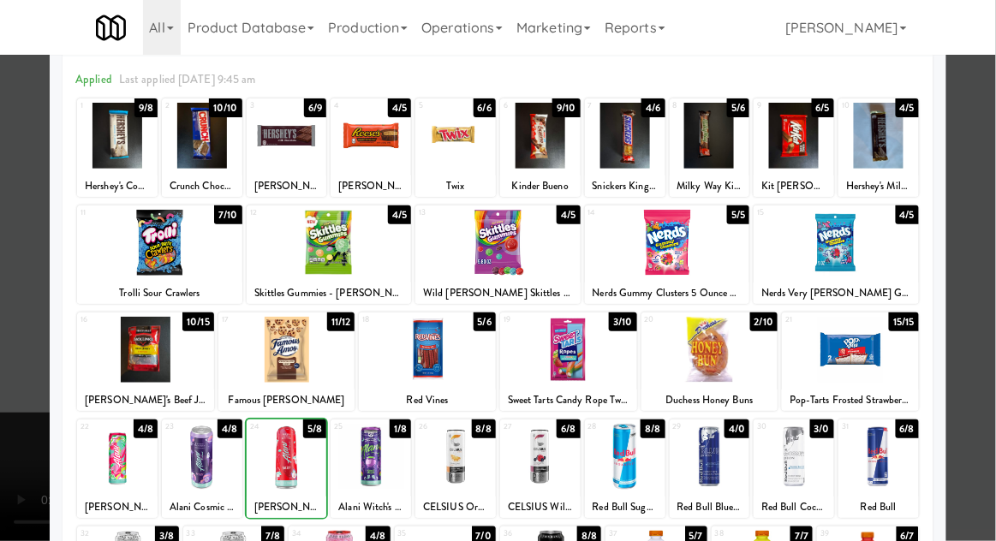
click at [985, 301] on div at bounding box center [498, 270] width 996 height 541
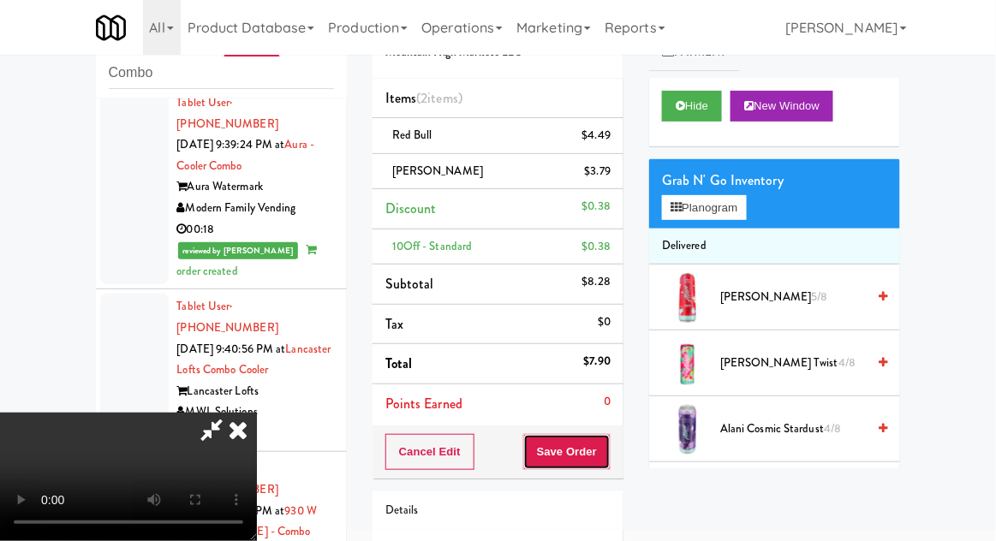
click at [608, 455] on button "Save Order" at bounding box center [566, 452] width 87 height 36
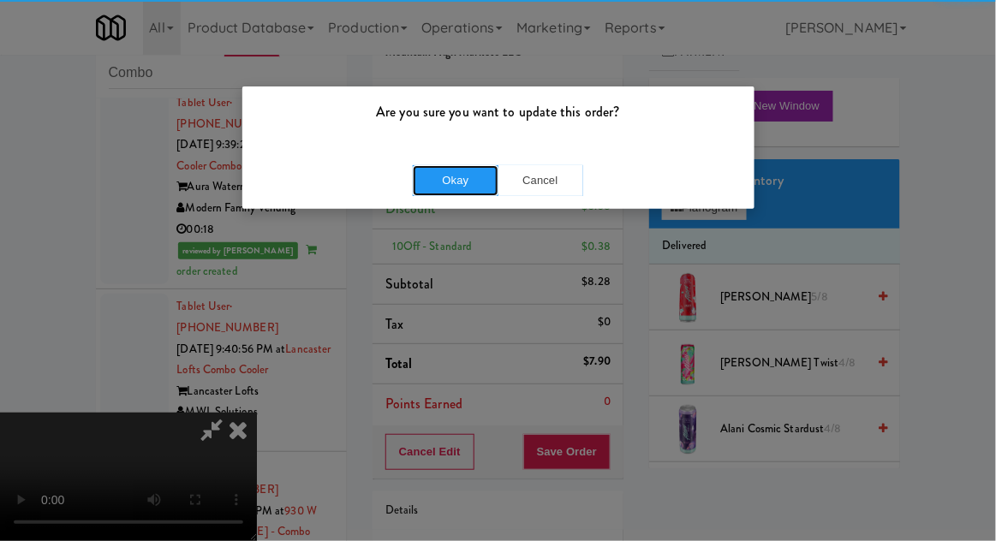
click at [443, 182] on button "Okay" at bounding box center [456, 180] width 86 height 31
